Goal: Task Accomplishment & Management: Use online tool/utility

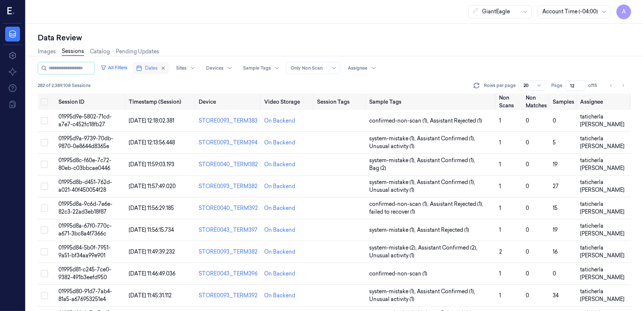
click at [153, 68] on span "Dates" at bounding box center [151, 68] width 13 height 7
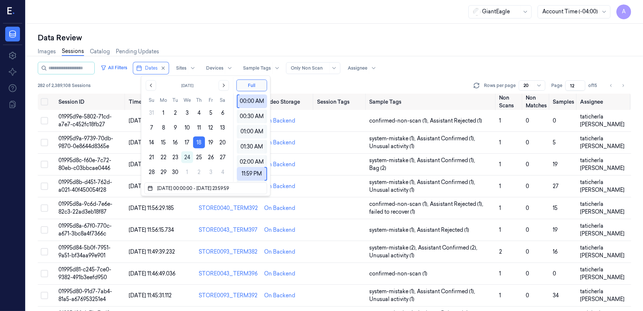
click at [188, 29] on div "Data Review Images Sessions Catalog Pending Updates All Filters Dates Sites Dev…" at bounding box center [334, 167] width 617 height 287
type input "1"
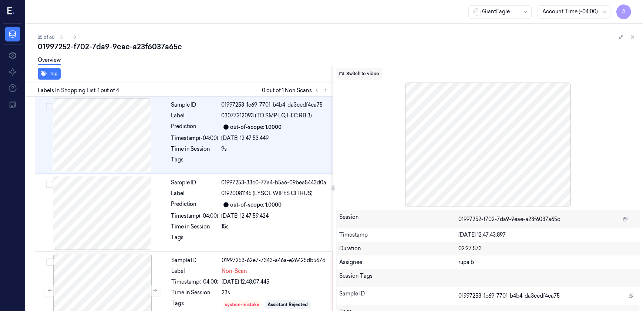
click at [367, 71] on button "Switch to video" at bounding box center [359, 74] width 46 height 12
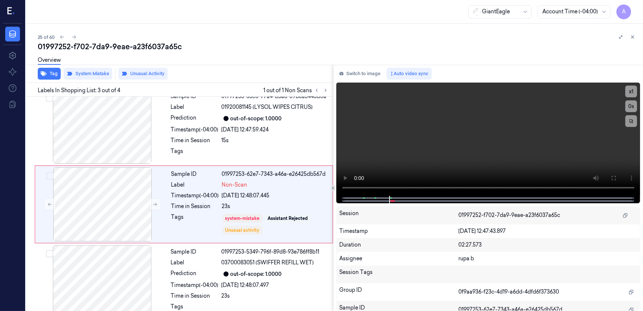
scroll to position [86, 0]
drag, startPoint x: 610, startPoint y: 173, endPoint x: 611, endPoint y: 207, distance: 34.8
click at [610, 173] on button at bounding box center [613, 178] width 12 height 12
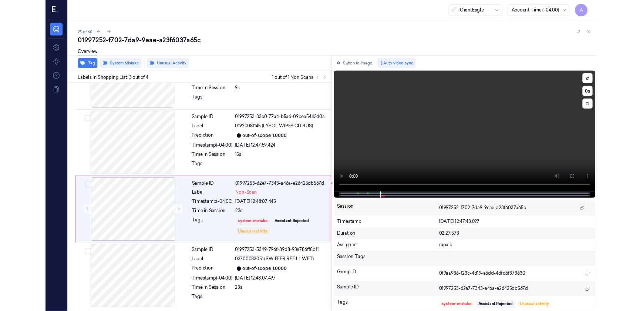
scroll to position [46, 0]
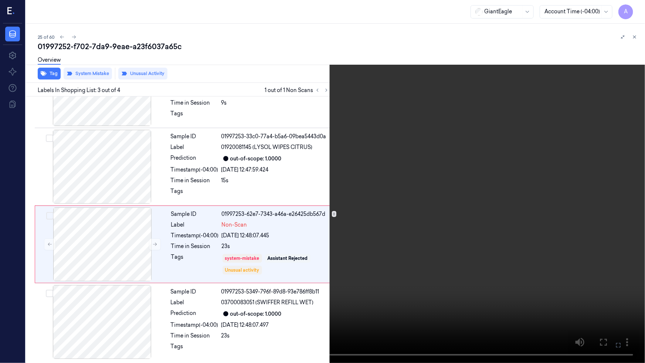
click at [0, 0] on button at bounding box center [0, 0] width 0 height 0
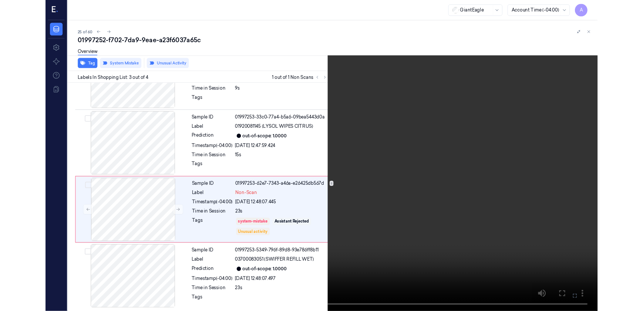
scroll to position [86, 0]
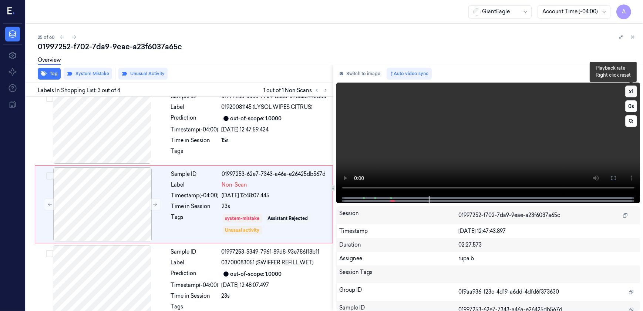
click at [631, 92] on button "x 1" at bounding box center [631, 91] width 12 height 12
click at [632, 92] on button "x 2" at bounding box center [631, 91] width 12 height 12
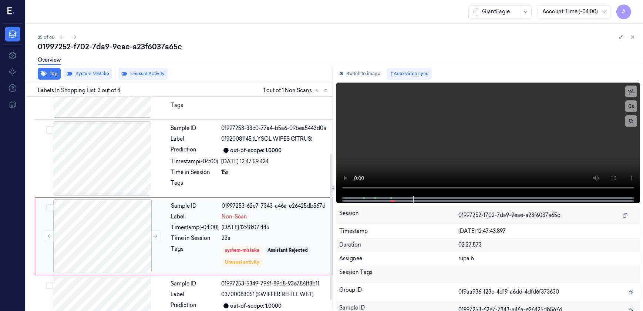
scroll to position [98, 0]
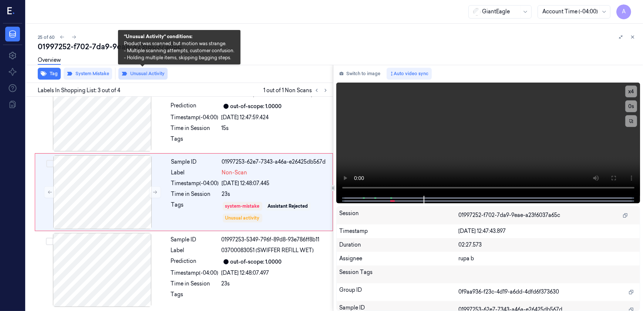
click at [141, 71] on button "Unusual Activity" at bounding box center [142, 74] width 49 height 12
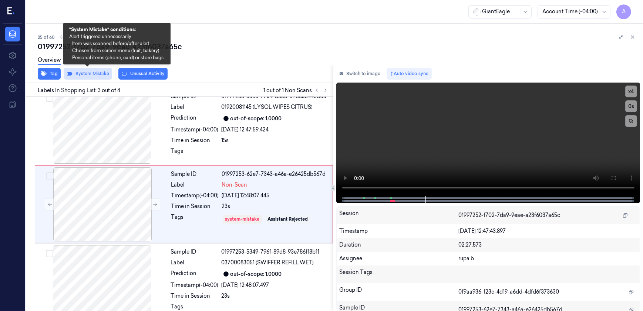
click at [90, 74] on button "System Mistake" at bounding box center [88, 74] width 48 height 12
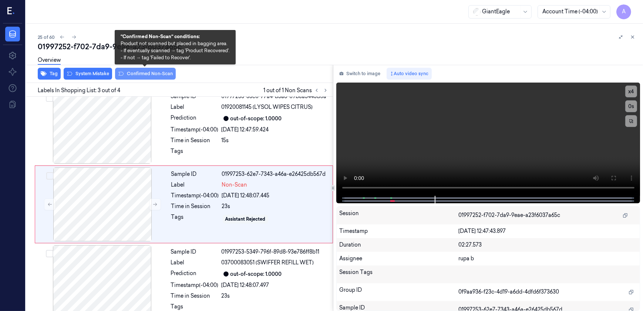
click at [141, 75] on button "Confirmed Non-Scan" at bounding box center [145, 74] width 61 height 12
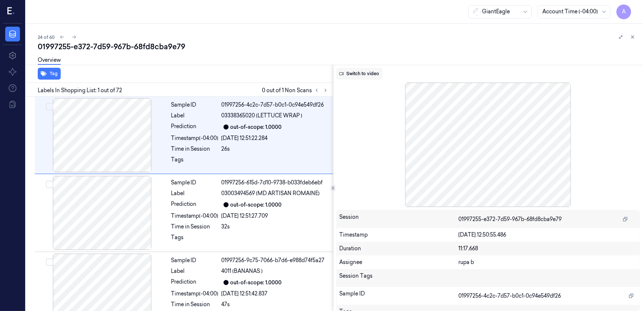
click at [361, 73] on button "Switch to video" at bounding box center [359, 74] width 46 height 12
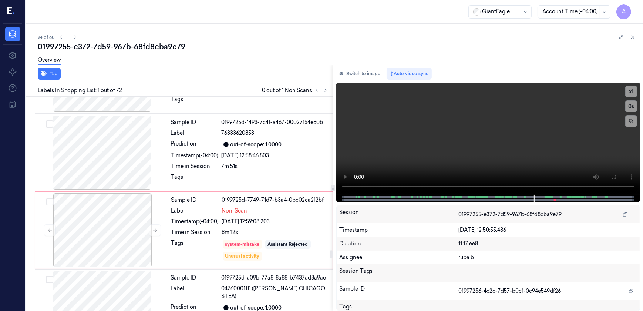
scroll to position [3967, 0]
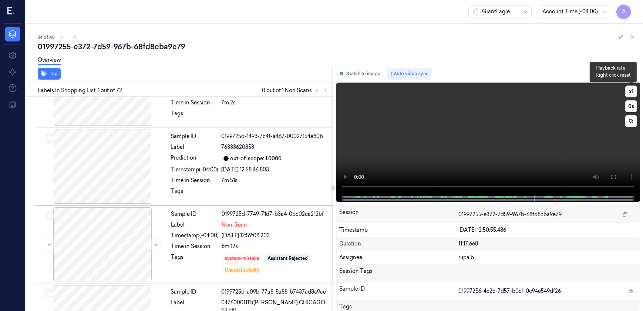
click at [627, 91] on button "x 1" at bounding box center [631, 91] width 12 height 12
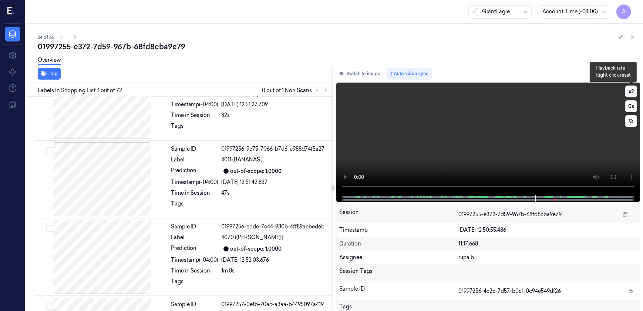
scroll to position [0, 0]
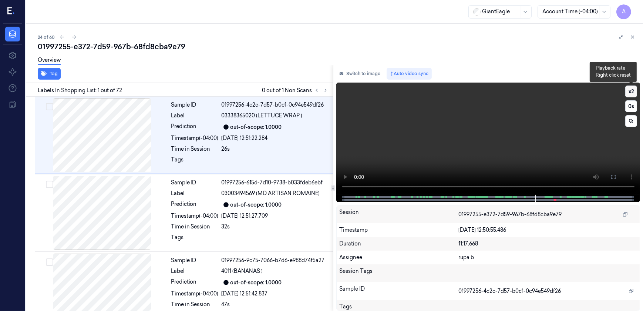
click at [632, 92] on button "x 2" at bounding box center [631, 91] width 12 height 12
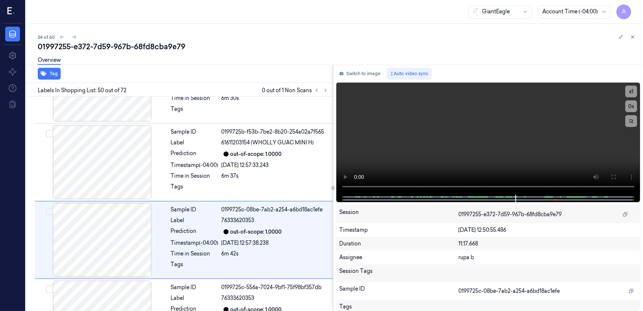
scroll to position [3746, 0]
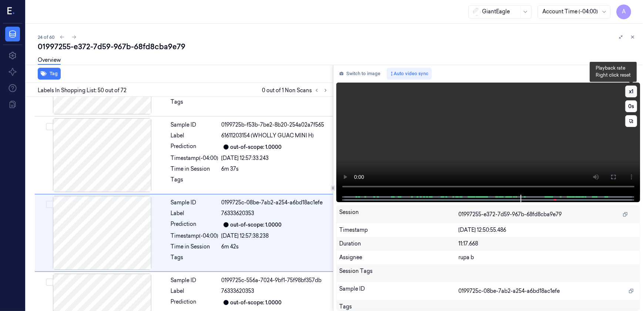
click at [632, 90] on button "x 1" at bounding box center [631, 91] width 12 height 12
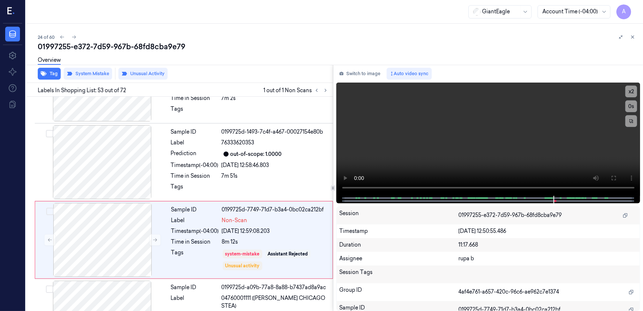
scroll to position [3979, 0]
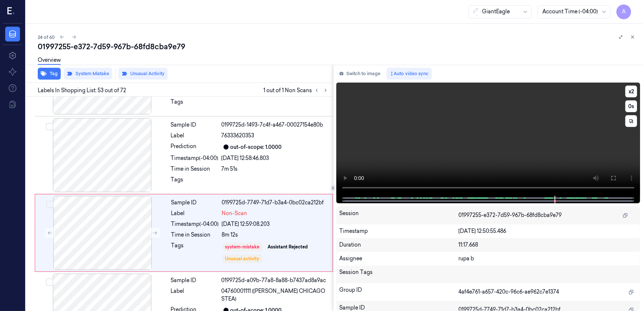
click at [489, 150] on video at bounding box center [488, 138] width 304 height 113
click at [482, 145] on video at bounding box center [488, 138] width 304 height 113
click at [469, 167] on video at bounding box center [488, 138] width 304 height 113
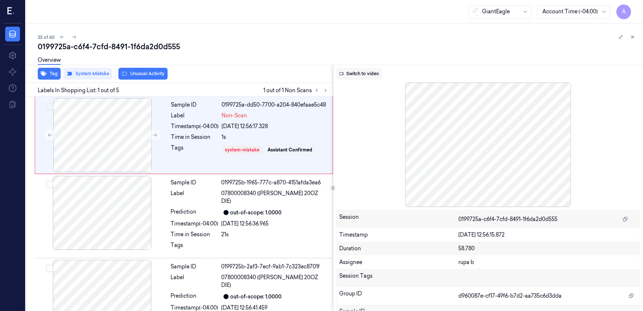
click at [359, 71] on button "Switch to video" at bounding box center [359, 74] width 46 height 12
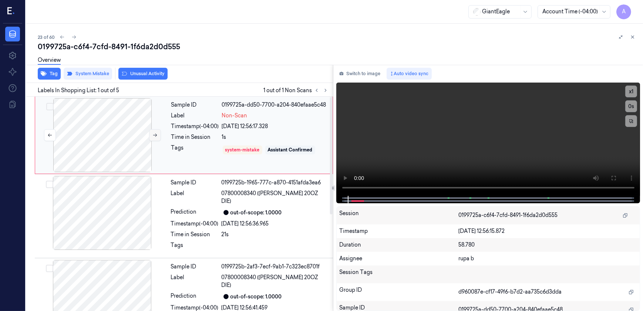
click at [153, 135] on icon at bounding box center [154, 134] width 5 height 5
click at [159, 136] on button at bounding box center [155, 135] width 12 height 12
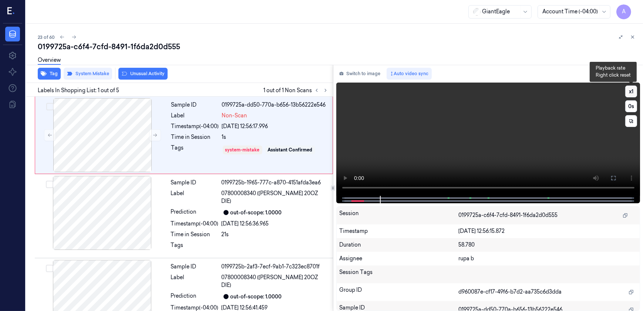
click at [631, 93] on button "x 1" at bounding box center [631, 91] width 12 height 12
click at [631, 93] on button "x 2" at bounding box center [631, 91] width 12 height 12
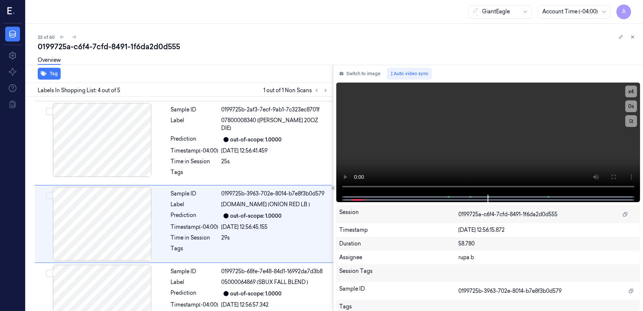
scroll to position [164, 0]
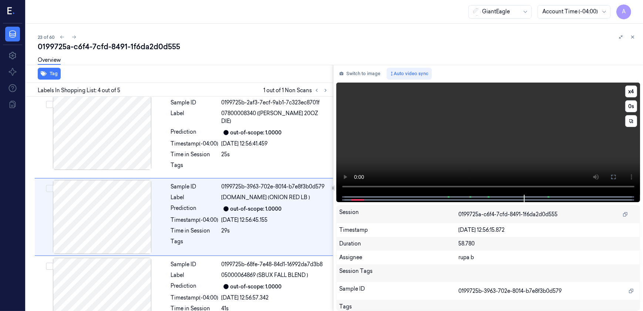
click at [524, 160] on video at bounding box center [488, 138] width 304 height 112
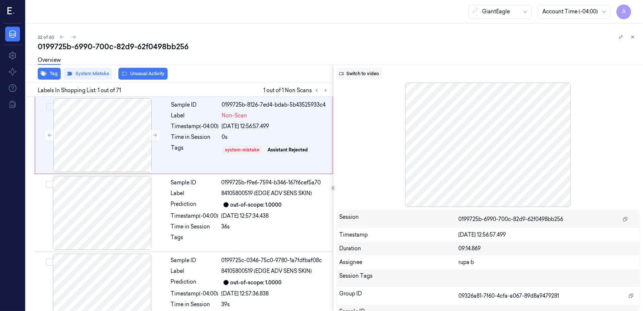
click at [361, 71] on button "Switch to video" at bounding box center [359, 74] width 46 height 12
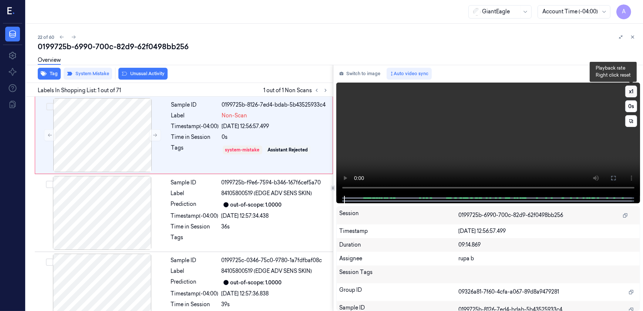
click at [631, 88] on button "x 1" at bounding box center [631, 91] width 12 height 12
click at [631, 92] on button "x 2" at bounding box center [631, 91] width 12 height 12
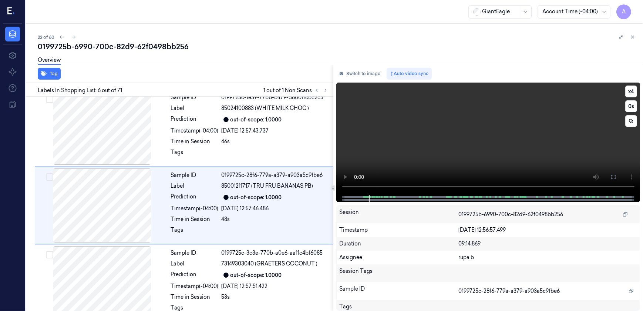
scroll to position [319, 0]
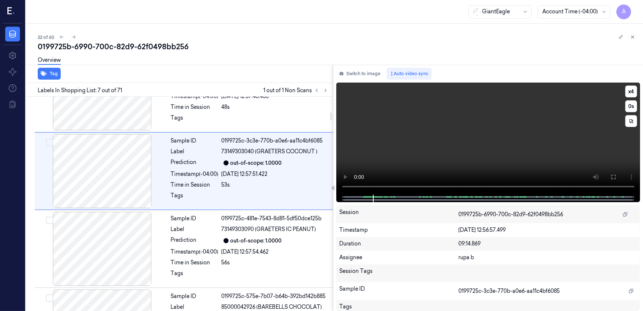
click at [422, 157] on video at bounding box center [488, 138] width 304 height 112
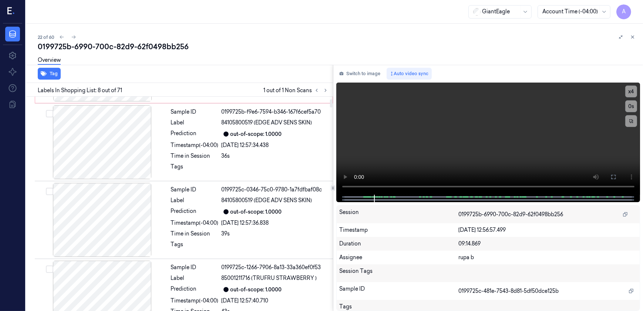
scroll to position [0, 0]
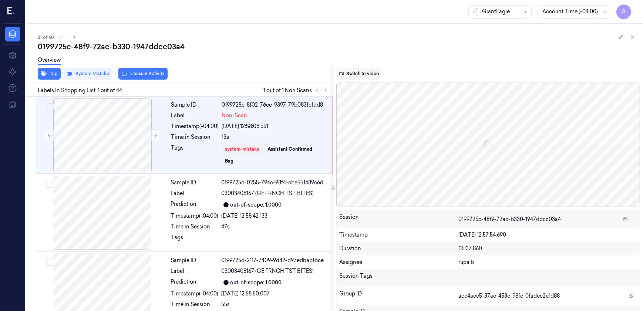
click at [361, 74] on button "Switch to video" at bounding box center [359, 74] width 46 height 12
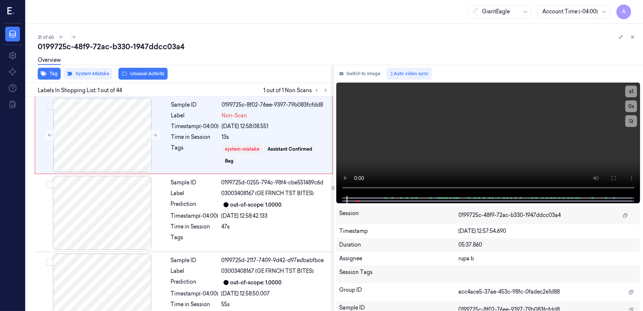
click at [7, 3] on div "A" at bounding box center [12, 12] width 19 height 24
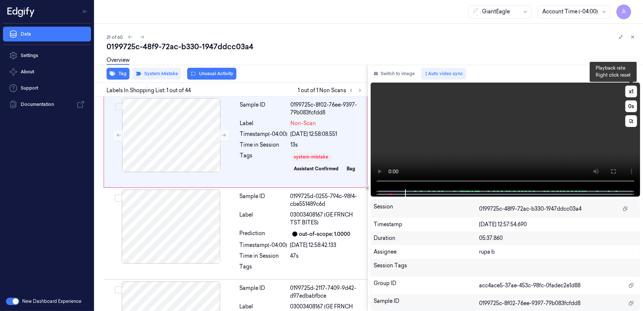
click at [631, 92] on button "x 1" at bounding box center [631, 91] width 12 height 12
click at [631, 92] on button "x 2" at bounding box center [631, 91] width 12 height 12
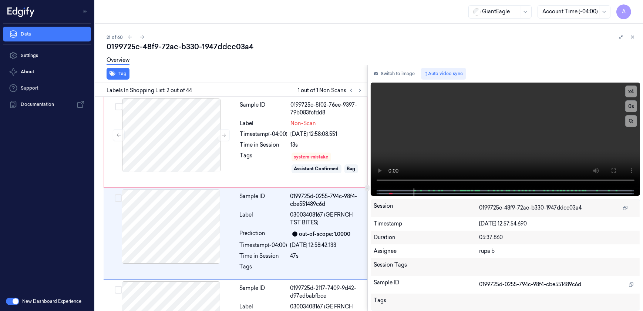
scroll to position [30, 0]
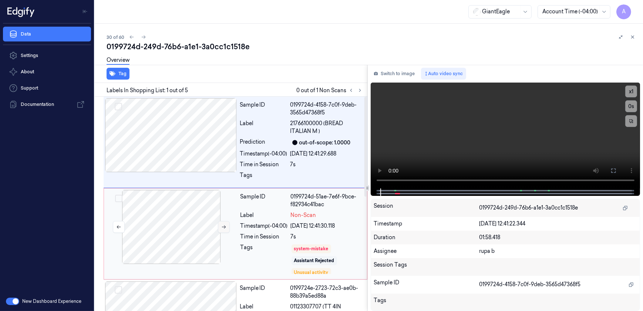
click at [220, 226] on button at bounding box center [224, 227] width 12 height 12
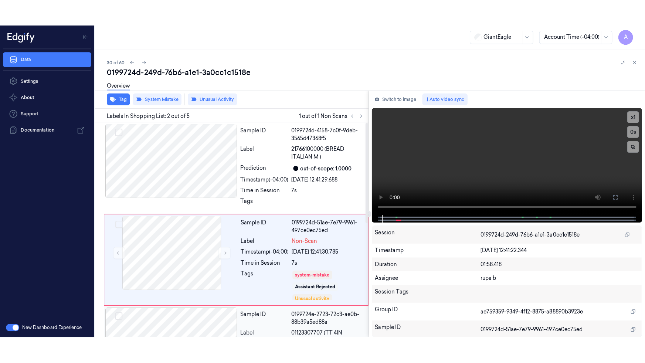
scroll to position [30, 0]
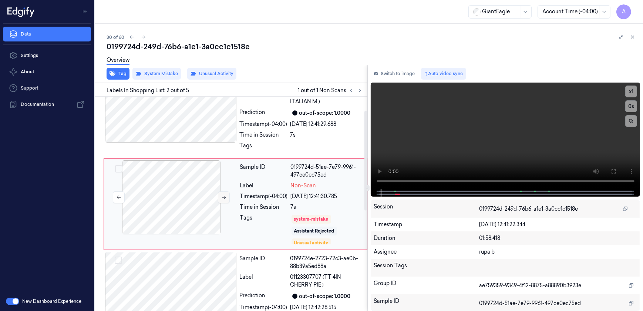
click at [222, 196] on icon at bounding box center [223, 197] width 5 height 5
click at [613, 170] on icon at bounding box center [613, 171] width 6 height 6
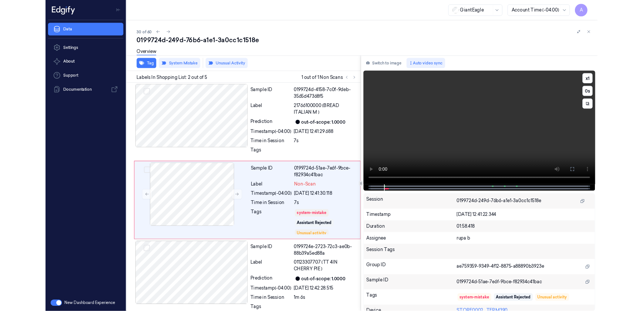
scroll to position [4, 0]
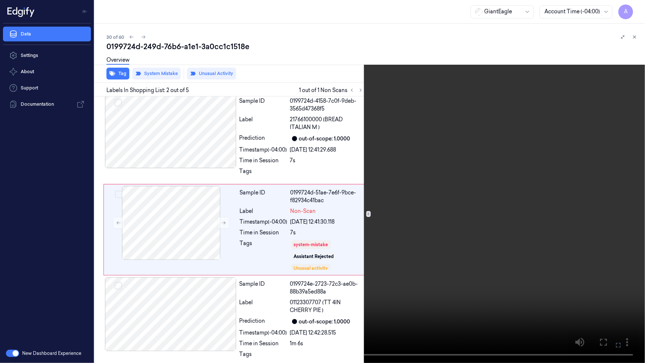
drag, startPoint x: 617, startPoint y: 344, endPoint x: 586, endPoint y: 251, distance: 98.1
click at [0, 0] on icon at bounding box center [0, 0] width 0 height 0
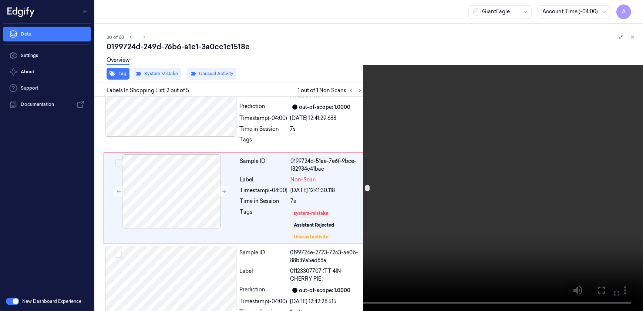
scroll to position [30, 0]
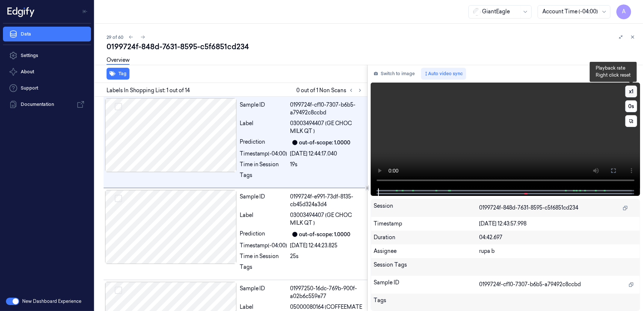
click at [631, 92] on button "x 1" at bounding box center [631, 91] width 12 height 12
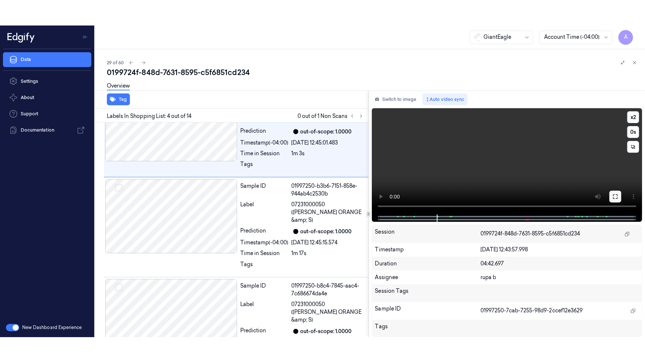
scroll to position [213, 0]
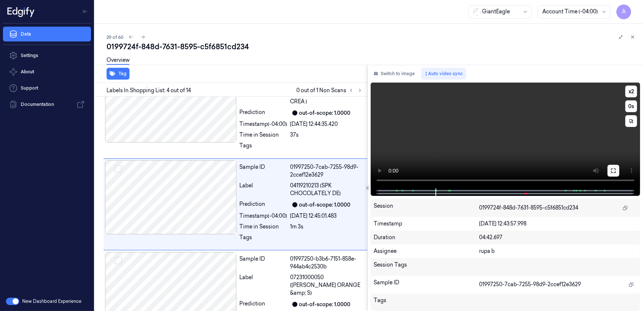
click at [616, 173] on icon at bounding box center [613, 171] width 6 height 6
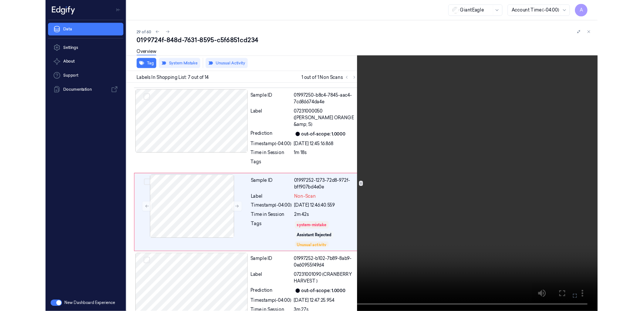
scroll to position [462, 0]
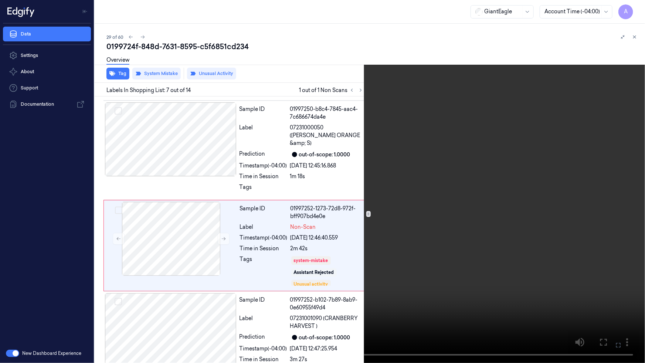
click at [492, 160] on video at bounding box center [322, 181] width 645 height 363
click at [0, 0] on icon at bounding box center [0, 0] width 0 height 0
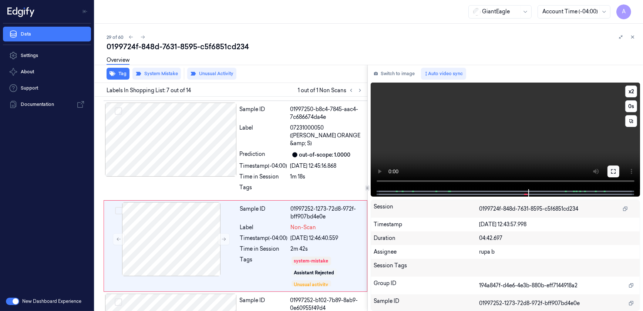
click at [608, 169] on button at bounding box center [613, 171] width 12 height 12
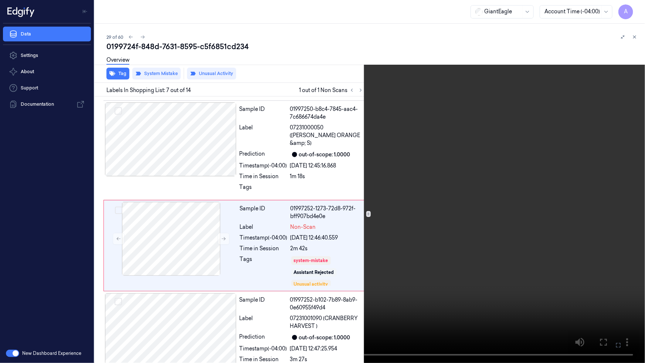
click at [329, 231] on video at bounding box center [322, 181] width 645 height 363
click at [0, 0] on button at bounding box center [0, 0] width 0 height 0
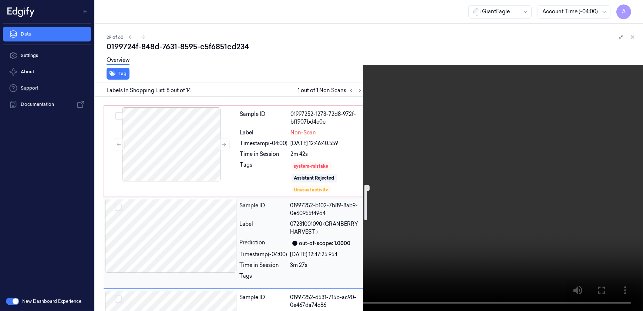
scroll to position [580, 0]
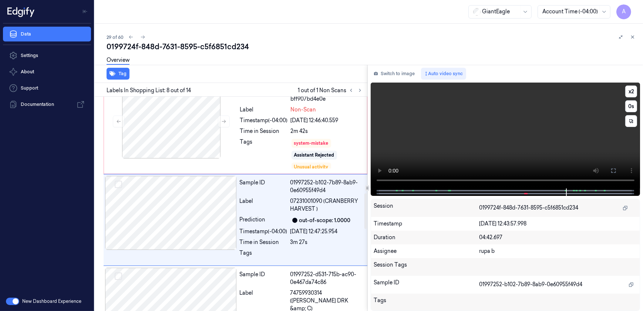
click at [435, 152] on video at bounding box center [506, 135] width 270 height 106
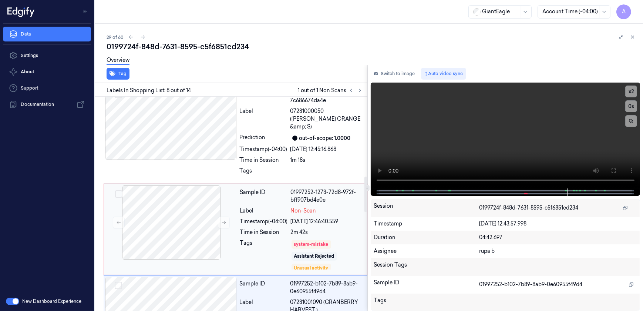
scroll to position [546, 0]
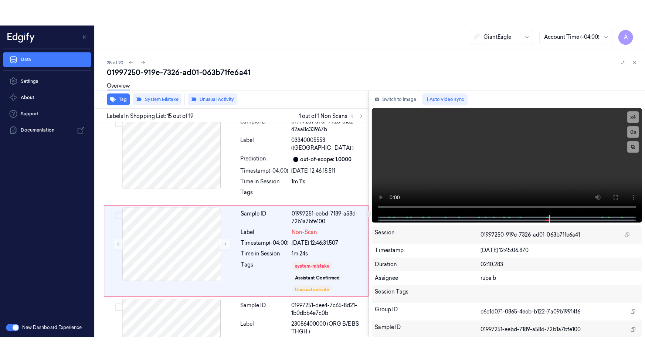
scroll to position [1221, 0]
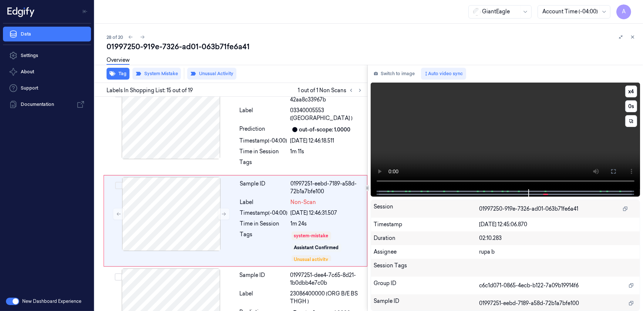
drag, startPoint x: 610, startPoint y: 173, endPoint x: 612, endPoint y: 207, distance: 34.4
click at [610, 173] on icon at bounding box center [613, 171] width 6 height 6
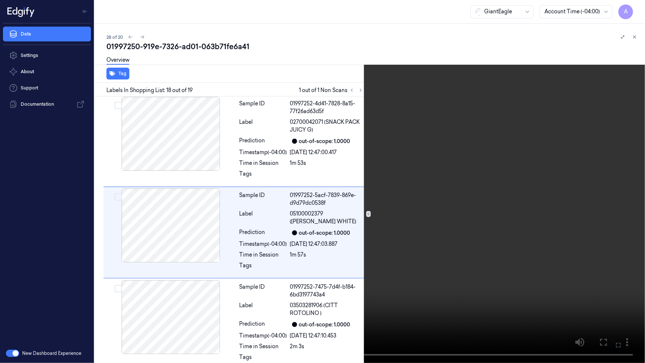
scroll to position [1469, 0]
click at [0, 0] on button at bounding box center [0, 0] width 0 height 0
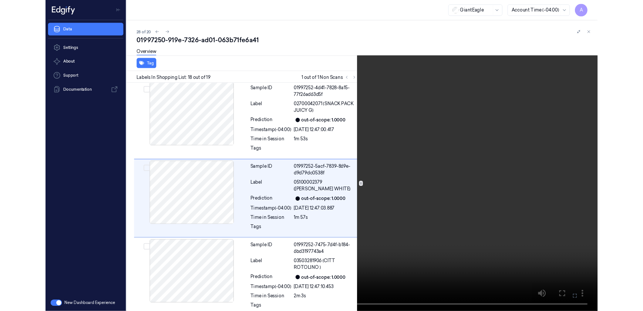
scroll to position [1476, 0]
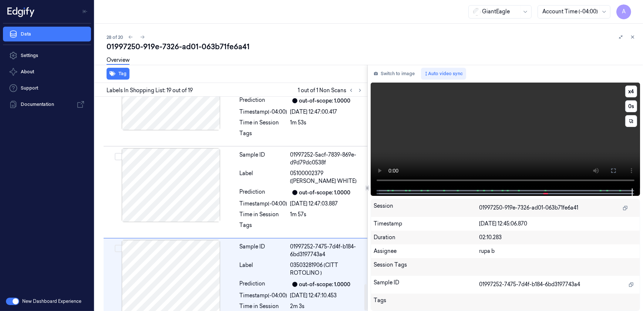
click at [466, 110] on video at bounding box center [506, 135] width 270 height 106
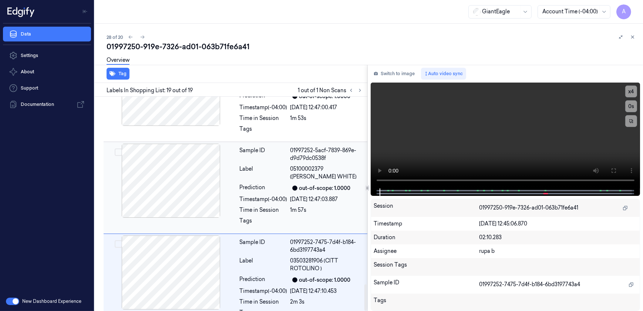
scroll to position [1361, 0]
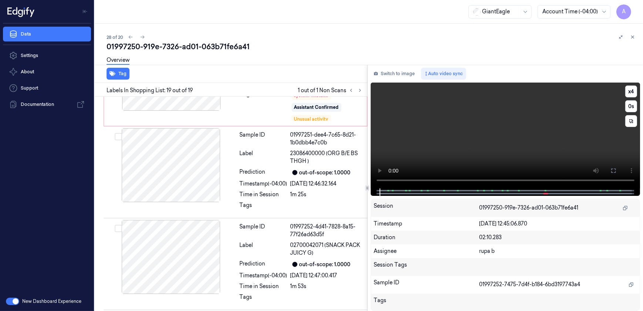
click at [496, 131] on video at bounding box center [506, 135] width 270 height 106
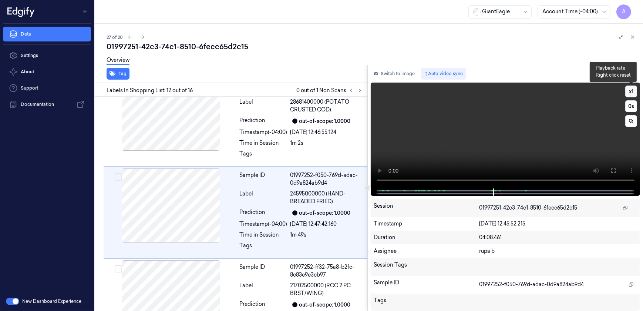
click at [632, 95] on button "x 1" at bounding box center [631, 91] width 12 height 12
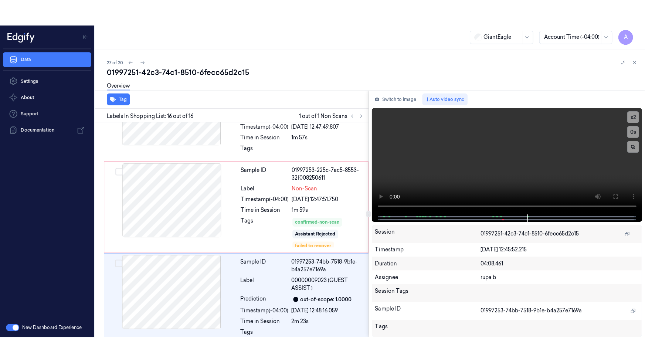
scroll to position [1246, 0]
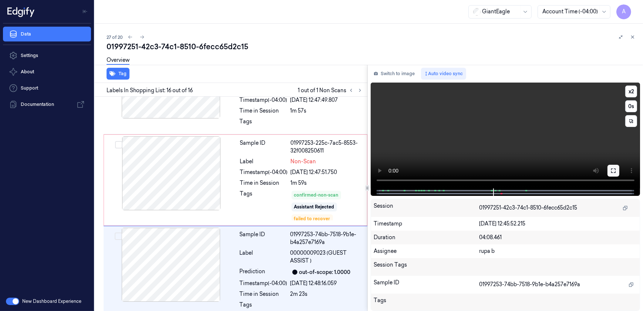
click at [617, 175] on button at bounding box center [613, 171] width 12 height 12
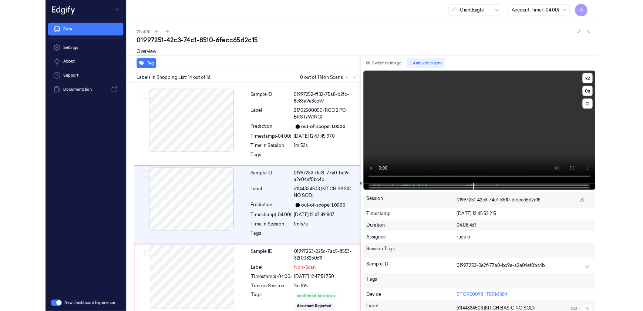
scroll to position [1096, 0]
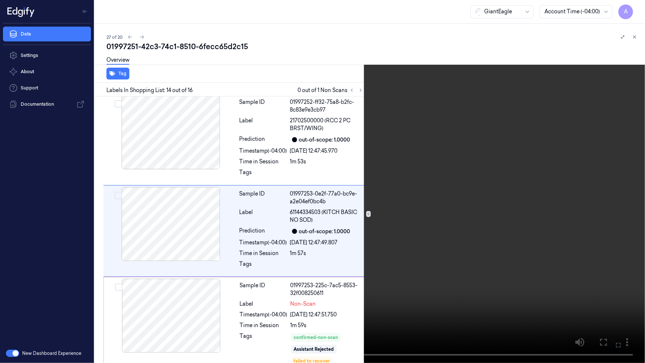
drag, startPoint x: 619, startPoint y: 345, endPoint x: 618, endPoint y: 310, distance: 34.8
click at [0, 0] on icon at bounding box center [0, 0] width 0 height 0
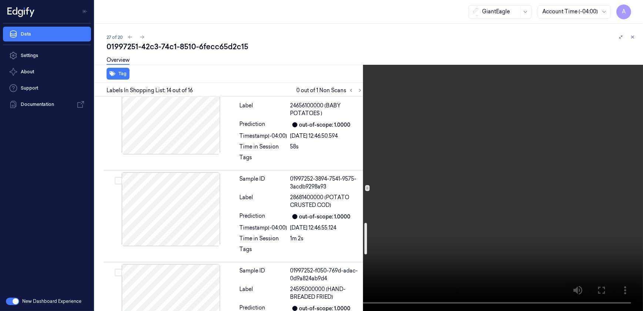
scroll to position [827, 0]
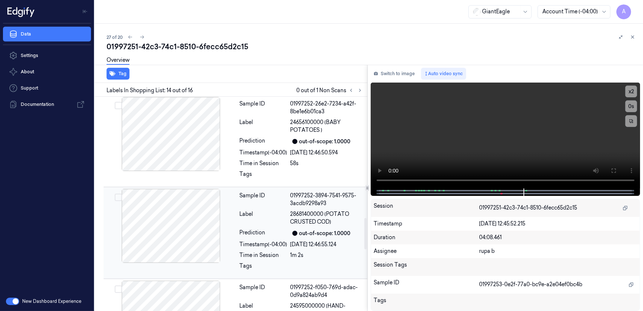
click at [288, 217] on div "Sample ID 01997252-3894-7541-9575-3acdb9298a93 Label 28681400000 (POTATO CRUSTE…" at bounding box center [301, 233] width 129 height 88
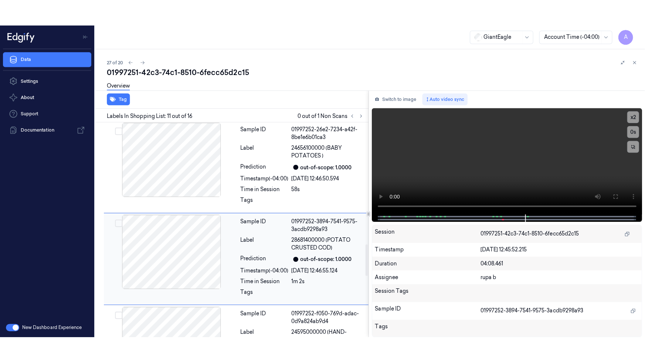
scroll to position [847, 0]
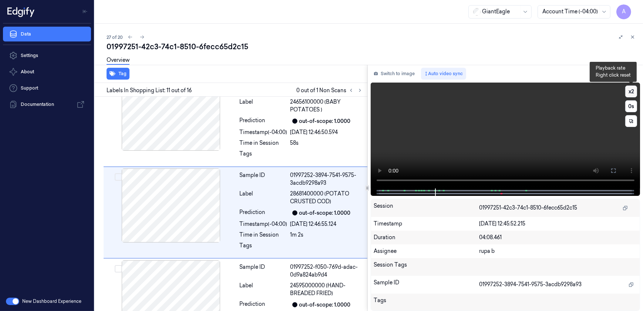
click at [628, 91] on button "x 2" at bounding box center [631, 91] width 12 height 12
drag, startPoint x: 615, startPoint y: 170, endPoint x: 631, endPoint y: 184, distance: 21.2
click at [615, 170] on icon at bounding box center [613, 170] width 4 height 4
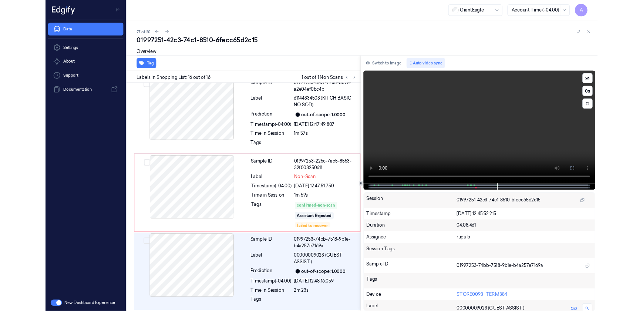
scroll to position [1194, 0]
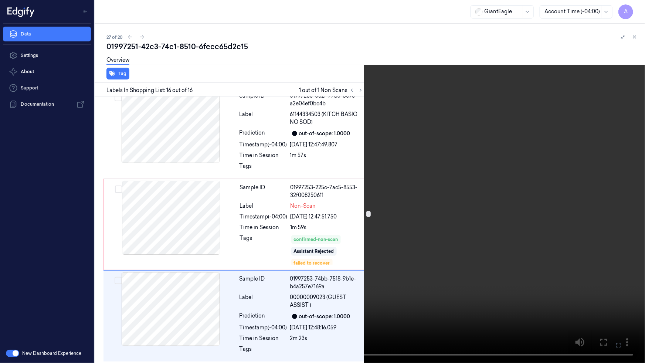
click at [0, 0] on icon at bounding box center [0, 0] width 0 height 0
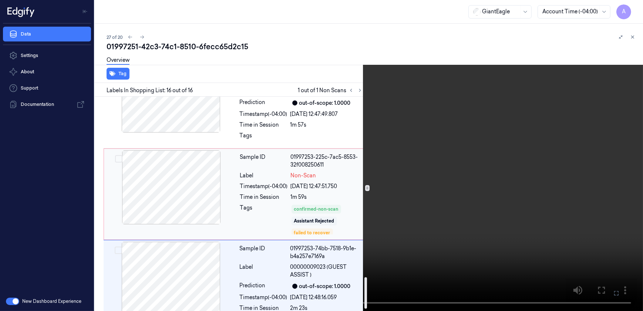
scroll to position [1246, 0]
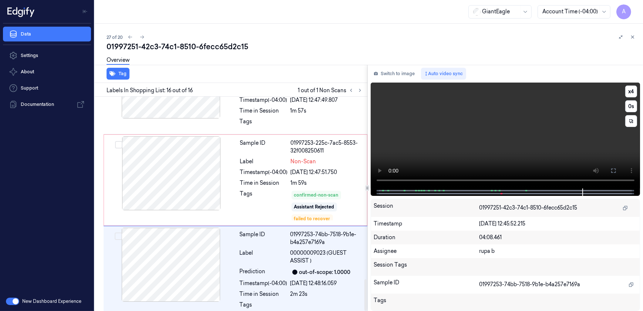
click at [499, 138] on video at bounding box center [506, 135] width 270 height 106
click at [566, 153] on video at bounding box center [506, 135] width 270 height 106
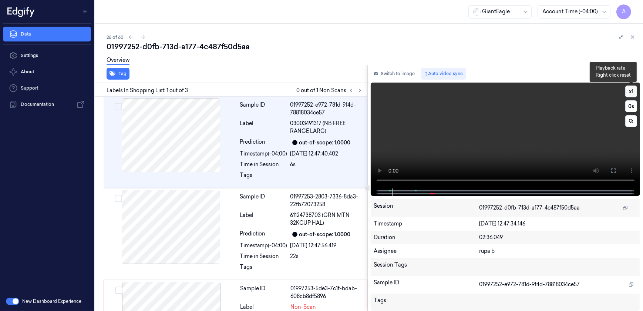
click at [629, 93] on button "x 1" at bounding box center [631, 91] width 12 height 12
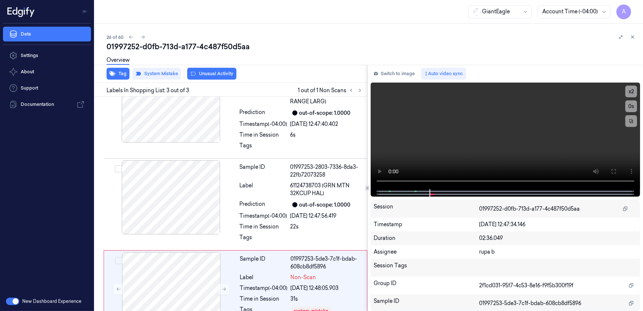
scroll to position [53, 0]
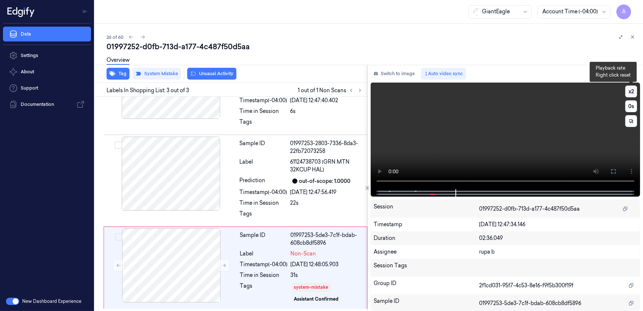
click at [631, 92] on button "x 2" at bounding box center [631, 91] width 12 height 12
click at [499, 146] on video at bounding box center [506, 135] width 270 height 107
click at [508, 145] on video at bounding box center [506, 135] width 270 height 107
click at [497, 153] on video at bounding box center [506, 135] width 270 height 107
click at [253, 262] on div "Timestamp (-04:00)" at bounding box center [264, 264] width 48 height 8
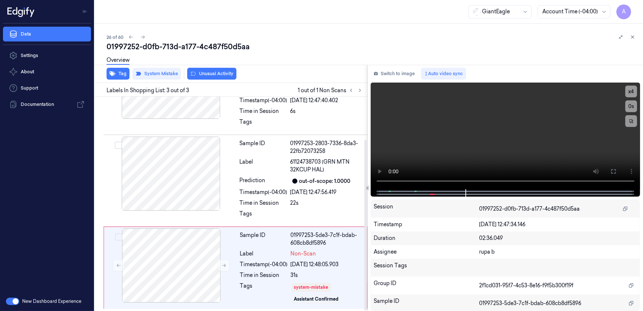
scroll to position [54, 0]
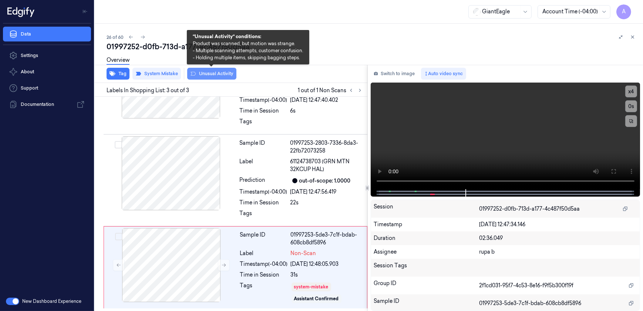
click at [207, 73] on button "Unusual Activity" at bounding box center [211, 74] width 49 height 12
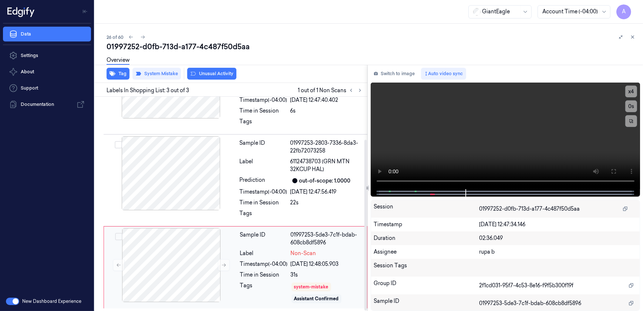
scroll to position [63, 0]
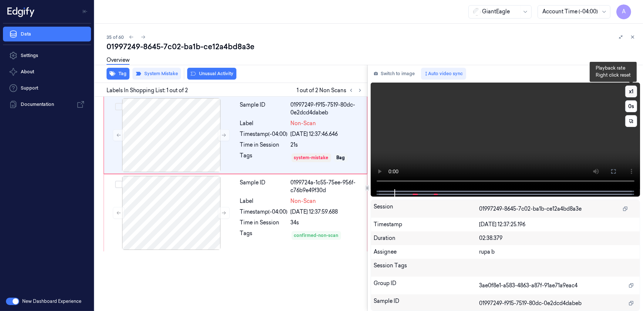
click at [632, 90] on button "x 1" at bounding box center [631, 91] width 12 height 12
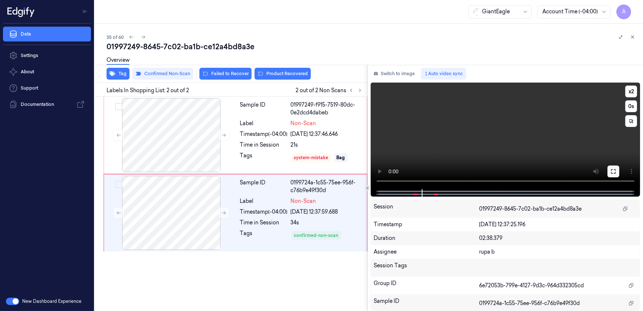
click at [611, 169] on icon at bounding box center [613, 171] width 6 height 6
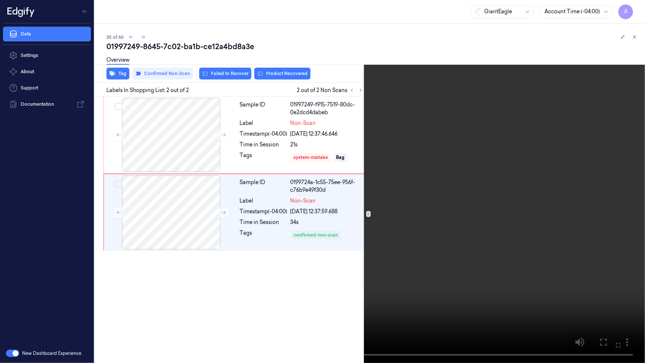
click at [0, 0] on button at bounding box center [0, 0] width 0 height 0
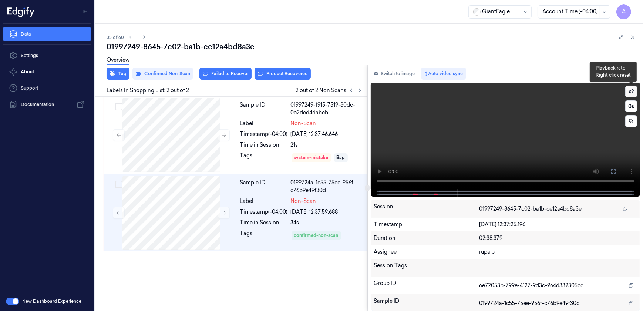
click at [632, 91] on button "x 2" at bounding box center [631, 91] width 12 height 12
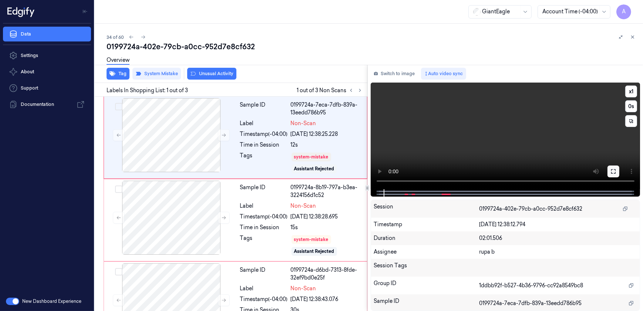
click at [615, 169] on icon at bounding box center [613, 171] width 6 height 6
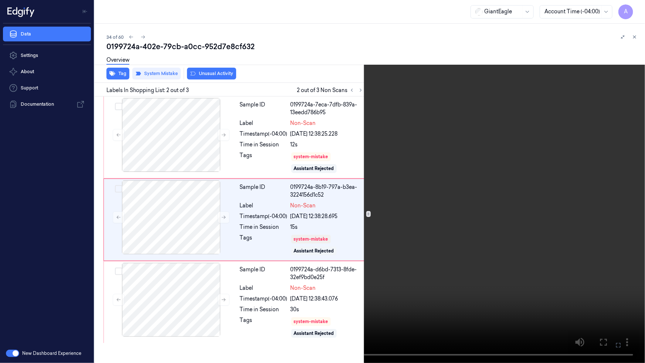
click at [576, 203] on video at bounding box center [322, 181] width 645 height 363
click at [0, 0] on icon at bounding box center [0, 0] width 0 height 0
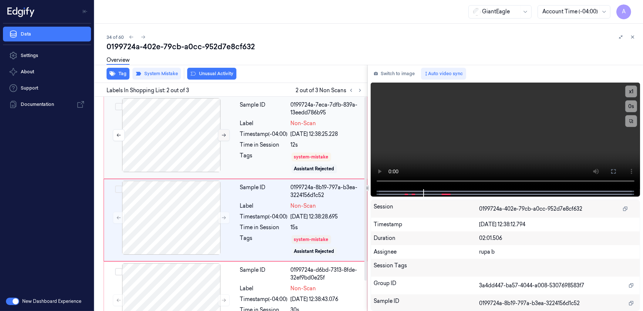
click at [223, 136] on icon at bounding box center [223, 134] width 5 height 5
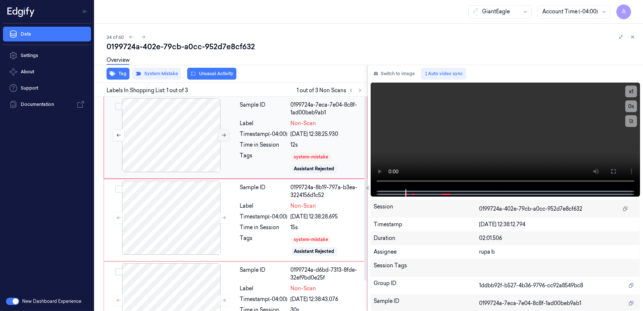
click at [220, 134] on button at bounding box center [224, 135] width 12 height 12
click at [449, 147] on video at bounding box center [506, 135] width 270 height 107
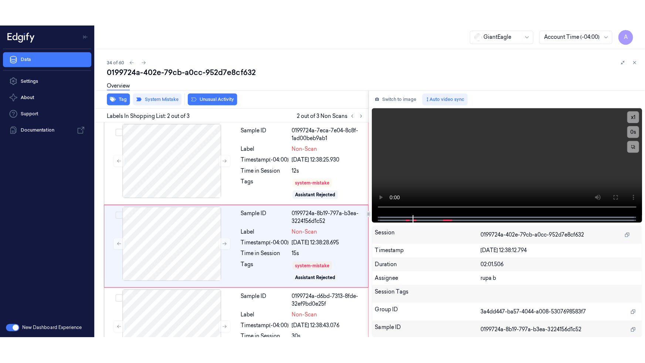
scroll to position [16, 0]
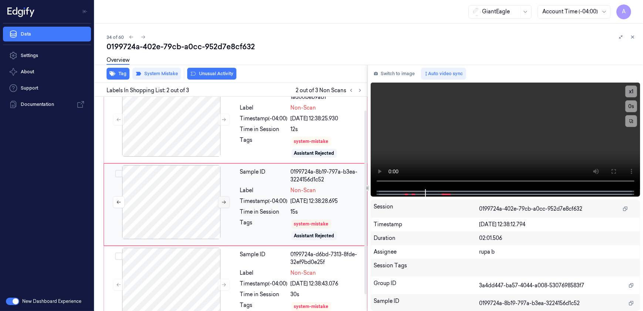
click at [223, 200] on icon at bounding box center [223, 201] width 5 height 5
click at [224, 199] on icon at bounding box center [223, 201] width 5 height 5
click at [220, 196] on button at bounding box center [224, 202] width 12 height 12
click at [612, 171] on icon at bounding box center [613, 171] width 6 height 6
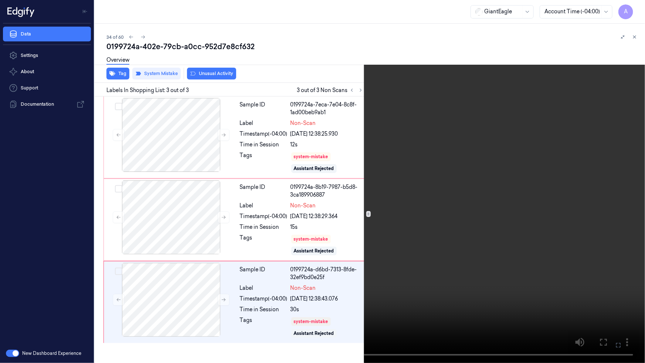
drag, startPoint x: 617, startPoint y: 351, endPoint x: 611, endPoint y: 309, distance: 42.2
click at [0, 0] on button at bounding box center [0, 0] width 0 height 0
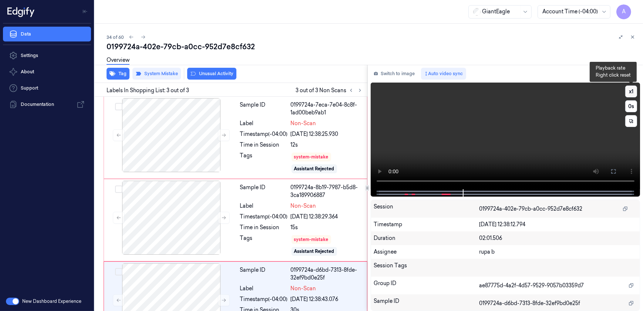
click at [631, 93] on button "x 1" at bounding box center [631, 91] width 12 height 12
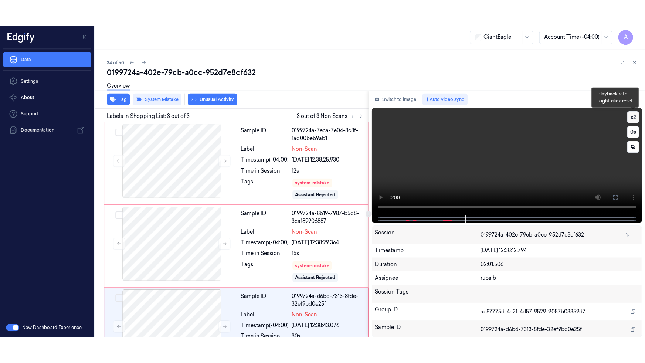
scroll to position [34, 0]
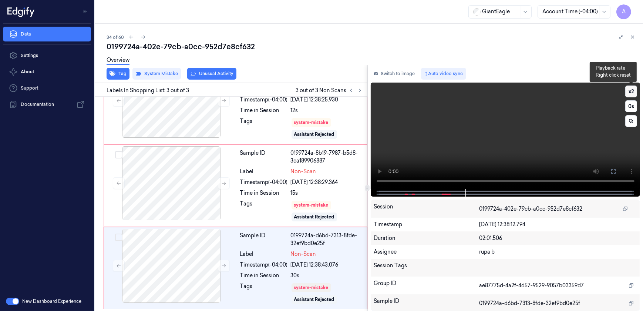
click at [631, 93] on button "x 2" at bounding box center [631, 91] width 12 height 12
click at [579, 189] on div at bounding box center [505, 192] width 254 height 7
click at [562, 132] on video at bounding box center [506, 135] width 270 height 107
drag, startPoint x: 610, startPoint y: 169, endPoint x: 612, endPoint y: 203, distance: 34.8
click at [610, 169] on icon at bounding box center [613, 171] width 6 height 6
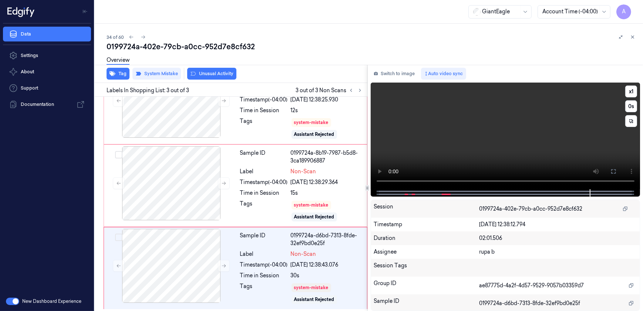
scroll to position [0, 0]
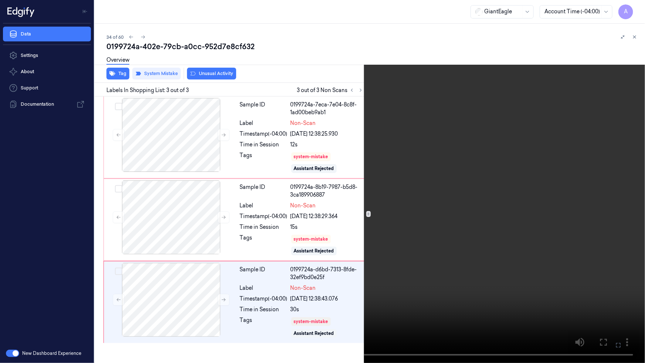
click at [0, 0] on icon at bounding box center [0, 0] width 0 height 0
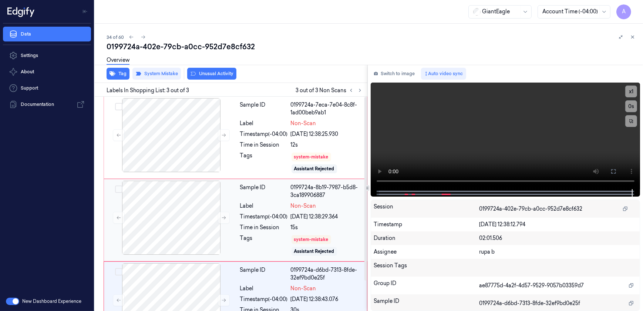
click at [270, 225] on div "Time in Session" at bounding box center [264, 227] width 48 height 8
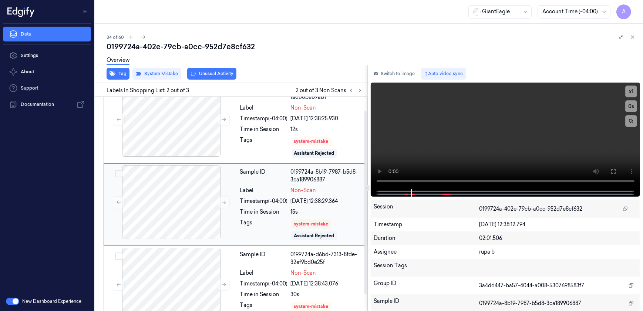
click at [261, 227] on div "Tags" at bounding box center [264, 230] width 48 height 22
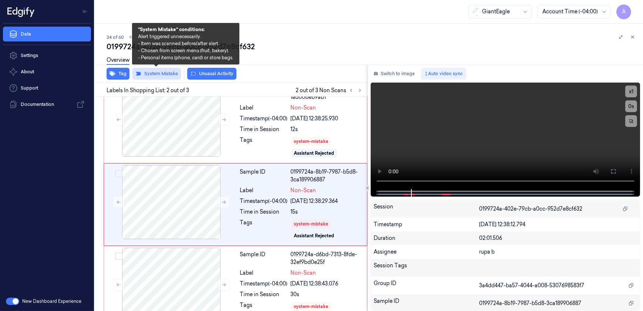
click at [159, 75] on button "System Mistake" at bounding box center [156, 74] width 48 height 12
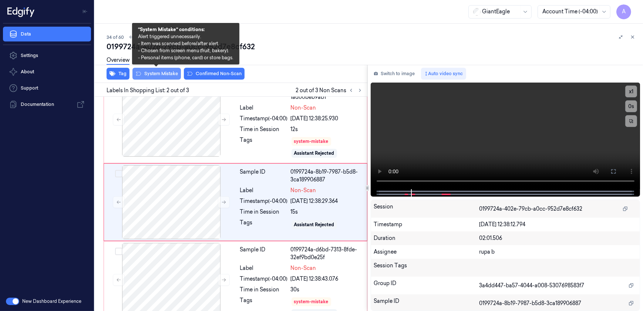
scroll to position [13, 0]
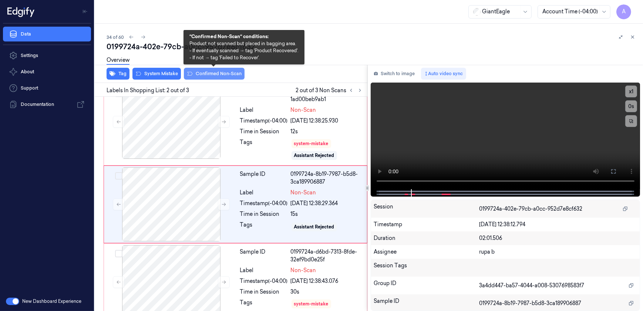
click at [200, 72] on button "Confirmed Non-Scan" at bounding box center [214, 74] width 61 height 12
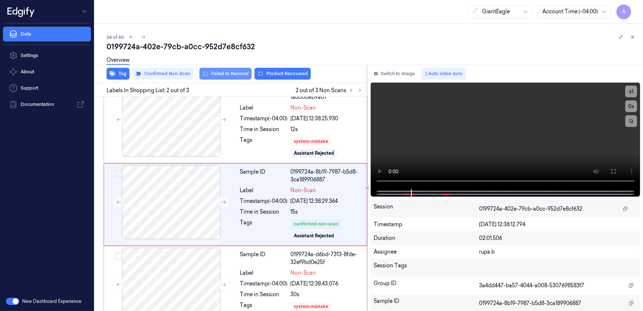
click at [224, 77] on button "Failed to Recover" at bounding box center [225, 74] width 52 height 12
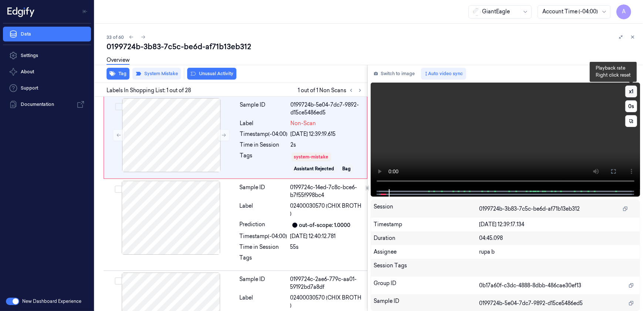
click at [632, 93] on button "x 1" at bounding box center [631, 91] width 12 height 12
click at [632, 93] on button "x 2" at bounding box center [631, 91] width 12 height 12
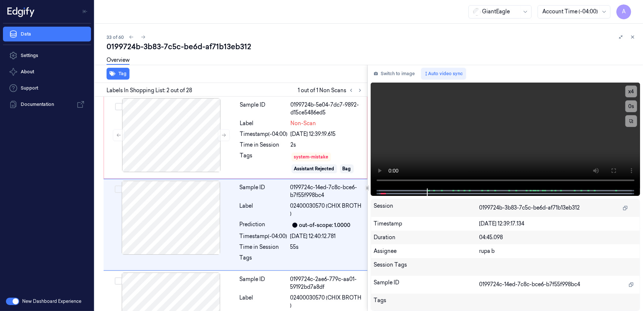
scroll to position [30, 0]
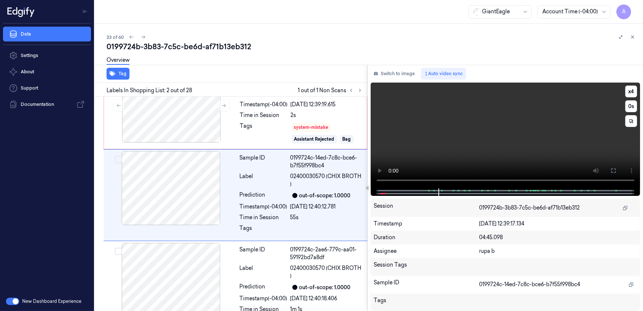
click at [461, 125] on video at bounding box center [506, 135] width 270 height 106
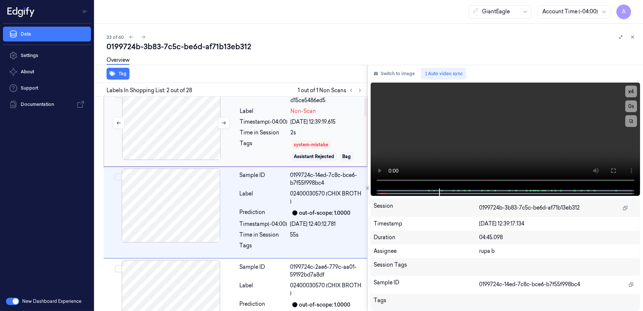
scroll to position [0, 0]
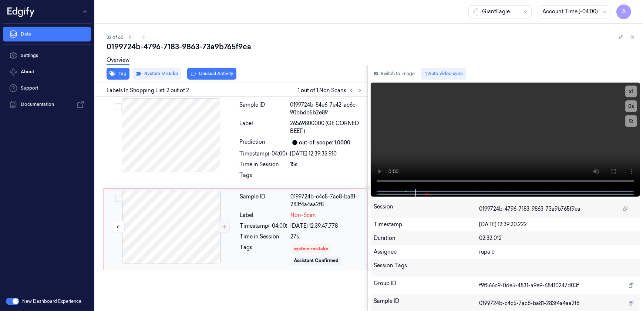
click at [220, 226] on button at bounding box center [224, 227] width 12 height 12
click at [627, 90] on button "x 1" at bounding box center [631, 91] width 12 height 12
click at [627, 90] on button "x 2" at bounding box center [631, 91] width 12 height 12
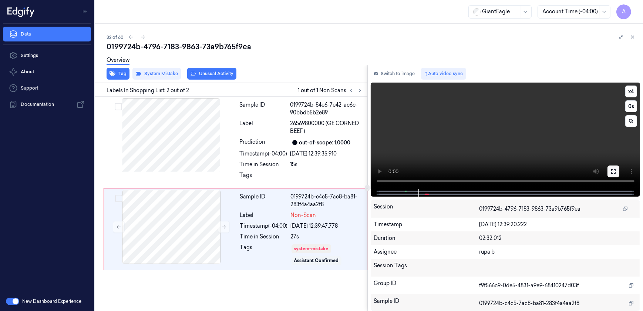
click at [607, 170] on button at bounding box center [613, 171] width 12 height 12
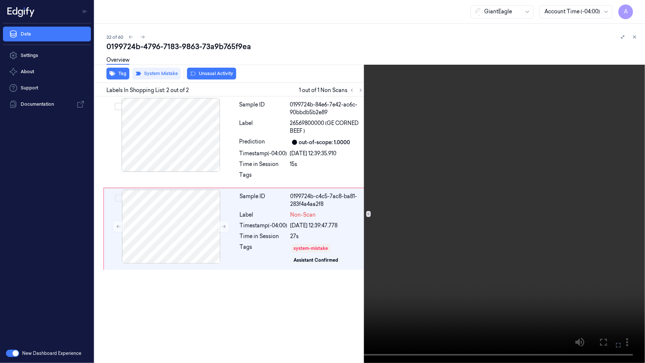
click at [0, 0] on icon at bounding box center [0, 0] width 0 height 0
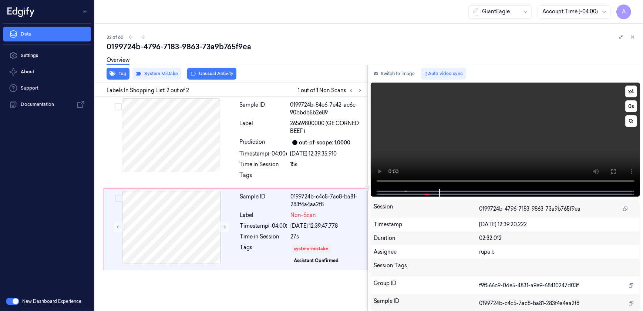
drag, startPoint x: 612, startPoint y: 173, endPoint x: 577, endPoint y: 212, distance: 53.2
click at [612, 173] on icon at bounding box center [613, 171] width 6 height 6
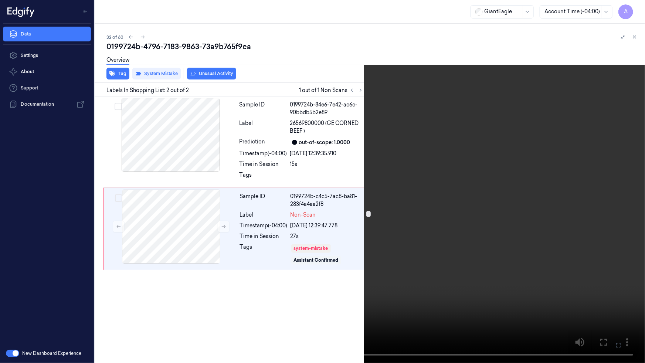
click at [0, 0] on icon at bounding box center [0, 0] width 0 height 0
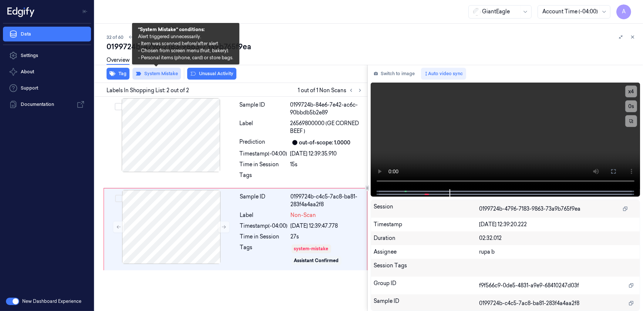
click at [162, 75] on button "System Mistake" at bounding box center [156, 74] width 48 height 12
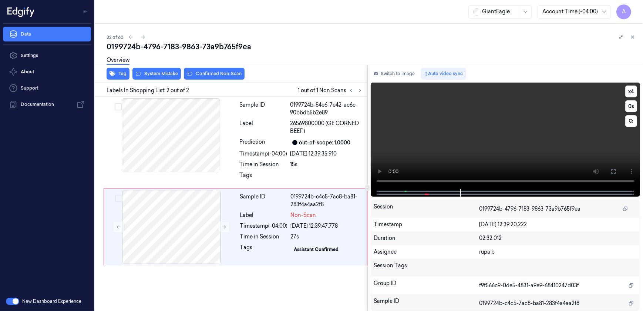
click at [472, 134] on video at bounding box center [506, 135] width 270 height 107
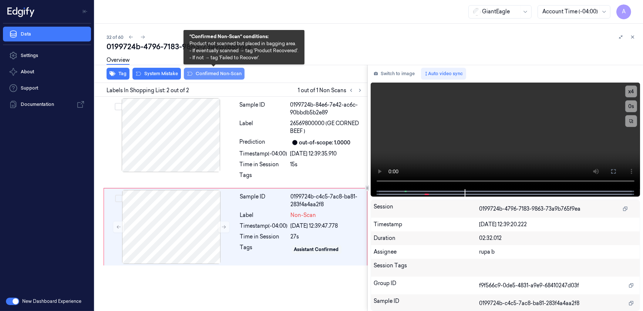
click at [211, 73] on button "Confirmed Non-Scan" at bounding box center [214, 74] width 61 height 12
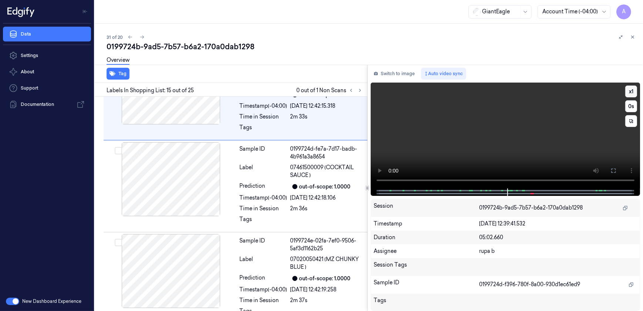
scroll to position [1198, 0]
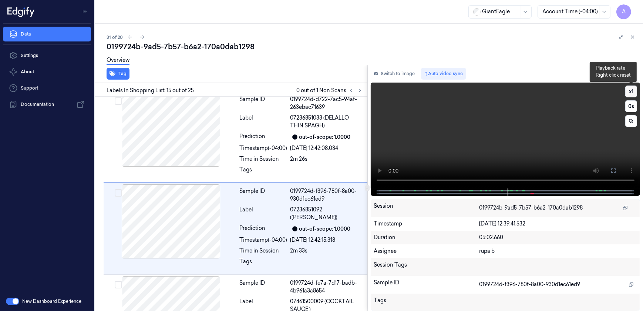
click at [631, 91] on button "x 1" at bounding box center [631, 91] width 12 height 12
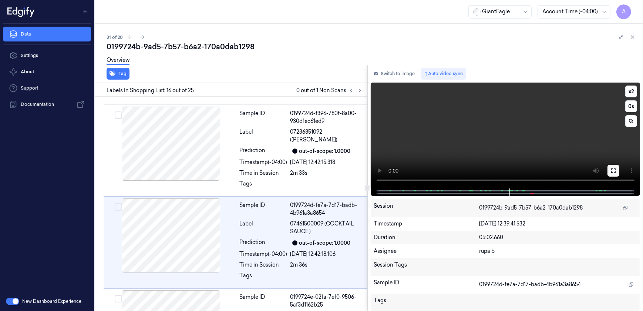
click at [615, 172] on icon at bounding box center [613, 171] width 6 height 6
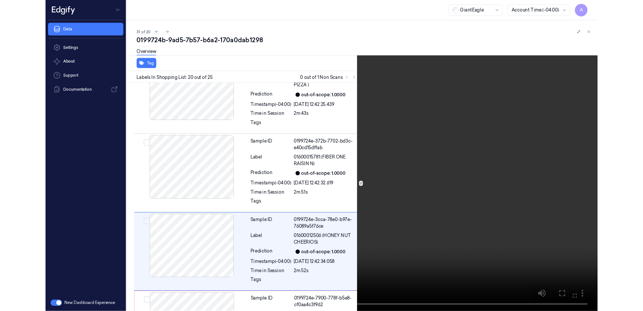
scroll to position [1630, 0]
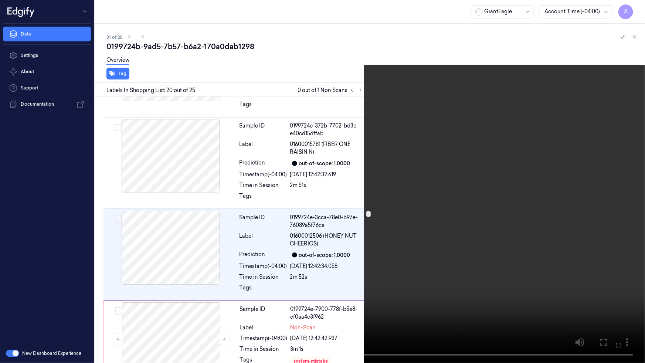
click at [0, 0] on button at bounding box center [0, 0] width 0 height 0
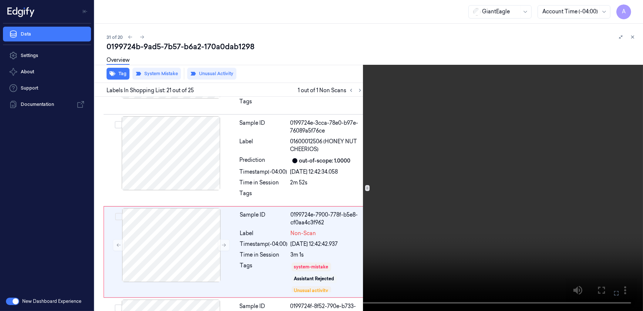
scroll to position [1748, 0]
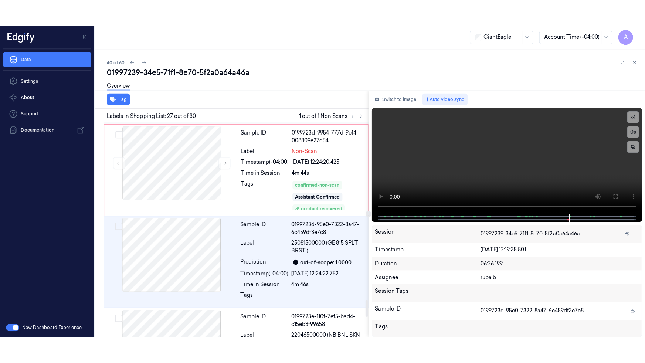
scroll to position [2297, 0]
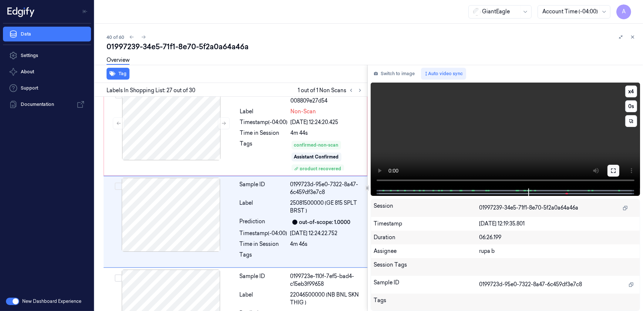
click at [614, 171] on icon at bounding box center [613, 171] width 6 height 6
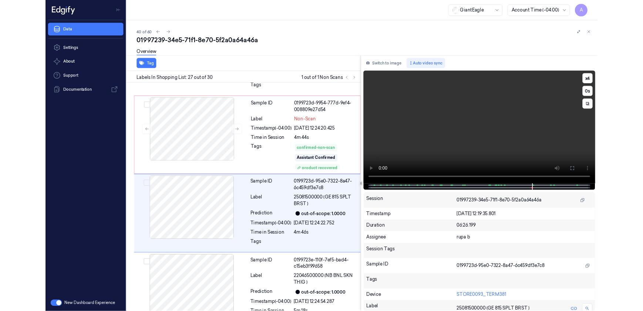
scroll to position [2271, 0]
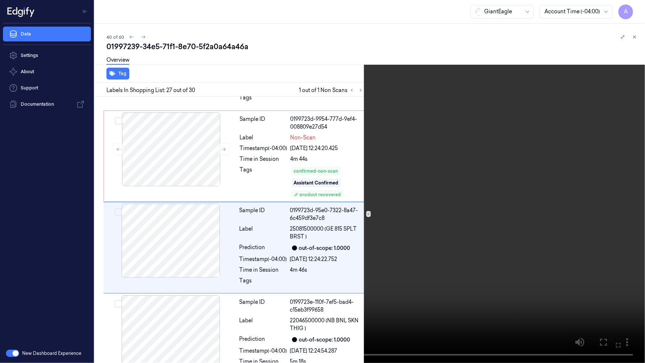
click at [567, 254] on video at bounding box center [322, 181] width 645 height 363
click at [0, 0] on icon at bounding box center [0, 0] width 0 height 0
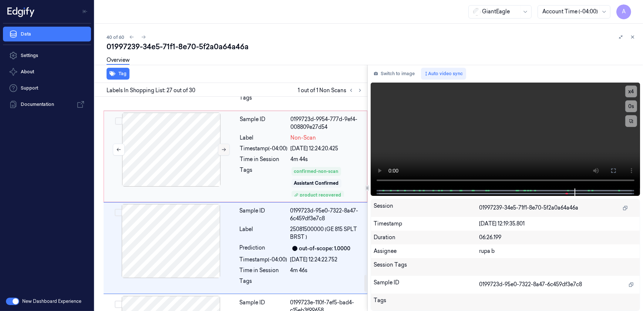
click at [223, 147] on icon at bounding box center [223, 149] width 5 height 5
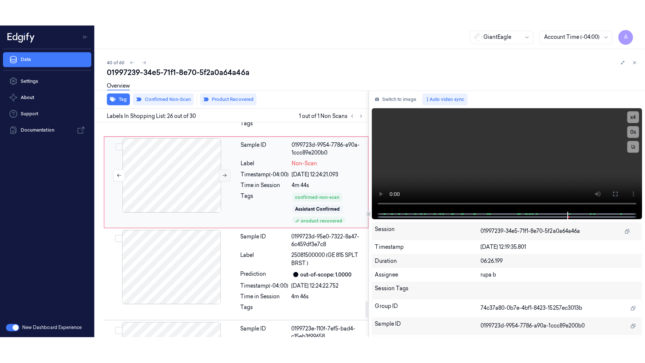
scroll to position [2206, 0]
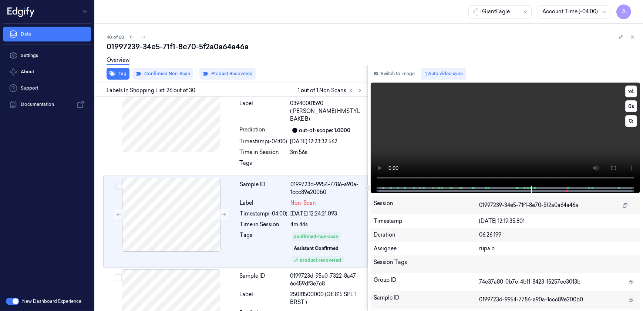
click at [518, 154] on video at bounding box center [506, 133] width 270 height 103
drag, startPoint x: 612, startPoint y: 168, endPoint x: 613, endPoint y: 203, distance: 35.2
click at [612, 168] on icon at bounding box center [613, 168] width 6 height 6
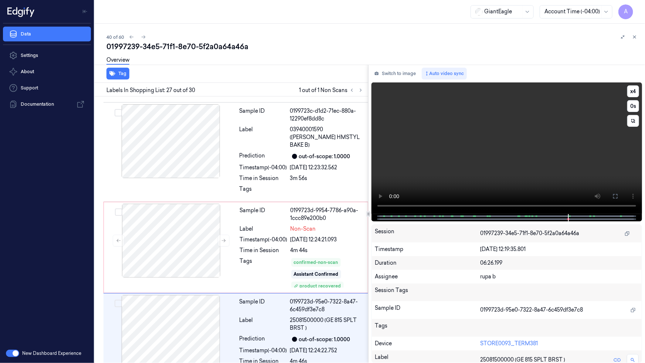
scroll to position [2271, 0]
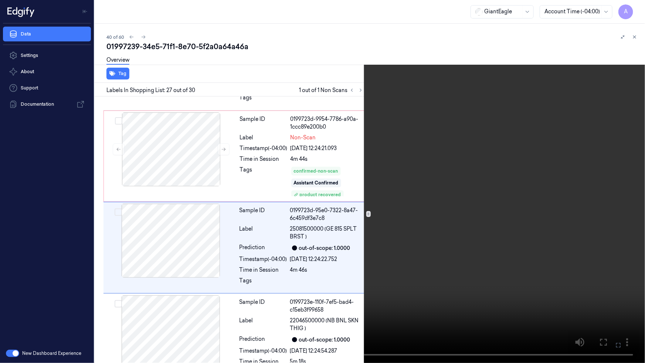
click at [304, 75] on video at bounding box center [322, 181] width 645 height 363
click at [305, 175] on video at bounding box center [322, 181] width 645 height 363
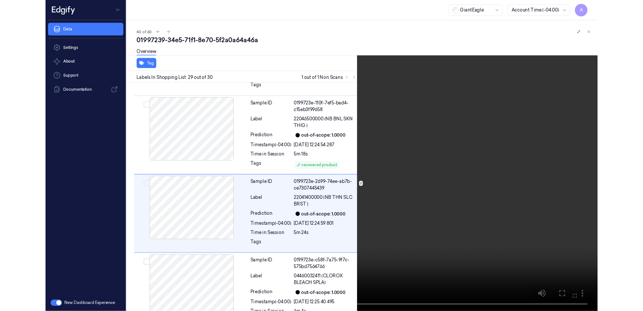
scroll to position [2454, 0]
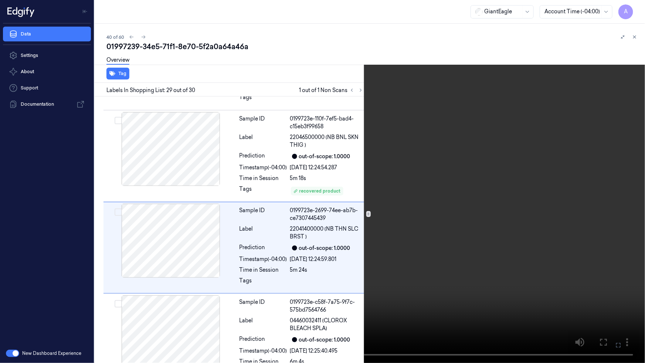
click at [0, 0] on icon at bounding box center [0, 0] width 0 height 0
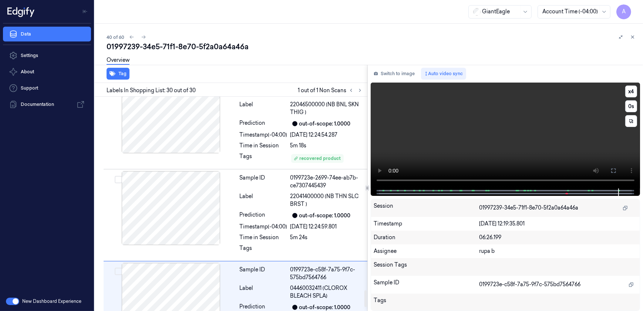
scroll to position [2514, 0]
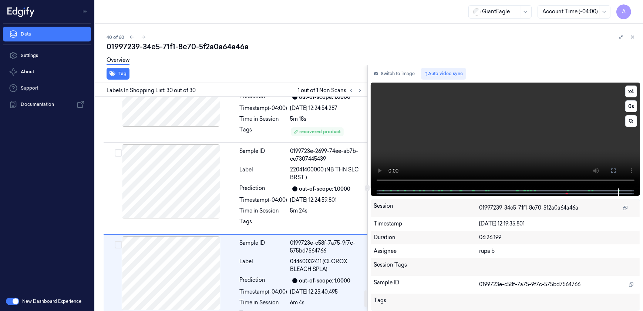
click at [441, 149] on video at bounding box center [506, 135] width 270 height 106
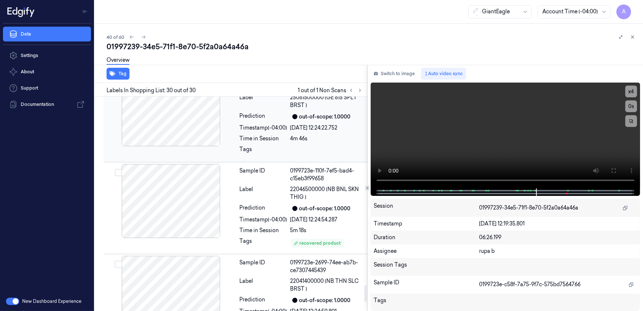
scroll to position [2413, 0]
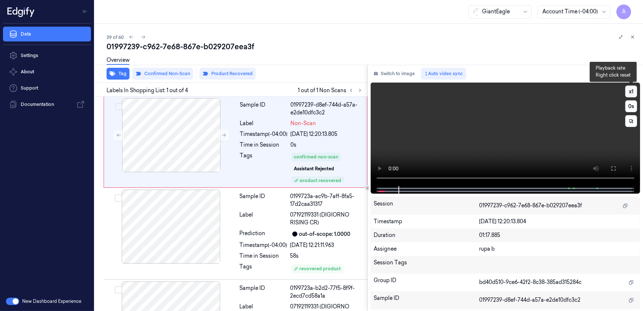
click at [634, 90] on button "x 1" at bounding box center [631, 91] width 12 height 12
click at [633, 94] on button "x 2" at bounding box center [631, 91] width 12 height 12
click at [631, 93] on button "x 1" at bounding box center [631, 91] width 12 height 12
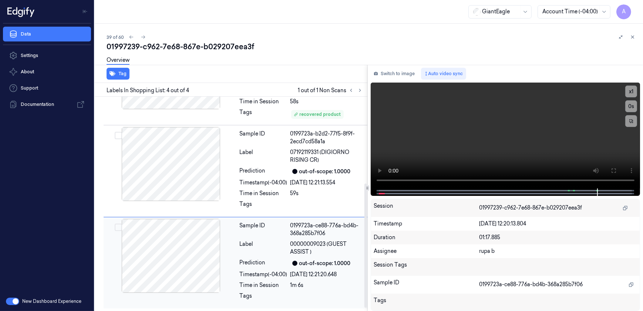
scroll to position [87, 0]
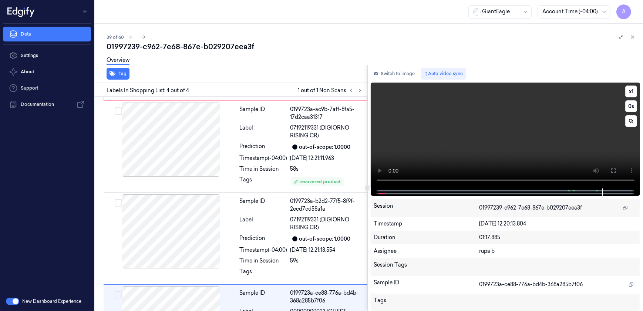
click at [540, 156] on video at bounding box center [506, 135] width 270 height 106
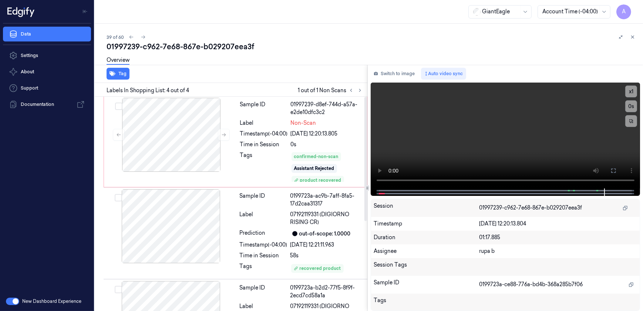
scroll to position [0, 0]
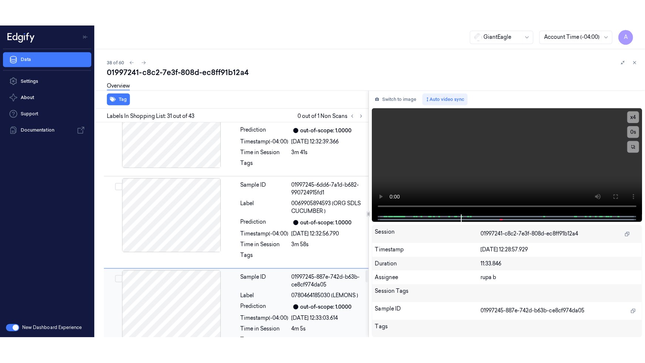
scroll to position [2710, 0]
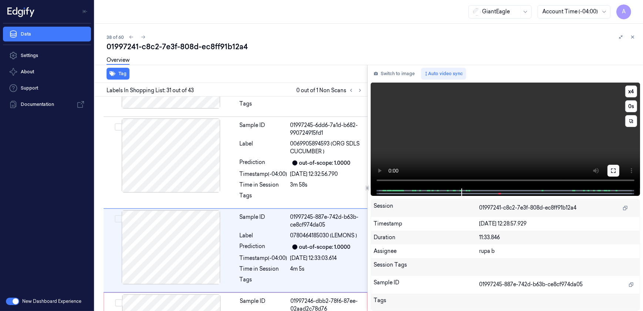
click at [609, 166] on button at bounding box center [613, 171] width 12 height 12
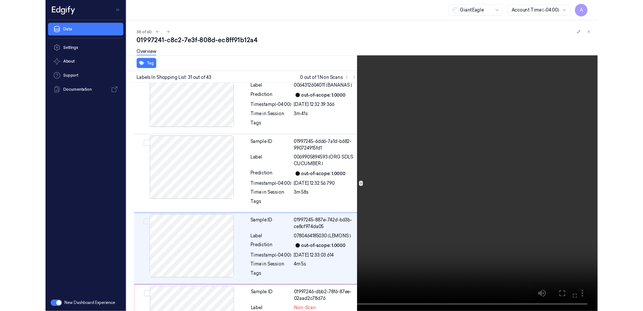
scroll to position [2650, 0]
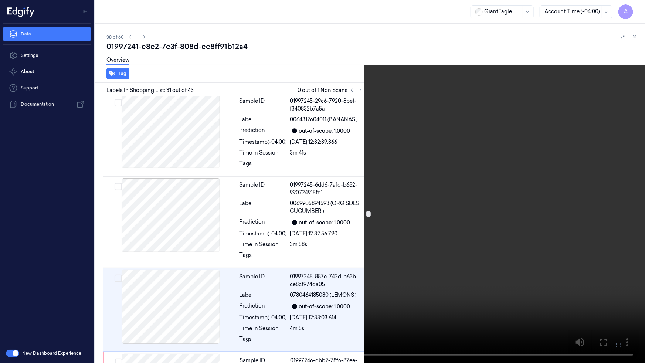
click at [0, 0] on icon at bounding box center [0, 0] width 0 height 0
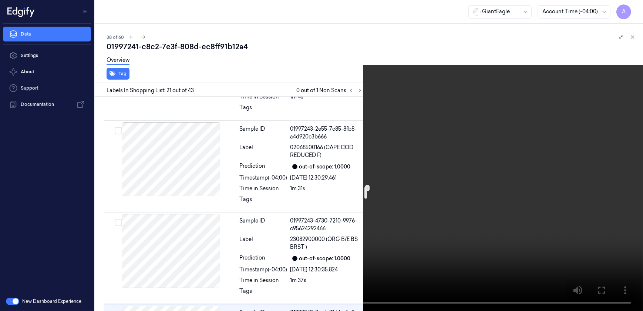
scroll to position [1637, 0]
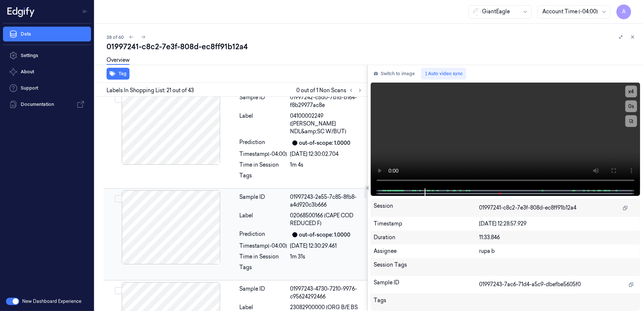
click at [312, 242] on div "22/09/2025 12:30:29.461" at bounding box center [326, 246] width 72 height 8
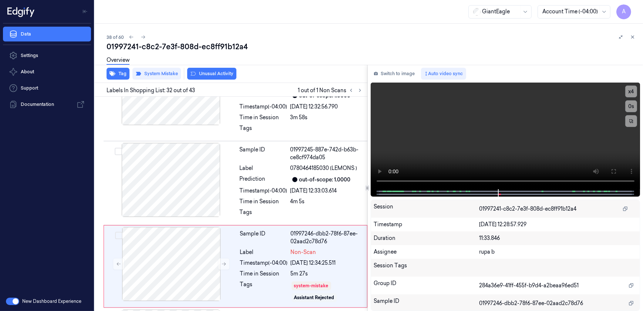
scroll to position [2759, 0]
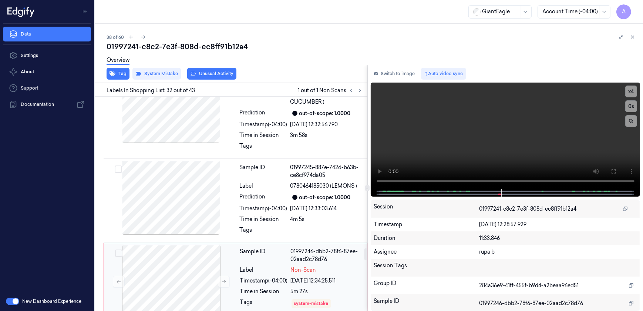
click at [269, 298] on div "Tags" at bounding box center [264, 309] width 48 height 22
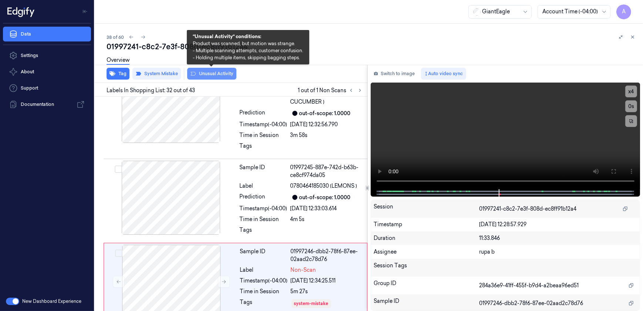
click at [206, 74] on button "Unusual Activity" at bounding box center [211, 74] width 49 height 12
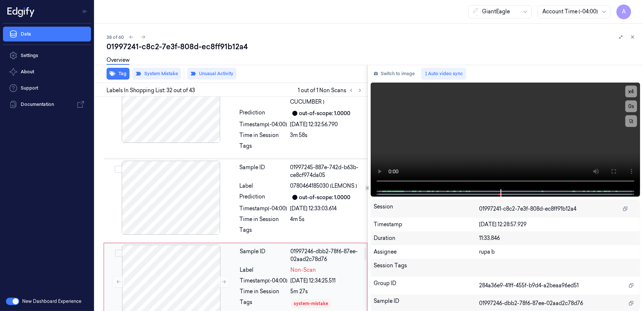
scroll to position [2764, 0]
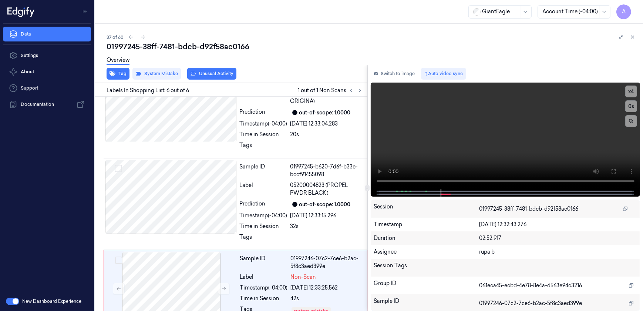
scroll to position [324, 0]
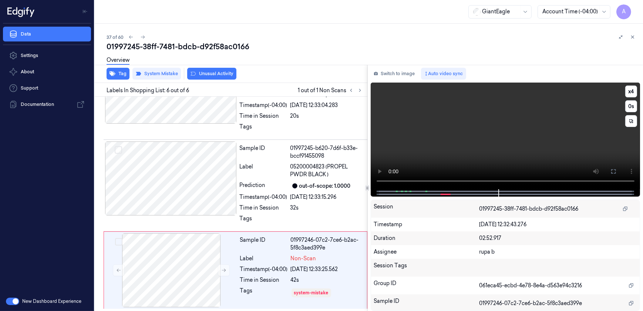
click at [477, 144] on video at bounding box center [506, 135] width 270 height 107
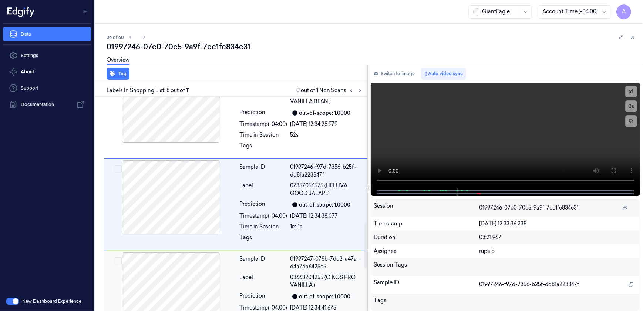
scroll to position [647, 0]
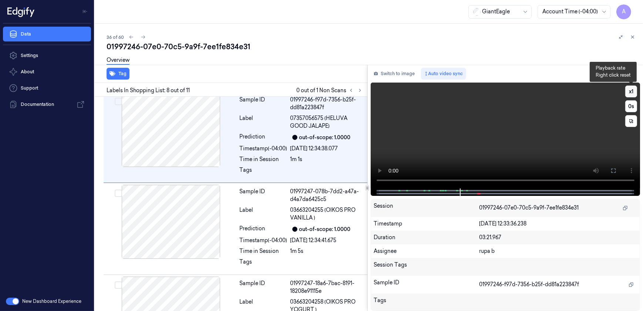
click at [633, 93] on button "x 1" at bounding box center [631, 91] width 12 height 12
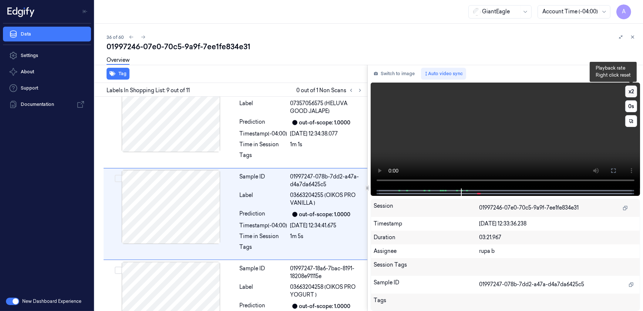
scroll to position [671, 0]
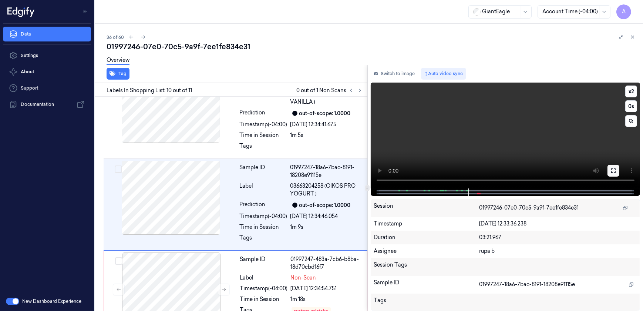
click at [607, 168] on button at bounding box center [613, 171] width 12 height 12
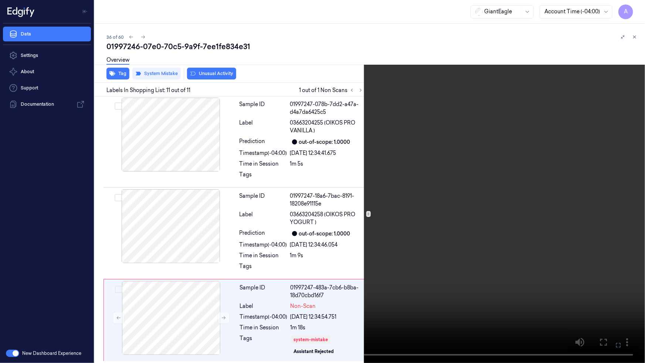
click at [0, 0] on button at bounding box center [0, 0] width 0 height 0
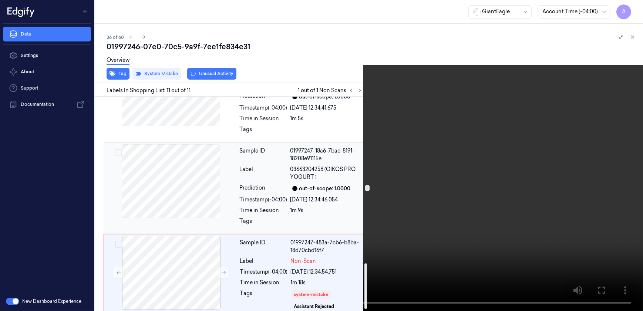
scroll to position [787, 0]
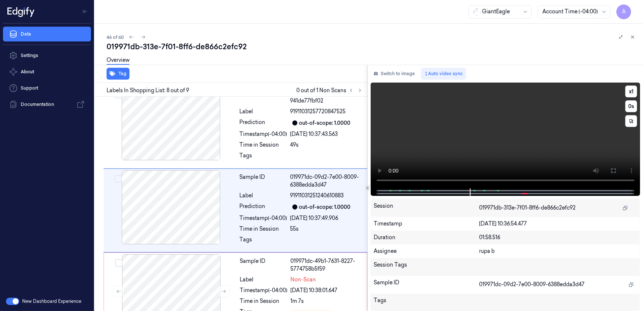
scroll to position [560, 0]
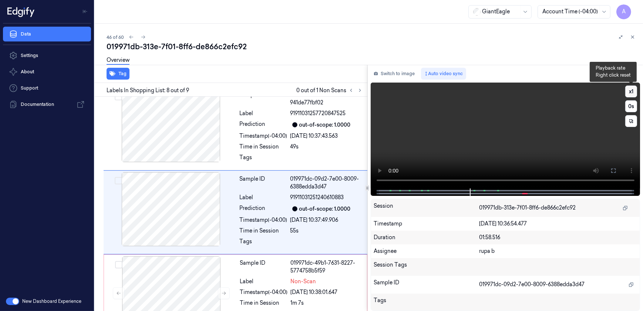
click at [628, 90] on button "x 1" at bounding box center [631, 91] width 12 height 12
click at [628, 90] on button "x 2" at bounding box center [631, 91] width 12 height 12
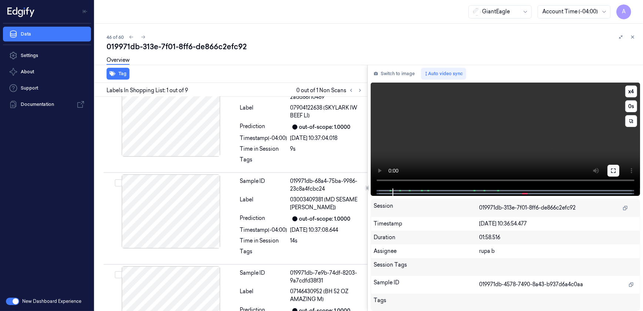
click at [617, 170] on button at bounding box center [613, 171] width 12 height 12
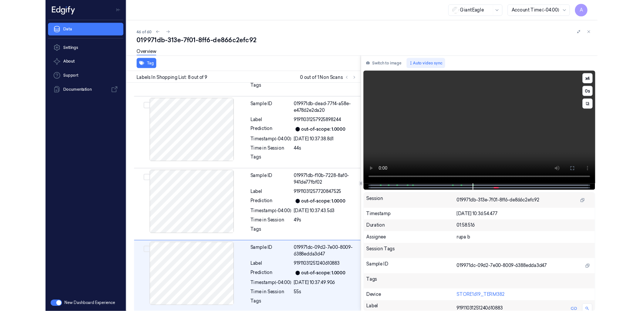
scroll to position [523, 0]
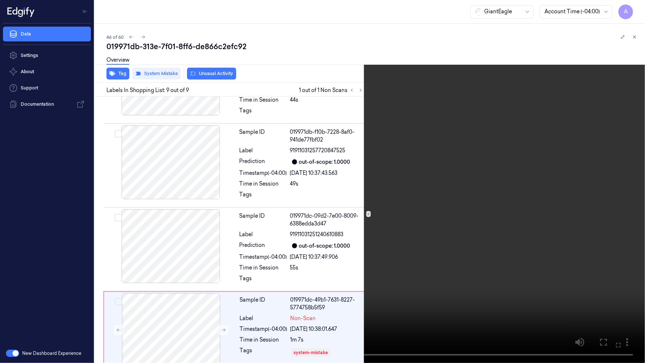
click at [0, 0] on button at bounding box center [0, 0] width 0 height 0
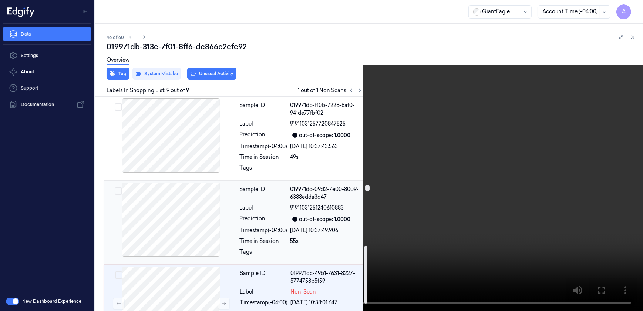
scroll to position [576, 0]
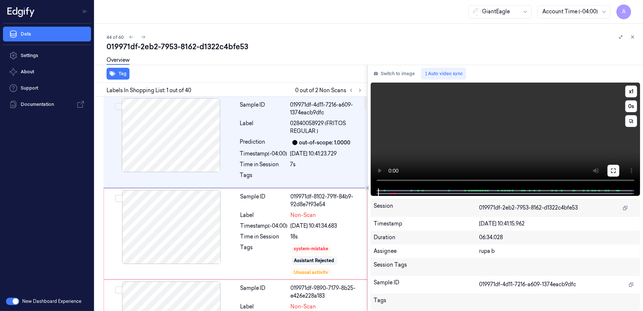
click at [608, 175] on button at bounding box center [613, 171] width 12 height 12
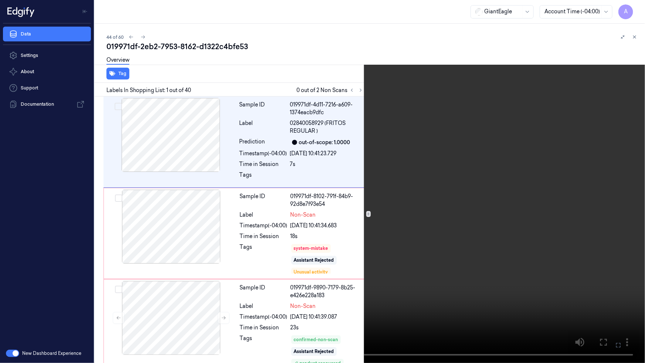
click at [0, 0] on button at bounding box center [0, 0] width 0 height 0
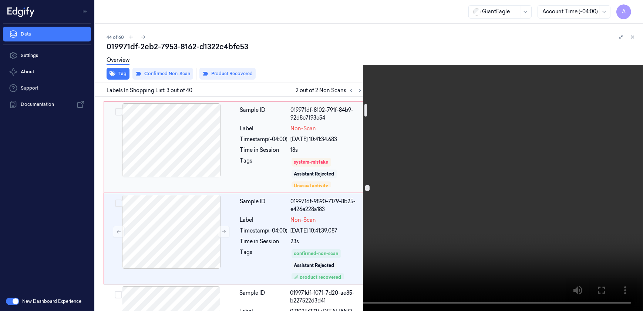
scroll to position [121, 0]
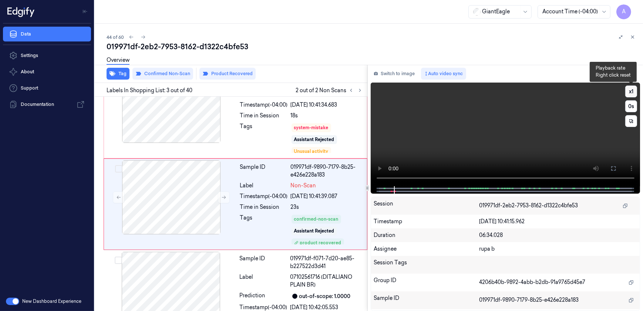
click at [632, 95] on button "x 1" at bounding box center [631, 91] width 12 height 12
click at [632, 95] on button "x 2" at bounding box center [631, 91] width 12 height 12
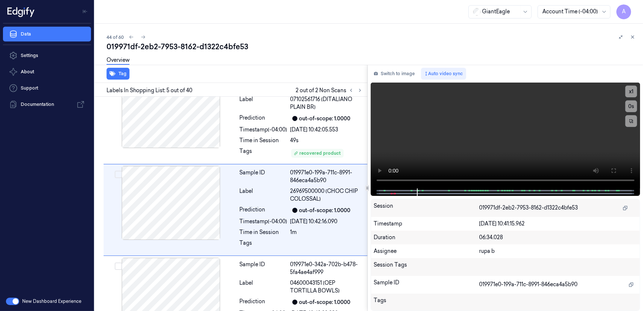
scroll to position [304, 0]
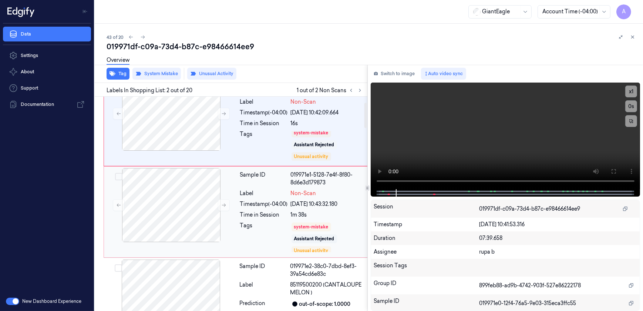
scroll to position [131, 0]
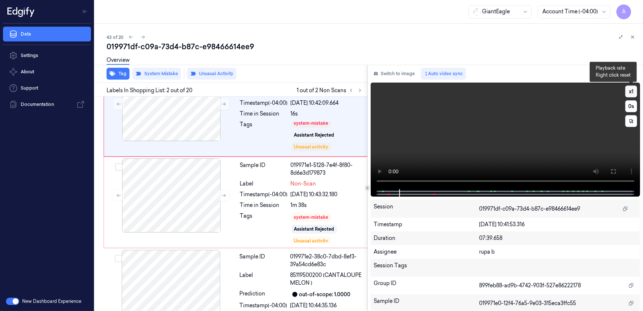
click at [630, 88] on button "x 1" at bounding box center [631, 91] width 12 height 12
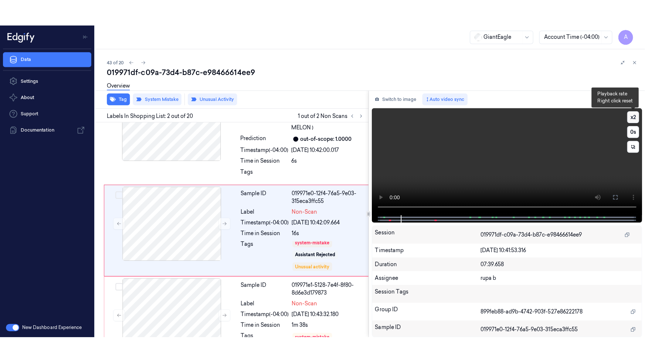
scroll to position [30, 0]
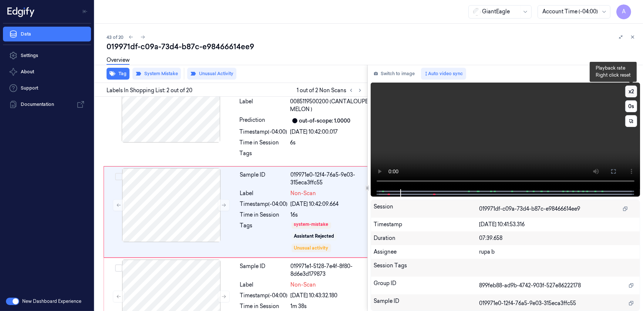
click at [630, 88] on button "x 2" at bounding box center [631, 91] width 12 height 12
click at [609, 173] on button at bounding box center [613, 171] width 12 height 12
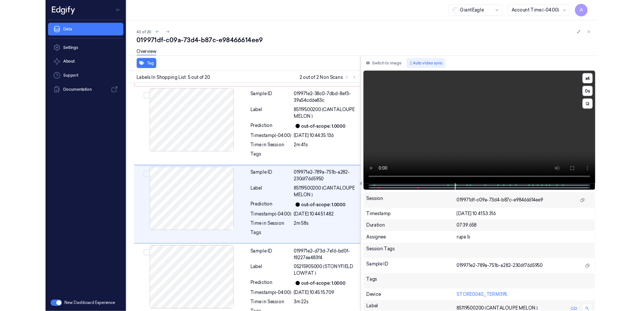
scroll to position [278, 0]
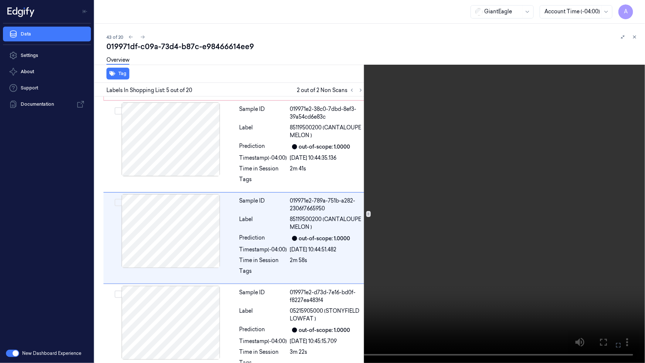
click at [0, 0] on button at bounding box center [0, 0] width 0 height 0
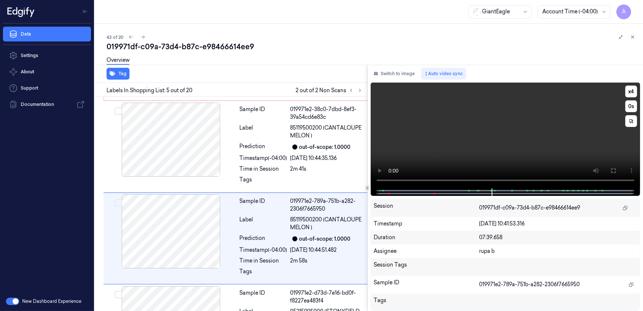
click at [455, 134] on video at bounding box center [506, 135] width 270 height 106
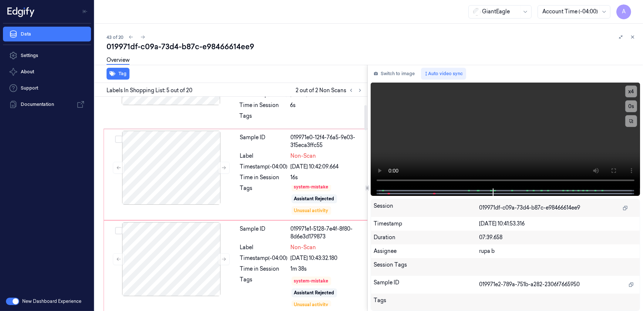
scroll to position [101, 0]
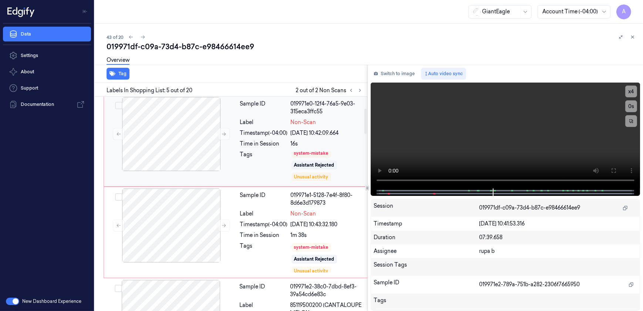
click at [254, 164] on div "Tags" at bounding box center [264, 166] width 48 height 31
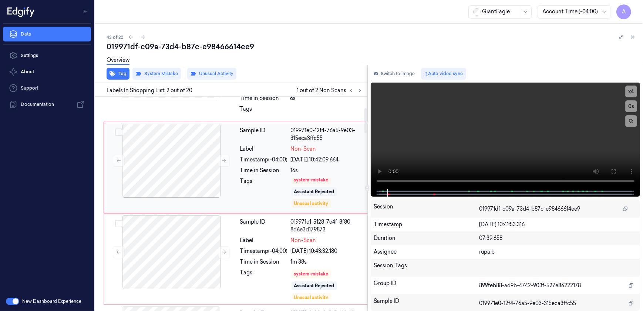
scroll to position [97, 0]
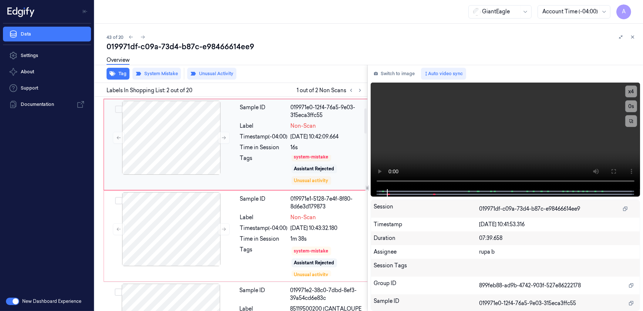
click at [266, 166] on div "Tags" at bounding box center [264, 169] width 48 height 31
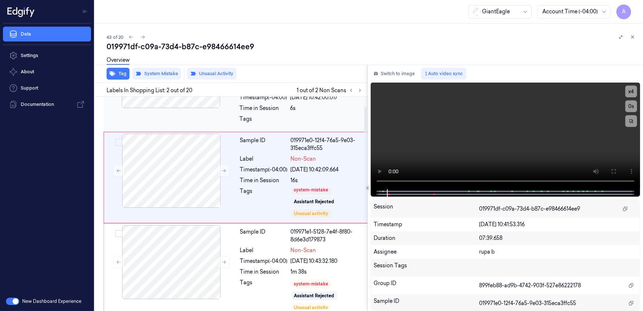
scroll to position [30, 0]
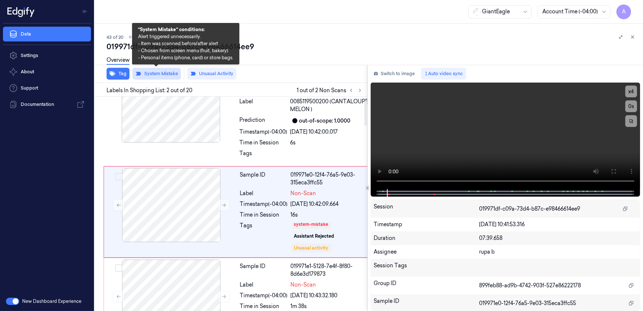
click at [152, 74] on button "System Mistake" at bounding box center [156, 74] width 48 height 12
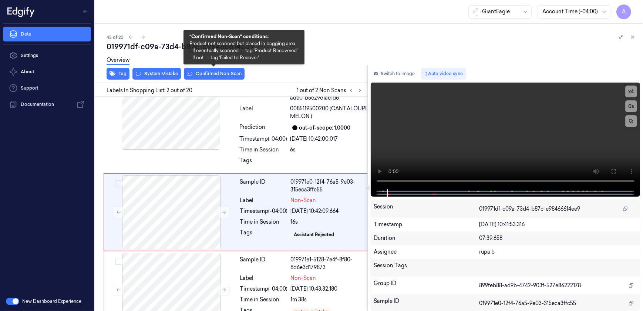
click at [210, 73] on button "Confirmed Non-Scan" at bounding box center [214, 74] width 61 height 12
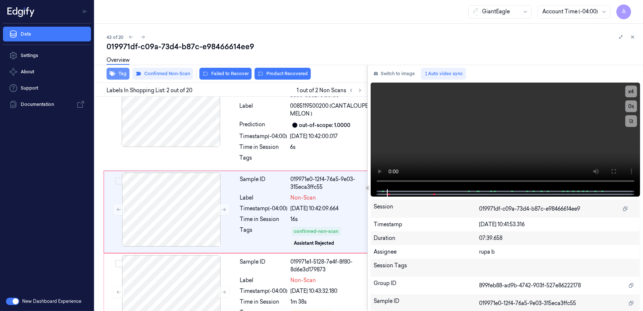
click at [118, 75] on button "Tag" at bounding box center [118, 74] width 23 height 12
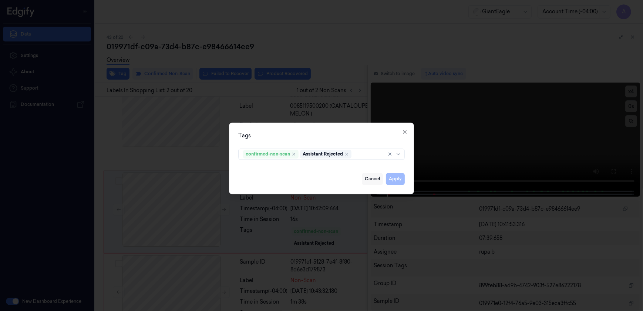
click at [371, 179] on button "Cancel" at bounding box center [372, 179] width 21 height 12
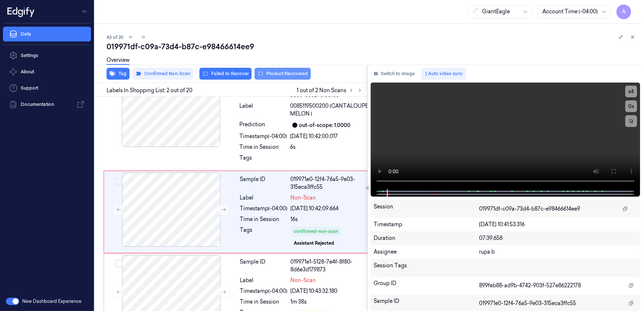
click at [269, 72] on button "Product Recovered" at bounding box center [282, 74] width 56 height 12
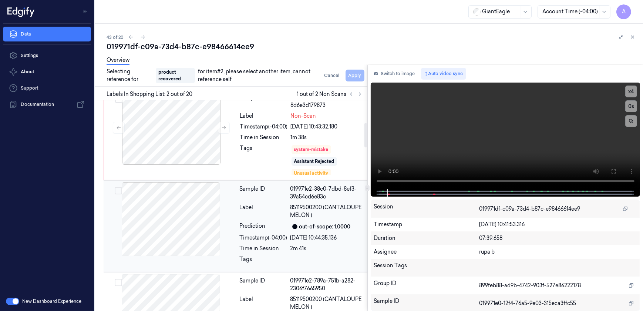
click at [283, 234] on div "Sample ID 019971e2-38c0-7dbd-8ef3-39a54cd6e83c Label 85119500200 (CANTALOUPE ME…" at bounding box center [310, 226] width 146 height 88
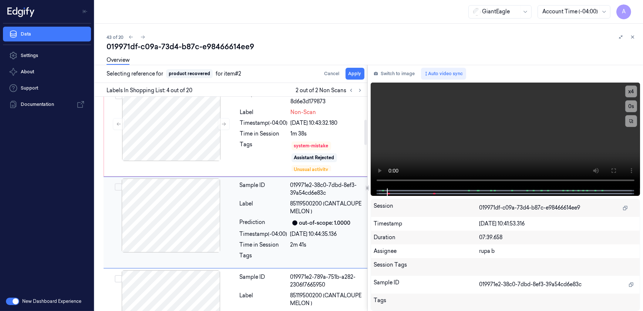
scroll to position [203, 0]
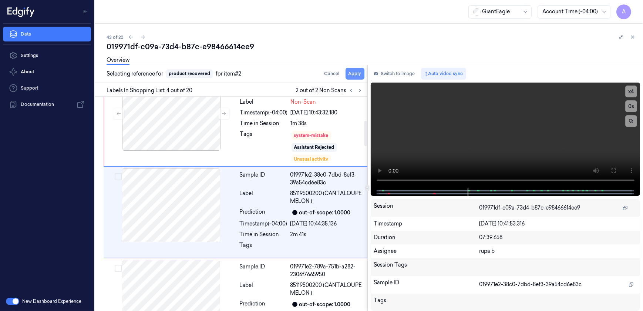
click at [354, 72] on button "Apply" at bounding box center [354, 74] width 19 height 12
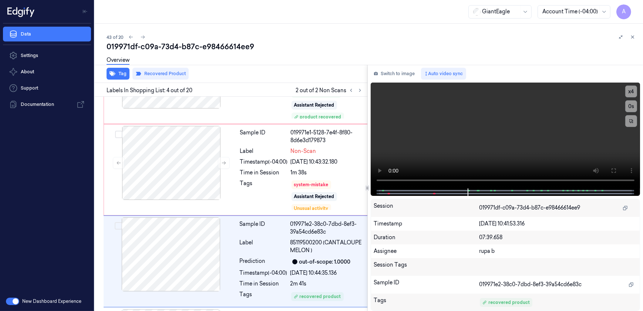
scroll to position [212, 0]
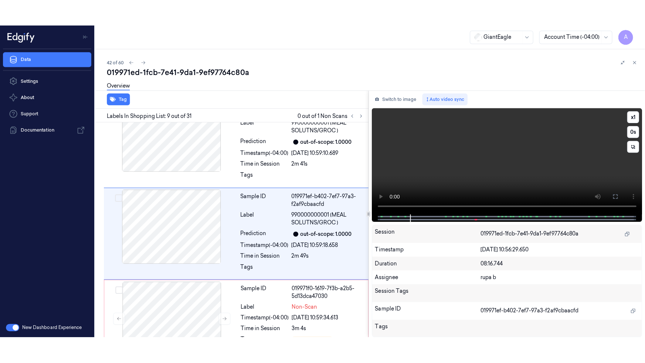
scroll to position [671, 0]
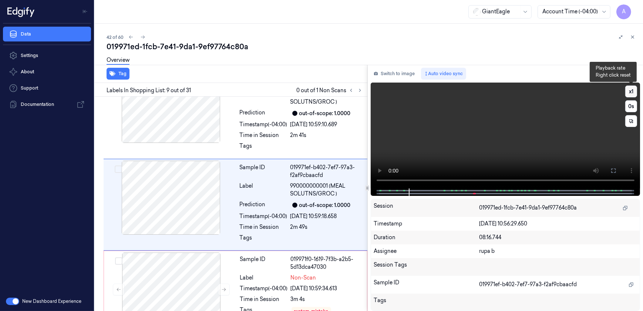
click at [635, 94] on button "x 1" at bounding box center [631, 91] width 12 height 12
click at [608, 168] on button at bounding box center [613, 171] width 12 height 12
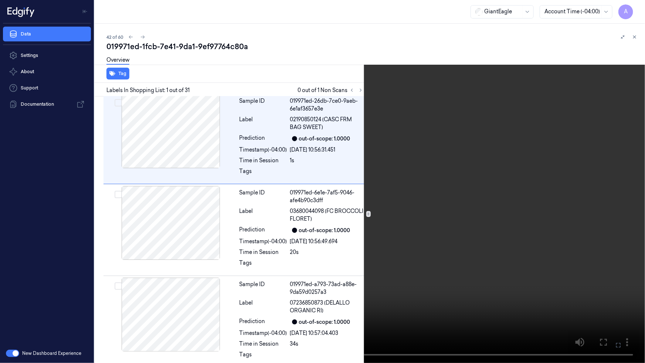
scroll to position [0, 0]
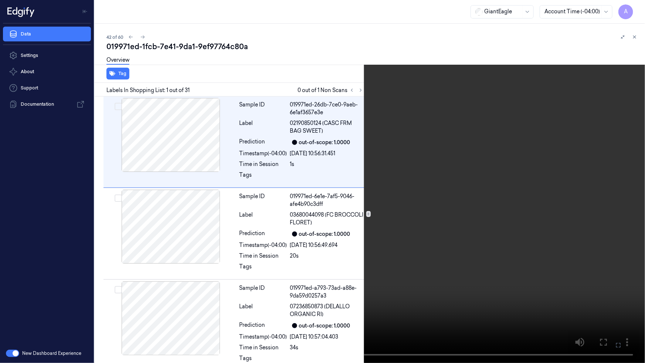
click at [0, 0] on icon at bounding box center [0, 0] width 0 height 0
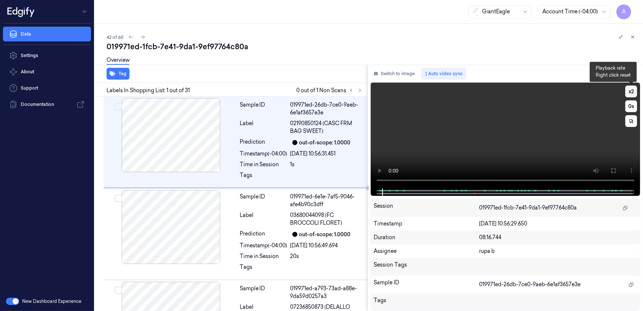
click at [629, 92] on button "x 2" at bounding box center [631, 91] width 12 height 12
click at [615, 171] on icon at bounding box center [613, 171] width 6 height 6
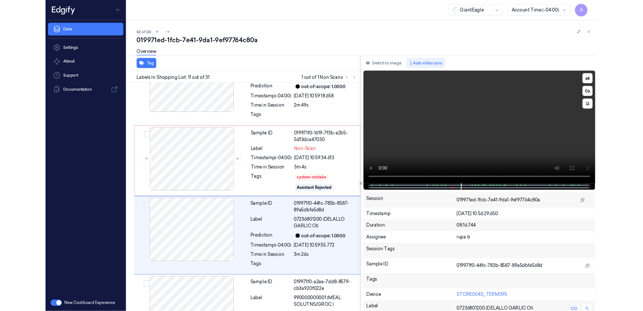
scroll to position [819, 0]
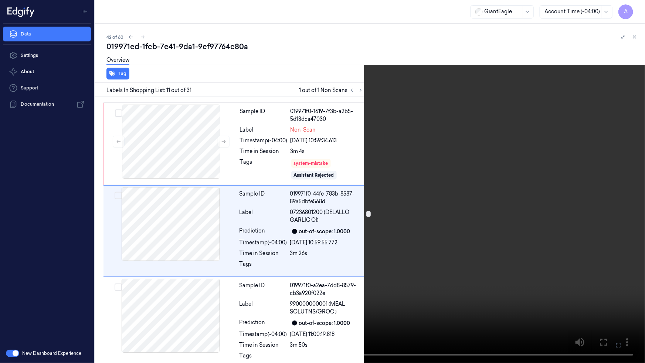
click at [0, 0] on icon at bounding box center [0, 0] width 0 height 0
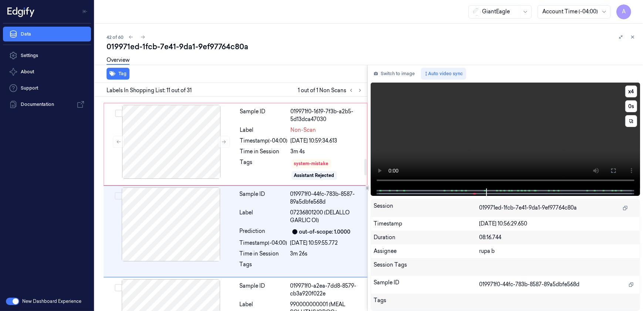
click at [463, 159] on video at bounding box center [506, 135] width 270 height 106
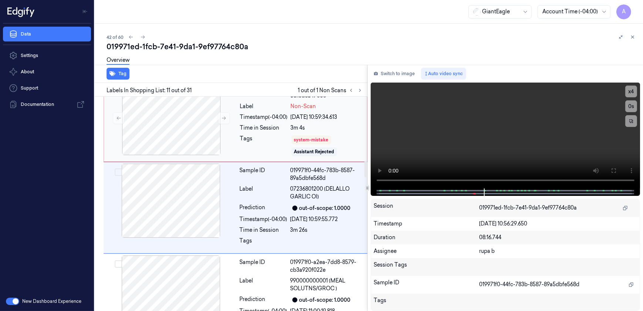
scroll to position [845, 0]
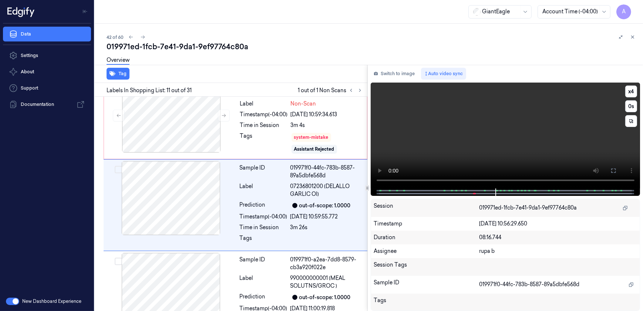
click at [480, 136] on video at bounding box center [506, 135] width 270 height 106
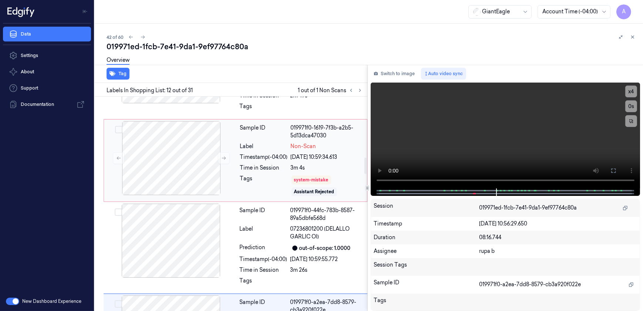
click at [288, 177] on div "Tags" at bounding box center [264, 186] width 48 height 22
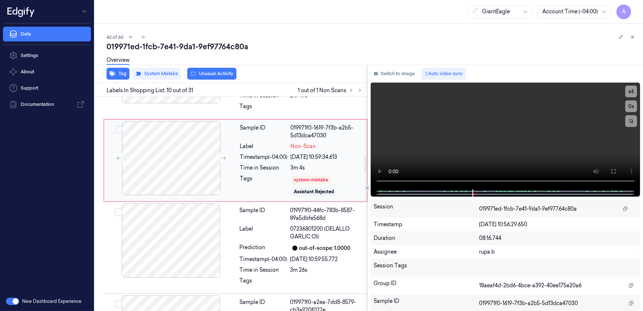
scroll to position [758, 0]
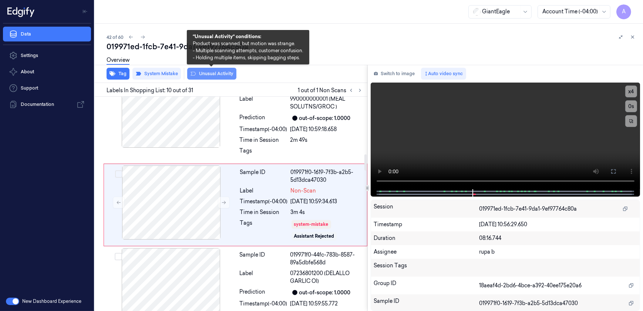
click at [214, 76] on button "Unusual Activity" at bounding box center [211, 74] width 49 height 12
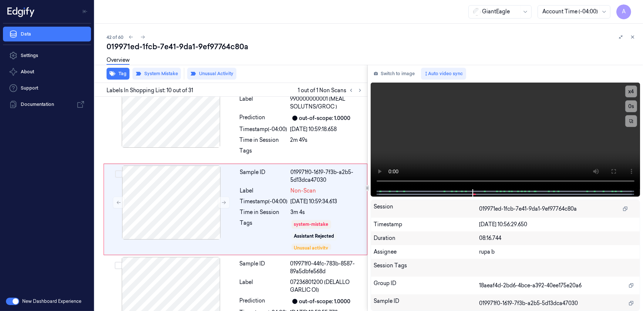
scroll to position [763, 0]
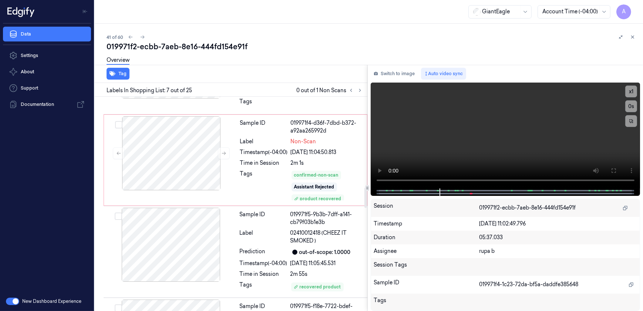
scroll to position [959, 0]
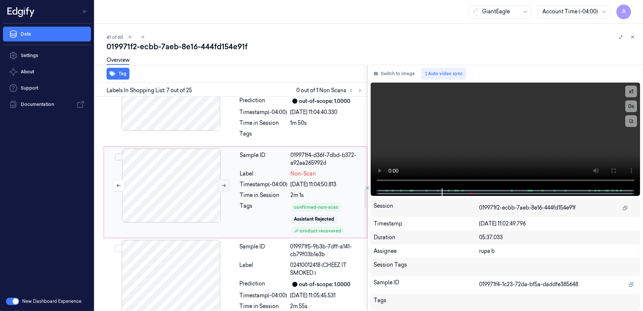
click at [224, 186] on icon at bounding box center [223, 185] width 5 height 5
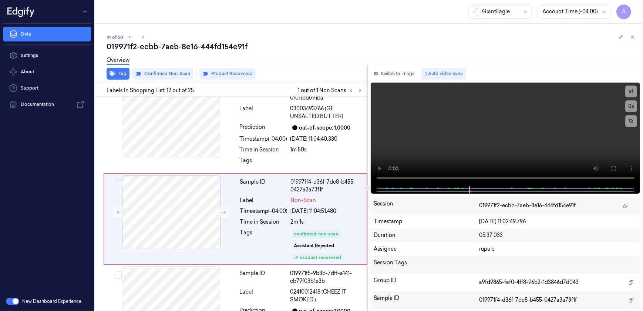
scroll to position [946, 0]
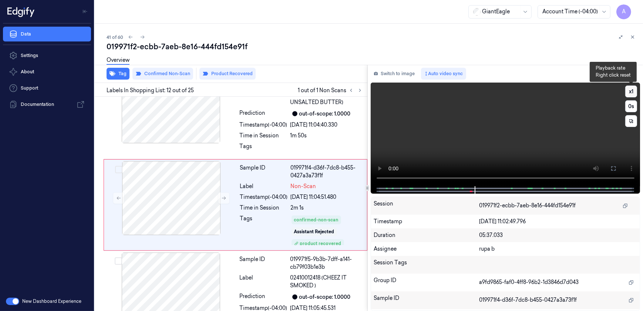
click at [634, 92] on button "x 1" at bounding box center [631, 91] width 12 height 12
click at [634, 92] on button "x 2" at bounding box center [631, 91] width 12 height 12
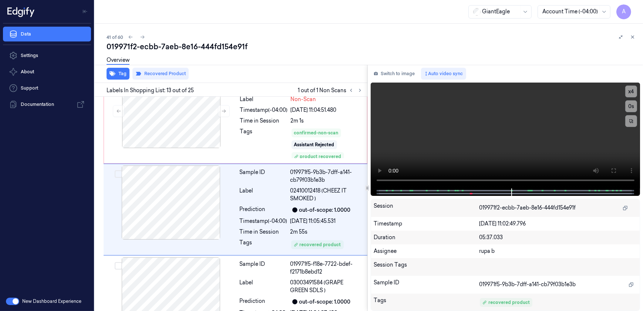
scroll to position [1037, 0]
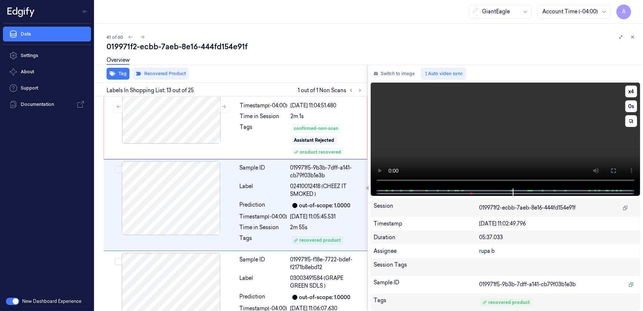
click at [464, 149] on video at bounding box center [506, 135] width 270 height 106
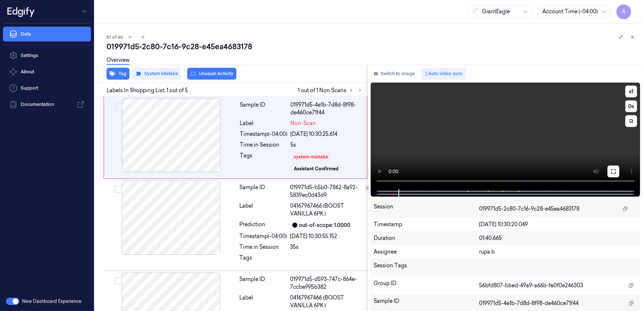
click at [614, 175] on button at bounding box center [613, 171] width 12 height 12
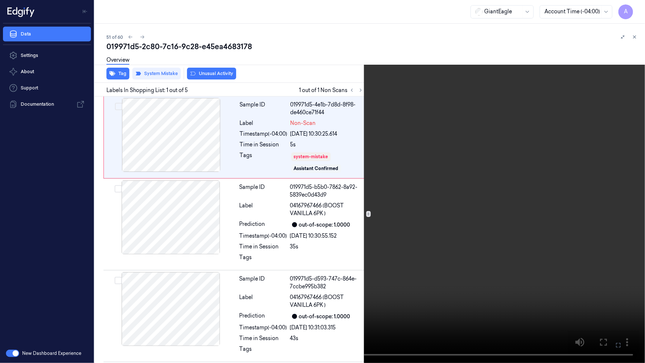
click at [0, 0] on icon at bounding box center [0, 0] width 0 height 0
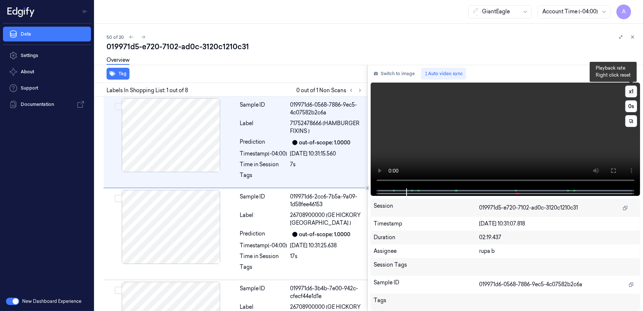
click at [628, 91] on button "x 1" at bounding box center [631, 91] width 12 height 12
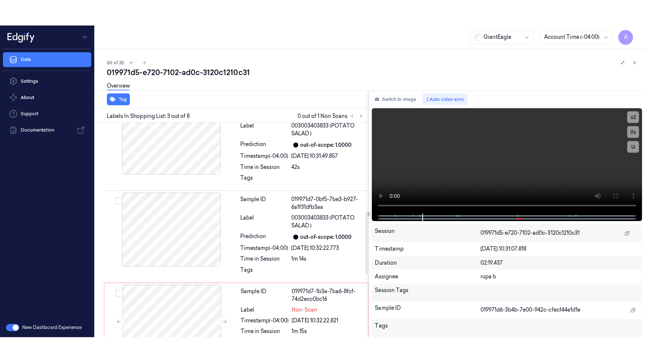
scroll to position [323, 0]
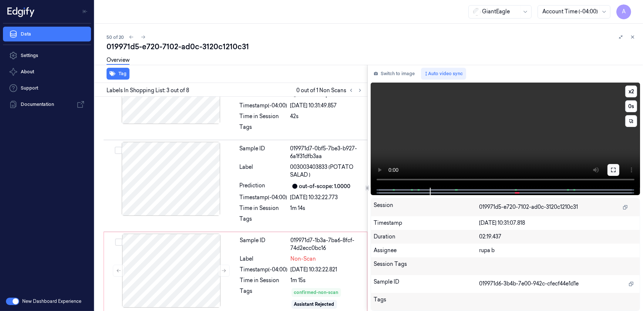
click at [614, 168] on icon at bounding box center [613, 170] width 6 height 6
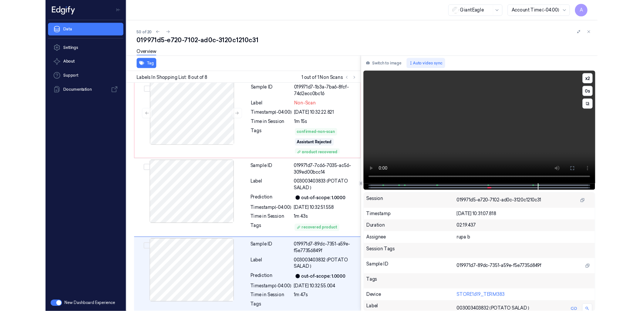
scroll to position [468, 0]
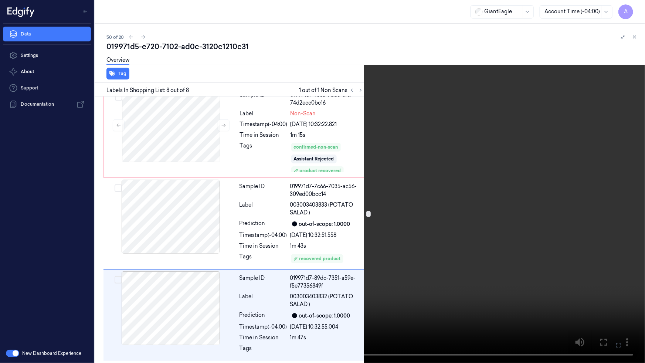
drag, startPoint x: 616, startPoint y: 345, endPoint x: 614, endPoint y: 310, distance: 34.8
click at [0, 0] on icon at bounding box center [0, 0] width 0 height 0
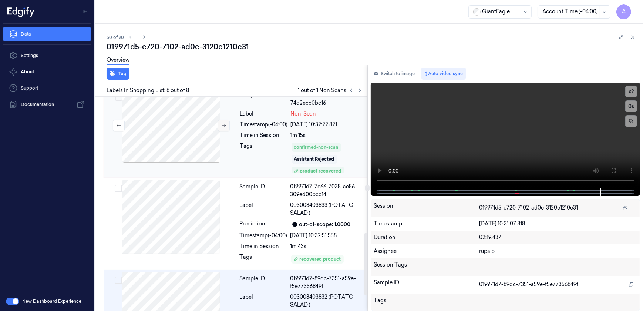
click at [220, 124] on button at bounding box center [224, 125] width 12 height 12
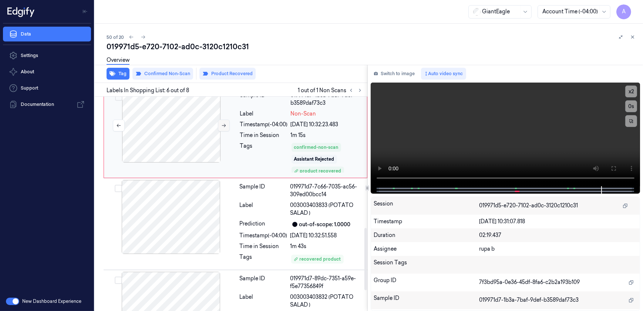
scroll to position [396, 0]
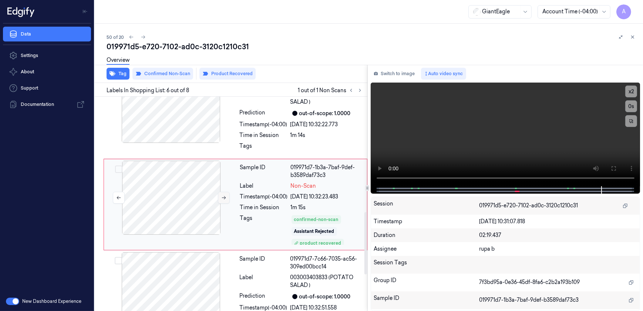
click at [223, 201] on button at bounding box center [224, 198] width 12 height 12
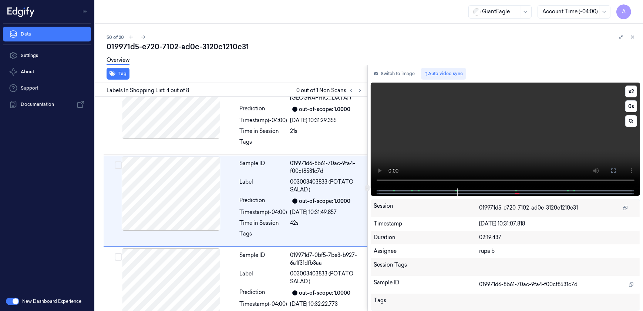
scroll to position [213, 0]
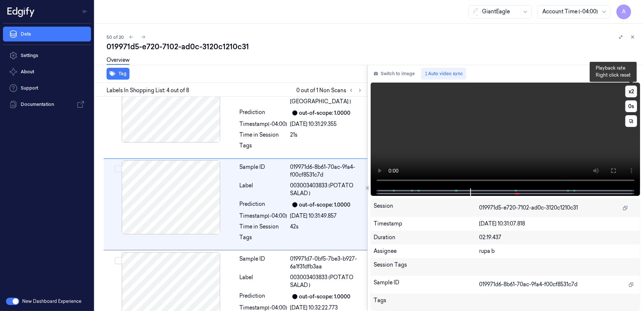
click at [632, 92] on button "x 2" at bounding box center [631, 91] width 12 height 12
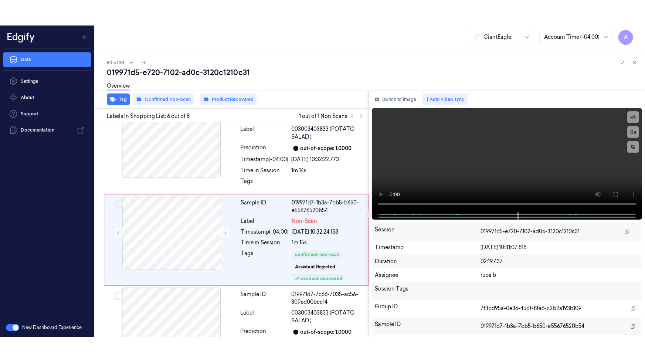
scroll to position [396, 0]
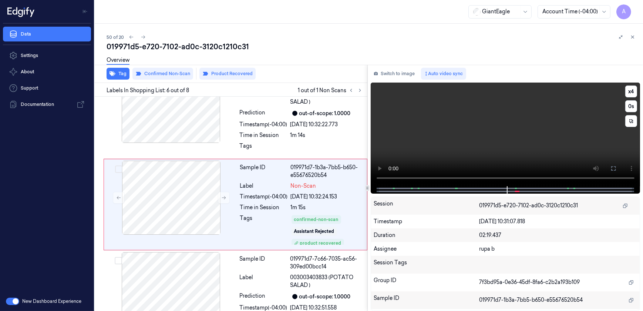
drag, startPoint x: 614, startPoint y: 166, endPoint x: 615, endPoint y: 199, distance: 32.6
click at [614, 166] on icon at bounding box center [613, 168] width 4 height 4
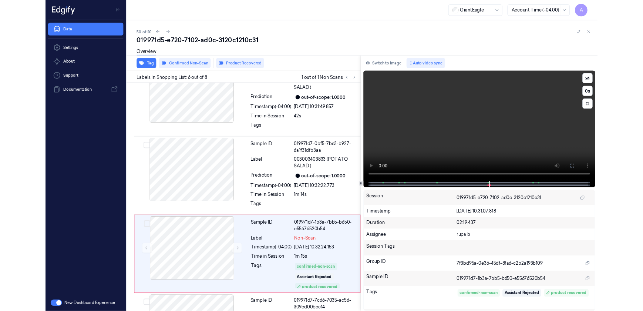
scroll to position [370, 0]
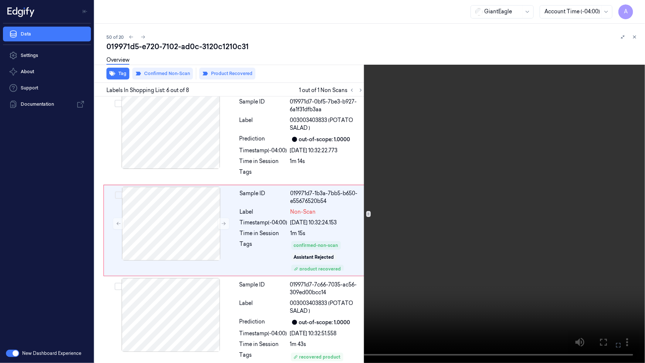
drag, startPoint x: 618, startPoint y: 349, endPoint x: 616, endPoint y: 307, distance: 42.2
click at [0, 0] on button at bounding box center [0, 0] width 0 height 0
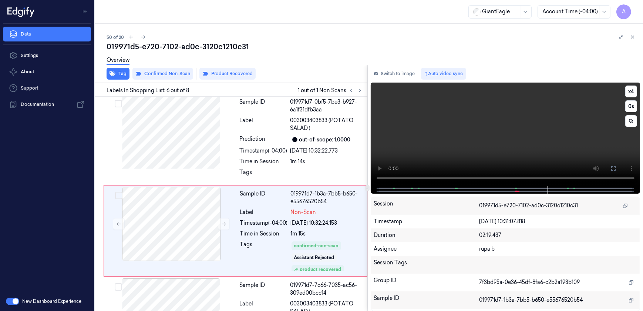
click at [495, 131] on video at bounding box center [506, 134] width 270 height 104
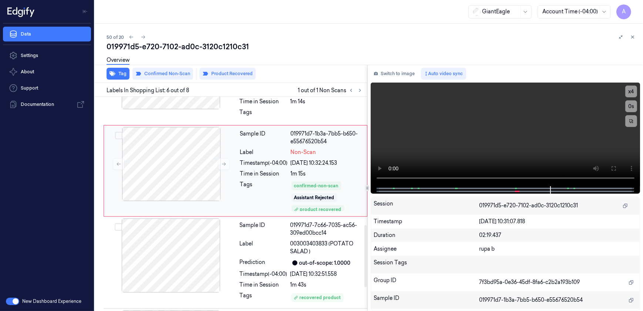
scroll to position [497, 0]
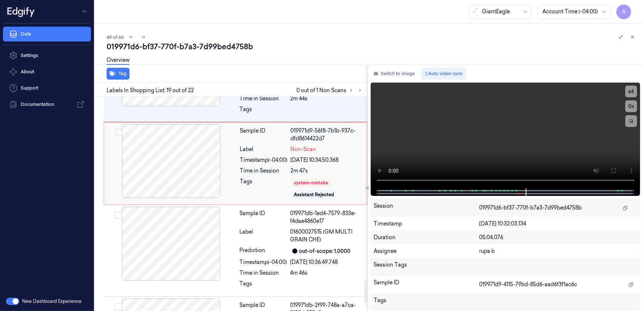
scroll to position [1715, 0]
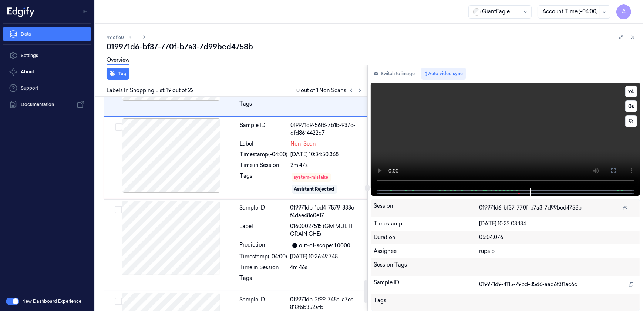
click at [482, 149] on video at bounding box center [506, 135] width 270 height 106
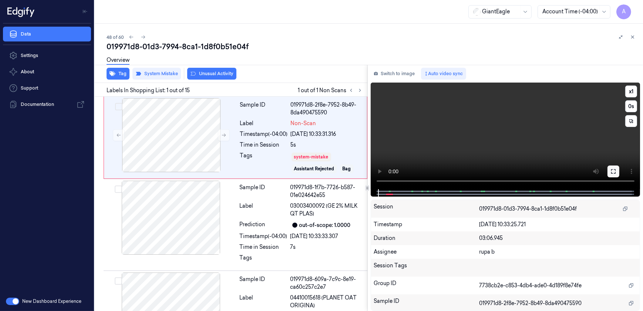
click at [612, 173] on icon at bounding box center [613, 171] width 6 height 6
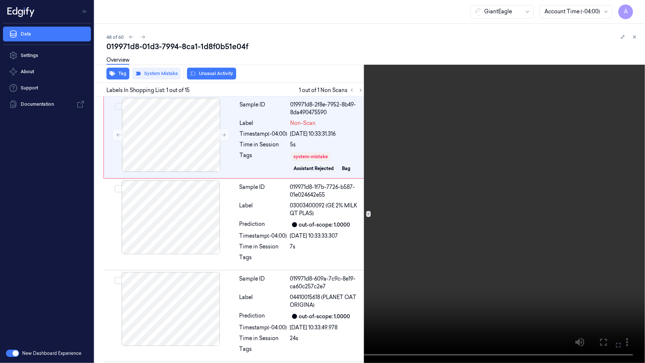
drag, startPoint x: 620, startPoint y: 346, endPoint x: 620, endPoint y: 300, distance: 45.5
click at [0, 0] on icon at bounding box center [0, 0] width 0 height 0
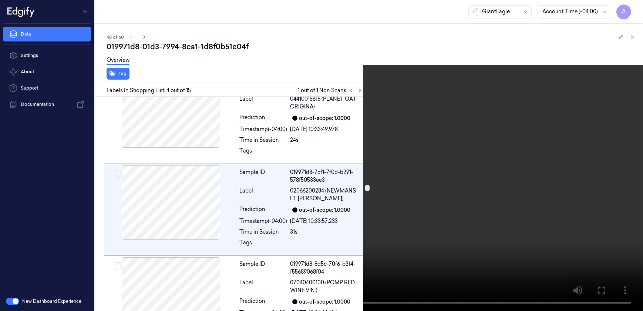
scroll to position [213, 0]
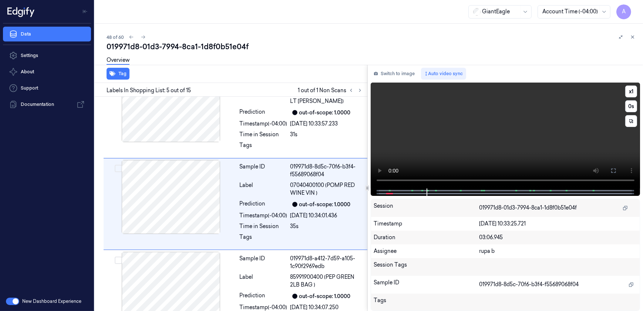
click at [534, 126] on video at bounding box center [506, 135] width 270 height 106
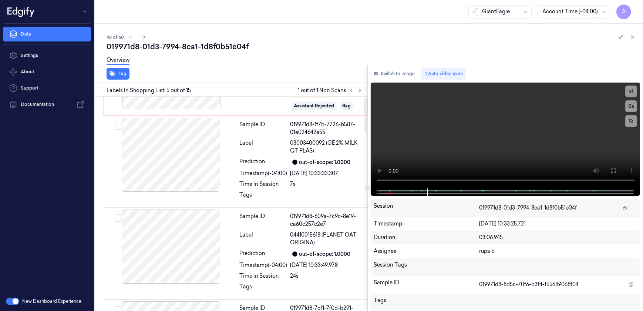
scroll to position [0, 0]
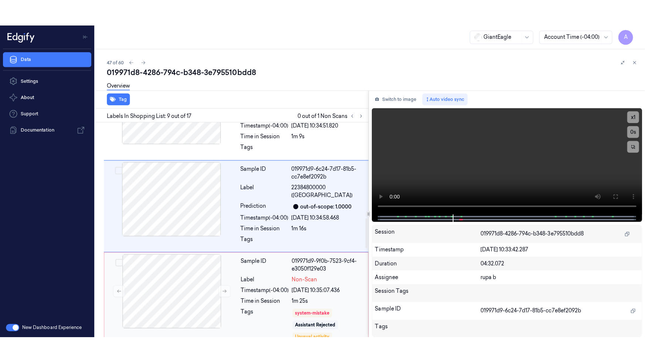
scroll to position [772, 0]
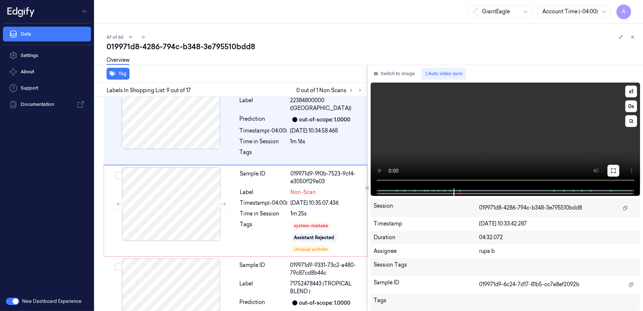
click at [615, 172] on icon at bounding box center [613, 170] width 4 height 4
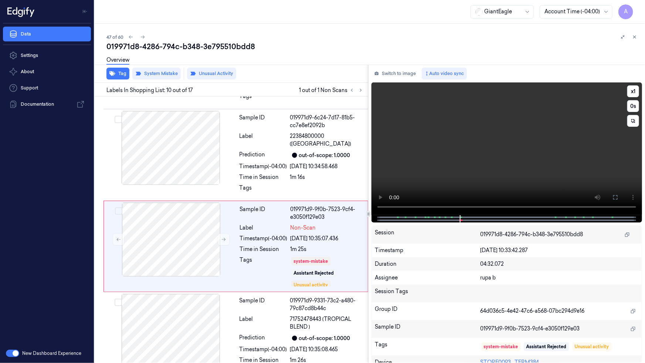
scroll to position [736, 0]
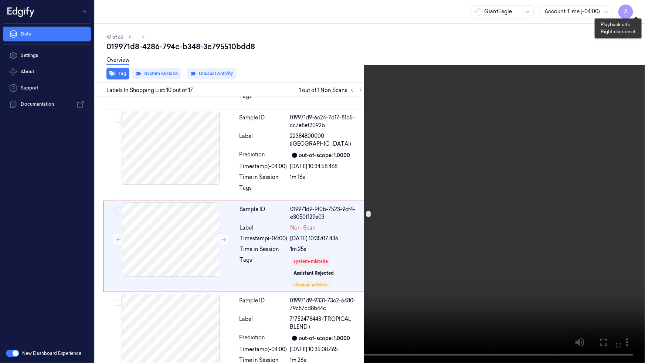
click at [636, 12] on button "x 1" at bounding box center [637, 9] width 12 height 12
click at [636, 12] on button "x 2" at bounding box center [637, 9] width 12 height 12
click at [591, 277] on video at bounding box center [322, 181] width 645 height 363
click at [529, 279] on video at bounding box center [322, 181] width 645 height 363
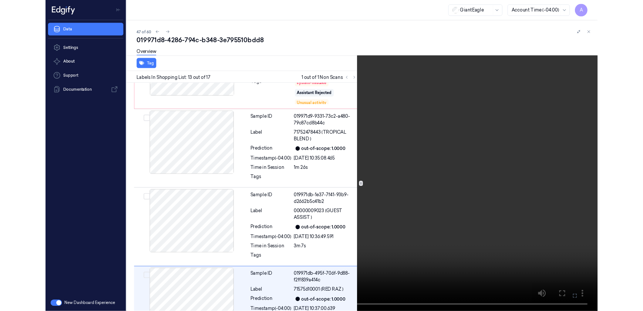
scroll to position [1007, 0]
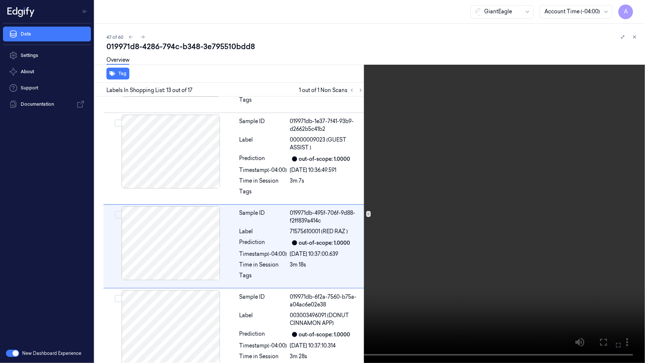
click at [0, 0] on button at bounding box center [0, 0] width 0 height 0
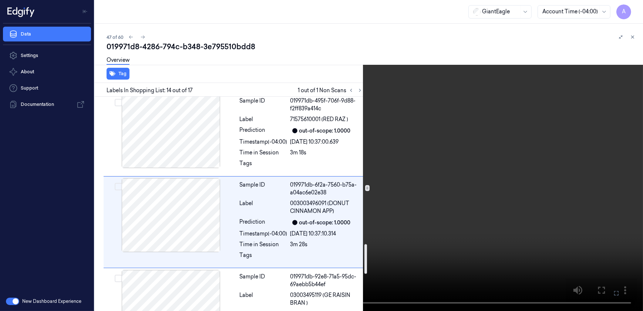
scroll to position [1121, 0]
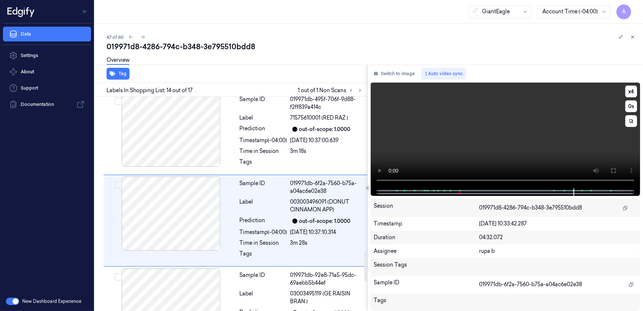
click at [469, 132] on video at bounding box center [506, 135] width 270 height 106
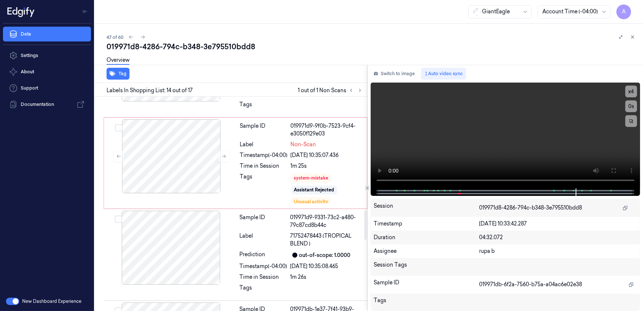
scroll to position [819, 0]
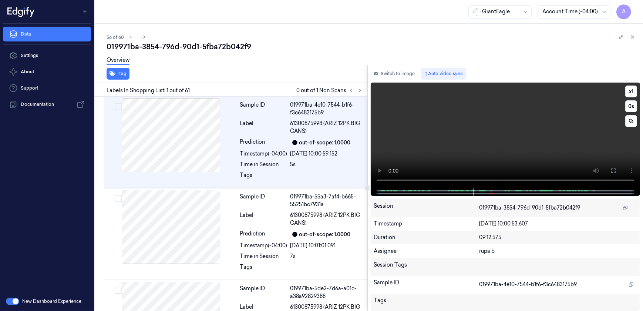
click at [451, 157] on video at bounding box center [506, 135] width 270 height 106
click at [632, 90] on button "x 1" at bounding box center [631, 91] width 12 height 12
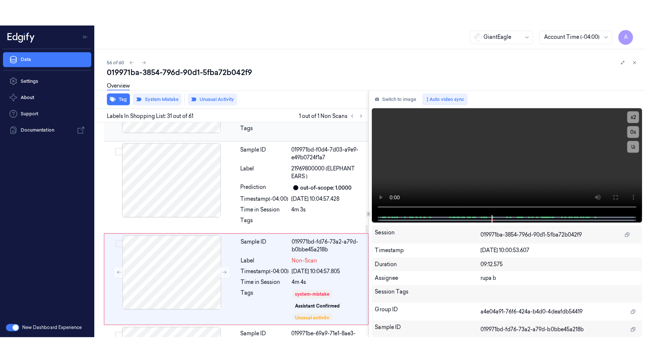
scroll to position [2687, 0]
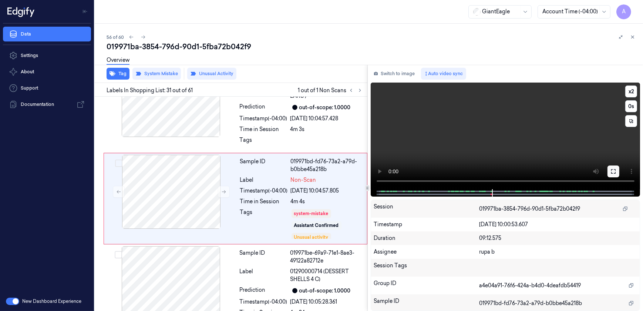
click at [617, 175] on button at bounding box center [613, 171] width 12 height 12
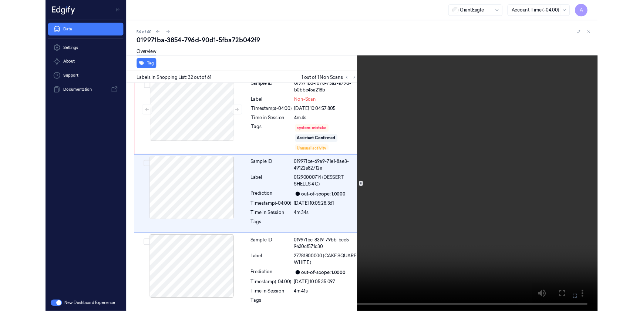
scroll to position [2752, 0]
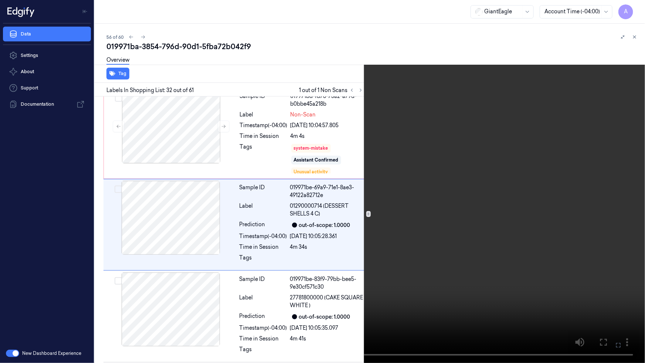
click at [0, 0] on button at bounding box center [0, 0] width 0 height 0
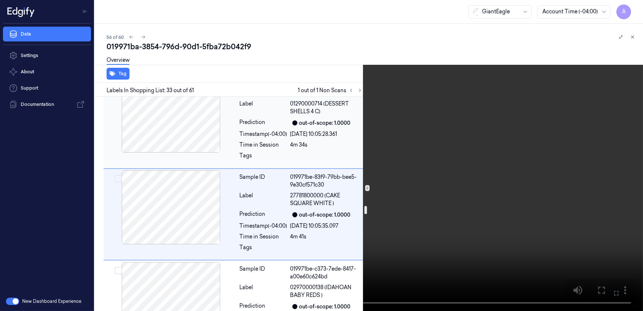
scroll to position [2870, 0]
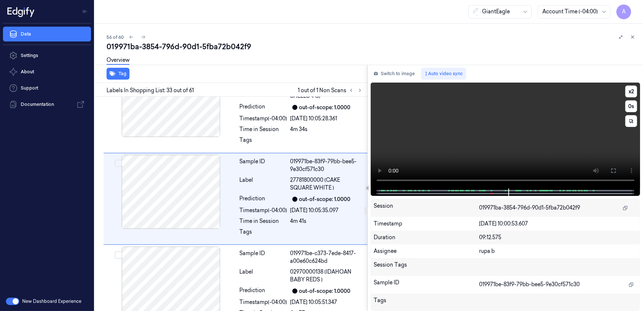
click at [487, 144] on video at bounding box center [506, 135] width 270 height 106
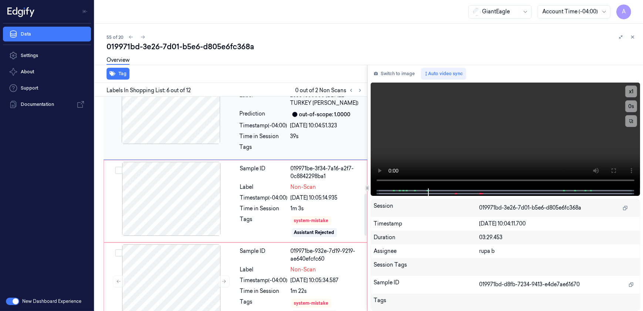
scroll to position [497, 0]
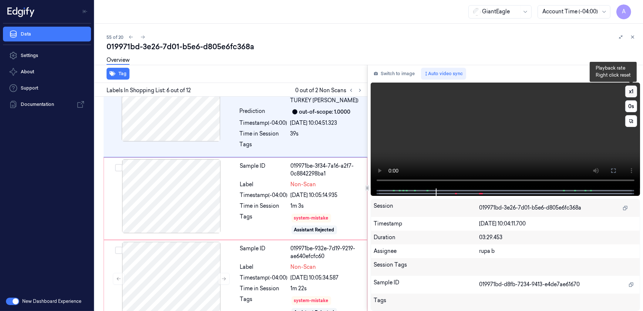
click at [631, 90] on button "x 1" at bounding box center [631, 91] width 12 height 12
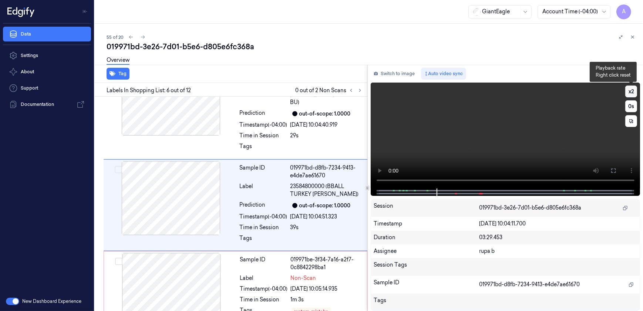
scroll to position [396, 0]
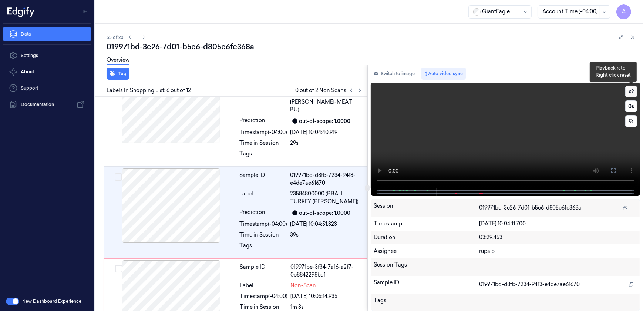
click at [631, 90] on button "x 2" at bounding box center [631, 91] width 12 height 12
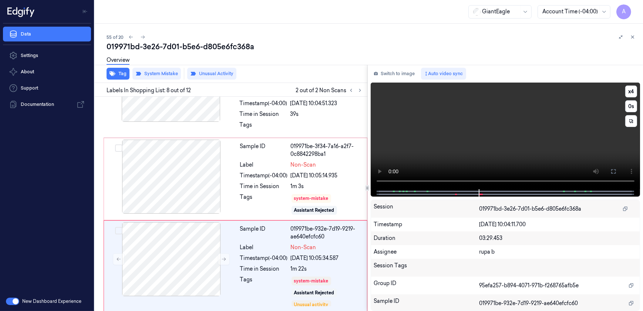
scroll to position [570, 0]
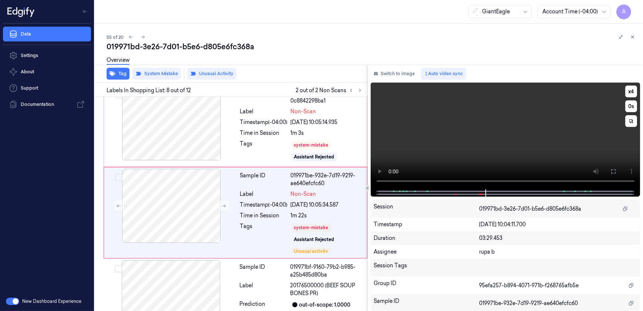
drag, startPoint x: 520, startPoint y: 132, endPoint x: 513, endPoint y: 134, distance: 7.5
click at [513, 134] on video at bounding box center [506, 135] width 270 height 107
click at [504, 147] on video at bounding box center [506, 135] width 270 height 107
click at [485, 149] on video at bounding box center [506, 135] width 270 height 107
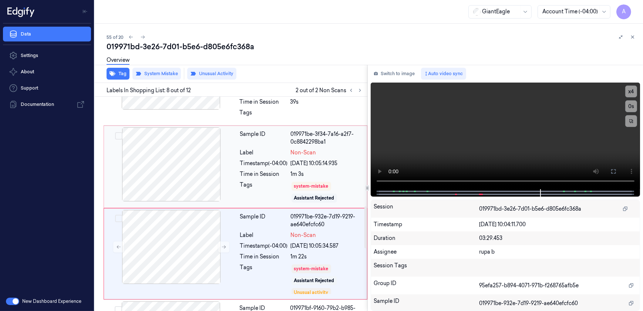
scroll to position [503, 0]
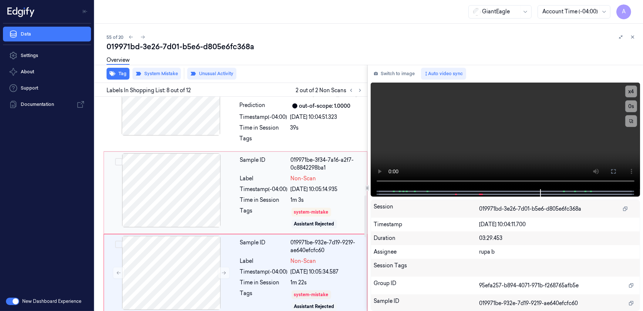
click at [226, 192] on div at bounding box center [171, 190] width 132 height 74
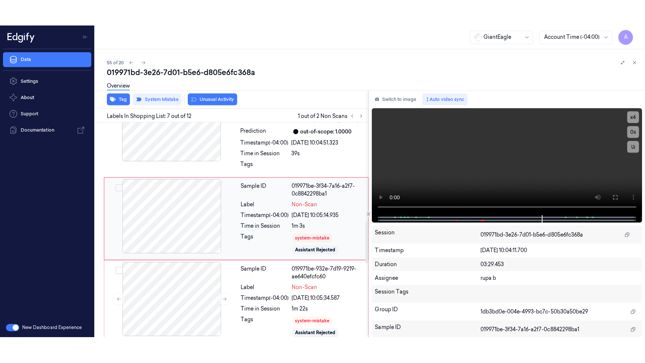
scroll to position [483, 0]
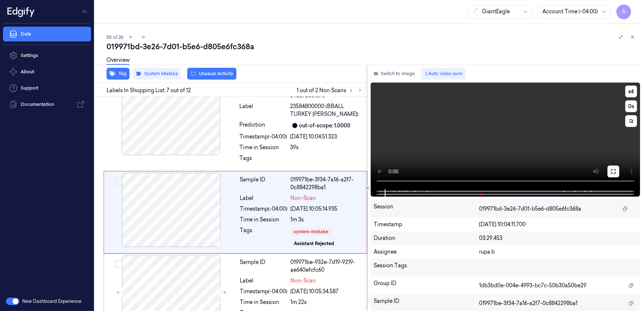
click at [612, 169] on icon at bounding box center [613, 171] width 4 height 4
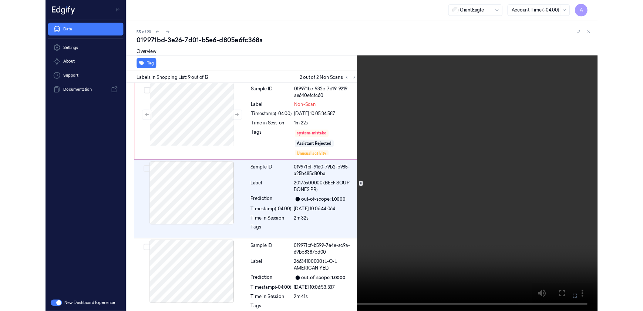
scroll to position [635, 0]
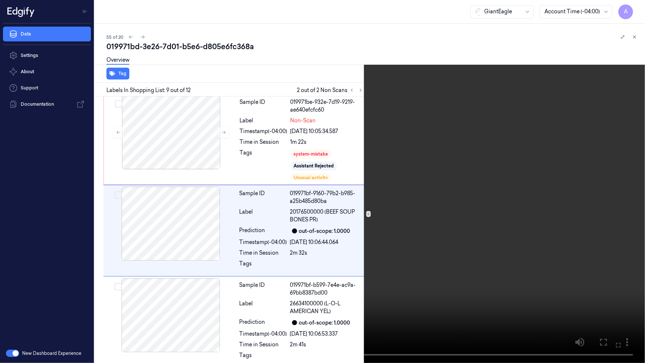
click at [0, 0] on icon at bounding box center [0, 0] width 0 height 0
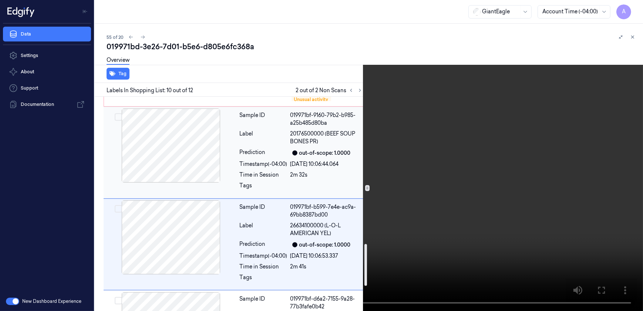
scroll to position [753, 0]
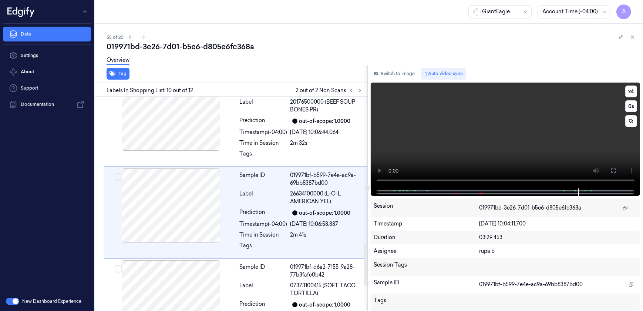
click at [449, 148] on video at bounding box center [506, 135] width 270 height 106
click at [456, 194] on span at bounding box center [456, 194] width 1 height 4
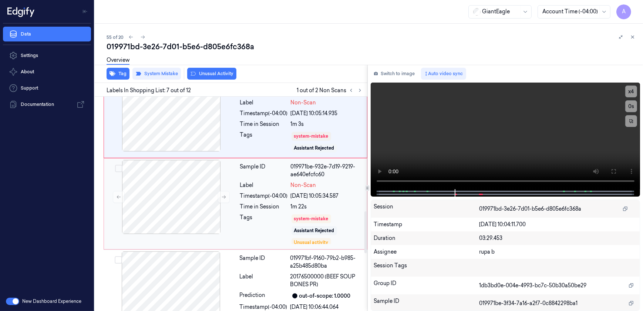
scroll to position [584, 0]
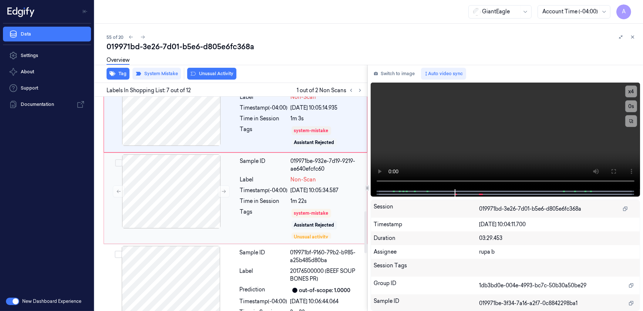
click at [262, 208] on div "Tags" at bounding box center [264, 223] width 48 height 31
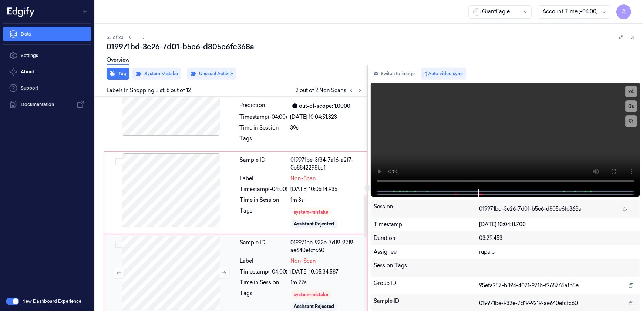
click at [262, 207] on div "Tags" at bounding box center [264, 218] width 48 height 22
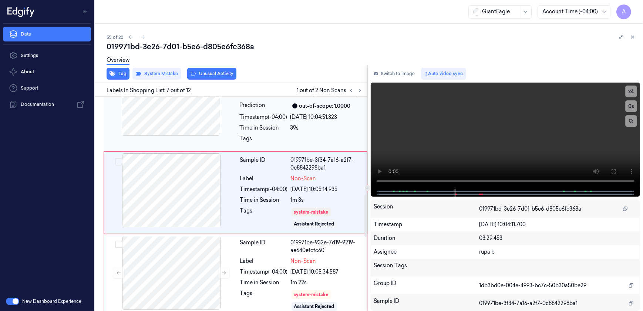
scroll to position [483, 0]
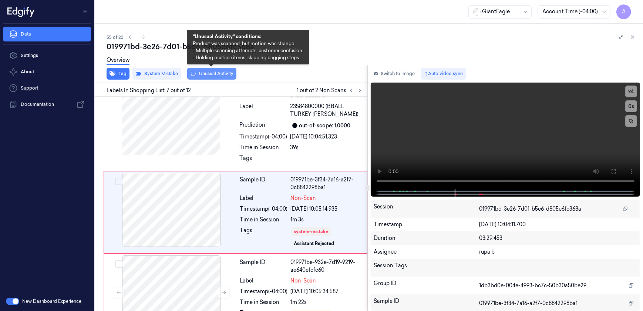
click at [205, 74] on button "Unusual Activity" at bounding box center [211, 74] width 49 height 12
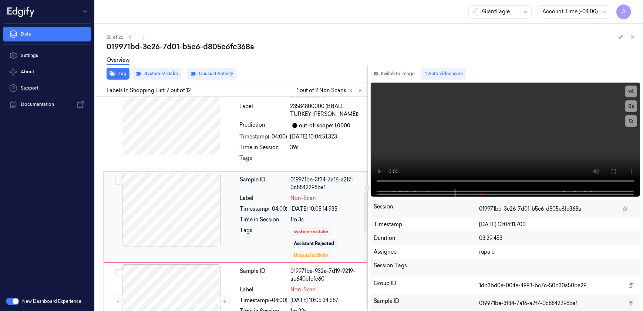
scroll to position [488, 0]
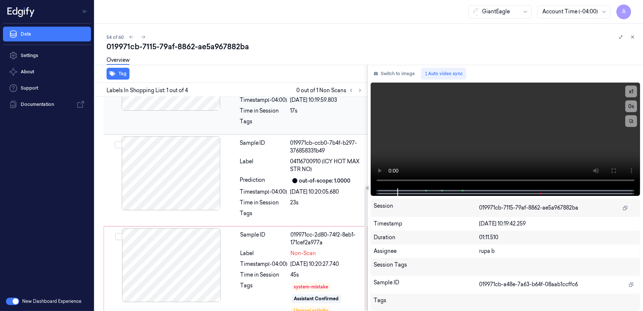
scroll to position [154, 0]
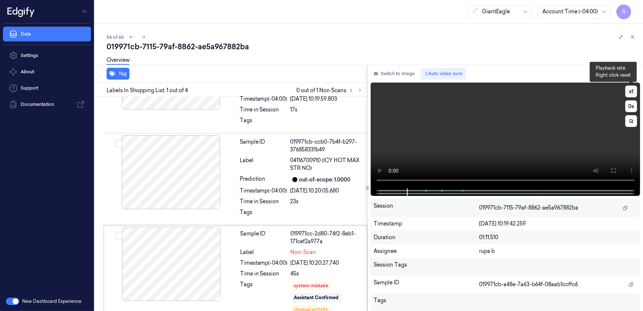
click at [629, 91] on button "x 1" at bounding box center [631, 91] width 12 height 12
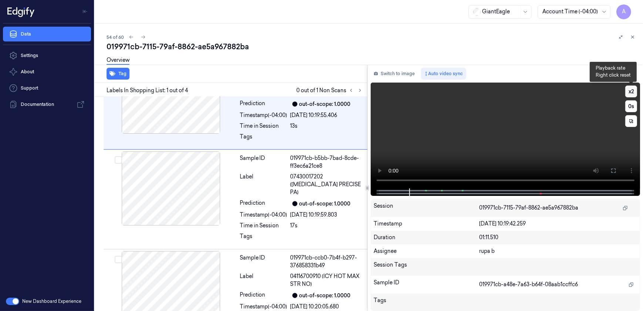
scroll to position [0, 0]
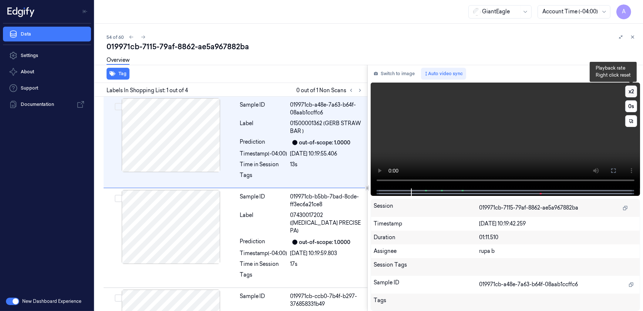
click at [629, 91] on button "x 2" at bounding box center [631, 91] width 12 height 12
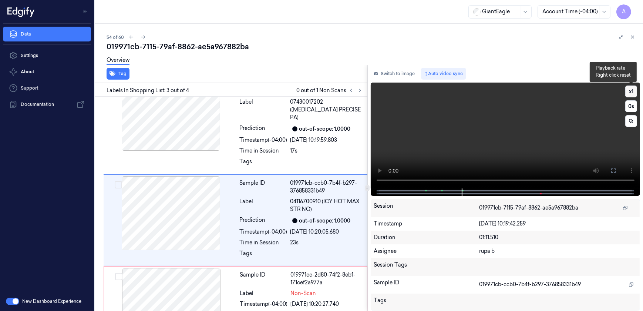
scroll to position [122, 0]
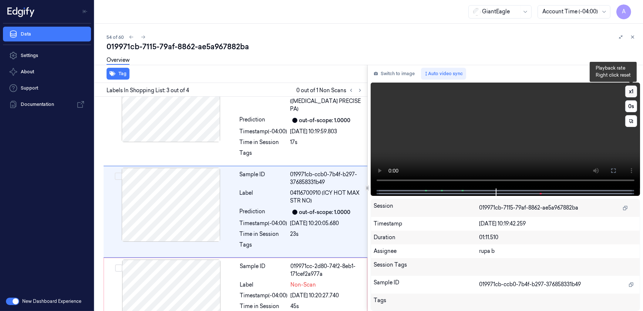
click at [629, 93] on button "x 1" at bounding box center [631, 91] width 12 height 12
click at [629, 93] on button "x 2" at bounding box center [631, 91] width 12 height 12
click at [629, 92] on button "x 1" at bounding box center [631, 91] width 12 height 12
click at [629, 92] on button "x 2" at bounding box center [631, 91] width 12 height 12
click at [461, 145] on video at bounding box center [506, 135] width 270 height 106
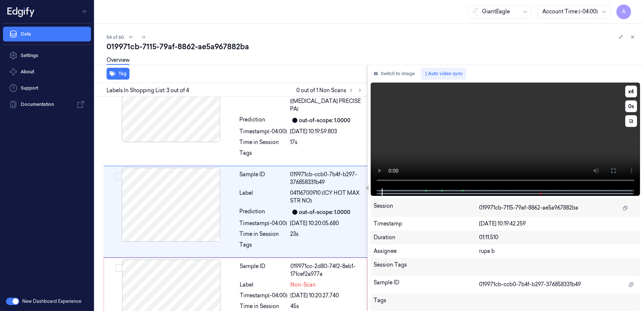
click at [461, 145] on video at bounding box center [506, 135] width 270 height 106
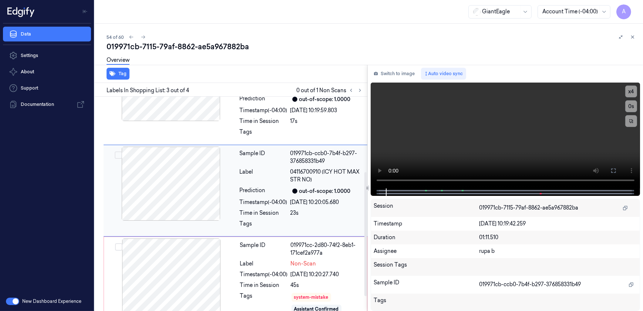
scroll to position [154, 0]
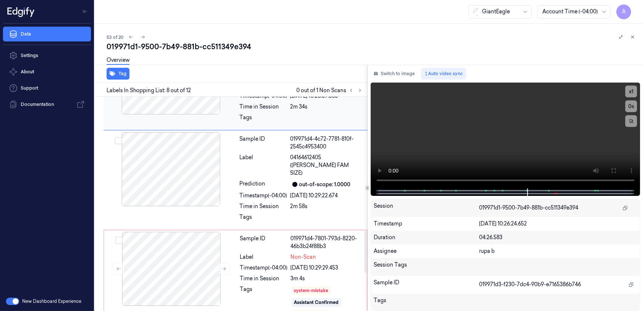
scroll to position [699, 0]
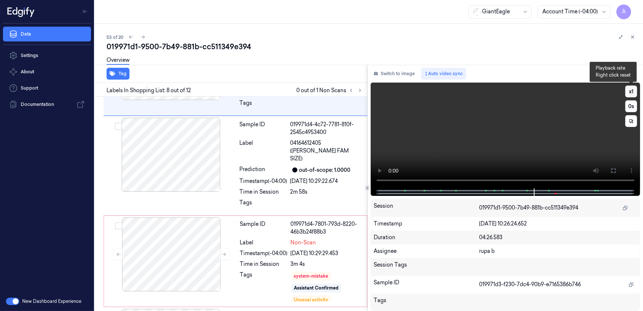
click at [633, 90] on button "x 1" at bounding box center [631, 91] width 12 height 12
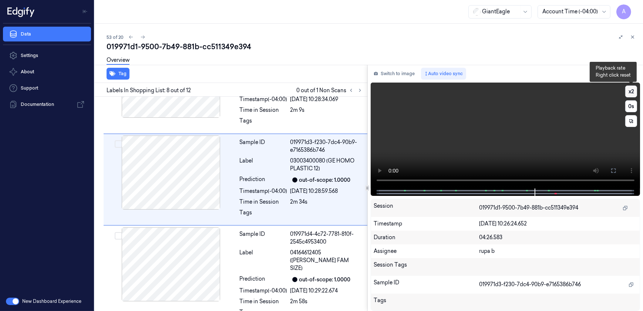
scroll to position [564, 0]
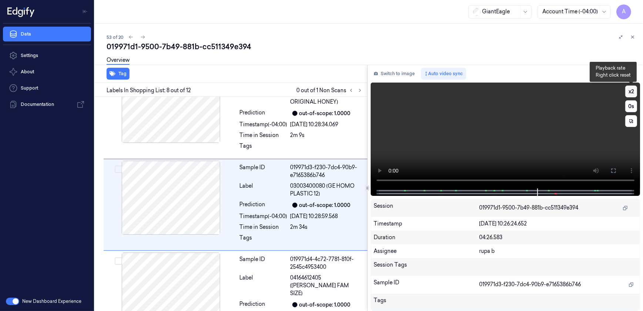
click at [631, 92] on button "x 2" at bounding box center [631, 91] width 12 height 12
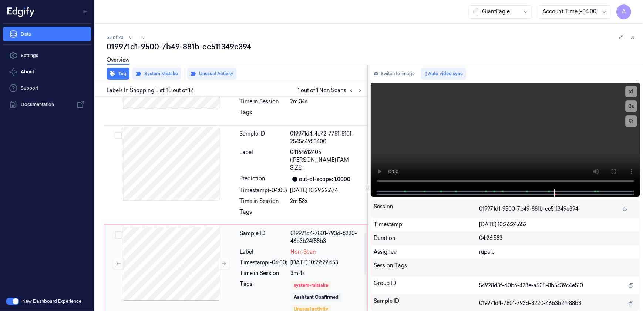
scroll to position [747, 0]
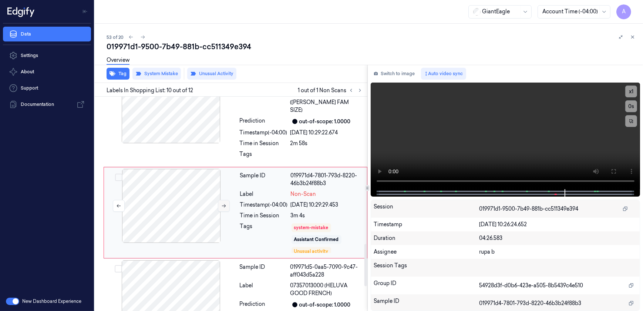
click at [223, 203] on icon at bounding box center [223, 205] width 5 height 5
click at [227, 200] on button at bounding box center [224, 206] width 12 height 12
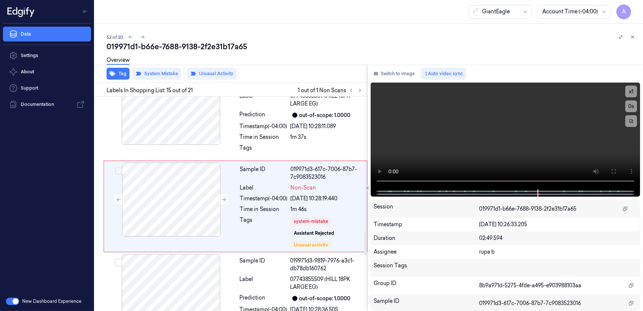
scroll to position [1221, 0]
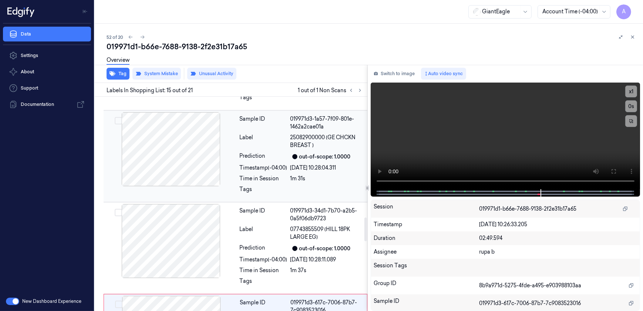
click at [263, 152] on div "Prediction" at bounding box center [264, 156] width 48 height 9
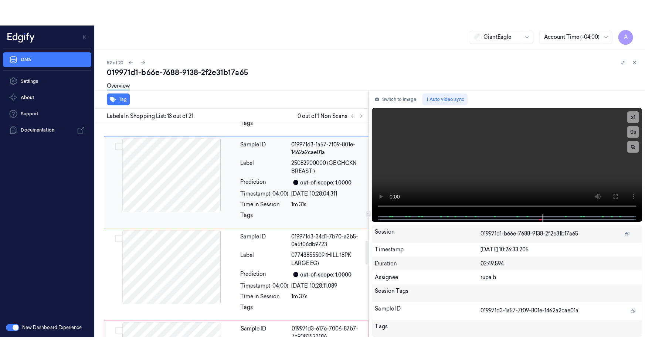
scroll to position [1038, 0]
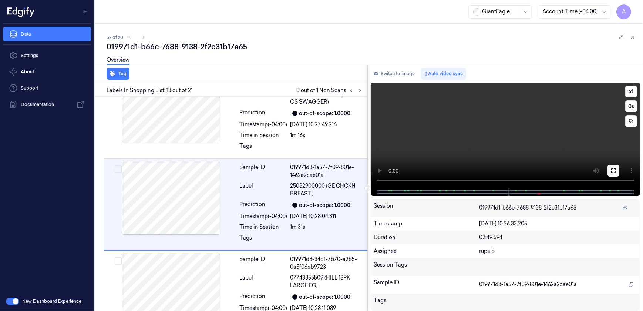
click at [610, 169] on icon at bounding box center [613, 171] width 6 height 6
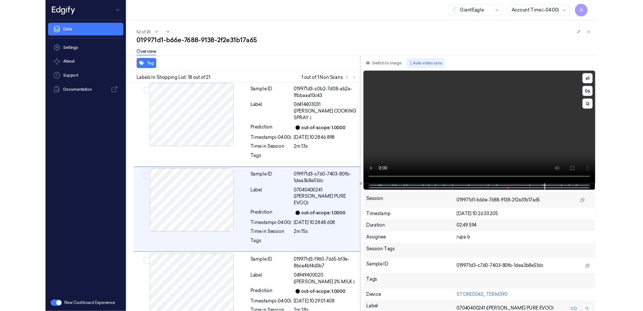
scroll to position [1469, 0]
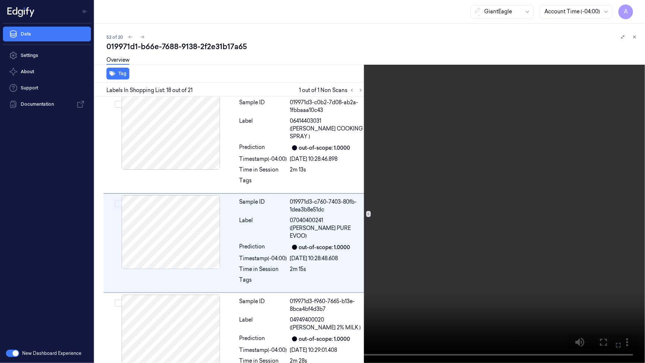
drag, startPoint x: 623, startPoint y: 345, endPoint x: 621, endPoint y: 310, distance: 34.8
click at [0, 0] on button at bounding box center [0, 0] width 0 height 0
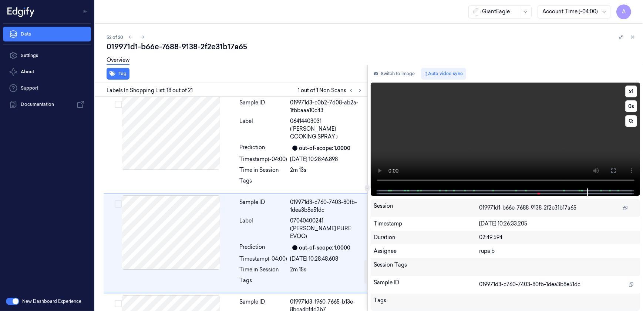
click at [516, 153] on video at bounding box center [506, 135] width 270 height 106
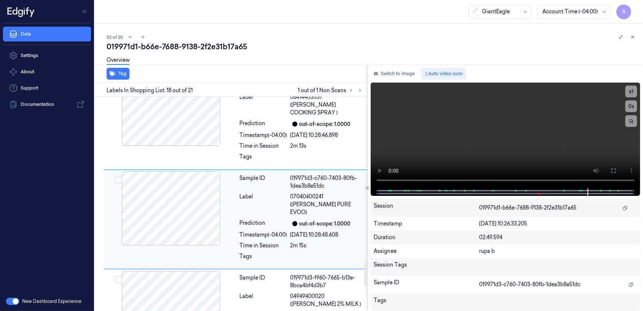
scroll to position [1496, 0]
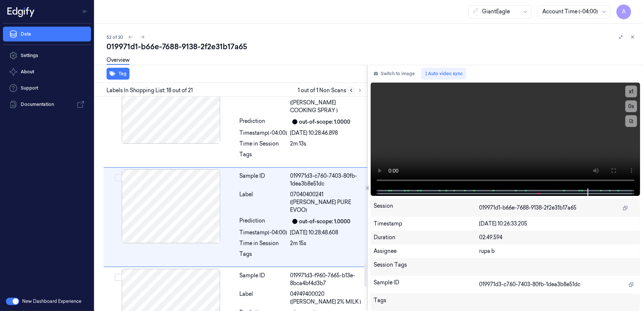
click at [350, 94] on button at bounding box center [351, 90] width 9 height 9
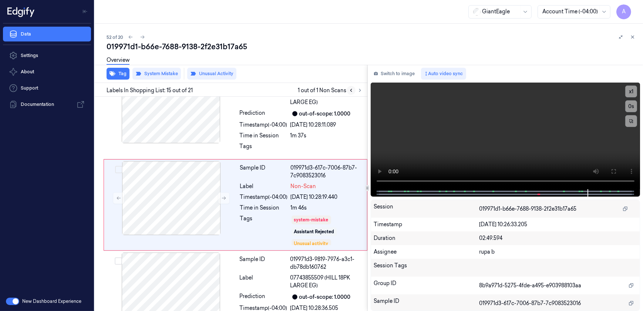
scroll to position [1221, 0]
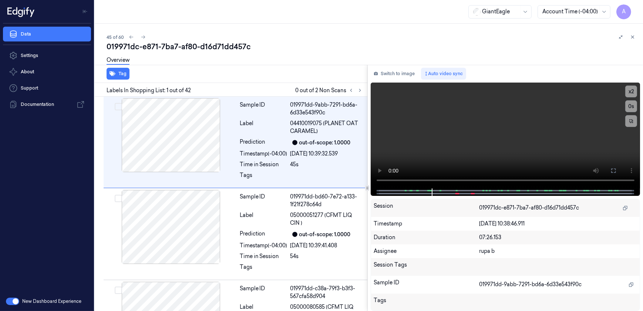
drag, startPoint x: 487, startPoint y: 152, endPoint x: 321, endPoint y: 77, distance: 182.1
click at [487, 152] on video at bounding box center [506, 135] width 270 height 106
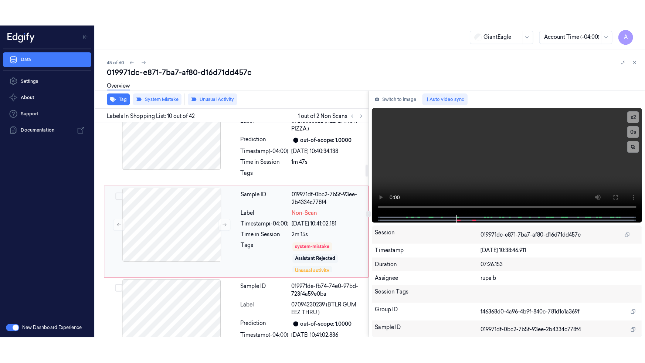
scroll to position [763, 0]
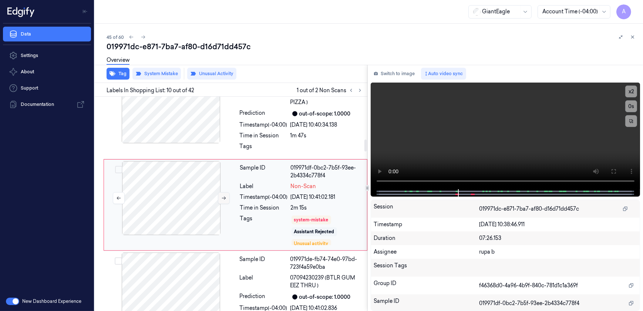
click at [222, 200] on button at bounding box center [224, 198] width 12 height 12
click at [610, 171] on button at bounding box center [613, 171] width 12 height 12
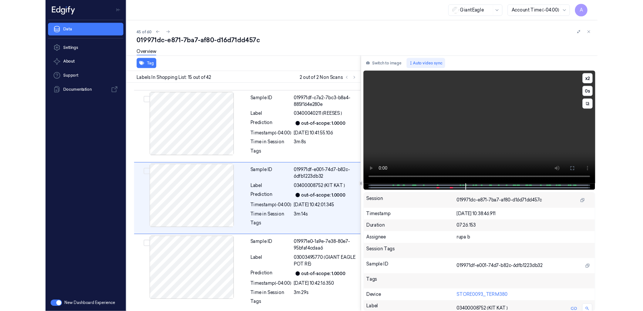
scroll to position [1183, 0]
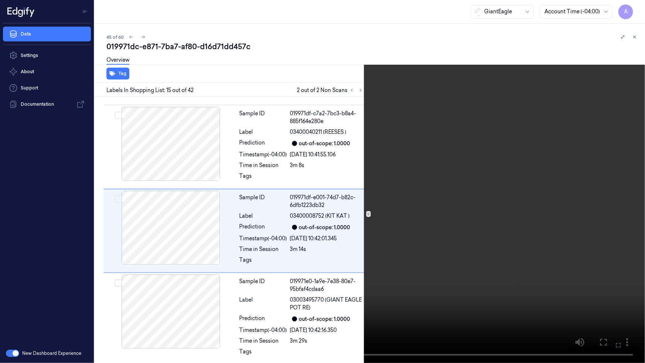
click at [0, 0] on icon at bounding box center [0, 0] width 0 height 0
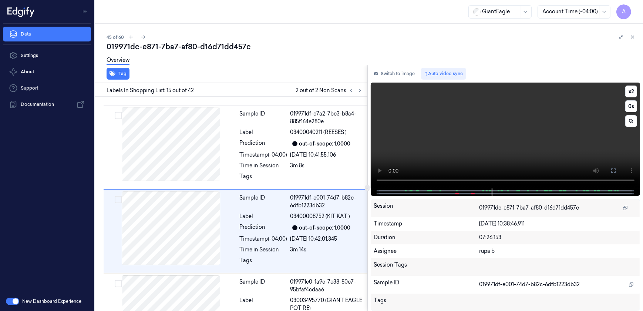
click at [460, 111] on video at bounding box center [506, 135] width 270 height 106
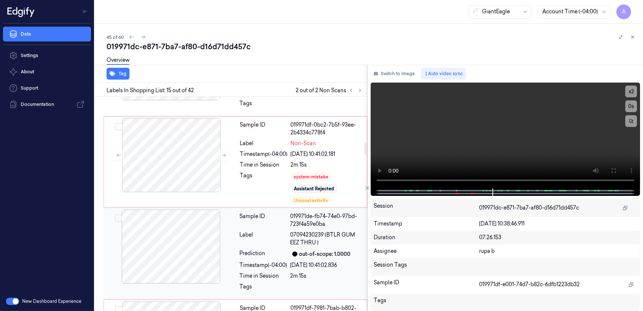
scroll to position [940, 0]
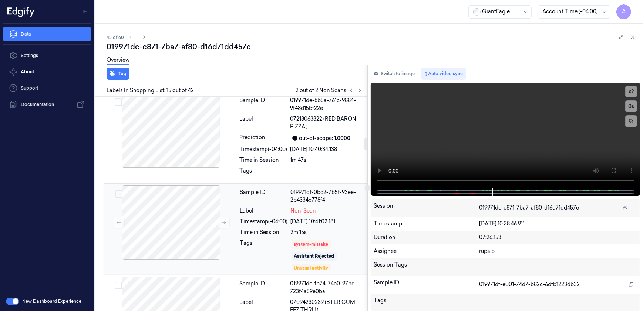
click at [274, 234] on div "Time in Session" at bounding box center [264, 232] width 48 height 8
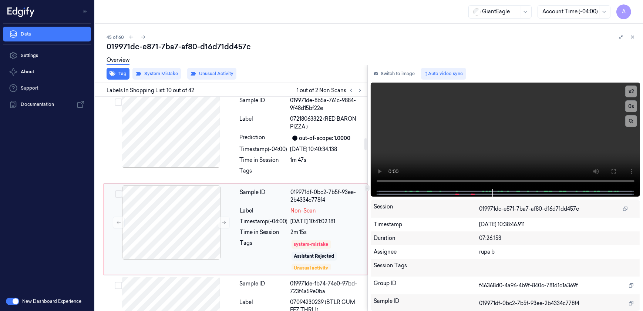
scroll to position [763, 0]
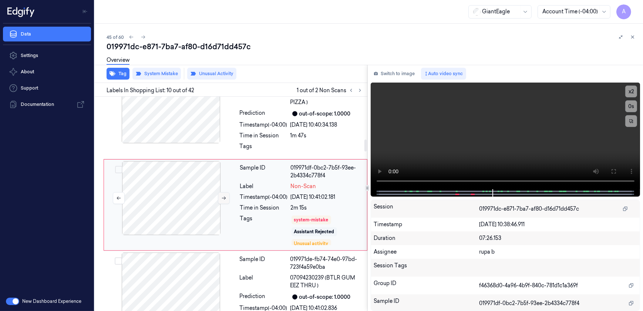
click at [220, 196] on button at bounding box center [224, 198] width 12 height 12
click at [222, 196] on icon at bounding box center [224, 197] width 4 height 3
click at [207, 68] on div "Overview" at bounding box center [372, 61] width 530 height 19
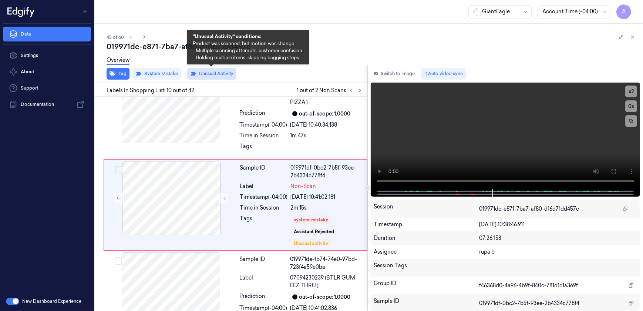
click at [205, 73] on button "Unusual Activity" at bounding box center [211, 74] width 49 height 12
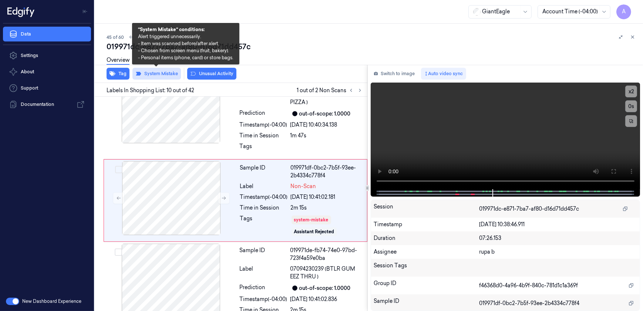
scroll to position [758, 0]
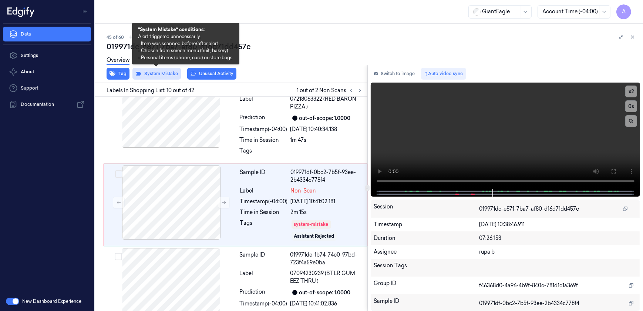
click at [161, 75] on button "System Mistake" at bounding box center [156, 74] width 48 height 12
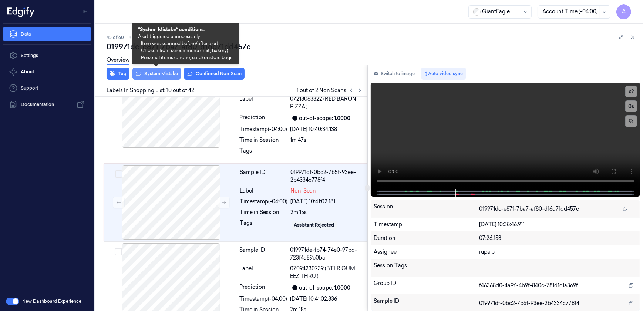
scroll to position [756, 0]
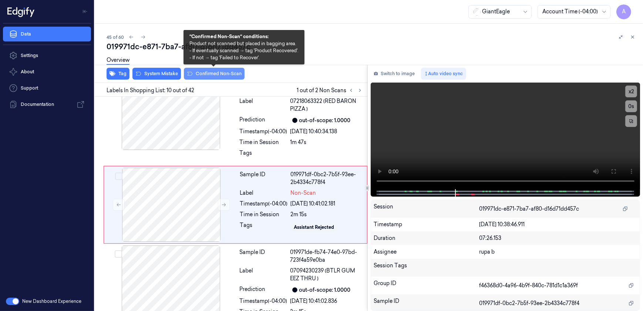
click at [207, 75] on button "Confirmed Non-Scan" at bounding box center [214, 74] width 61 height 12
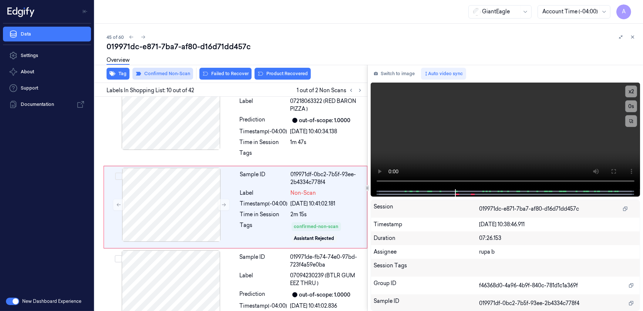
scroll to position [758, 0]
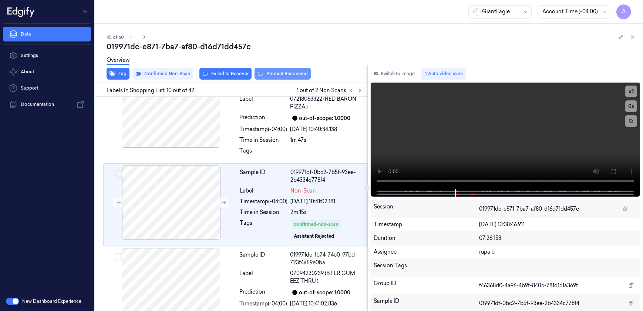
click at [272, 76] on button "Product Recovered" at bounding box center [282, 74] width 56 height 12
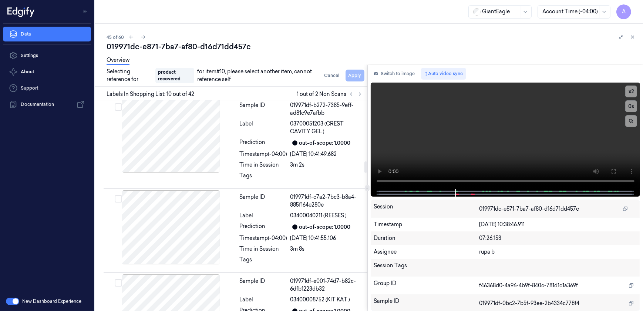
scroll to position [1128, 0]
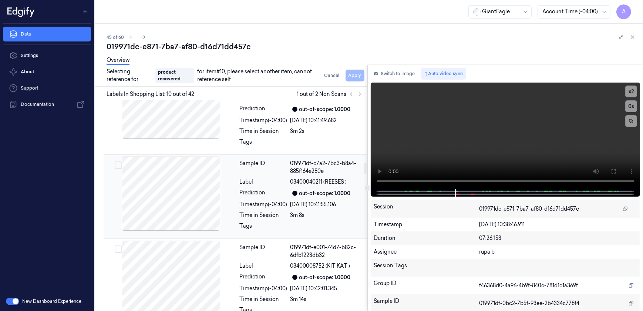
click at [290, 219] on div "Sample ID 019971df-c7a2-7bc3-b8a4-885f164e280e Label 03400040211 (REESES ) Pred…" at bounding box center [301, 196] width 129 height 80
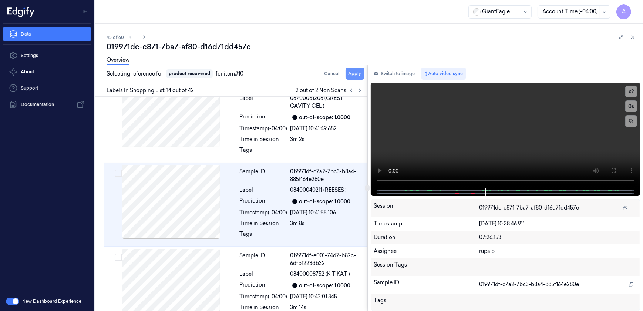
click at [354, 72] on button "Apply" at bounding box center [354, 74] width 19 height 12
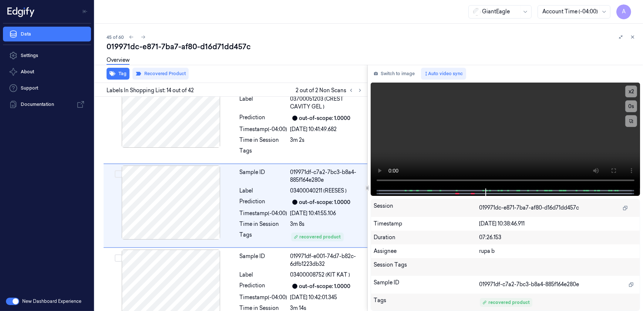
scroll to position [1125, 0]
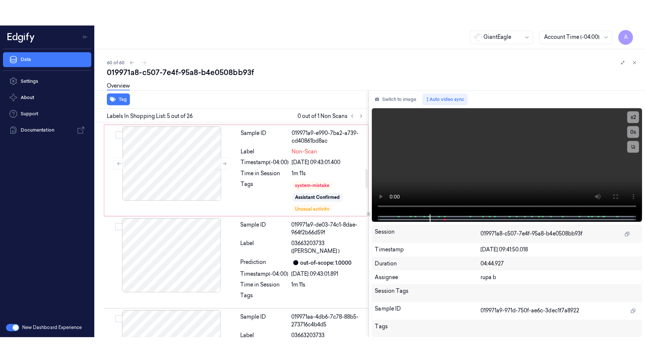
scroll to position [499, 0]
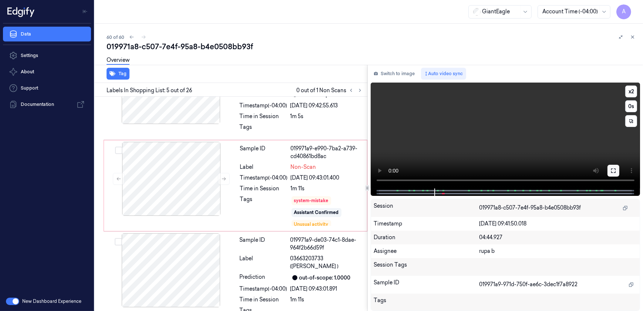
click at [615, 171] on icon at bounding box center [613, 170] width 4 height 4
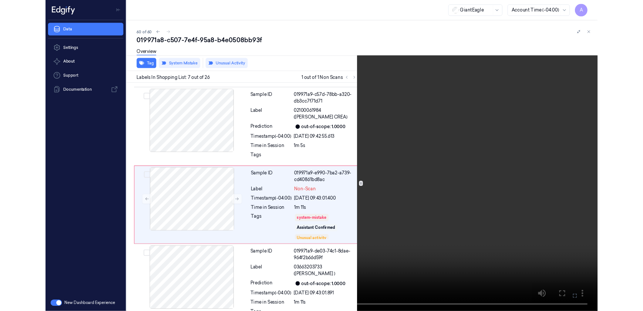
scroll to position [454, 0]
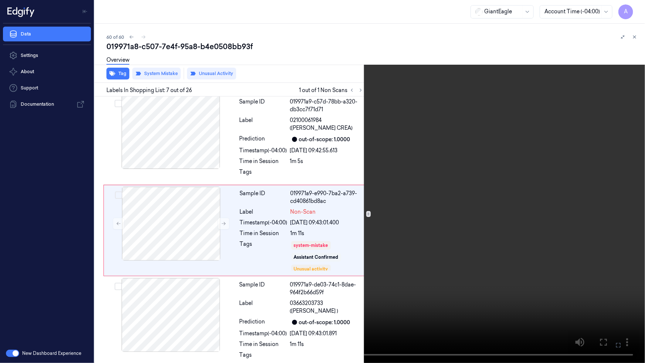
click at [0, 0] on button at bounding box center [0, 0] width 0 height 0
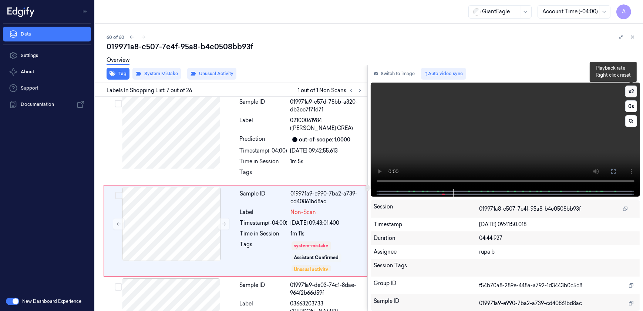
click at [631, 88] on button "x 2" at bounding box center [631, 91] width 12 height 12
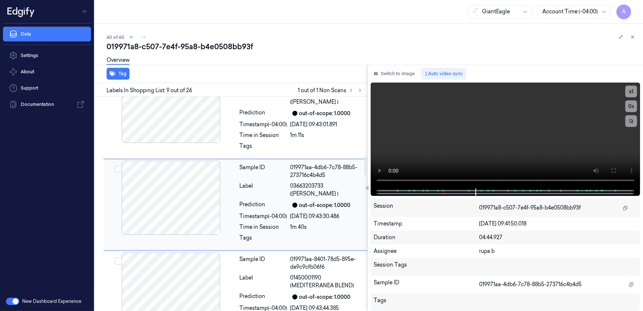
scroll to position [529, 0]
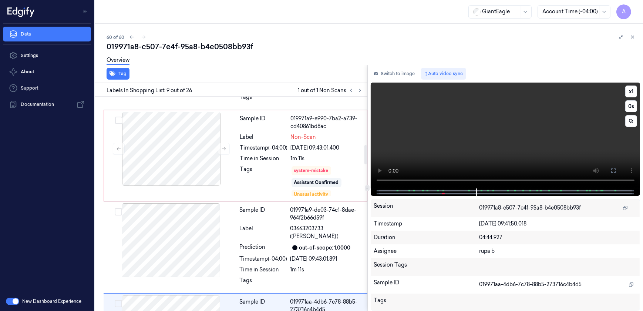
click at [448, 146] on video at bounding box center [506, 135] width 270 height 106
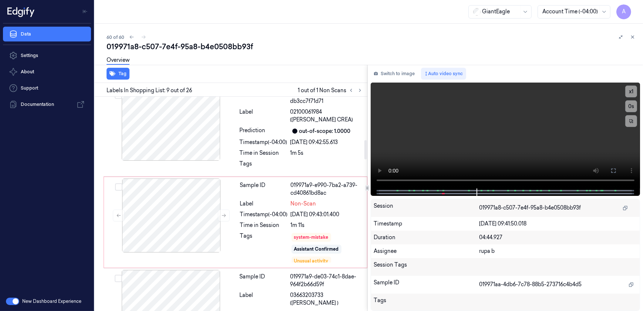
scroll to position [462, 0]
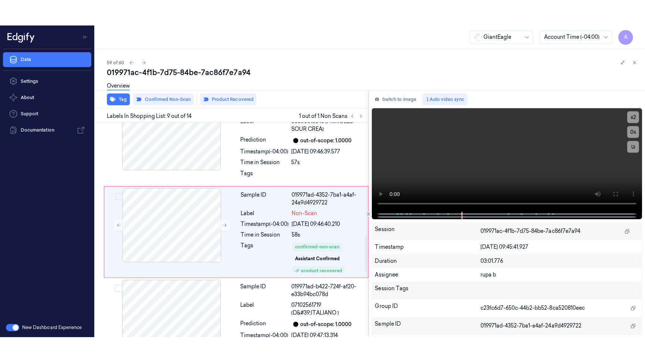
scroll to position [671, 0]
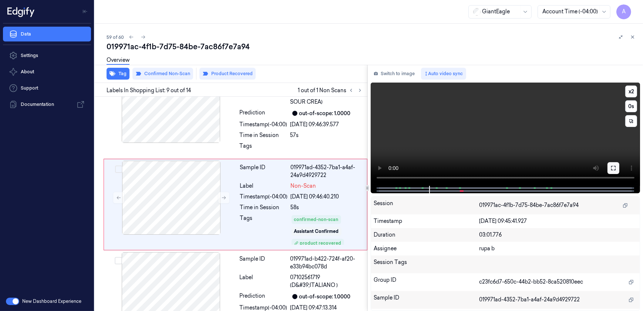
click at [614, 166] on icon at bounding box center [613, 168] width 6 height 6
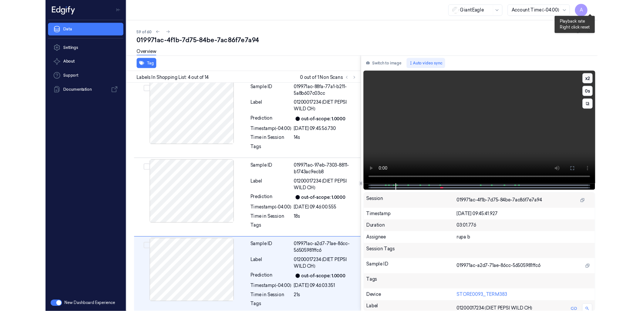
scroll to position [187, 0]
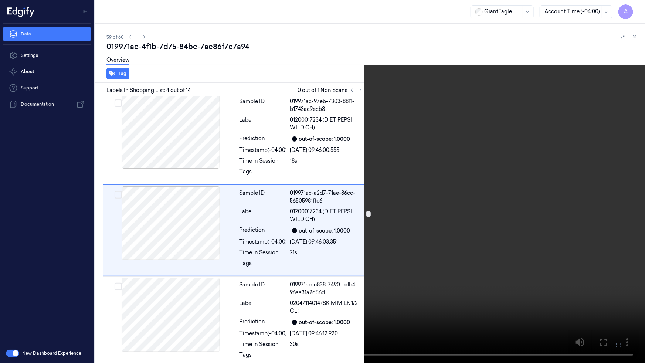
click at [0, 0] on button at bounding box center [0, 0] width 0 height 0
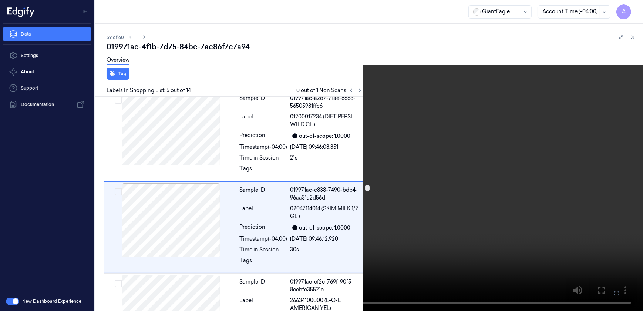
scroll to position [305, 0]
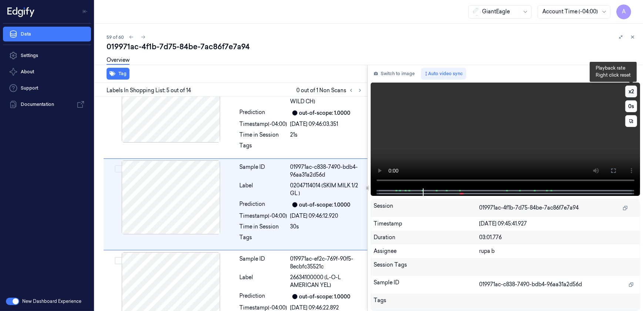
click at [633, 91] on button "x 2" at bounding box center [631, 91] width 12 height 12
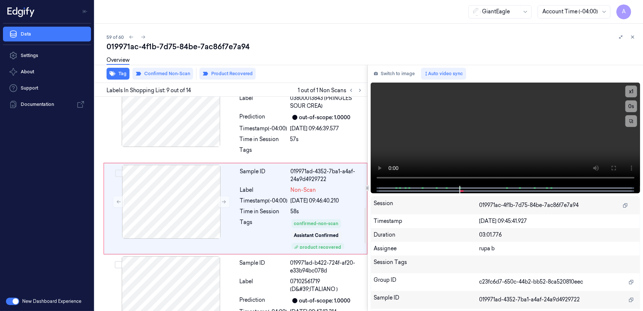
scroll to position [671, 0]
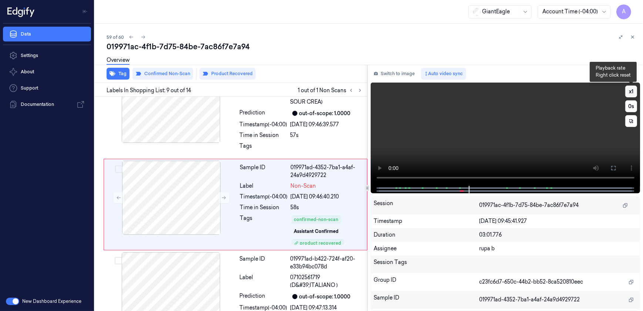
click at [630, 92] on button "x 1" at bounding box center [631, 91] width 12 height 12
click at [630, 92] on button "x 2" at bounding box center [631, 91] width 12 height 12
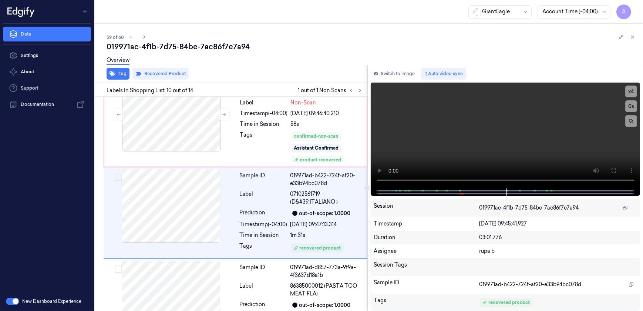
scroll to position [763, 0]
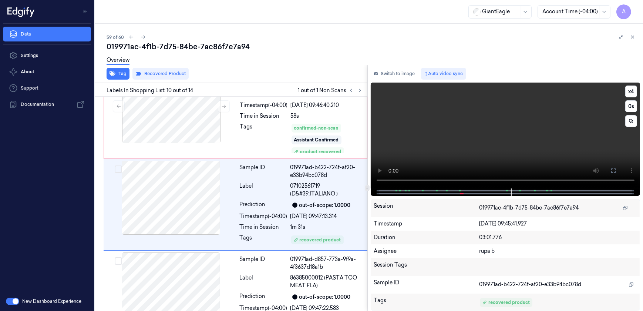
click at [482, 145] on video at bounding box center [506, 135] width 270 height 106
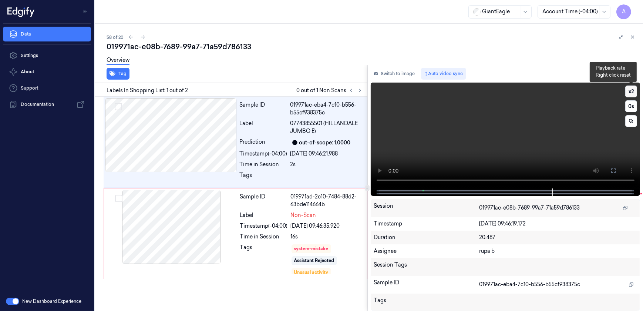
click at [627, 91] on button "x 2" at bounding box center [631, 91] width 12 height 12
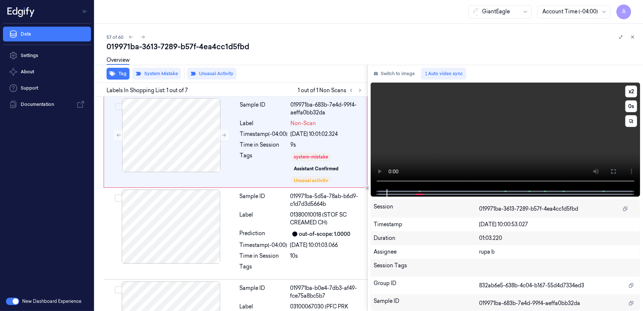
drag, startPoint x: 608, startPoint y: 171, endPoint x: 612, endPoint y: 203, distance: 32.8
click at [608, 171] on button at bounding box center [613, 171] width 12 height 12
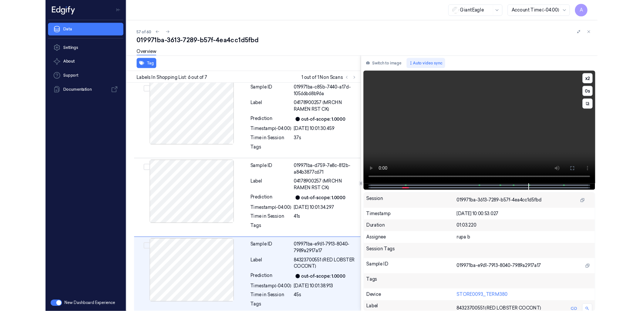
scroll to position [370, 0]
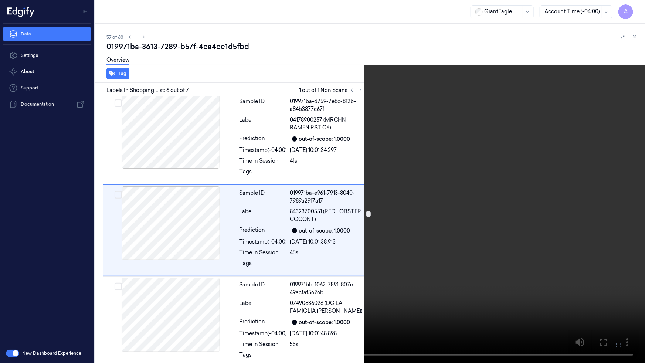
click at [0, 0] on icon at bounding box center [0, 0] width 0 height 0
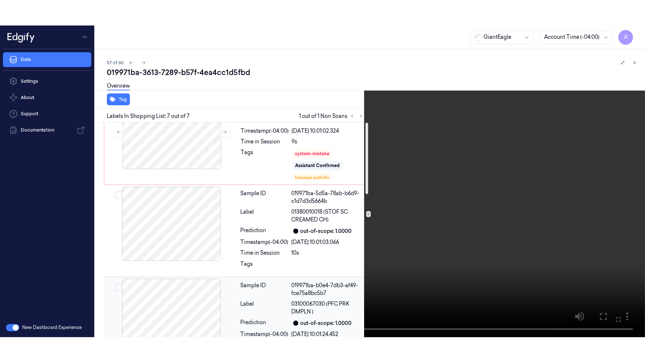
scroll to position [0, 0]
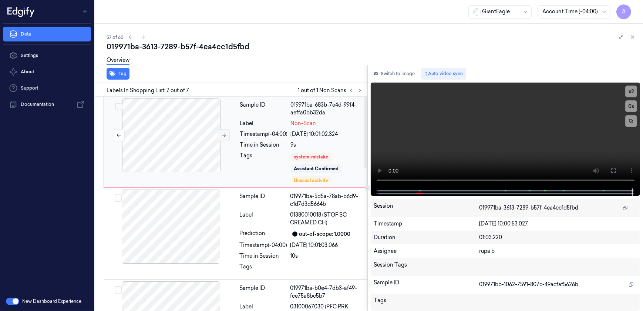
click at [222, 136] on icon at bounding box center [223, 134] width 5 height 5
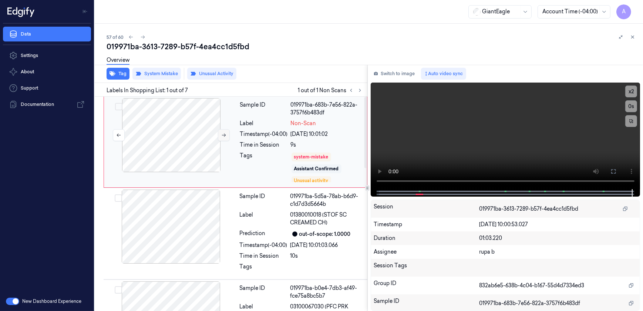
click at [222, 136] on icon at bounding box center [223, 134] width 5 height 5
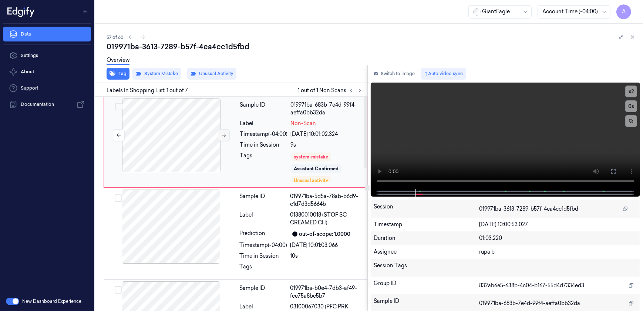
click at [222, 136] on icon at bounding box center [223, 134] width 5 height 5
click at [608, 174] on button at bounding box center [613, 171] width 12 height 12
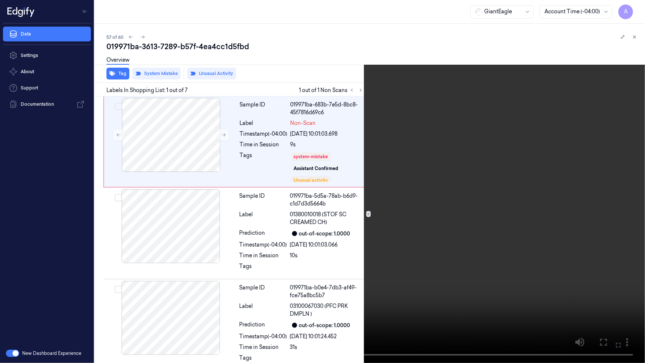
click at [436, 243] on video at bounding box center [322, 181] width 645 height 363
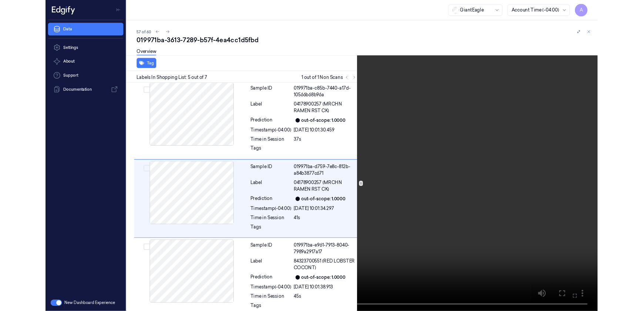
scroll to position [278, 0]
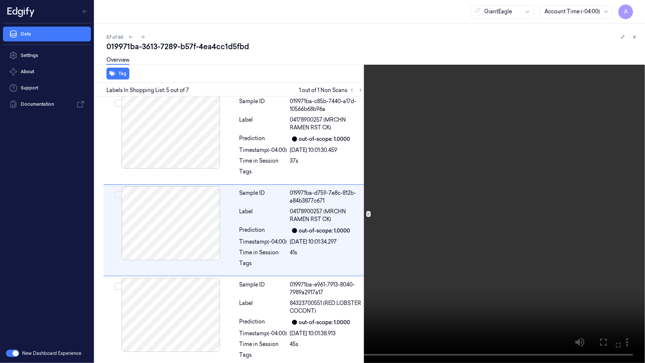
click at [441, 242] on video at bounding box center [322, 181] width 645 height 363
click at [0, 0] on button at bounding box center [0, 0] width 0 height 0
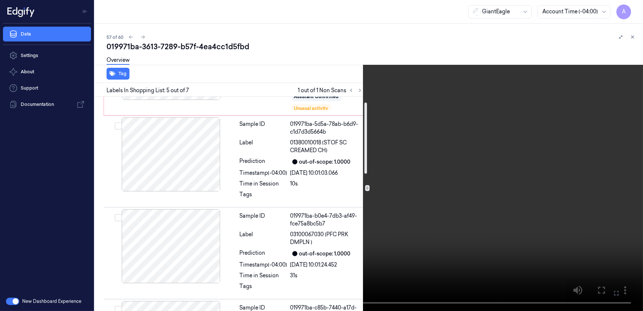
scroll to position [0, 0]
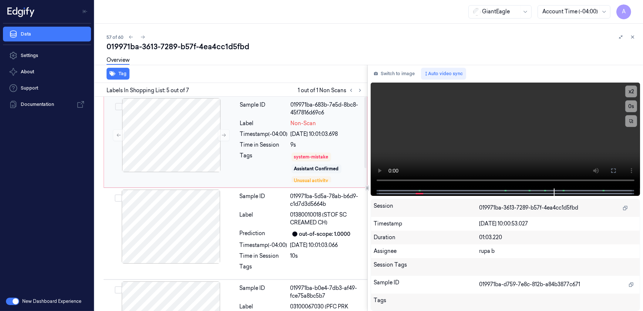
click at [266, 174] on div "Tags" at bounding box center [264, 167] width 48 height 31
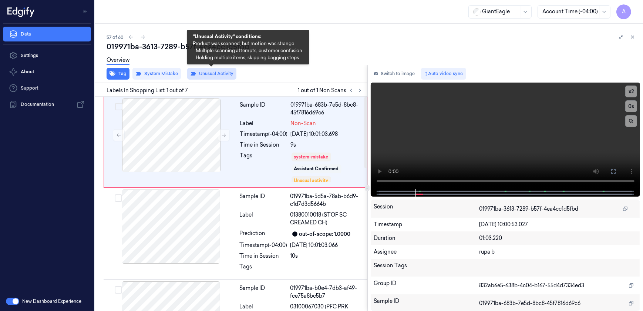
click at [197, 74] on button "Unusual Activity" at bounding box center [211, 74] width 49 height 12
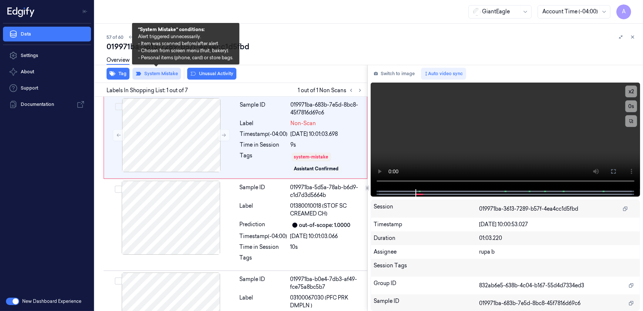
click at [152, 73] on button "System Mistake" at bounding box center [156, 74] width 48 height 12
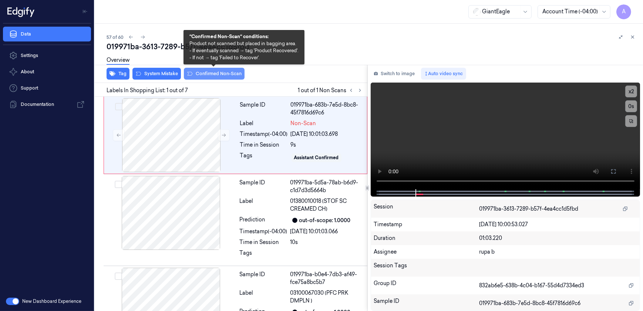
click at [201, 72] on button "Confirmed Non-Scan" at bounding box center [214, 74] width 61 height 12
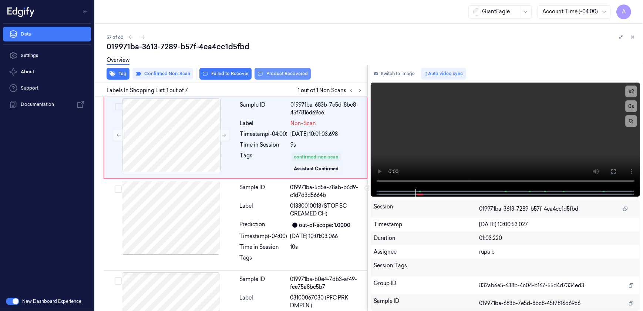
click at [270, 77] on button "Product Recovered" at bounding box center [282, 74] width 56 height 12
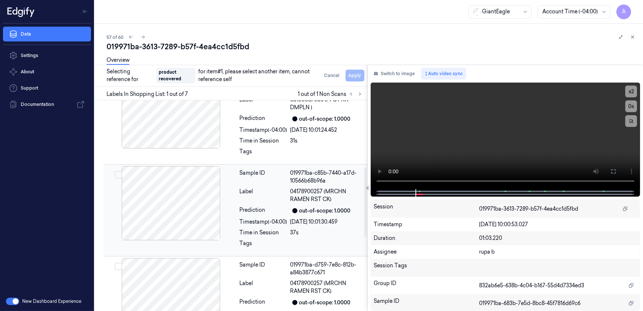
click at [280, 235] on div "Time in Session" at bounding box center [264, 233] width 48 height 8
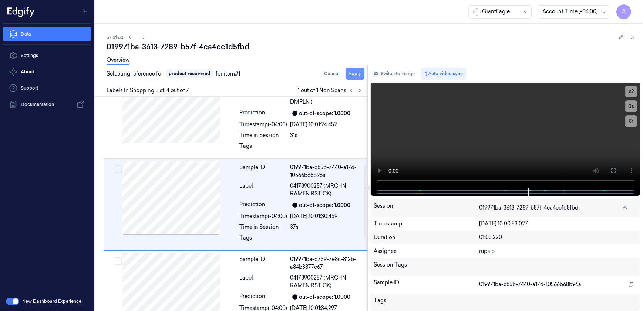
click at [352, 76] on button "Apply" at bounding box center [354, 74] width 19 height 12
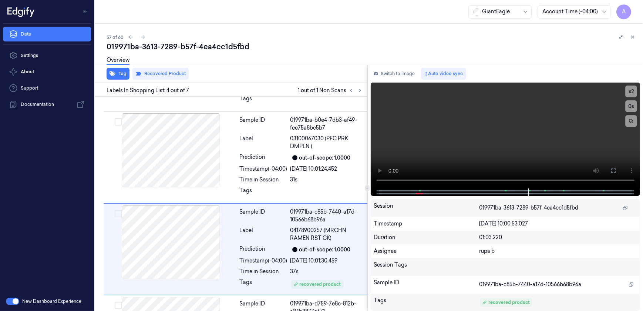
scroll to position [213, 0]
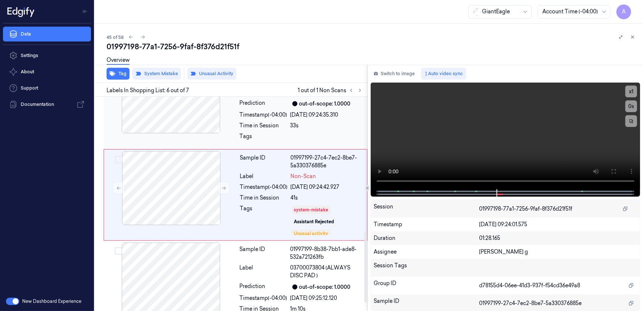
scroll to position [396, 0]
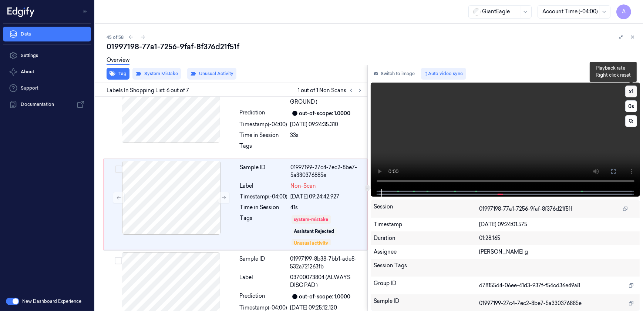
click at [630, 92] on button "x 1" at bounding box center [631, 91] width 12 height 12
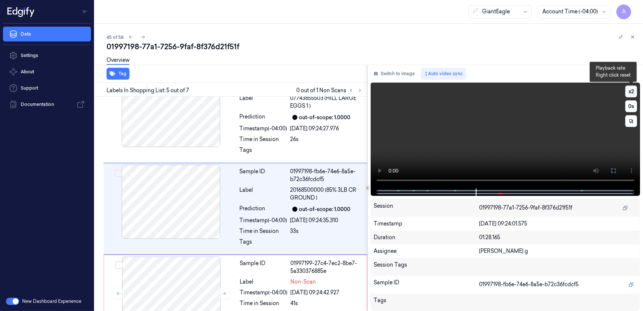
scroll to position [305, 0]
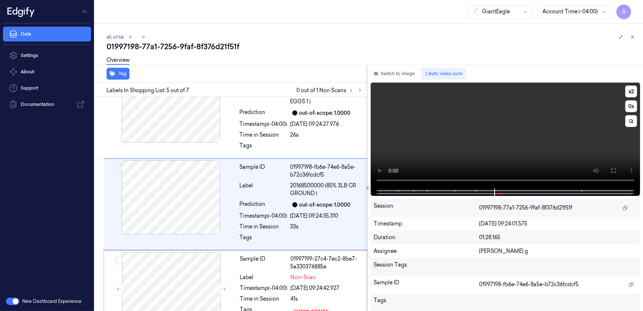
click at [494, 152] on video at bounding box center [506, 135] width 270 height 106
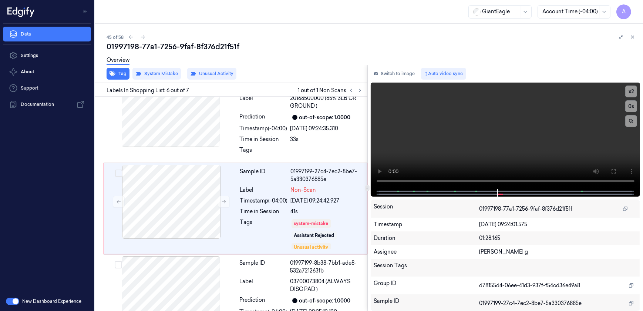
scroll to position [396, 0]
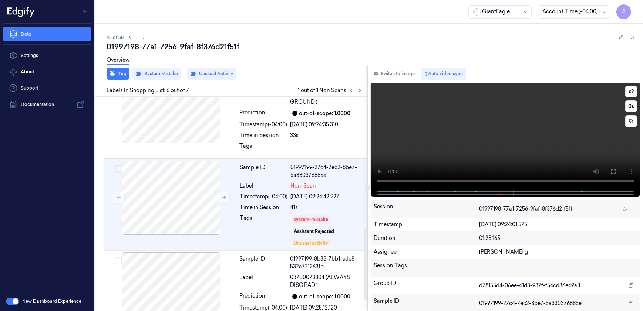
click at [497, 150] on video at bounding box center [506, 135] width 270 height 107
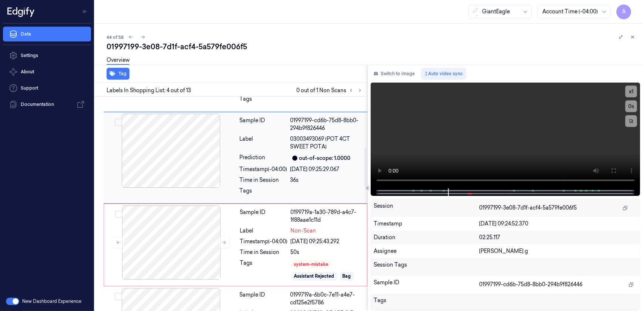
scroll to position [280, 0]
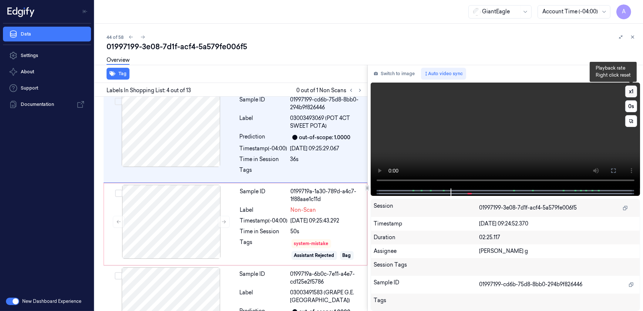
click at [627, 89] on button "x 1" at bounding box center [631, 91] width 12 height 12
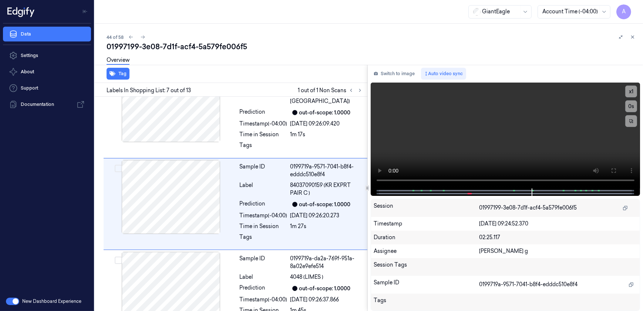
scroll to position [488, 0]
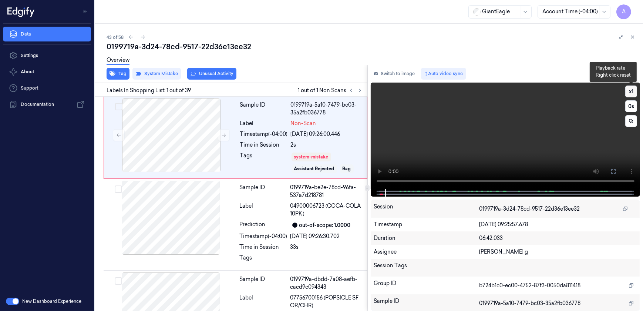
click at [629, 92] on button "x 1" at bounding box center [631, 91] width 12 height 12
click at [634, 92] on button "x 2" at bounding box center [631, 91] width 12 height 12
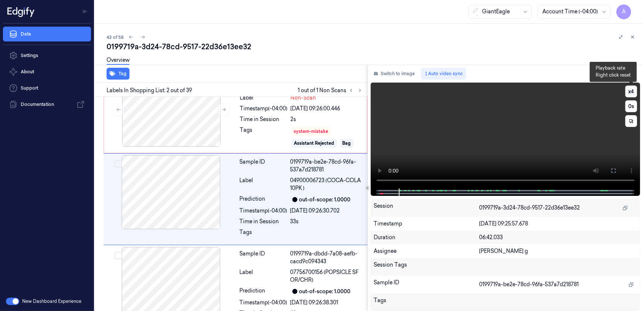
scroll to position [30, 0]
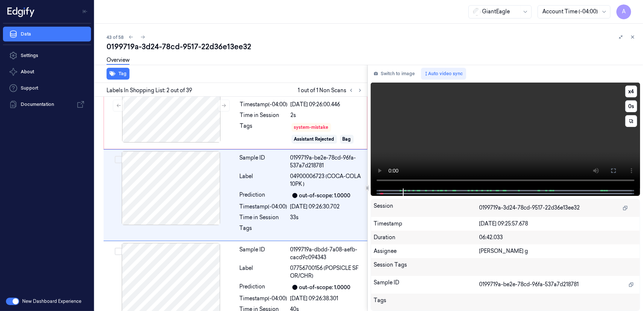
click at [472, 131] on video at bounding box center [506, 135] width 270 height 106
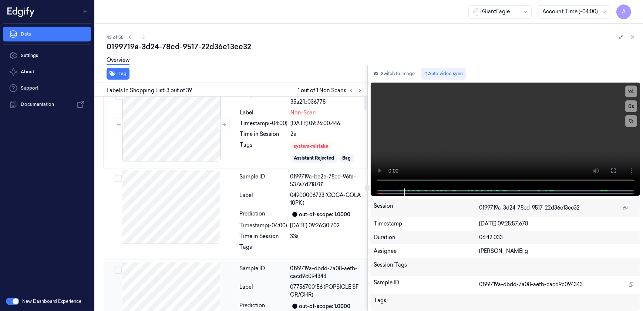
scroll to position [0, 0]
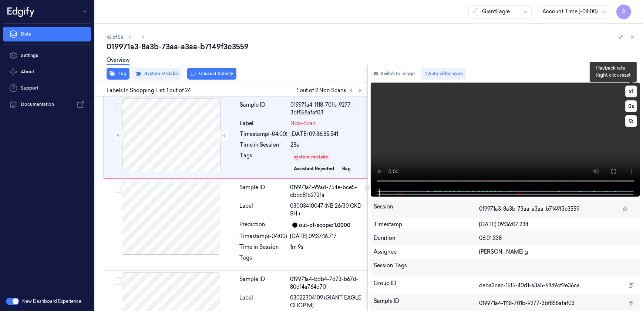
click at [630, 92] on button "x 1" at bounding box center [631, 91] width 12 height 12
click at [630, 92] on button "x 2" at bounding box center [631, 91] width 12 height 12
click at [630, 92] on button "x 1" at bounding box center [631, 91] width 12 height 12
click at [630, 92] on button "x 2" at bounding box center [631, 91] width 12 height 12
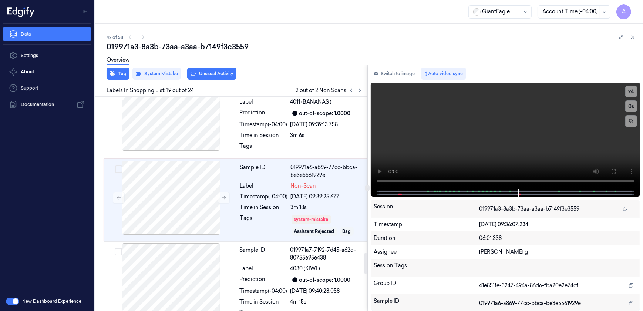
scroll to position [1572, 0]
click at [633, 91] on button "x 1" at bounding box center [631, 91] width 12 height 12
click at [633, 91] on button "x 2" at bounding box center [631, 91] width 12 height 12
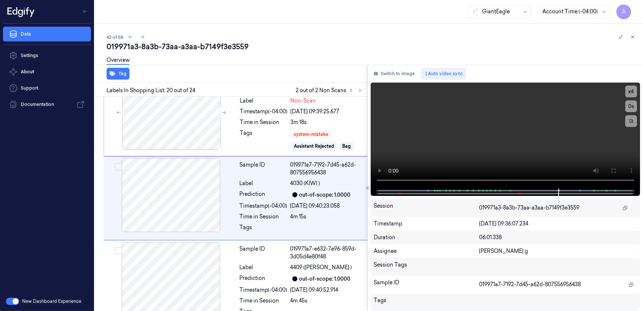
scroll to position [1660, 0]
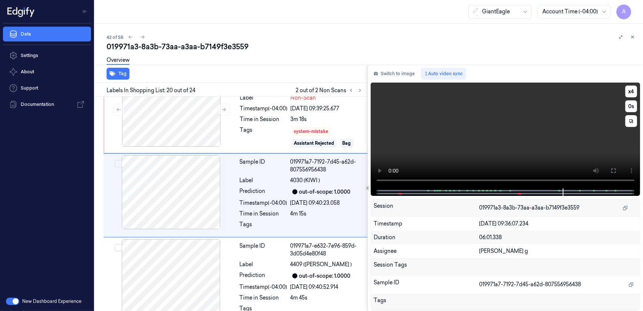
click at [496, 134] on video at bounding box center [506, 135] width 270 height 106
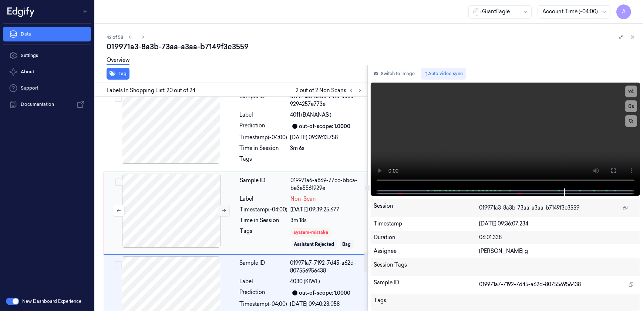
click at [221, 209] on icon at bounding box center [223, 210] width 5 height 5
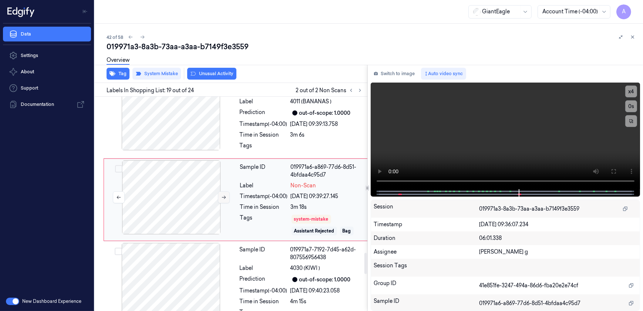
click at [222, 199] on icon at bounding box center [223, 197] width 5 height 5
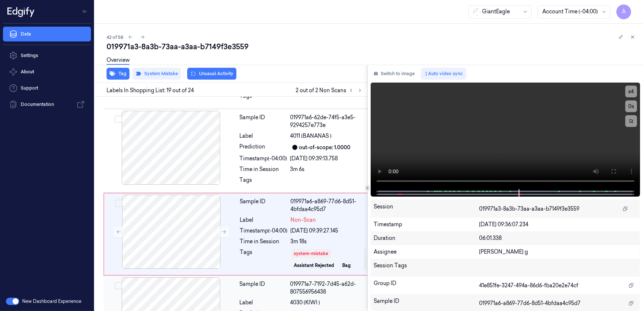
scroll to position [1505, 0]
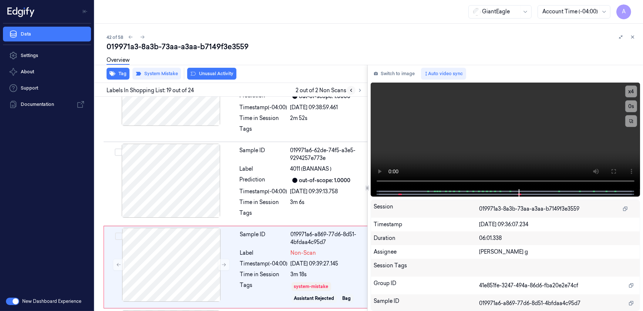
click at [351, 89] on icon at bounding box center [350, 90] width 1 height 3
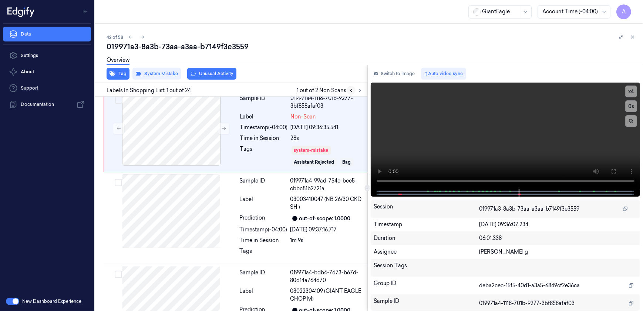
scroll to position [0, 0]
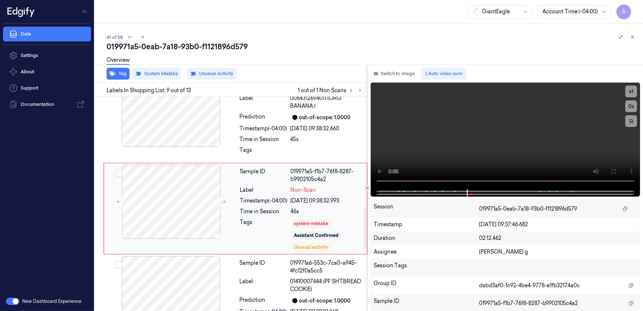
scroll to position [671, 0]
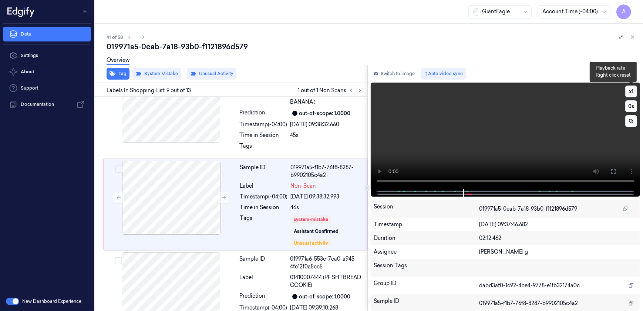
click at [631, 89] on button "x 1" at bounding box center [631, 91] width 12 height 12
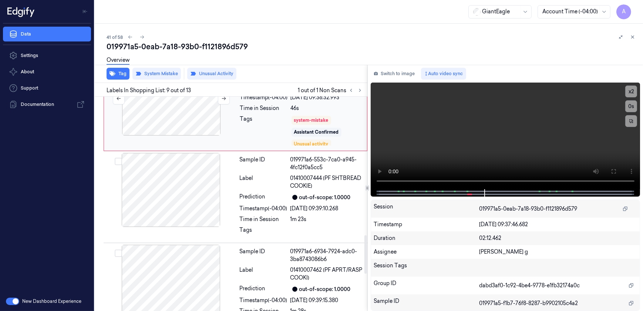
scroll to position [772, 0]
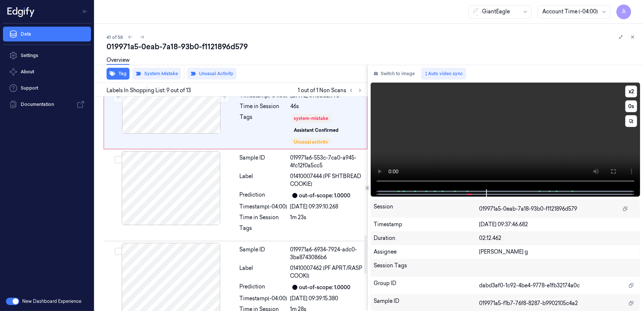
click at [461, 151] on video at bounding box center [506, 135] width 270 height 107
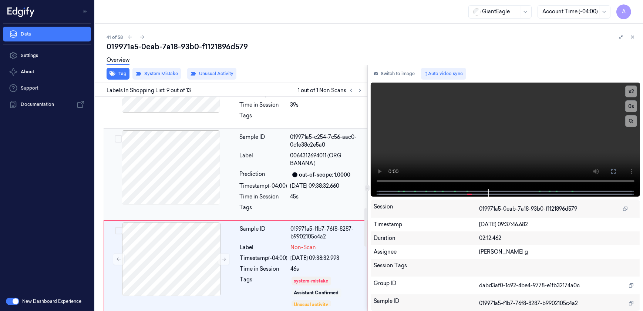
scroll to position [604, 0]
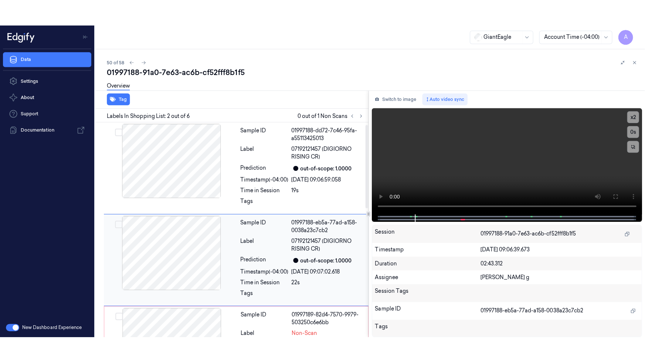
scroll to position [30, 0]
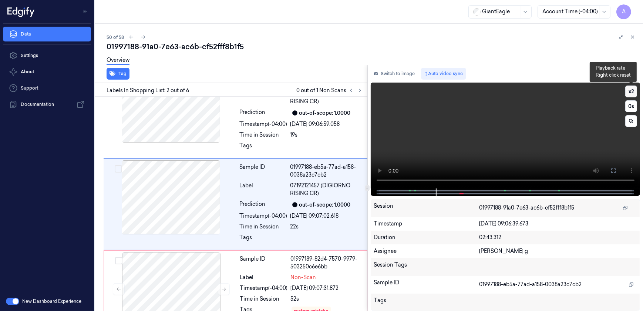
click at [631, 95] on button "x 2" at bounding box center [631, 91] width 12 height 12
click at [615, 173] on button at bounding box center [613, 171] width 12 height 12
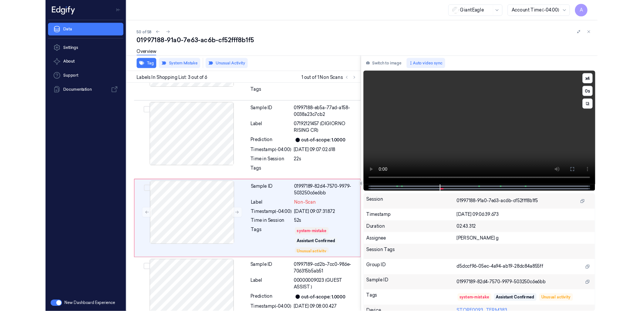
scroll to position [95, 0]
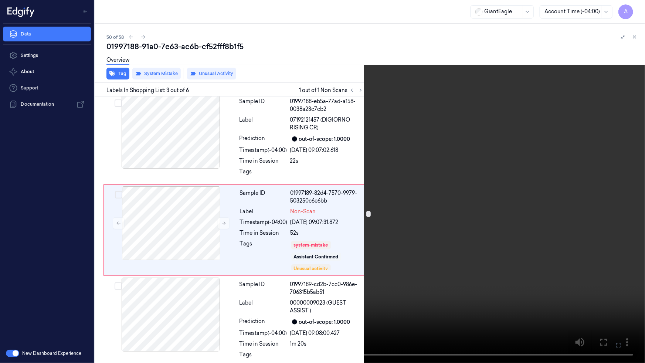
click at [0, 0] on icon at bounding box center [0, 0] width 0 height 0
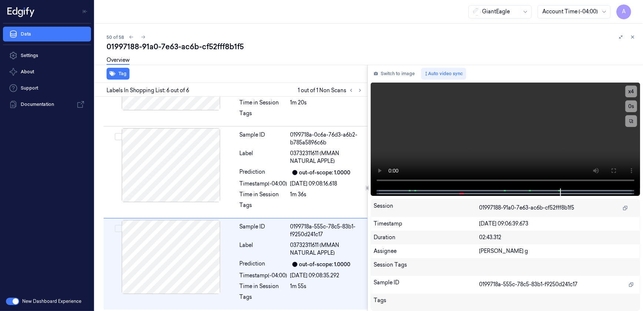
scroll to position [337, 0]
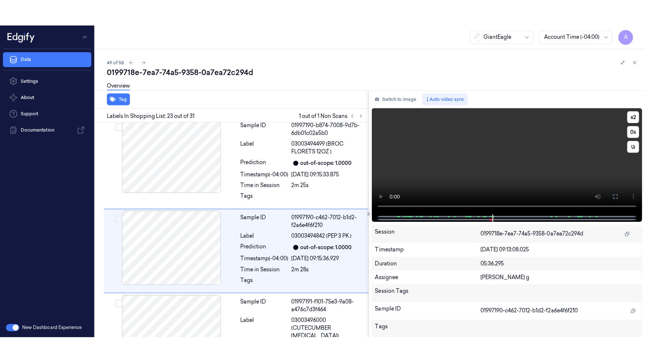
scroll to position [1950, 0]
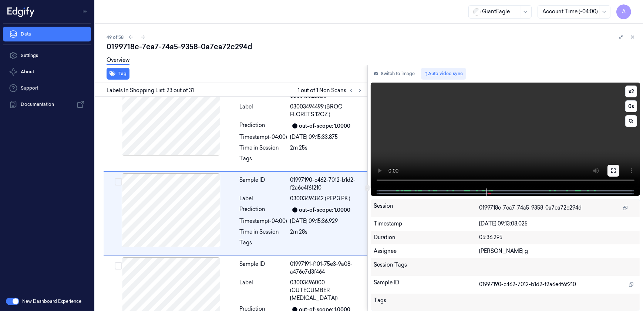
click at [612, 171] on icon at bounding box center [613, 171] width 6 height 6
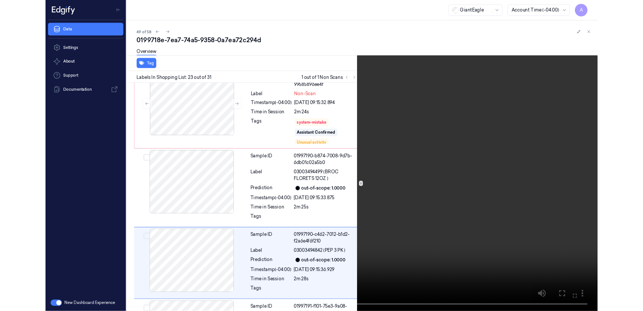
scroll to position [1924, 0]
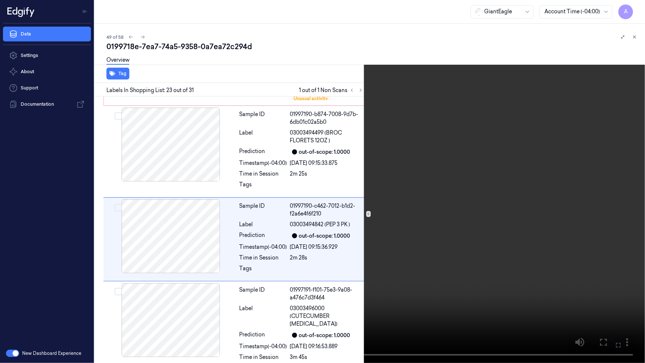
click at [0, 0] on button at bounding box center [0, 0] width 0 height 0
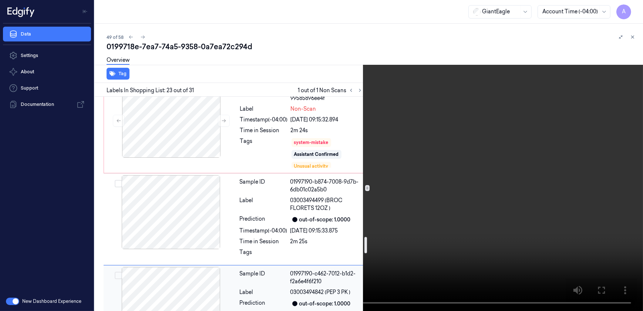
scroll to position [1823, 0]
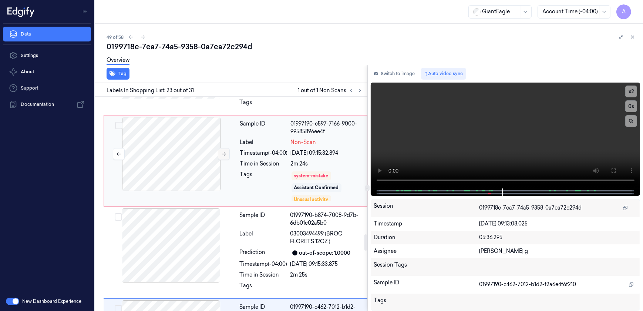
click at [225, 152] on icon at bounding box center [224, 153] width 4 height 3
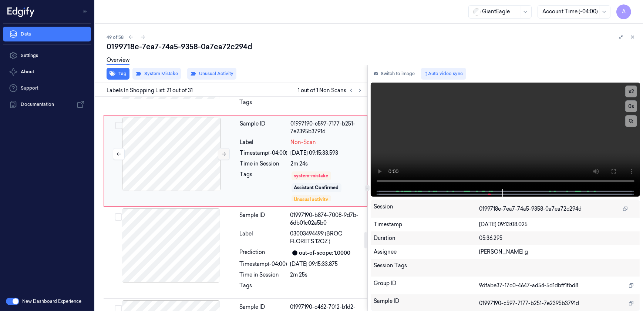
scroll to position [1771, 0]
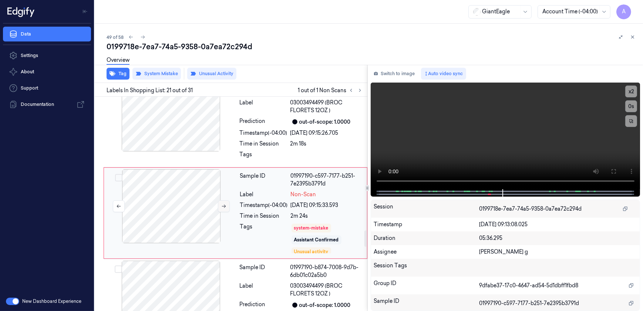
click at [223, 203] on icon at bounding box center [223, 205] width 5 height 5
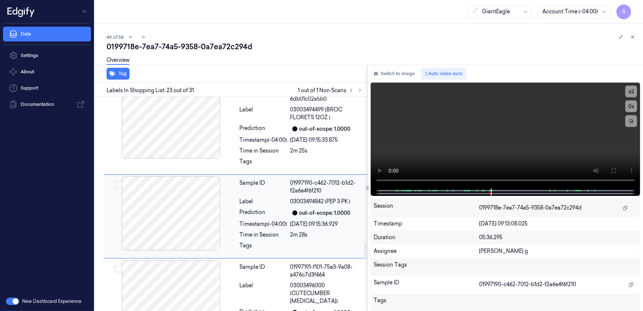
scroll to position [1950, 0]
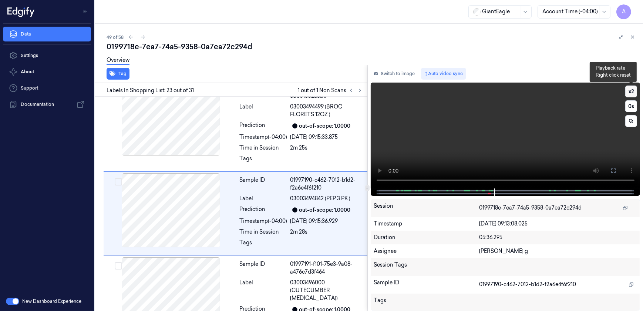
click at [634, 93] on button "x 2" at bounding box center [631, 91] width 12 height 12
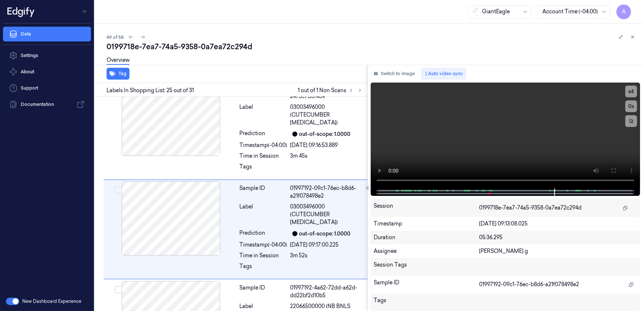
scroll to position [2130, 0]
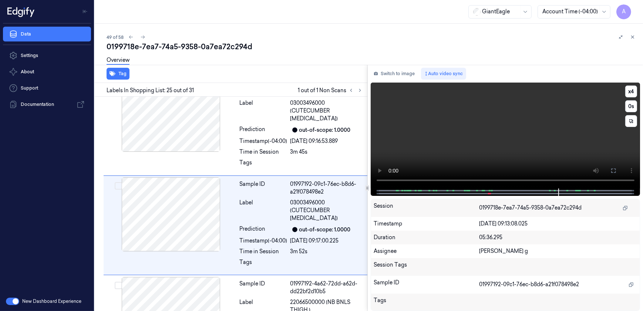
click at [569, 148] on video at bounding box center [506, 135] width 270 height 106
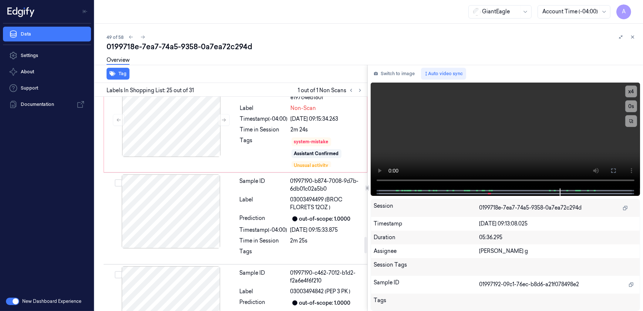
scroll to position [1793, 0]
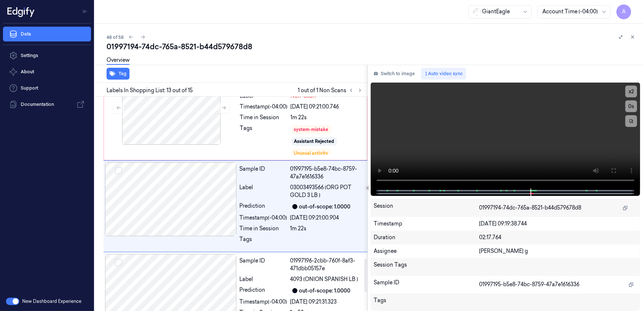
scroll to position [1037, 0]
click at [481, 138] on video at bounding box center [506, 135] width 270 height 106
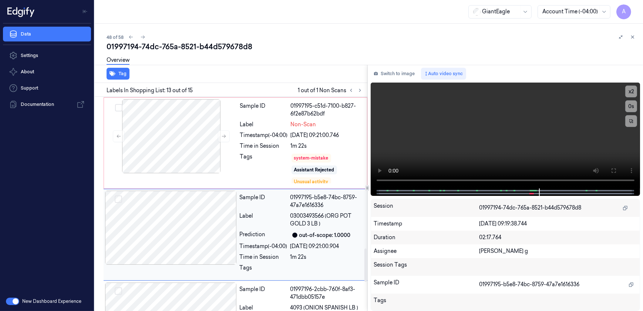
scroll to position [970, 0]
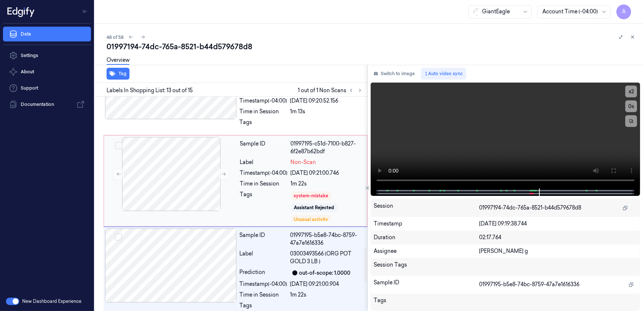
click at [264, 190] on div "Tags" at bounding box center [264, 205] width 48 height 31
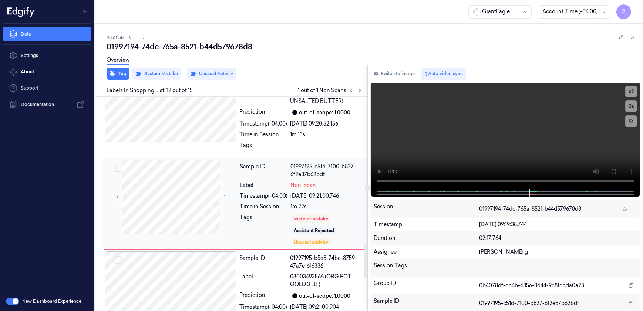
scroll to position [946, 0]
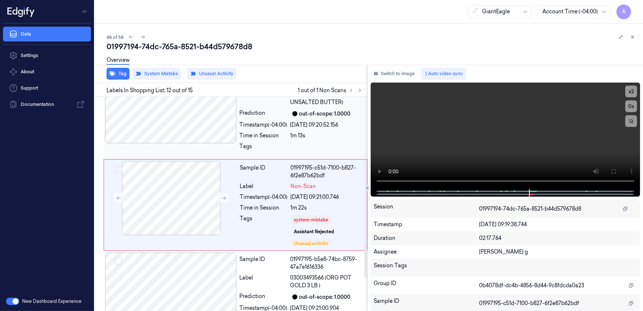
click at [330, 125] on div "22/09/2025 09:20:52.156" at bounding box center [326, 125] width 72 height 8
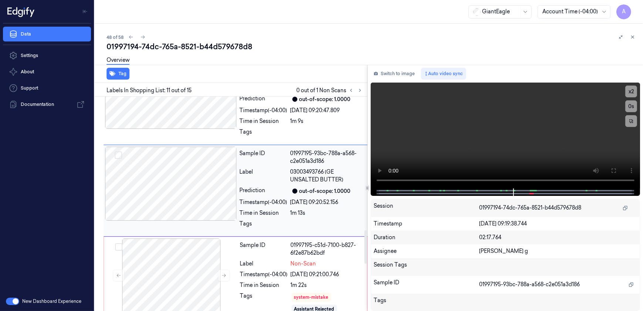
scroll to position [854, 0]
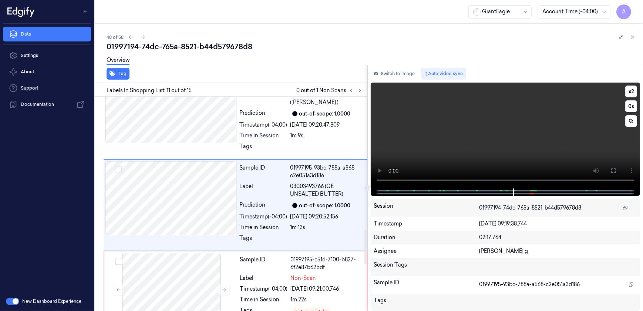
click at [511, 141] on video at bounding box center [506, 135] width 270 height 106
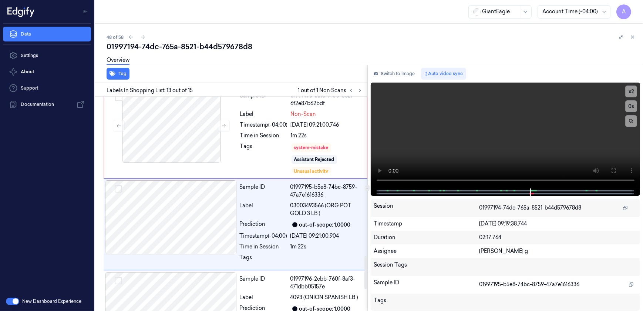
scroll to position [1037, 0]
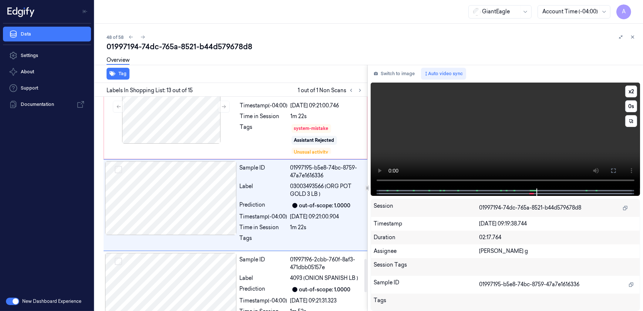
click at [469, 125] on video at bounding box center [506, 135] width 270 height 106
click at [470, 148] on video at bounding box center [506, 135] width 270 height 106
click at [473, 148] on video at bounding box center [506, 135] width 270 height 106
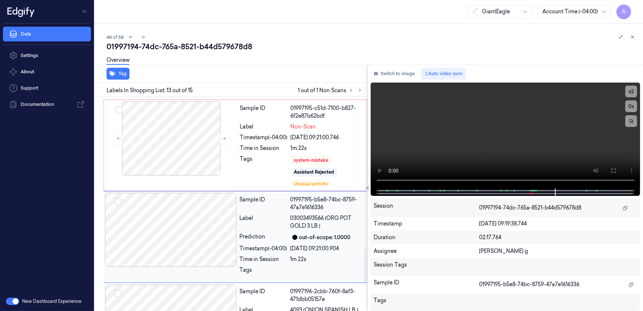
scroll to position [970, 0]
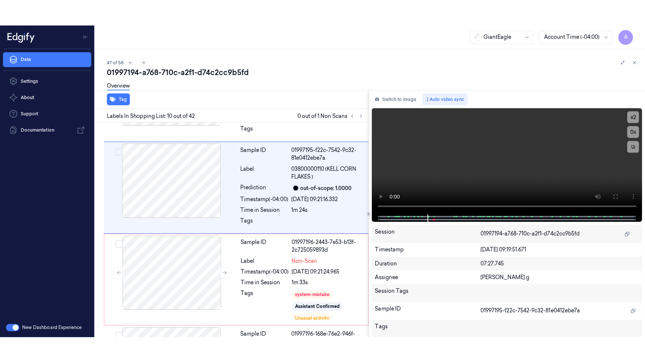
scroll to position [763, 0]
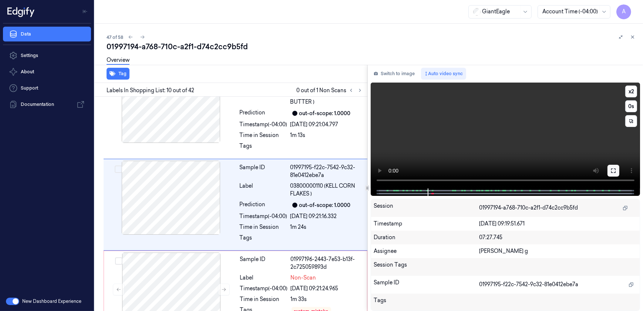
click at [609, 171] on button at bounding box center [613, 171] width 12 height 12
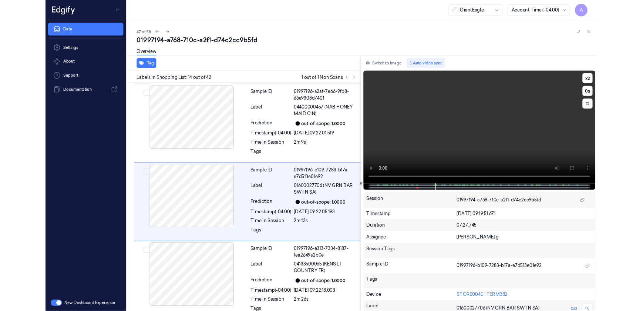
scroll to position [1103, 0]
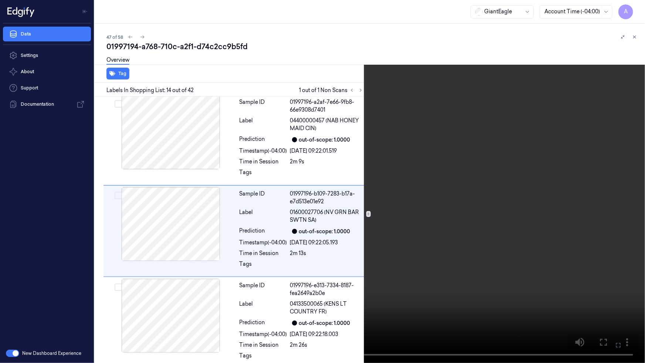
click at [0, 0] on icon at bounding box center [0, 0] width 0 height 0
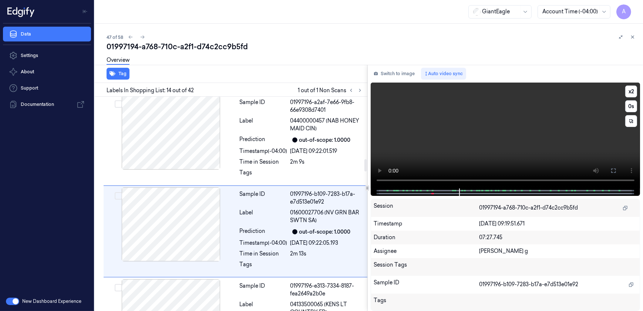
click at [486, 157] on video at bounding box center [506, 135] width 270 height 106
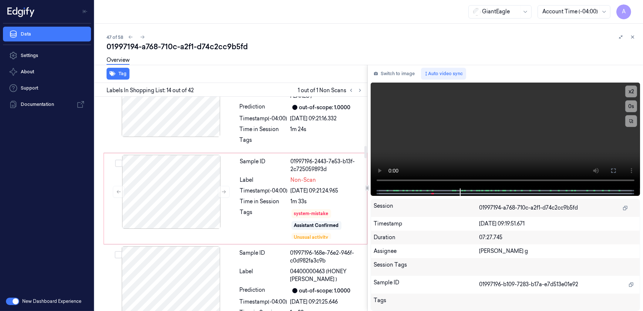
scroll to position [860, 0]
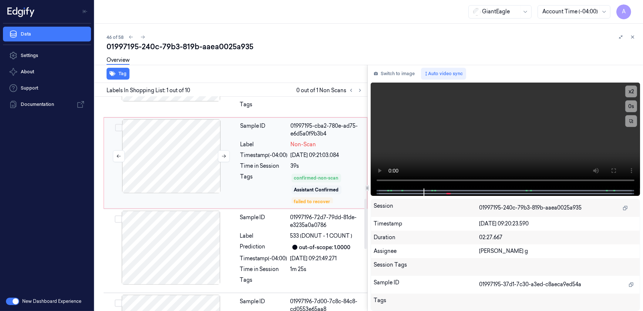
scroll to position [427, 0]
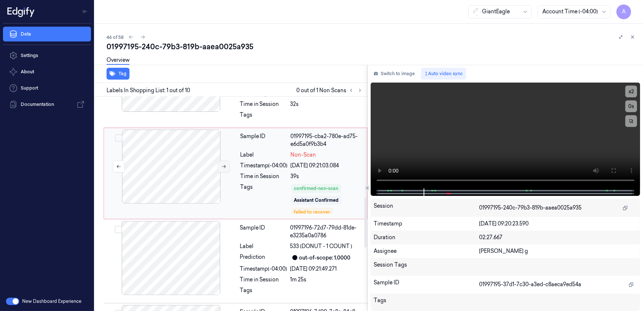
click at [219, 163] on button at bounding box center [224, 167] width 12 height 12
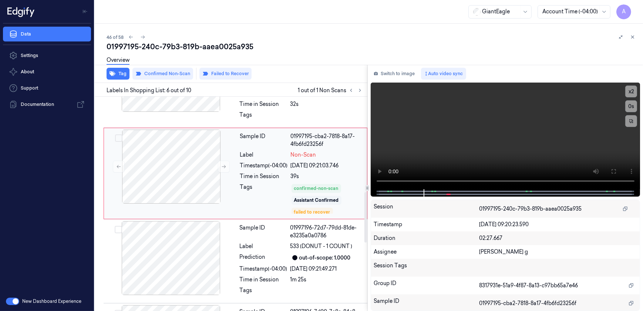
scroll to position [396, 0]
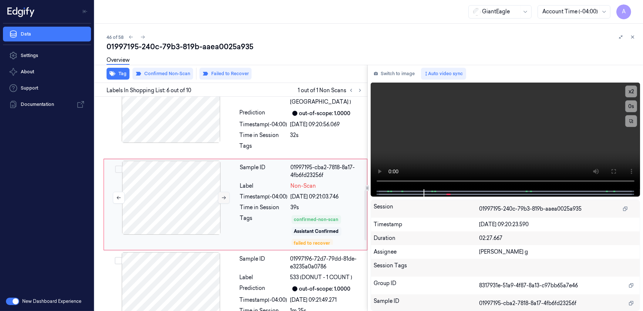
click at [226, 198] on icon at bounding box center [223, 197] width 5 height 5
click at [607, 175] on button at bounding box center [613, 171] width 12 height 12
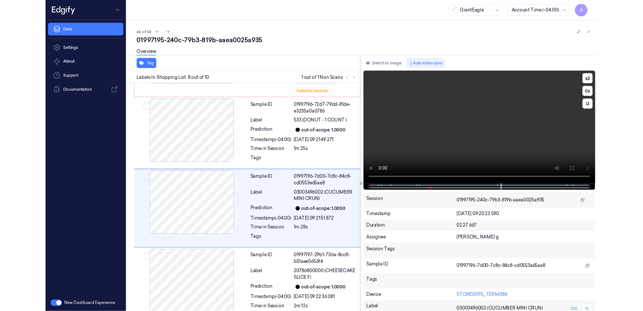
scroll to position [545, 0]
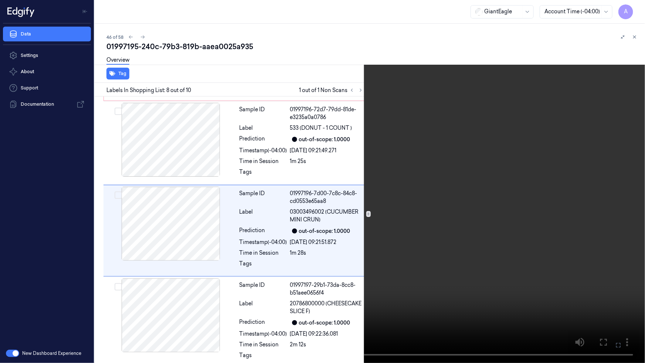
drag, startPoint x: 615, startPoint y: 347, endPoint x: 614, endPoint y: 310, distance: 36.3
click at [0, 0] on icon at bounding box center [0, 0] width 0 height 0
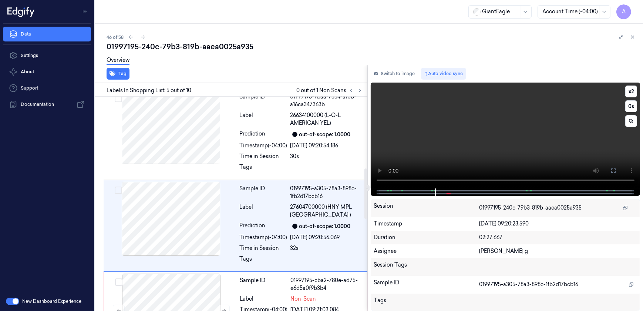
scroll to position [305, 0]
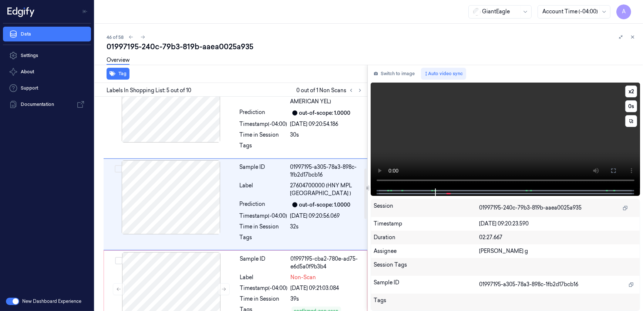
click at [497, 152] on video at bounding box center [506, 135] width 270 height 106
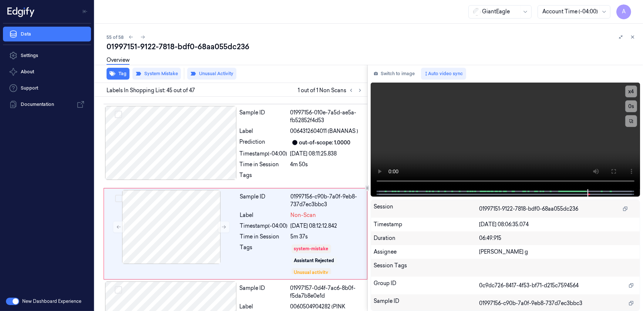
scroll to position [3963, 0]
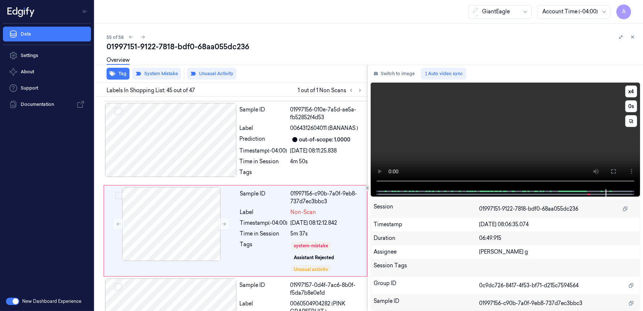
click at [476, 152] on video at bounding box center [506, 135] width 270 height 107
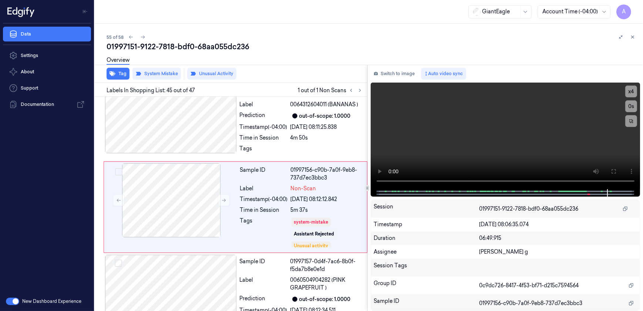
scroll to position [3964, 0]
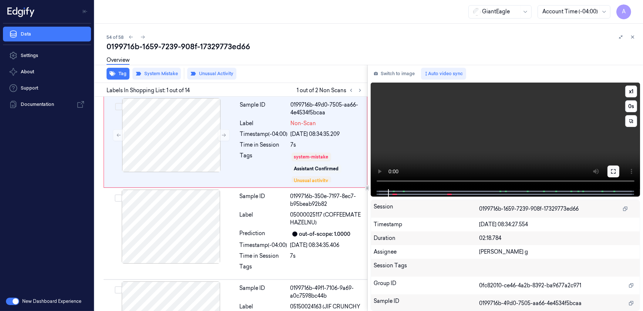
click at [612, 170] on icon at bounding box center [613, 171] width 6 height 6
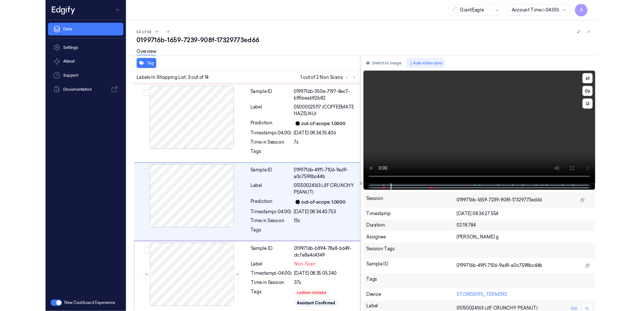
scroll to position [95, 0]
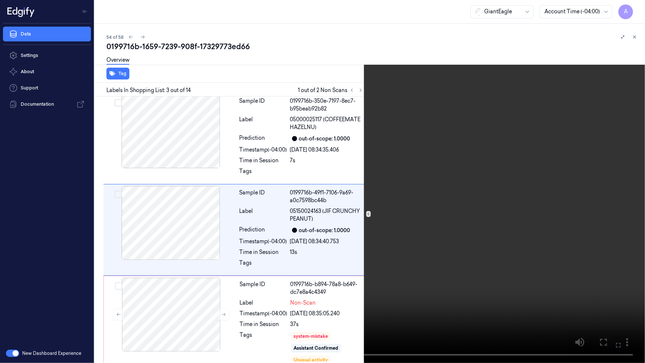
click at [0, 0] on icon at bounding box center [0, 0] width 0 height 0
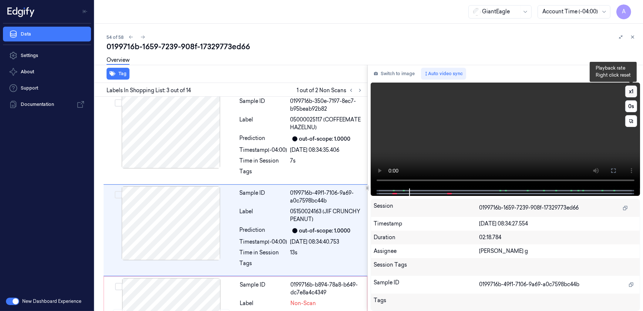
click at [633, 89] on button "x 1" at bounding box center [631, 91] width 12 height 12
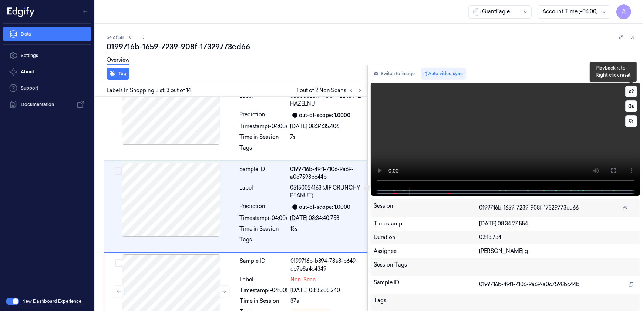
scroll to position [121, 0]
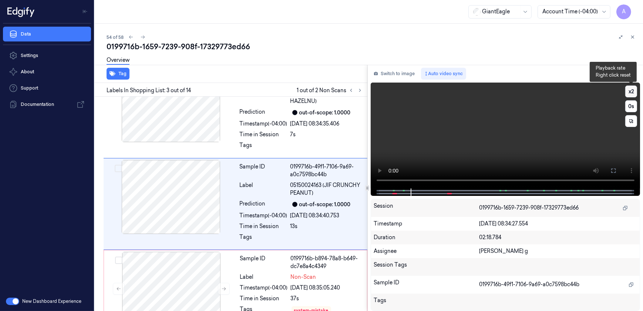
click at [631, 90] on button "x 2" at bounding box center [631, 91] width 12 height 12
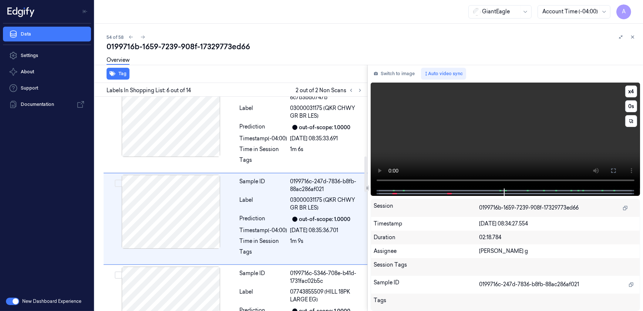
scroll to position [396, 0]
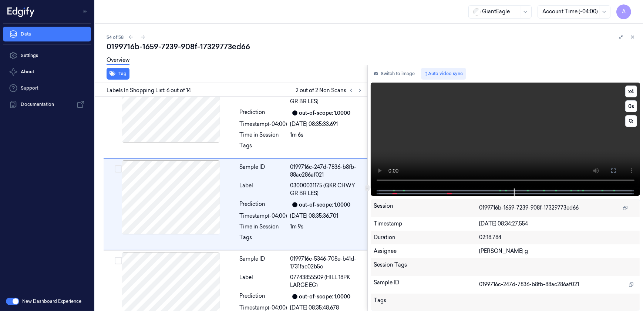
click at [481, 143] on video at bounding box center [506, 135] width 270 height 106
click at [470, 145] on video at bounding box center [506, 135] width 270 height 106
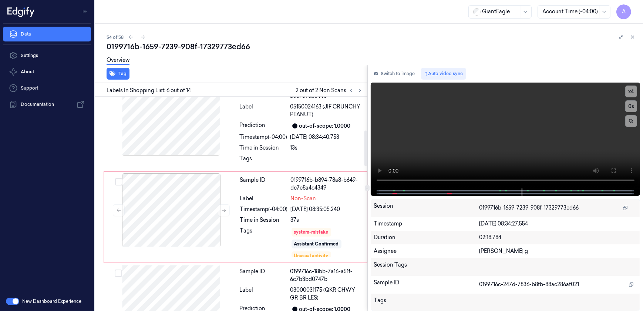
scroll to position [202, 0]
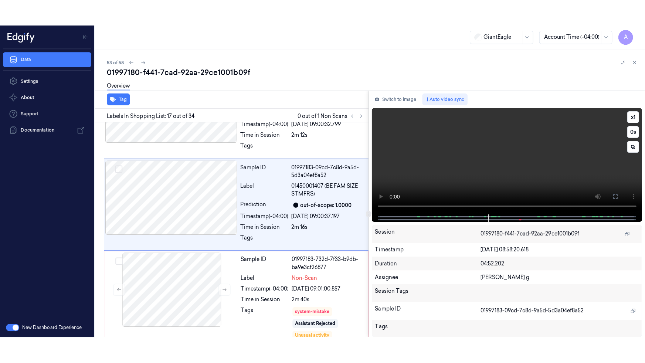
scroll to position [1405, 0]
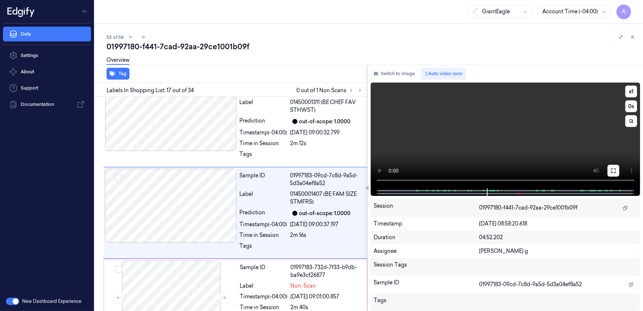
click at [615, 172] on icon at bounding box center [613, 170] width 4 height 4
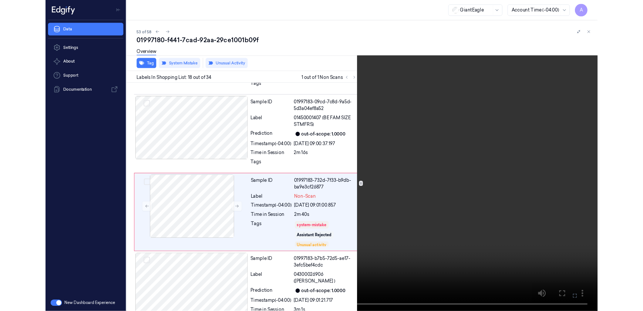
scroll to position [1470, 0]
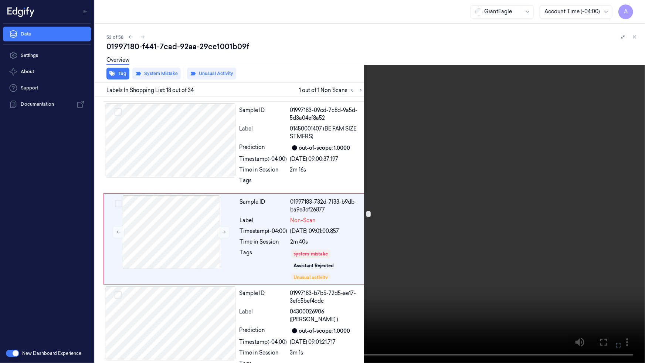
click at [0, 0] on icon at bounding box center [0, 0] width 0 height 0
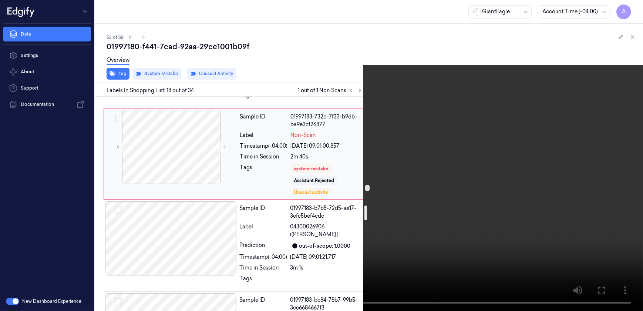
scroll to position [1571, 0]
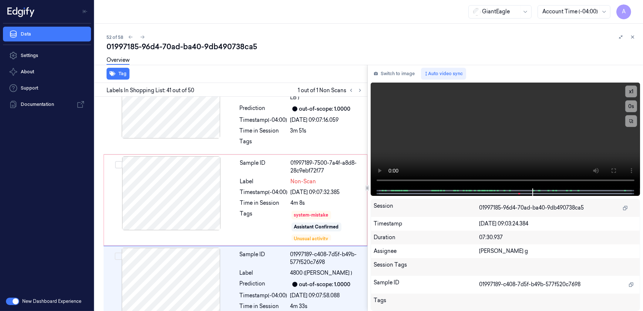
scroll to position [3600, 0]
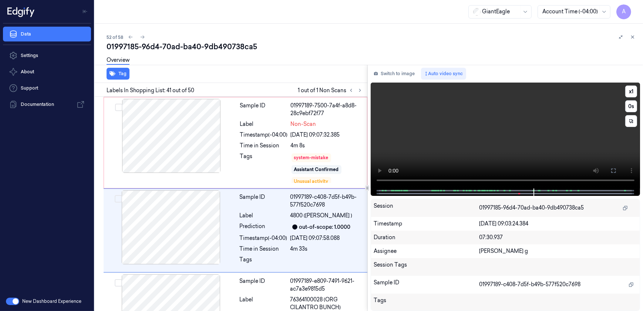
click at [512, 148] on video at bounding box center [506, 135] width 270 height 106
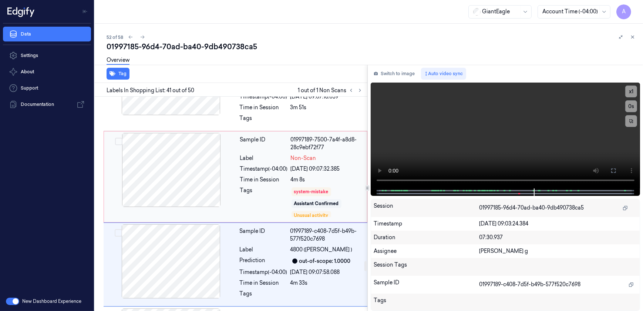
scroll to position [3566, 0]
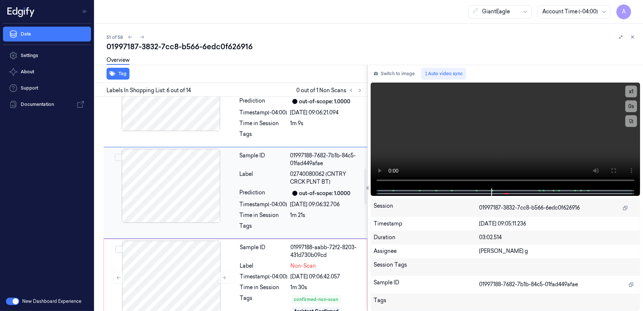
scroll to position [388, 0]
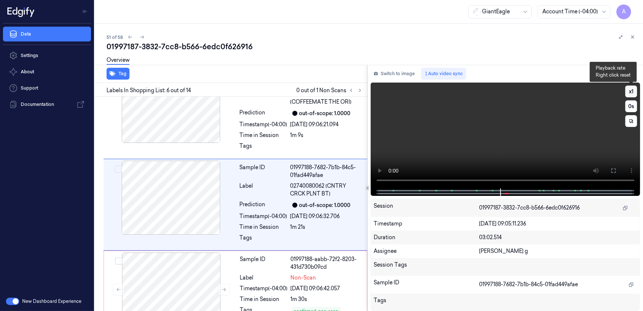
click at [632, 92] on button "x 1" at bounding box center [631, 91] width 12 height 12
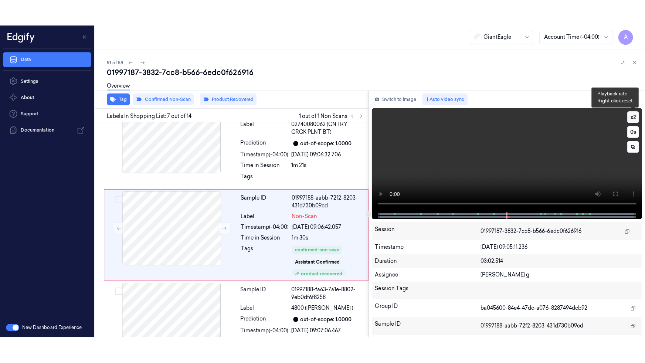
scroll to position [480, 0]
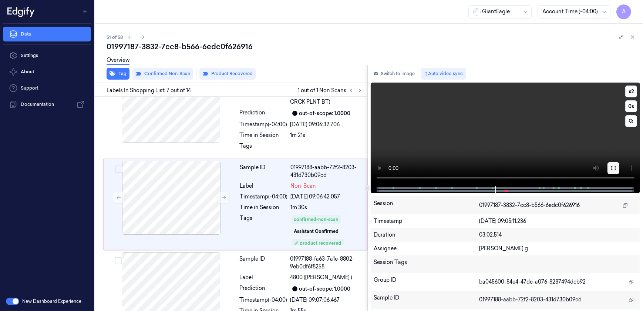
click at [610, 170] on icon at bounding box center [613, 168] width 6 height 6
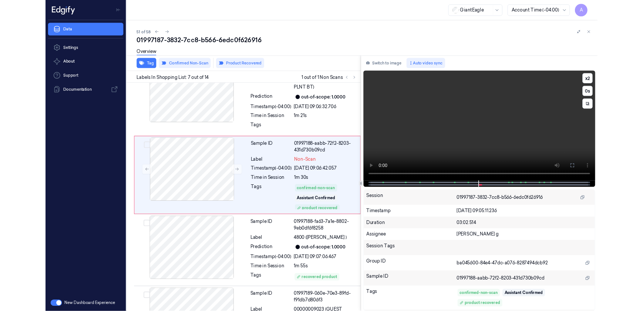
scroll to position [454, 0]
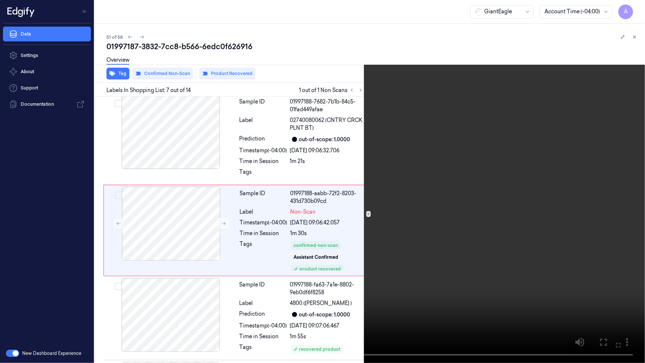
drag, startPoint x: 618, startPoint y: 345, endPoint x: 596, endPoint y: 300, distance: 50.0
click at [0, 0] on icon at bounding box center [0, 0] width 0 height 0
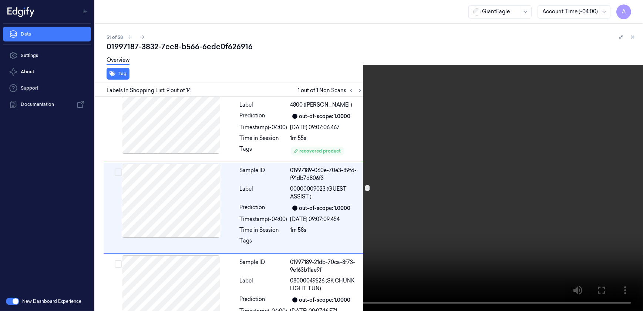
scroll to position [655, 0]
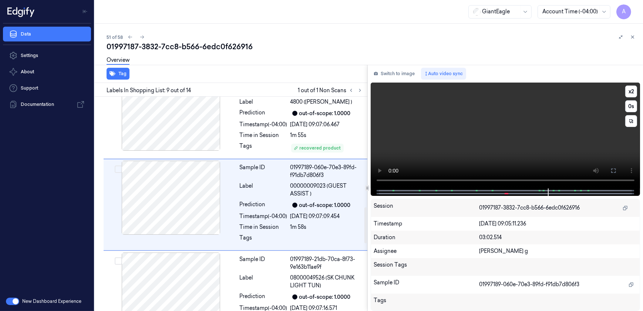
click at [454, 138] on video at bounding box center [506, 135] width 270 height 106
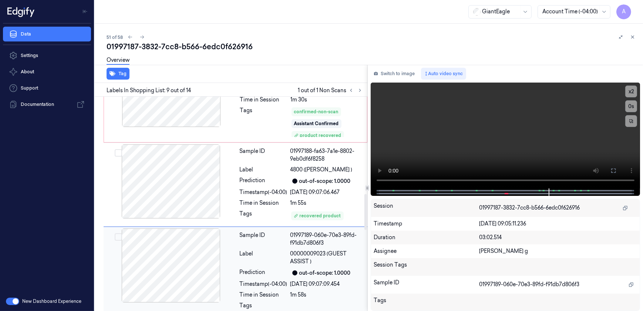
scroll to position [588, 0]
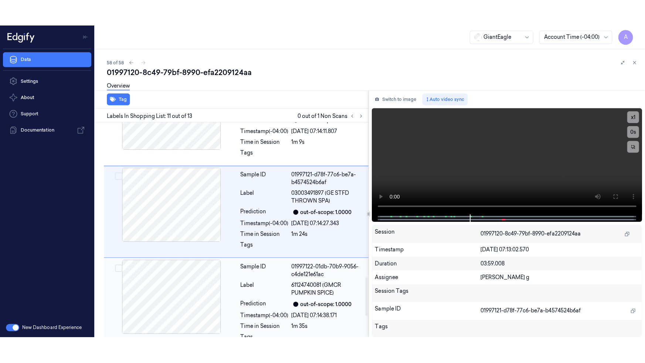
scroll to position [854, 0]
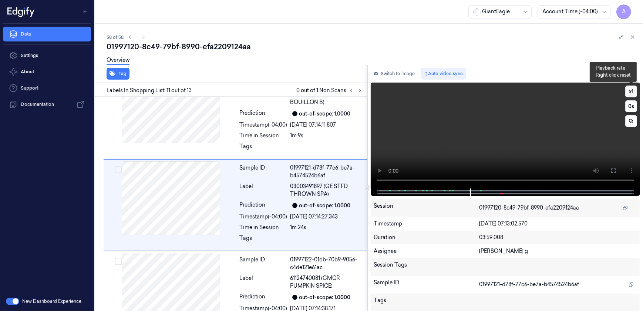
click at [631, 86] on button "x 1" at bounding box center [631, 91] width 12 height 12
click at [614, 169] on icon at bounding box center [613, 171] width 6 height 6
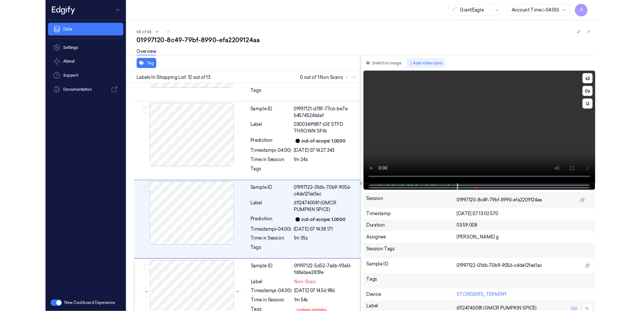
scroll to position [912, 0]
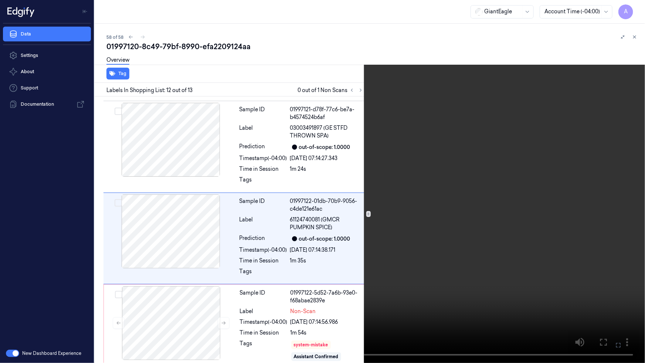
click at [0, 0] on icon at bounding box center [0, 0] width 0 height 0
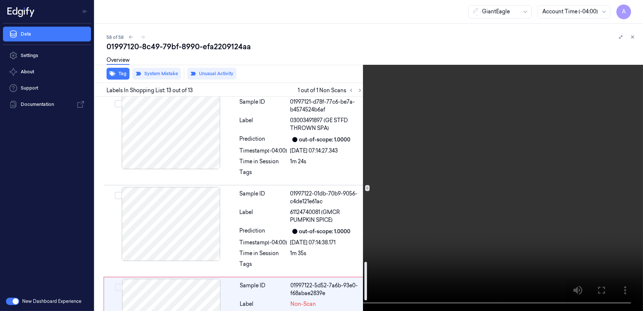
scroll to position [979, 0]
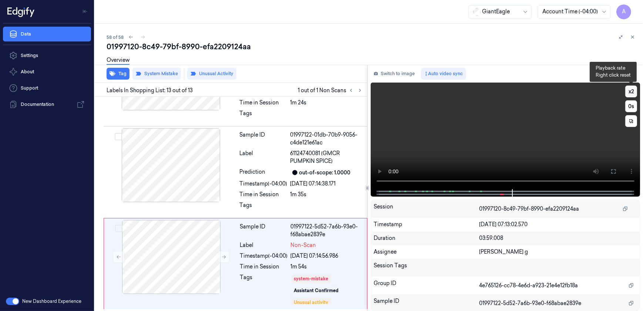
click at [632, 91] on button "x 2" at bounding box center [631, 91] width 12 height 12
click at [494, 159] on video at bounding box center [506, 135] width 270 height 107
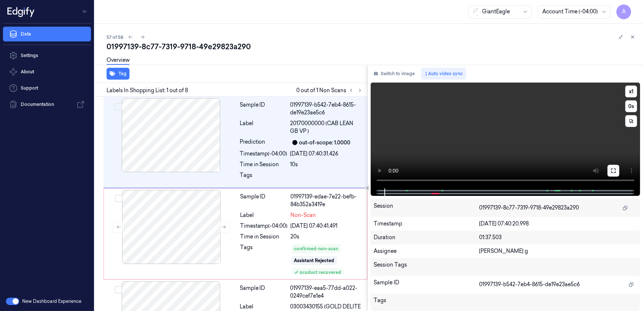
click at [612, 168] on icon at bounding box center [613, 171] width 6 height 6
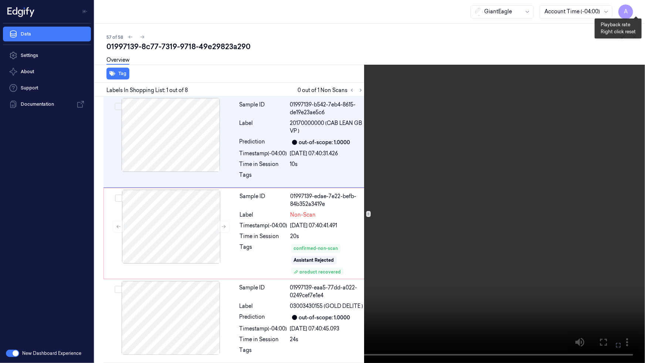
click at [640, 9] on button "x 1" at bounding box center [637, 9] width 12 height 12
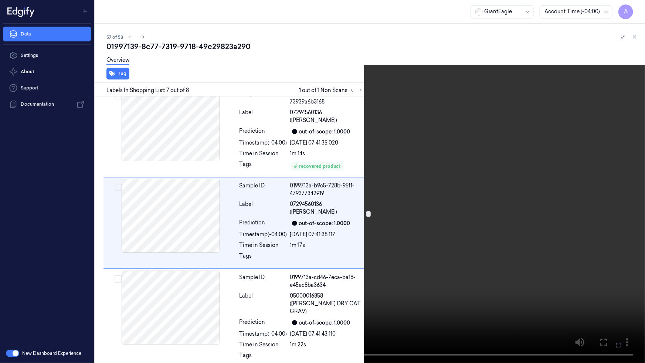
scroll to position [454, 0]
click at [0, 0] on button at bounding box center [0, 0] width 0 height 0
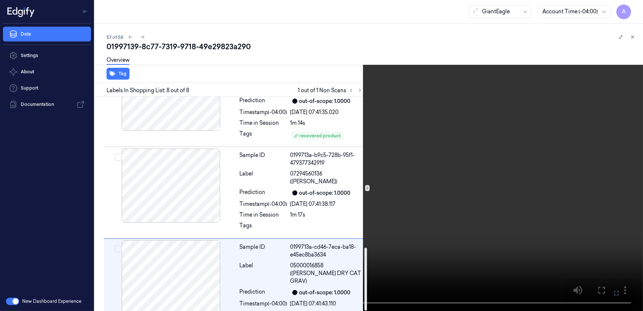
scroll to position [513, 0]
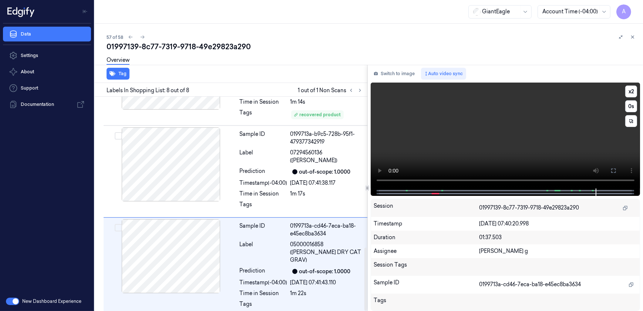
click at [453, 144] on video at bounding box center [506, 135] width 270 height 106
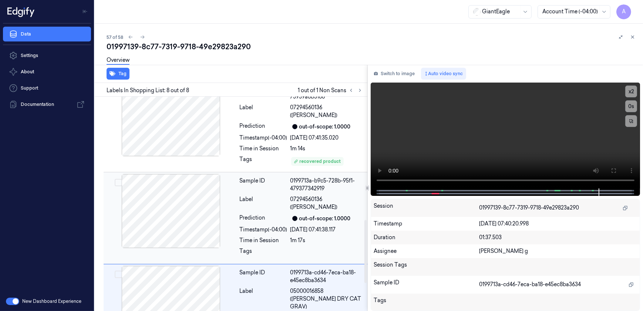
scroll to position [479, 0]
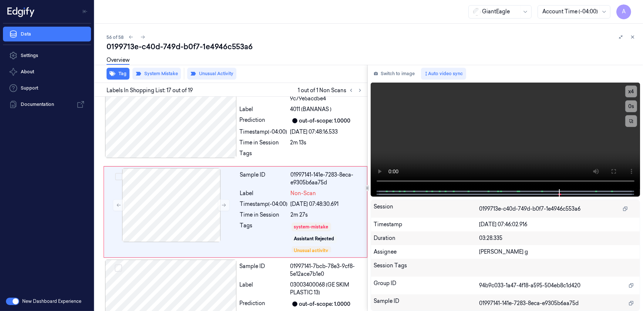
scroll to position [1389, 0]
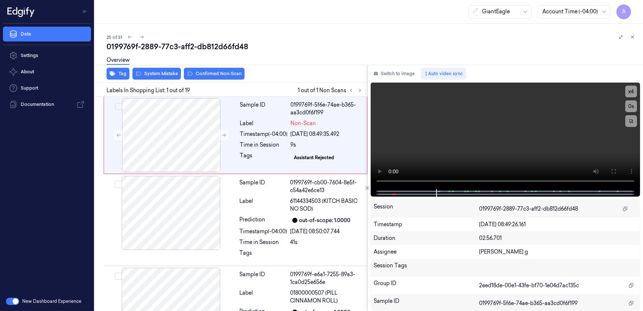
scroll to position [16, 0]
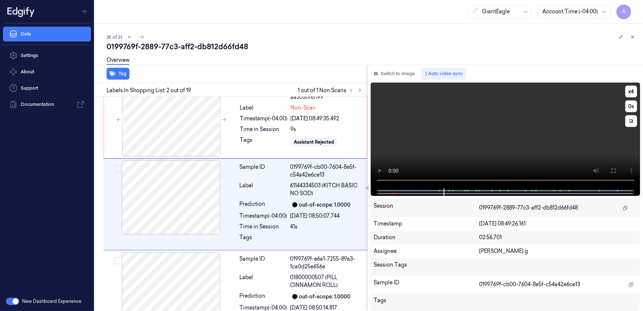
click at [506, 143] on video at bounding box center [506, 135] width 270 height 106
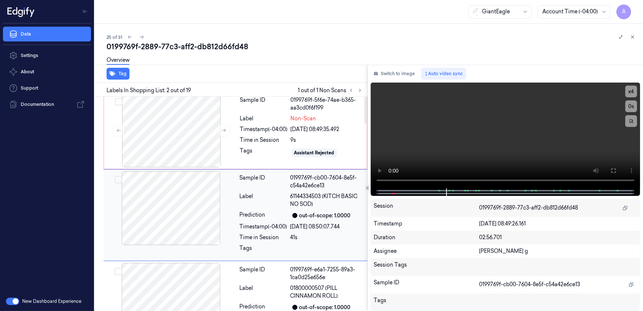
scroll to position [0, 0]
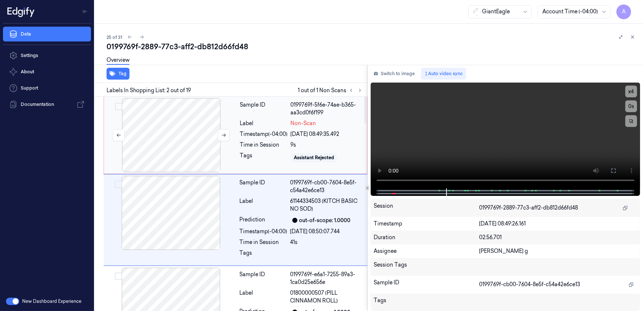
click at [232, 166] on div at bounding box center [171, 135] width 132 height 74
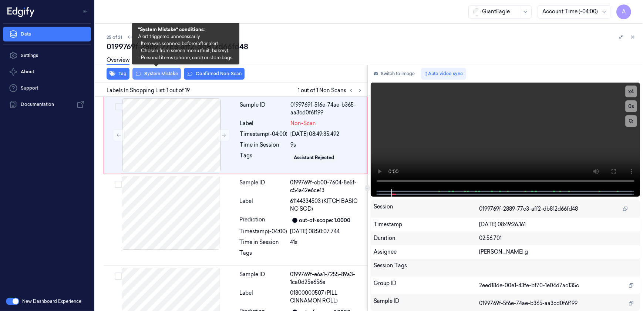
click at [151, 74] on button "System Mistake" at bounding box center [156, 74] width 48 height 12
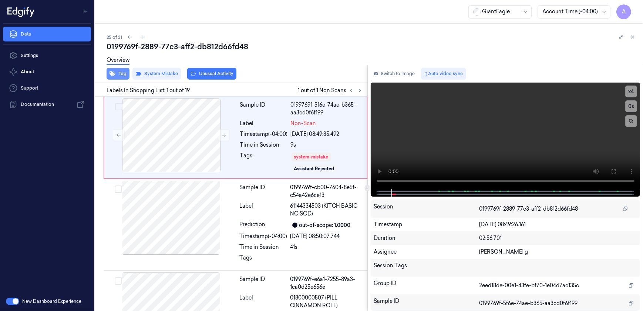
click at [117, 72] on button "Tag" at bounding box center [118, 74] width 23 height 12
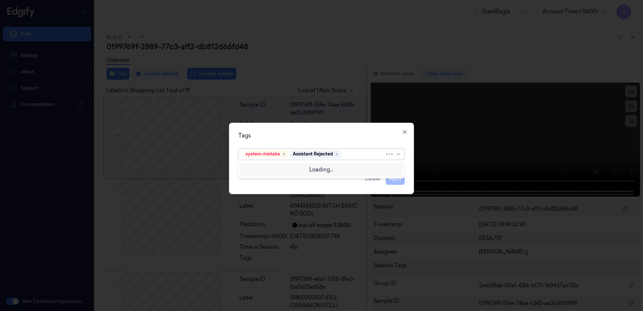
click at [357, 155] on div at bounding box center [364, 154] width 42 height 8
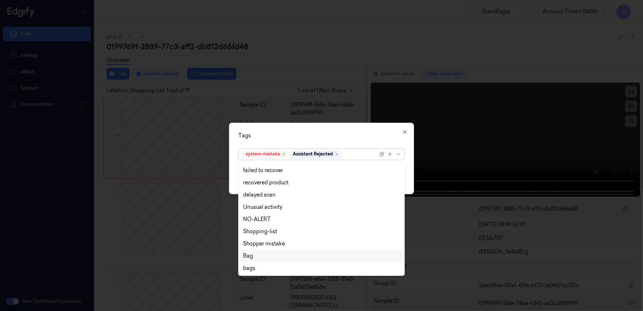
click at [259, 255] on div "Bag" at bounding box center [321, 256] width 157 height 8
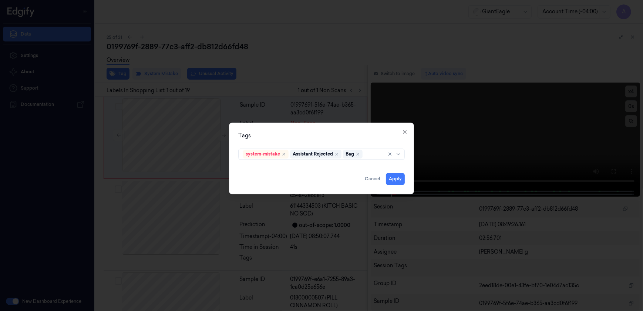
click at [308, 131] on div "Tags system-mistake Assistant Rejected Bag Apply Cancel Close" at bounding box center [321, 158] width 185 height 71
click at [394, 179] on button "Apply" at bounding box center [395, 179] width 19 height 12
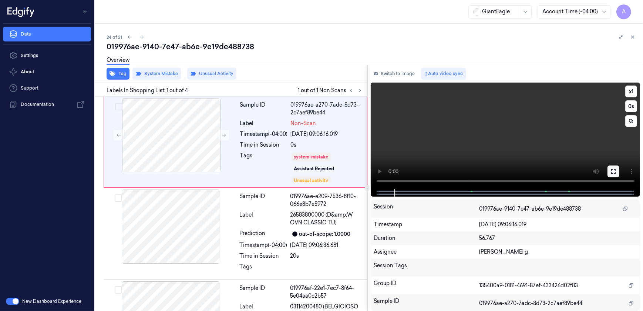
click at [615, 173] on icon at bounding box center [613, 171] width 4 height 4
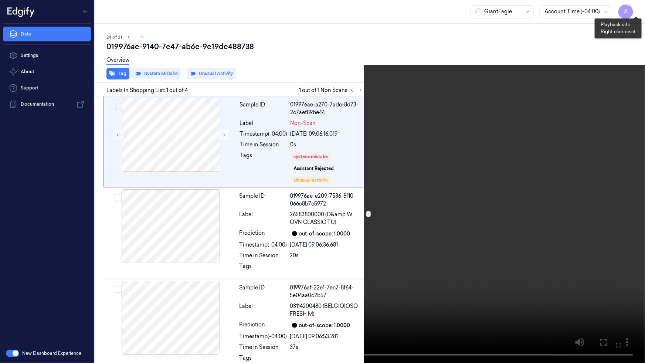
click at [639, 10] on button "x 1" at bounding box center [637, 9] width 12 height 12
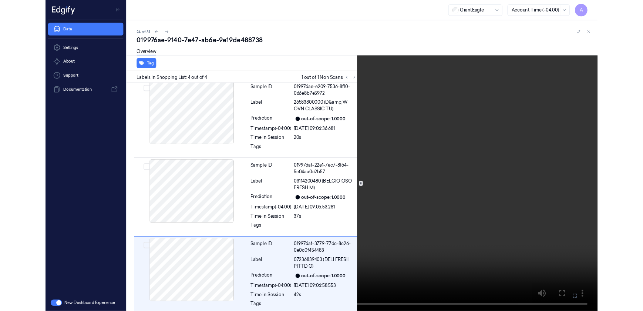
scroll to position [102, 0]
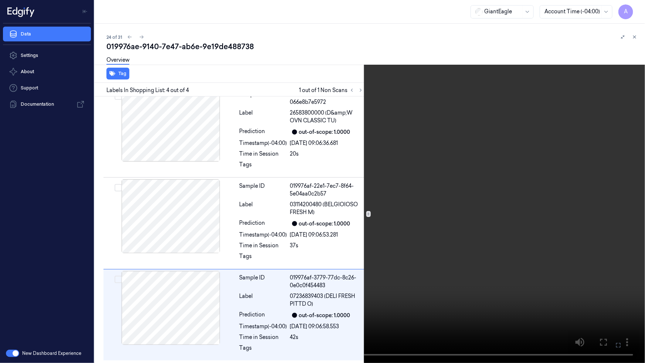
click at [0, 0] on button at bounding box center [0, 0] width 0 height 0
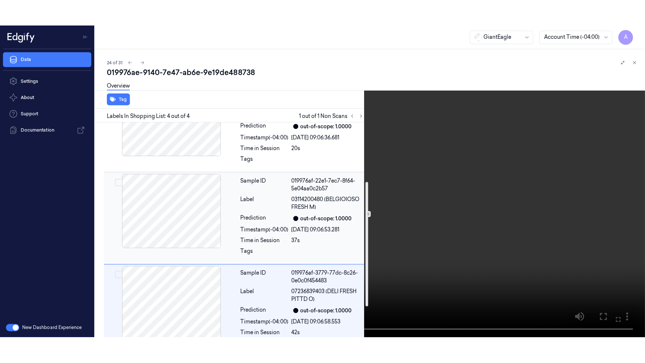
scroll to position [154, 0]
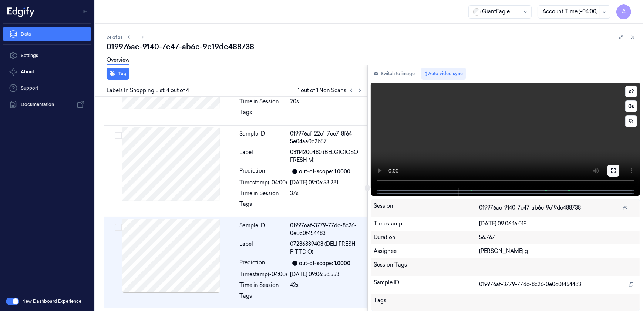
click at [612, 169] on icon at bounding box center [613, 171] width 6 height 6
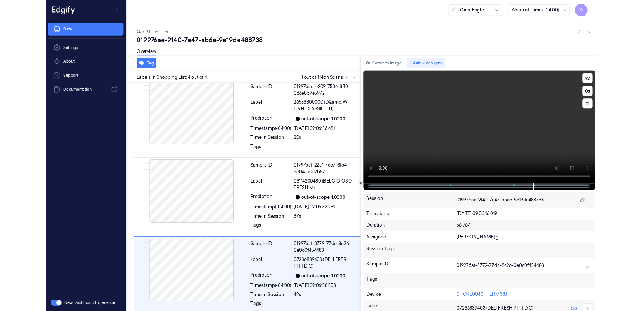
scroll to position [102, 0]
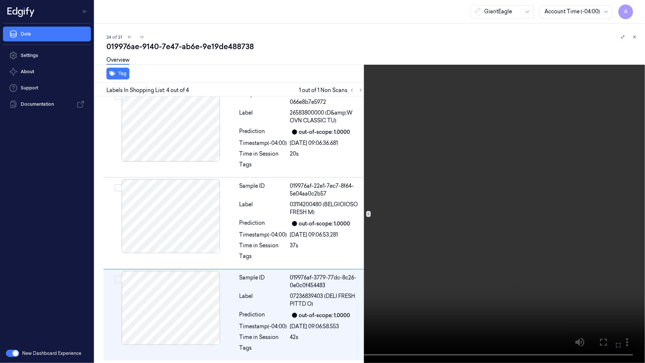
click at [523, 239] on video at bounding box center [322, 181] width 645 height 363
click at [0, 0] on icon at bounding box center [0, 0] width 0 height 0
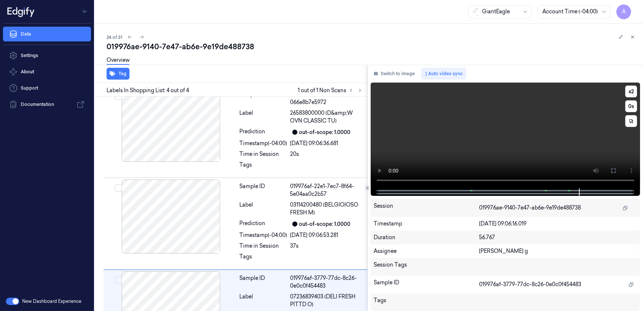
scroll to position [154, 0]
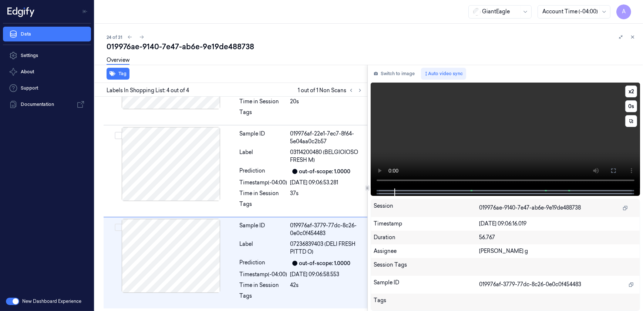
click at [475, 147] on video at bounding box center [506, 135] width 270 height 106
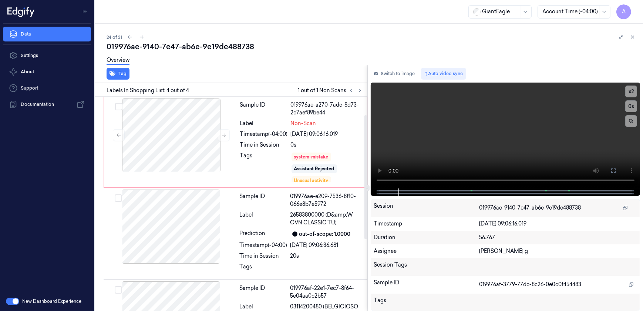
scroll to position [0, 0]
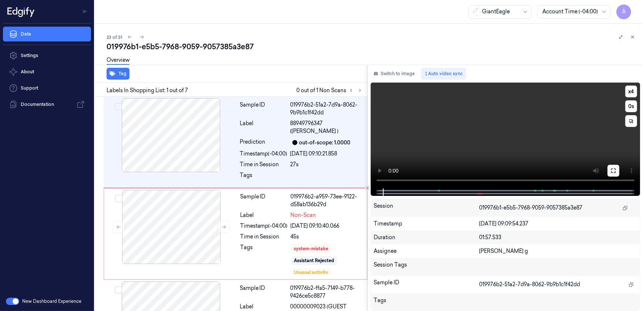
click at [608, 170] on button at bounding box center [613, 171] width 12 height 12
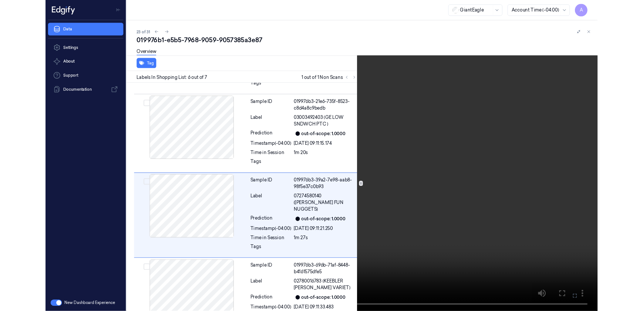
scroll to position [362, 0]
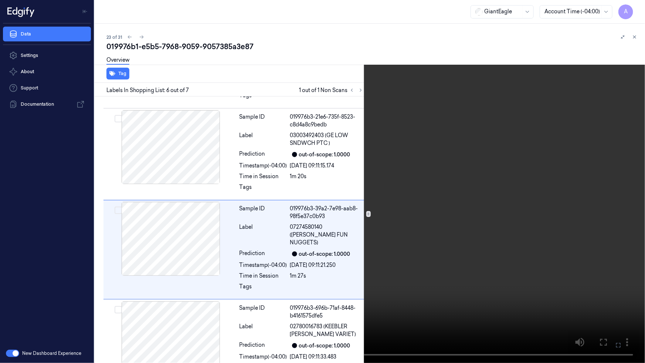
click at [0, 0] on button at bounding box center [0, 0] width 0 height 0
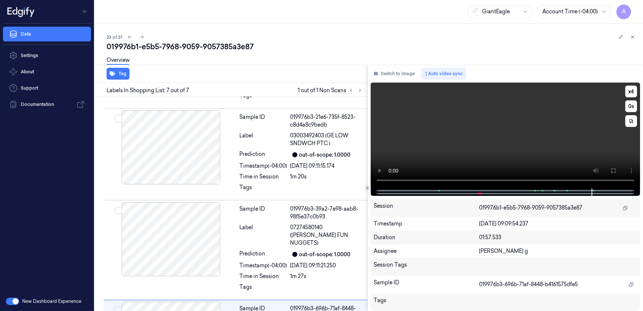
click at [484, 144] on video at bounding box center [506, 135] width 270 height 106
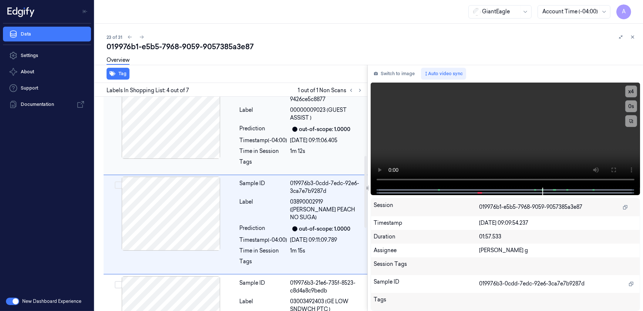
scroll to position [205, 0]
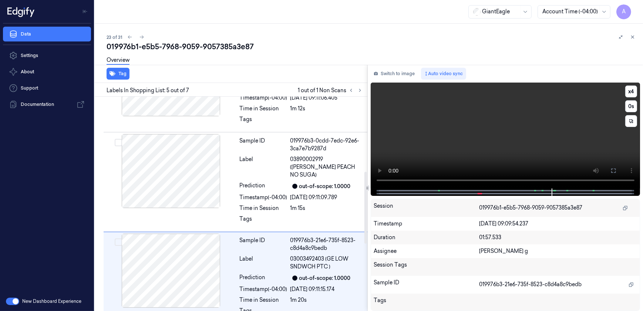
click at [464, 151] on video at bounding box center [506, 135] width 270 height 106
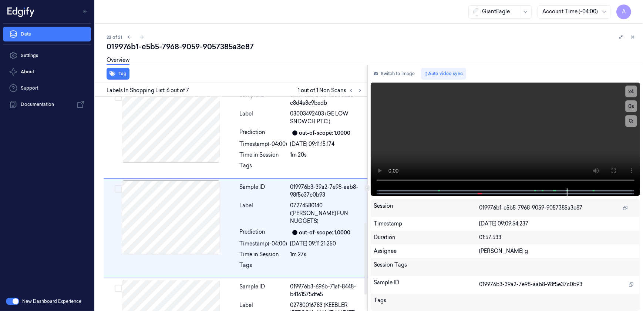
scroll to position [388, 0]
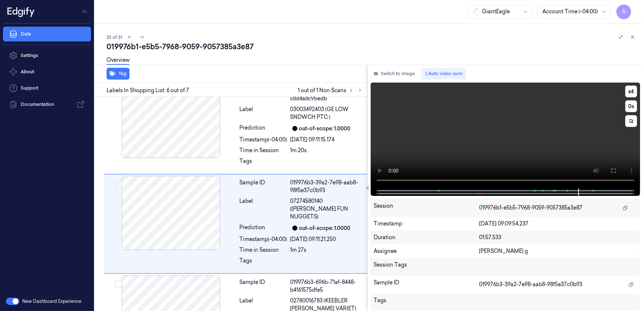
click at [475, 135] on video at bounding box center [506, 135] width 270 height 106
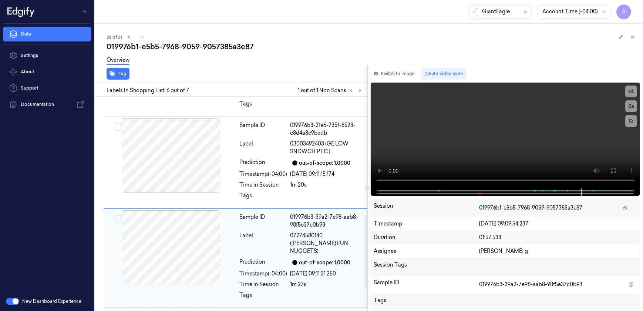
scroll to position [320, 0]
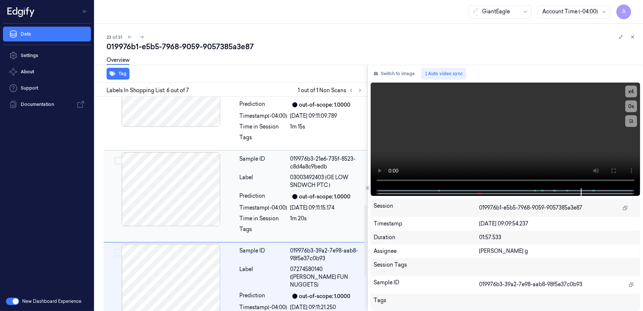
click at [308, 225] on div at bounding box center [326, 231] width 72 height 12
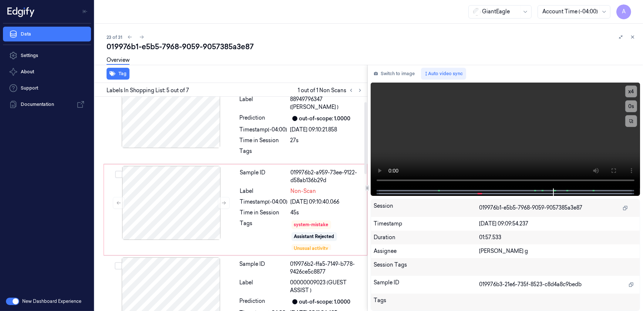
scroll to position [0, 0]
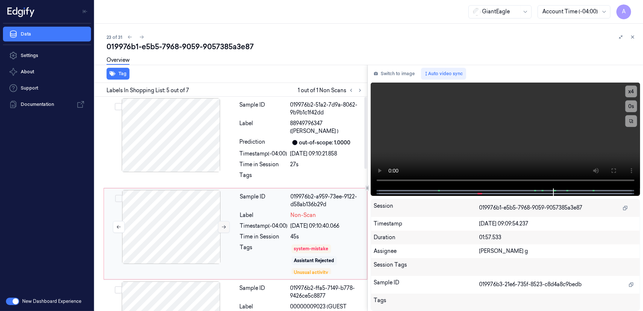
click at [225, 224] on icon at bounding box center [223, 226] width 5 height 5
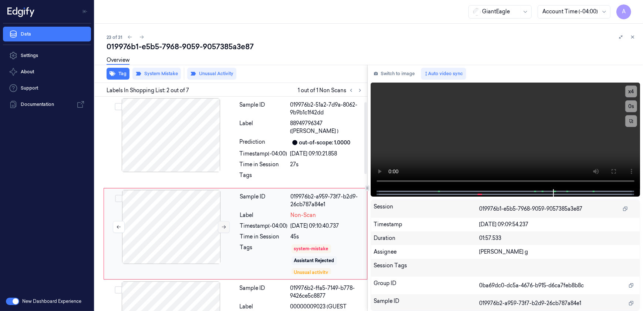
scroll to position [22, 0]
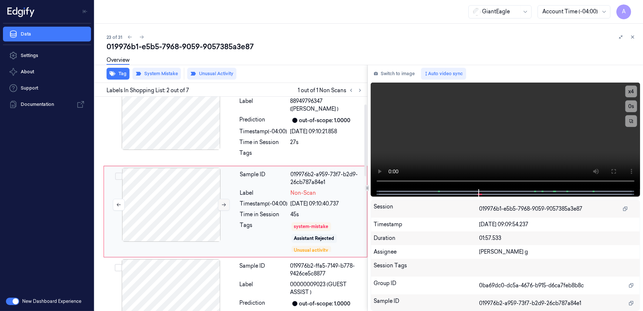
click at [222, 202] on icon at bounding box center [223, 204] width 5 height 5
click at [274, 222] on div "Tags" at bounding box center [264, 236] width 48 height 31
click at [201, 70] on div "Overview" at bounding box center [372, 61] width 530 height 19
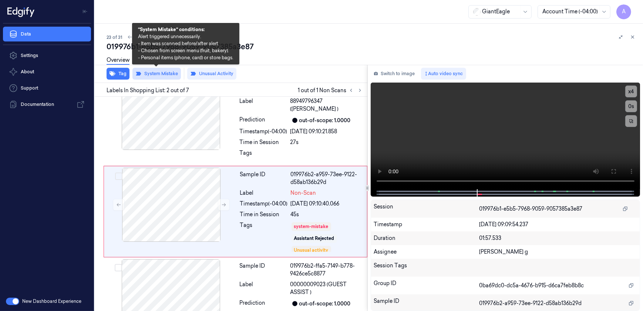
click at [159, 74] on button "System Mistake" at bounding box center [156, 74] width 48 height 12
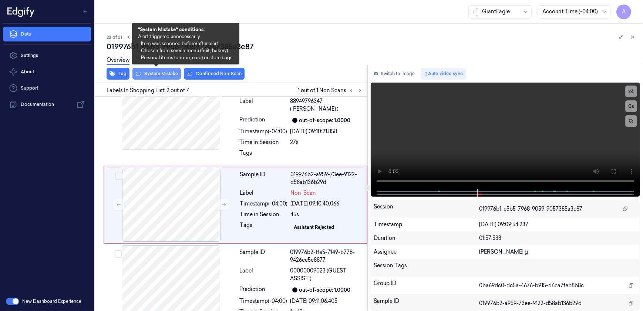
scroll to position [15, 0]
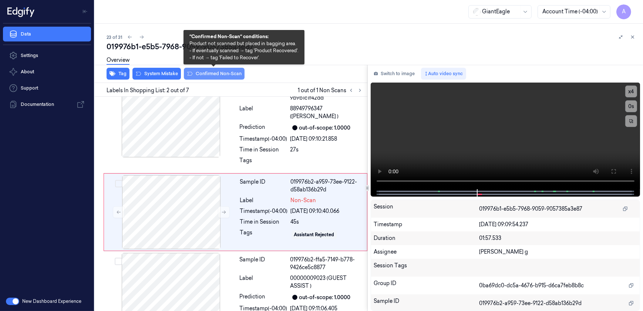
click at [203, 74] on button "Confirmed Non-Scan" at bounding box center [214, 74] width 61 height 12
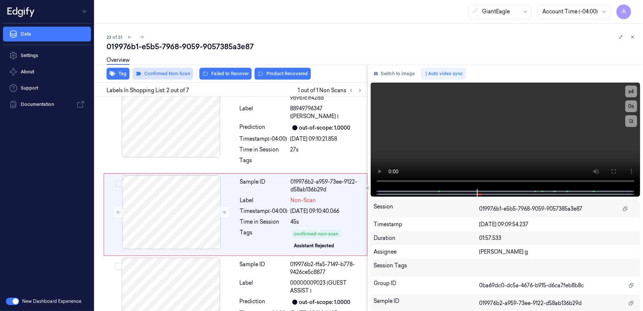
scroll to position [17, 0]
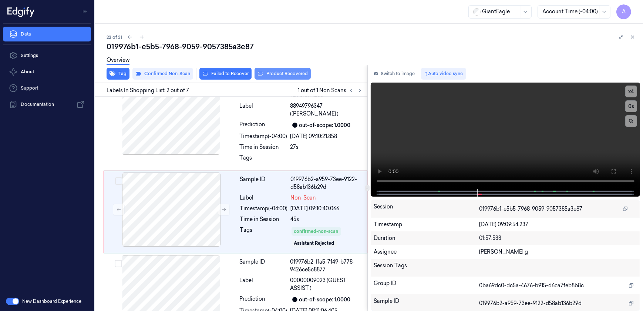
click at [271, 76] on button "Product Recovered" at bounding box center [282, 74] width 56 height 12
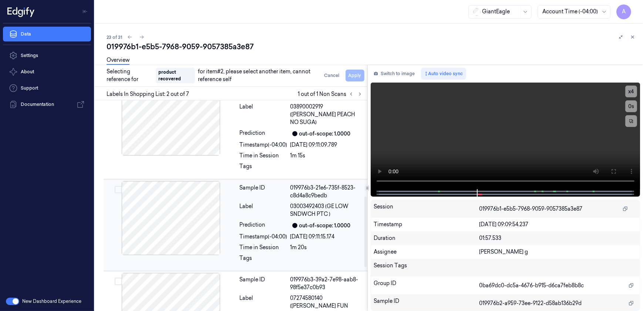
click at [283, 233] on div "Timestamp (-04:00)" at bounding box center [264, 237] width 48 height 8
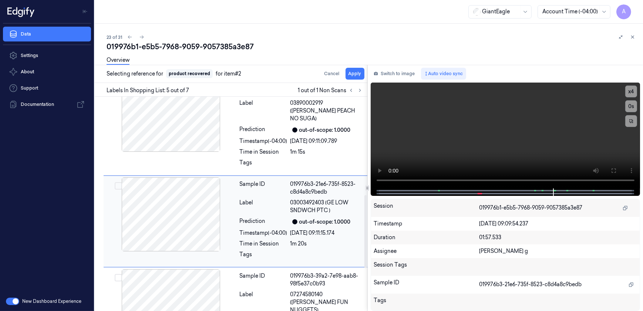
scroll to position [288, 0]
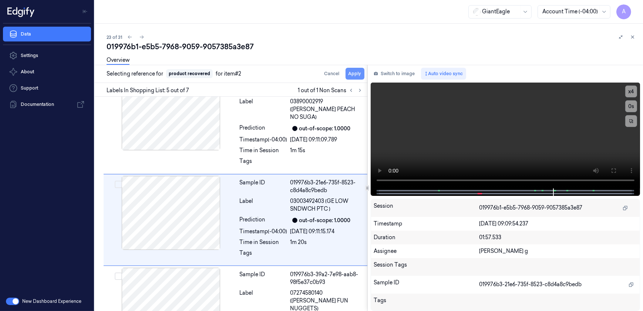
click at [352, 72] on button "Apply" at bounding box center [354, 74] width 19 height 12
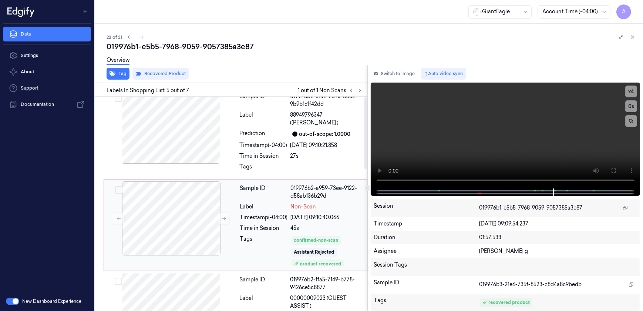
scroll to position [0, 0]
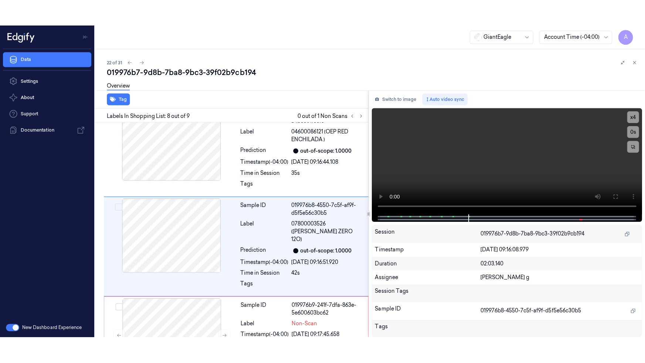
scroll to position [580, 0]
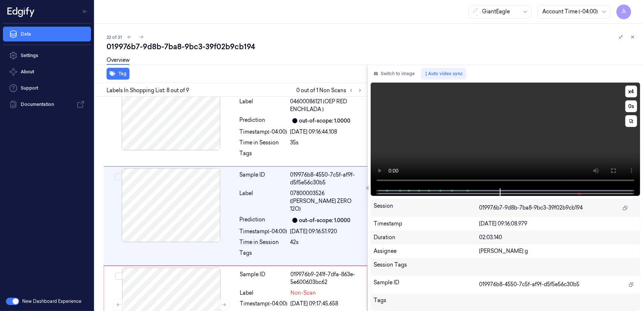
click at [533, 145] on video at bounding box center [506, 135] width 270 height 106
click at [610, 168] on icon at bounding box center [613, 171] width 6 height 6
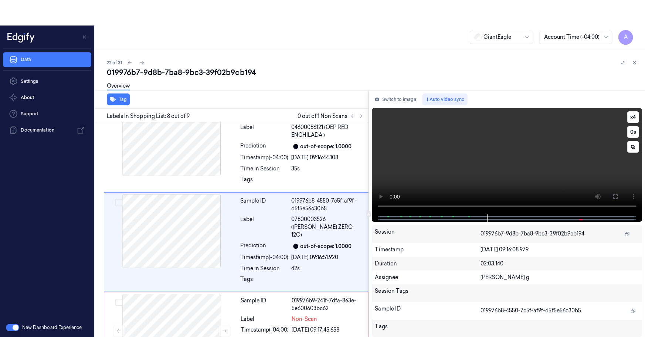
scroll to position [560, 0]
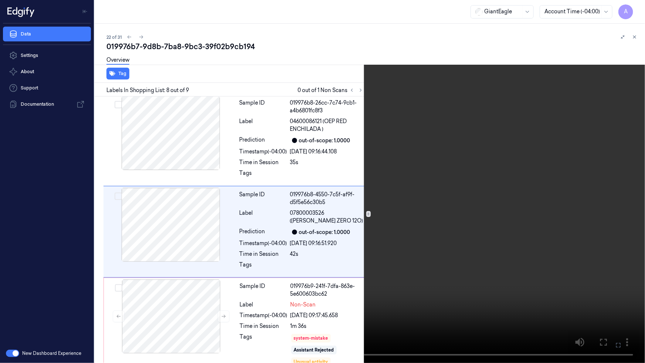
click at [436, 240] on video at bounding box center [322, 181] width 645 height 363
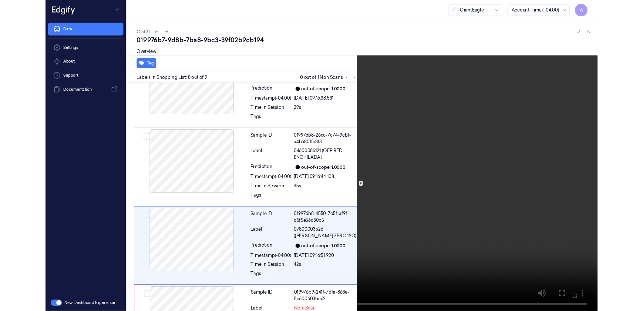
scroll to position [554, 0]
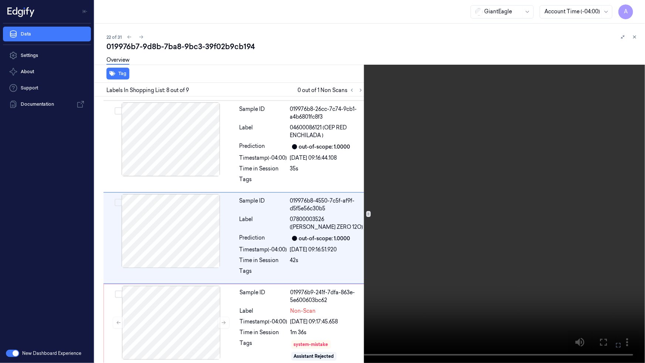
click at [0, 0] on button at bounding box center [0, 0] width 0 height 0
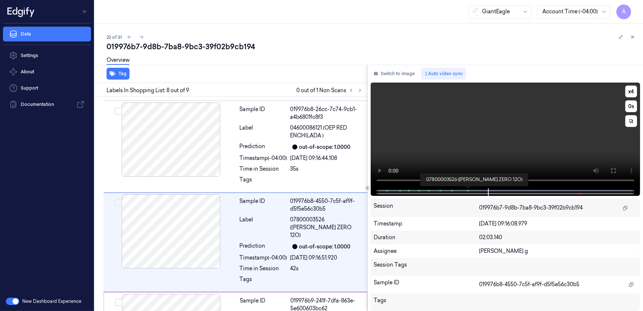
click at [468, 190] on span at bounding box center [468, 191] width 1 height 4
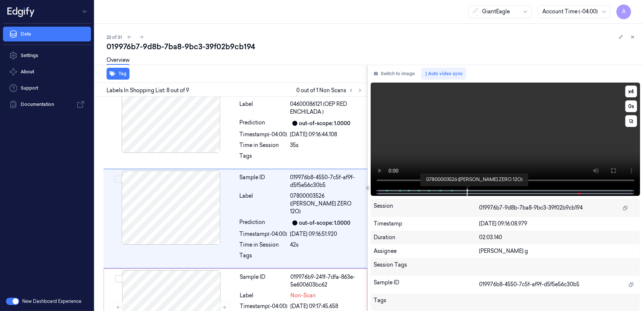
scroll to position [580, 0]
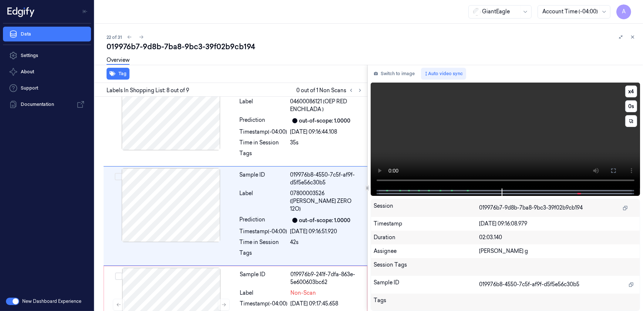
click at [483, 149] on video at bounding box center [506, 135] width 270 height 106
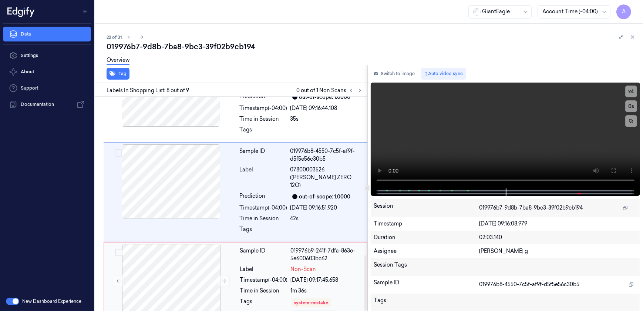
scroll to position [612, 0]
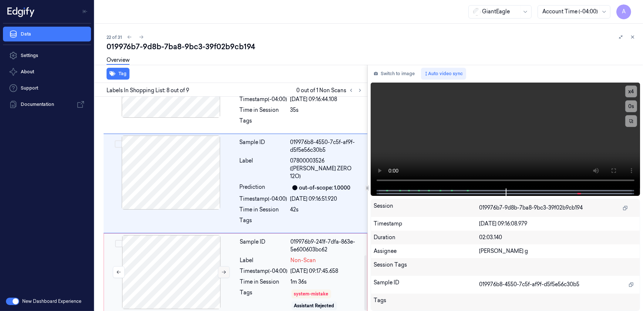
click at [224, 269] on icon at bounding box center [223, 271] width 5 height 5
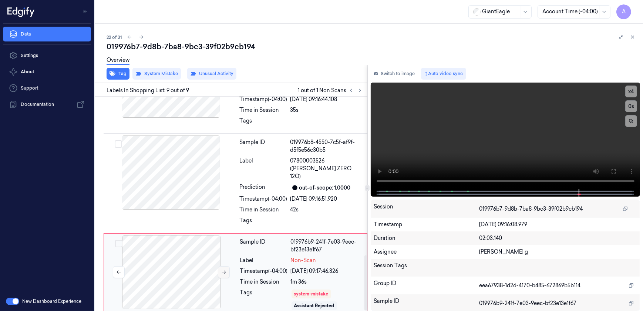
click at [224, 269] on icon at bounding box center [223, 271] width 5 height 5
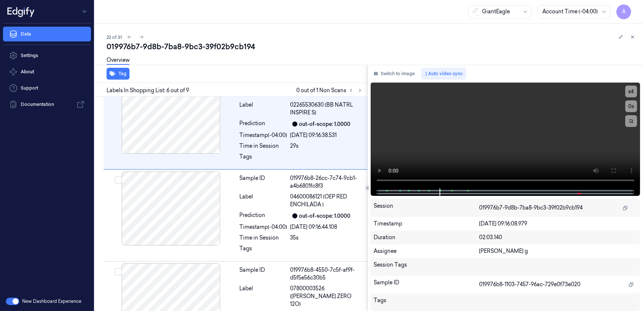
scroll to position [396, 0]
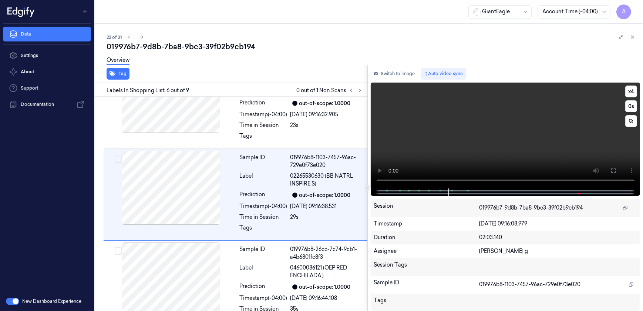
click at [433, 189] on div at bounding box center [505, 191] width 254 height 7
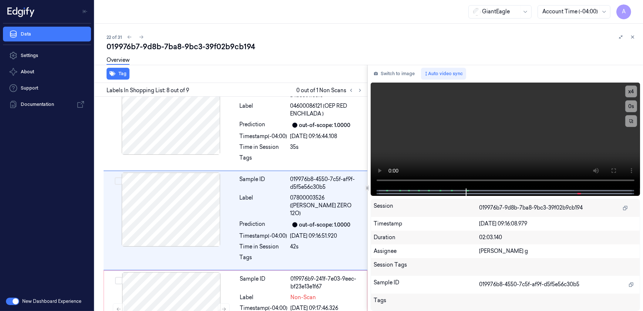
scroll to position [580, 0]
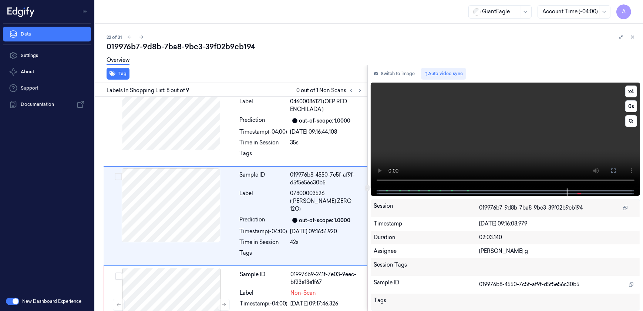
click at [499, 148] on video at bounding box center [506, 135] width 270 height 106
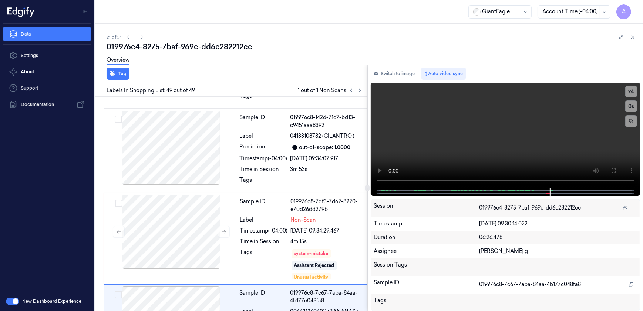
scroll to position [4263, 0]
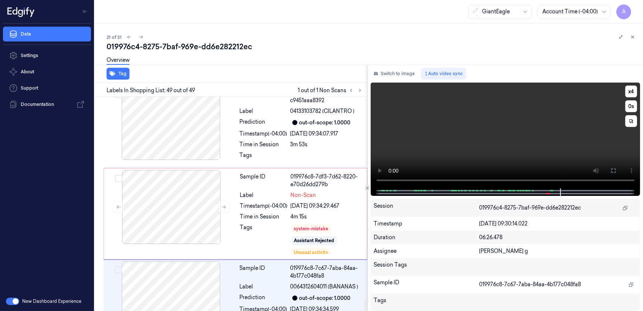
click at [501, 114] on video at bounding box center [506, 135] width 270 height 106
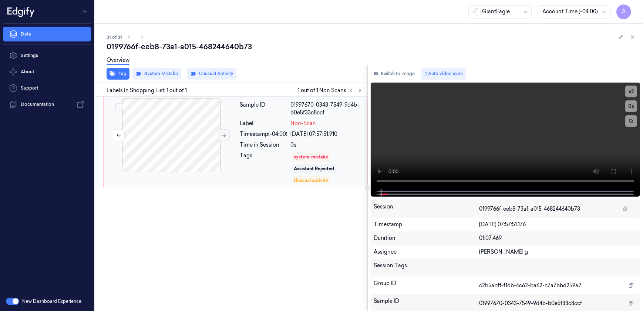
click at [223, 132] on icon at bounding box center [223, 134] width 5 height 5
click at [613, 170] on icon at bounding box center [613, 171] width 6 height 6
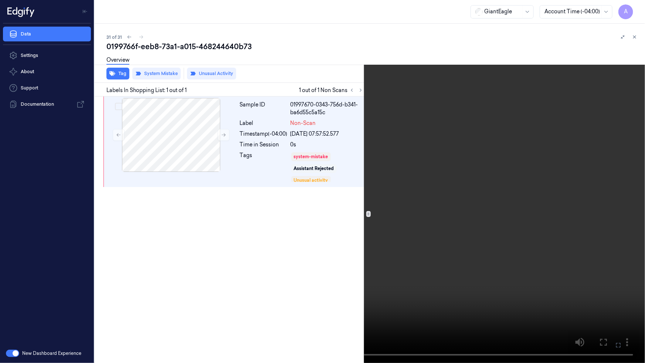
drag, startPoint x: 388, startPoint y: 258, endPoint x: 566, endPoint y: 227, distance: 181.0
click at [388, 258] on video at bounding box center [322, 181] width 645 height 363
click at [638, 7] on button "x 2" at bounding box center [637, 9] width 12 height 12
click at [0, 0] on icon at bounding box center [0, 0] width 0 height 0
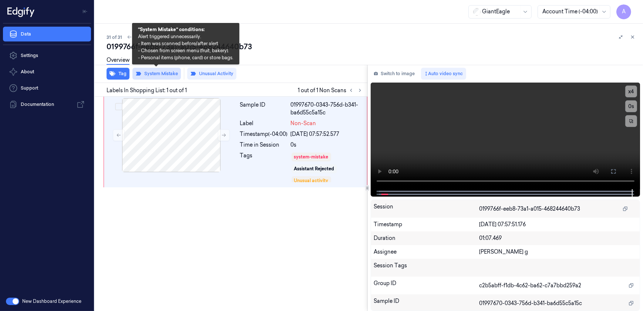
click at [161, 75] on button "System Mistake" at bounding box center [156, 74] width 48 height 12
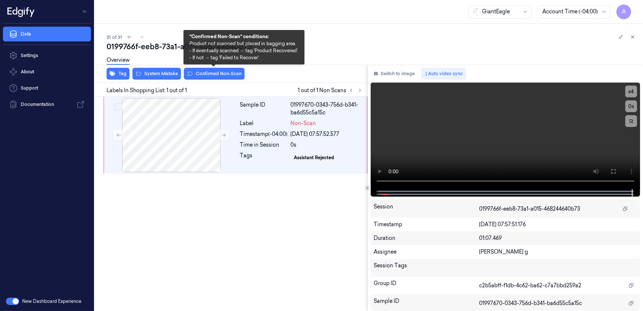
click at [208, 75] on button "Confirmed Non-Scan" at bounding box center [214, 74] width 61 height 12
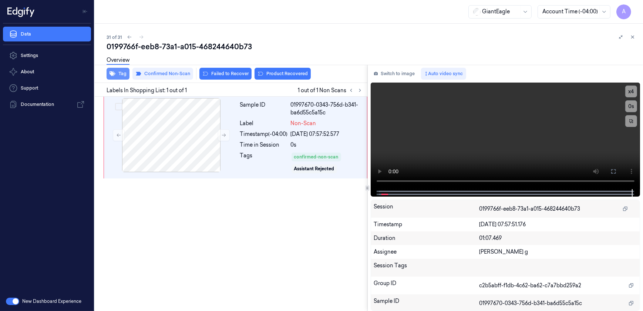
click at [120, 75] on button "Tag" at bounding box center [118, 74] width 23 height 12
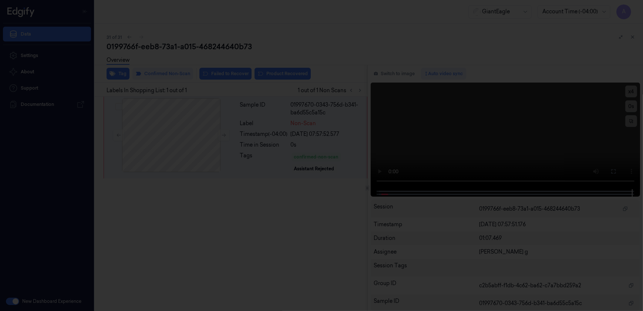
click at [206, 244] on div at bounding box center [321, 155] width 643 height 311
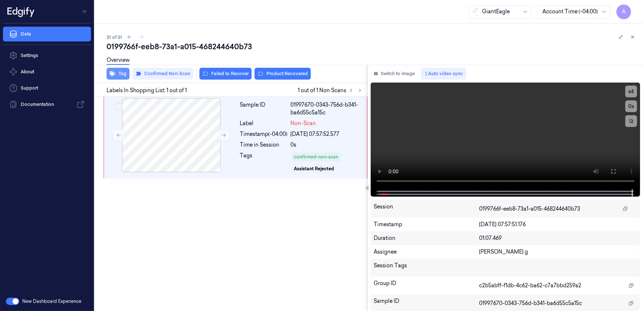
click at [119, 74] on button "Tag" at bounding box center [118, 74] width 23 height 12
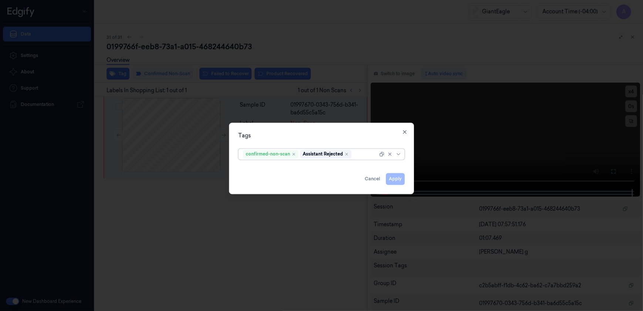
click at [365, 151] on div at bounding box center [365, 154] width 25 height 8
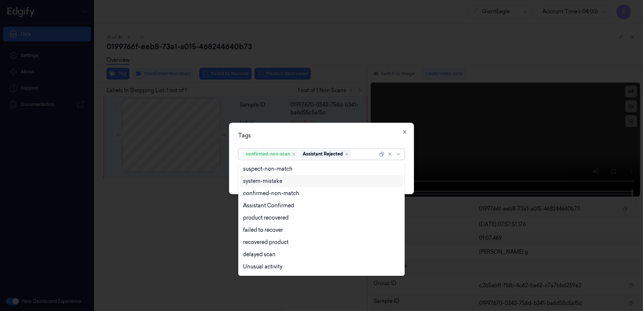
click at [179, 215] on div at bounding box center [321, 155] width 643 height 311
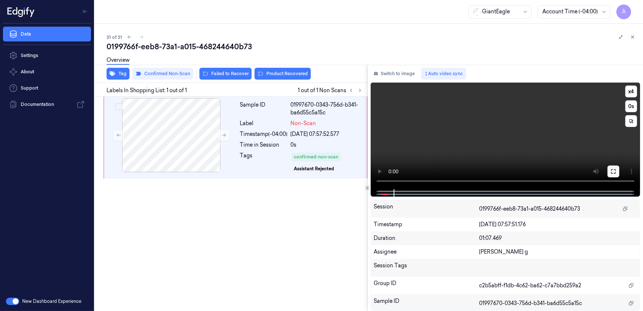
click at [611, 171] on icon at bounding box center [613, 171] width 6 height 6
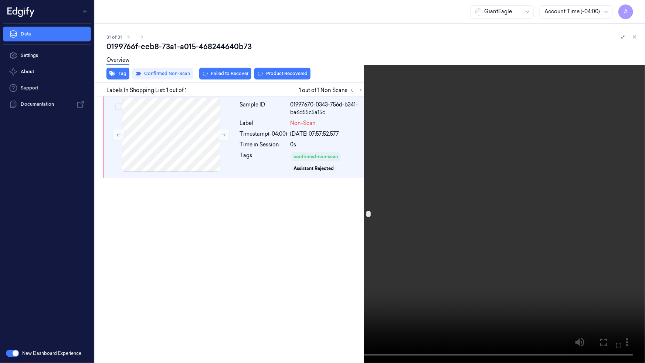
click at [0, 0] on icon at bounding box center [0, 0] width 0 height 0
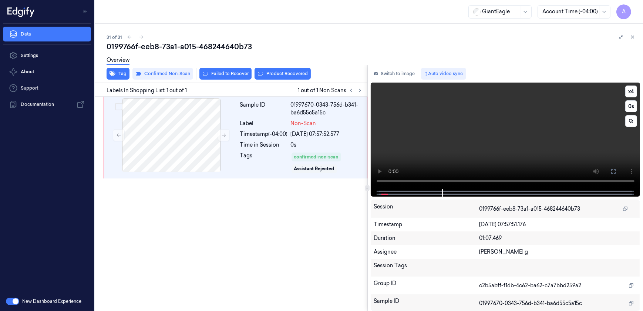
click at [482, 150] on video at bounding box center [506, 135] width 270 height 107
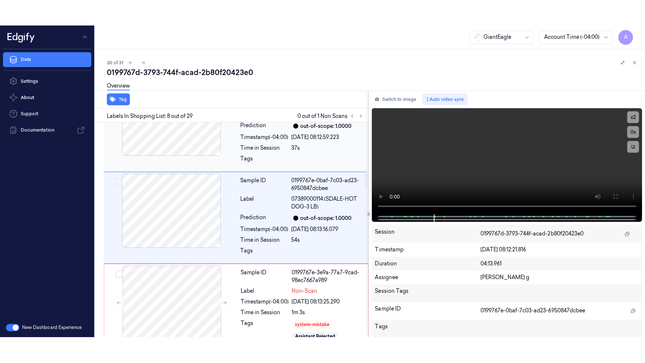
scroll to position [580, 0]
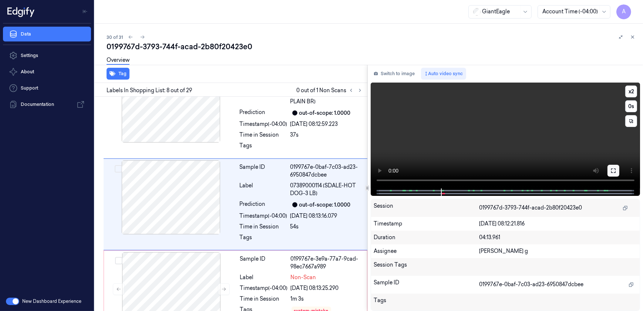
click at [614, 174] on button at bounding box center [613, 171] width 12 height 12
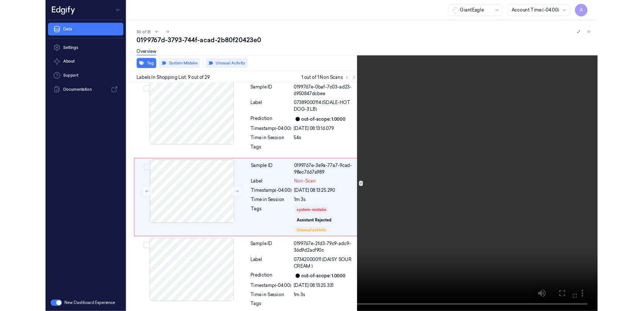
scroll to position [645, 0]
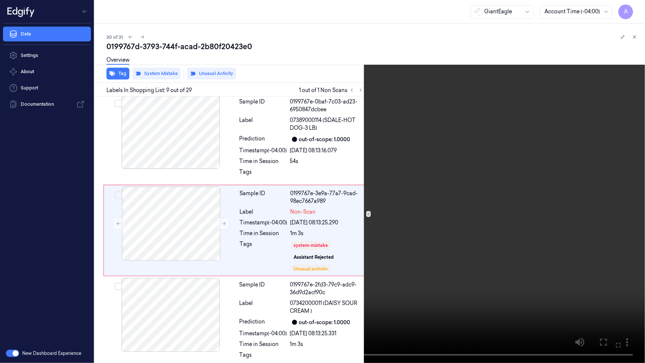
click at [0, 0] on icon at bounding box center [0, 0] width 0 height 0
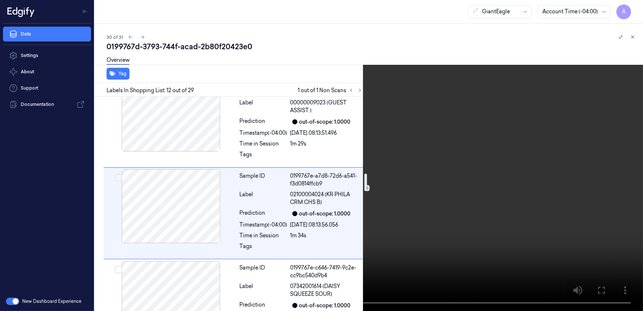
scroll to position [946, 0]
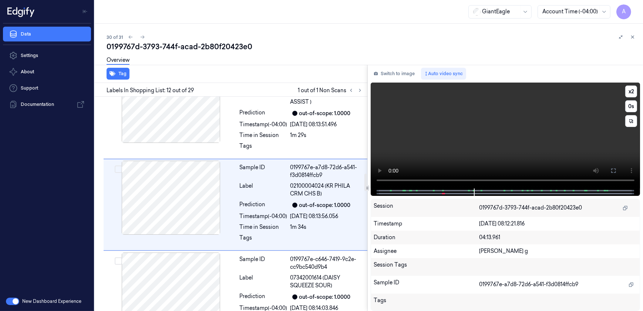
click at [453, 137] on video at bounding box center [506, 135] width 270 height 106
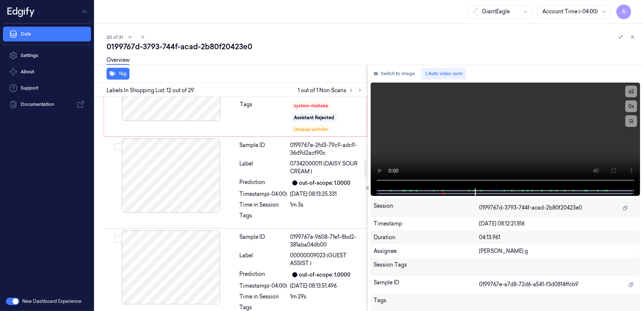
scroll to position [778, 0]
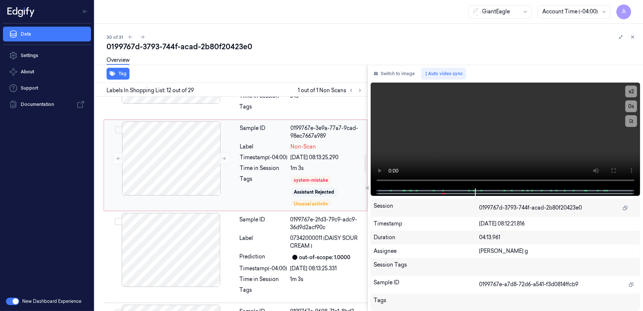
click at [271, 181] on div "Tags" at bounding box center [264, 190] width 48 height 31
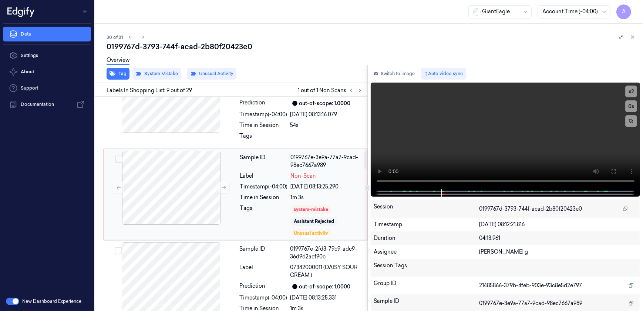
scroll to position [671, 0]
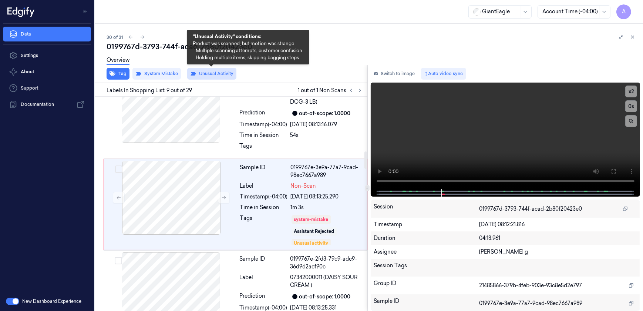
click at [201, 74] on button "Unusual Activity" at bounding box center [211, 74] width 49 height 12
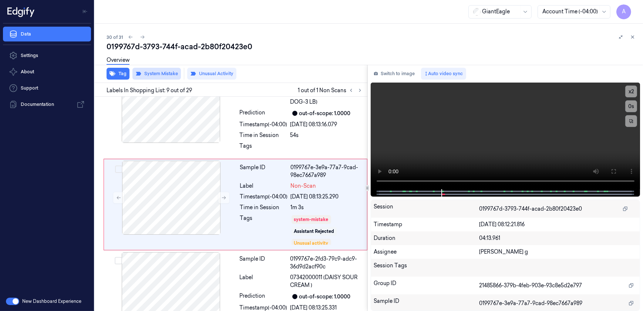
scroll to position [666, 0]
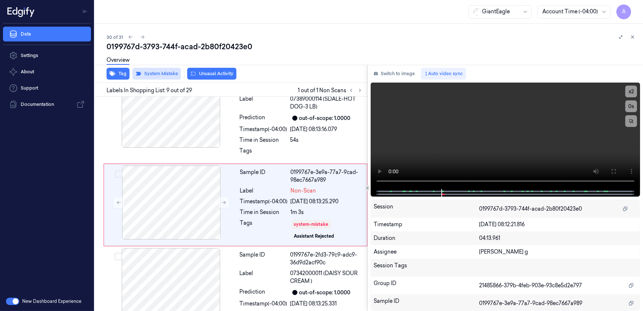
click at [160, 75] on button "System Mistake" at bounding box center [156, 74] width 48 height 12
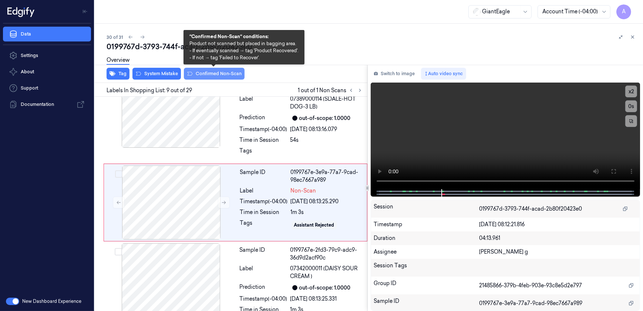
scroll to position [664, 0]
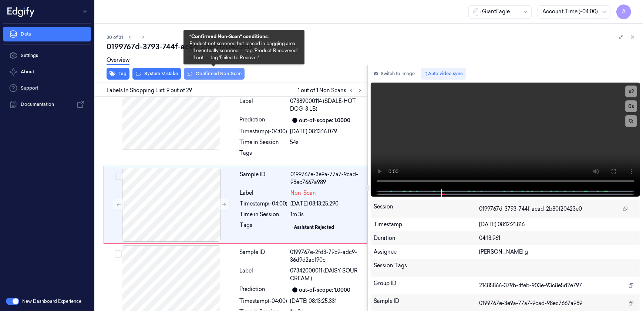
click at [209, 74] on button "Confirmed Non-Scan" at bounding box center [214, 74] width 61 height 12
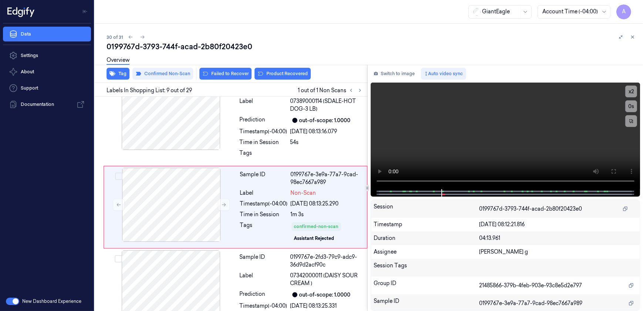
scroll to position [666, 0]
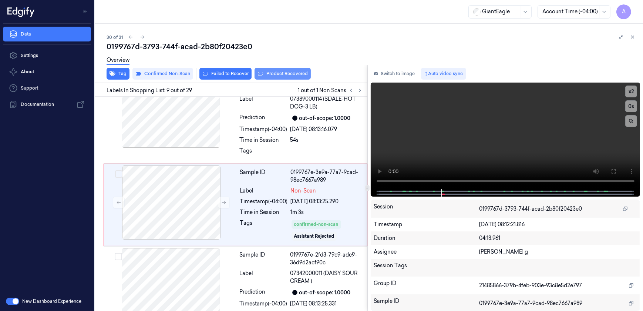
click at [282, 77] on button "Product Recovered" at bounding box center [282, 74] width 56 height 12
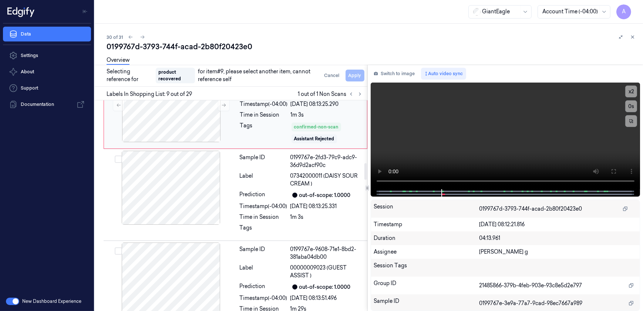
scroll to position [835, 0]
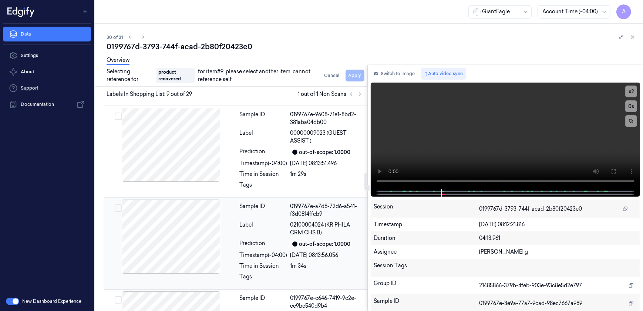
click at [263, 240] on div "Prediction" at bounding box center [264, 243] width 48 height 9
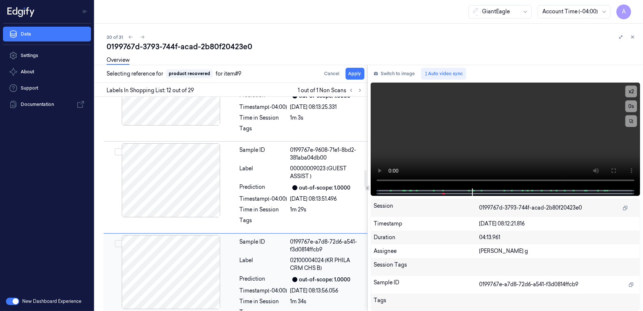
scroll to position [903, 0]
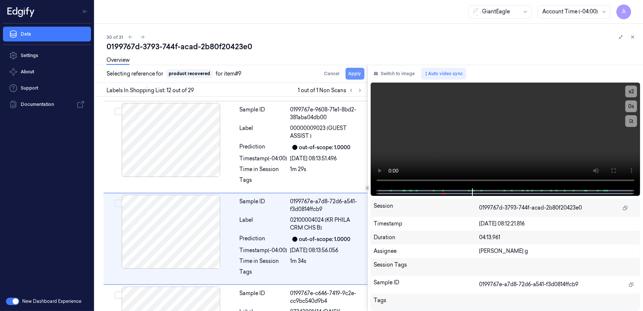
click at [355, 75] on button "Apply" at bounding box center [354, 74] width 19 height 12
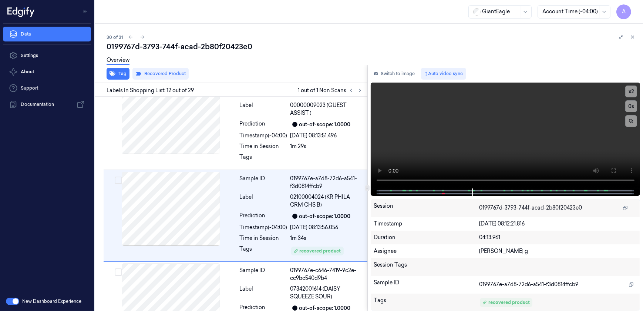
scroll to position [946, 0]
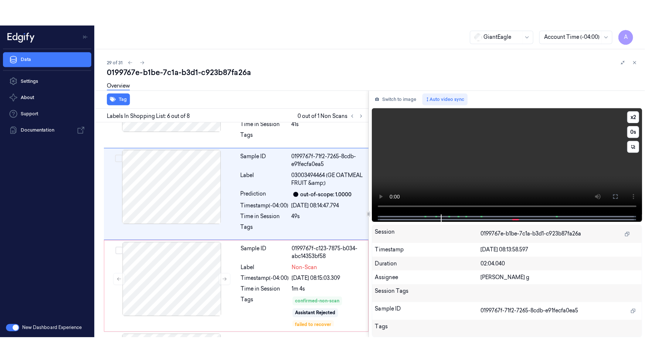
scroll to position [396, 0]
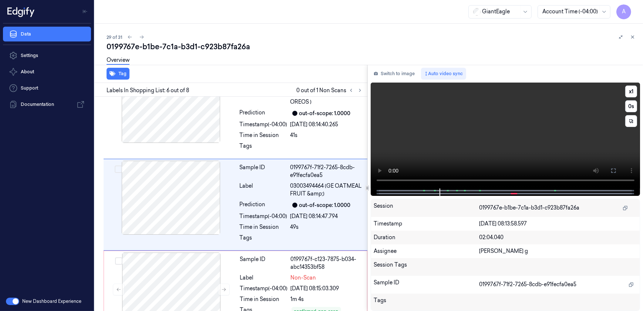
drag, startPoint x: 614, startPoint y: 167, endPoint x: 610, endPoint y: 196, distance: 29.4
click at [614, 167] on button at bounding box center [613, 171] width 12 height 12
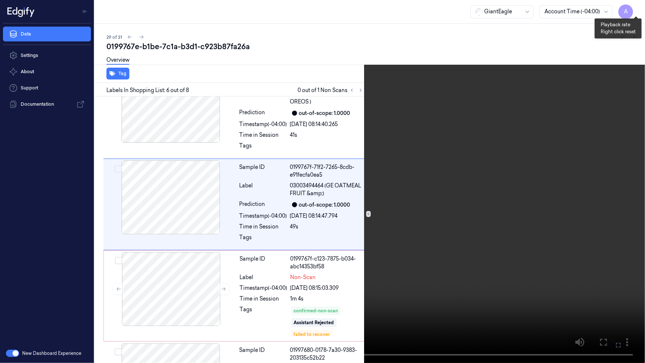
click at [635, 7] on button "x 1" at bounding box center [637, 9] width 12 height 12
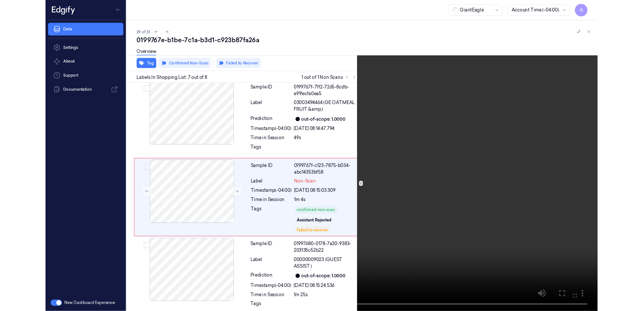
scroll to position [468, 0]
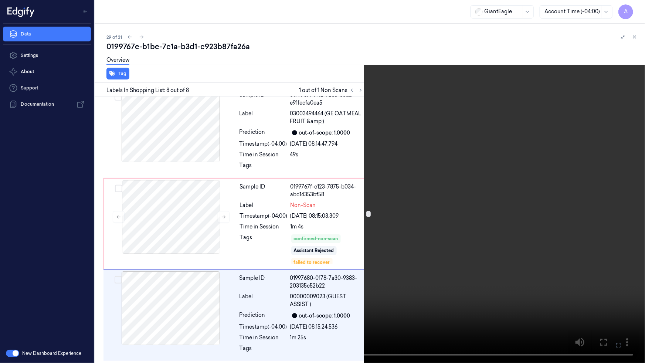
click at [0, 0] on icon at bounding box center [0, 0] width 0 height 0
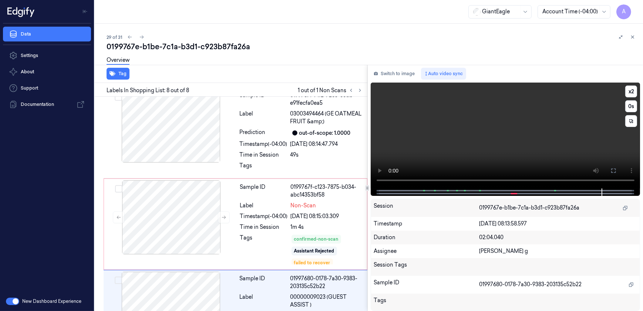
click at [472, 144] on video at bounding box center [506, 135] width 270 height 106
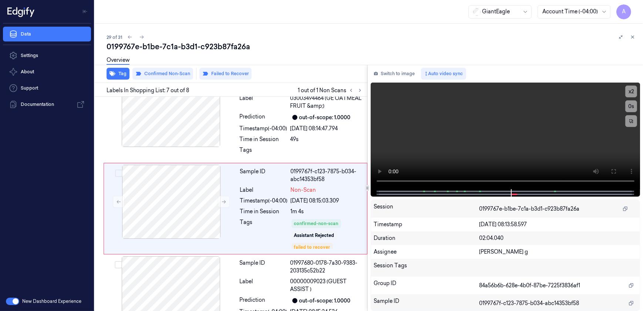
scroll to position [488, 0]
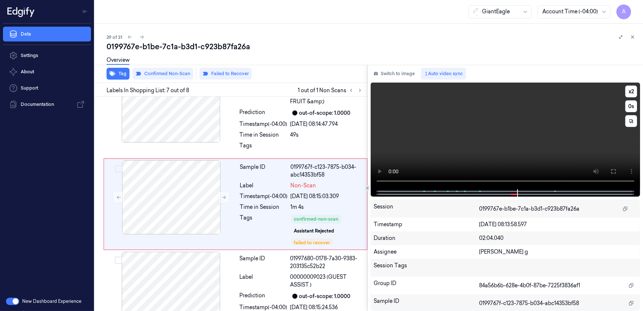
click at [483, 125] on video at bounding box center [506, 135] width 270 height 107
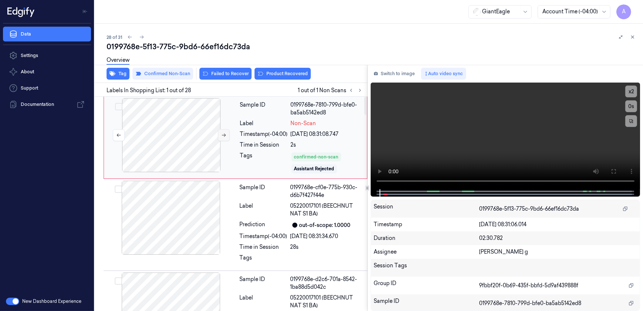
click at [219, 133] on button at bounding box center [224, 135] width 12 height 12
click at [226, 135] on icon at bounding box center [223, 134] width 5 height 5
click at [608, 170] on button at bounding box center [613, 171] width 12 height 12
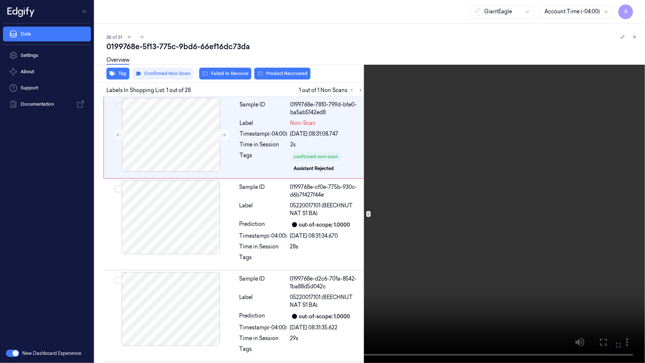
click at [0, 0] on icon at bounding box center [0, 0] width 0 height 0
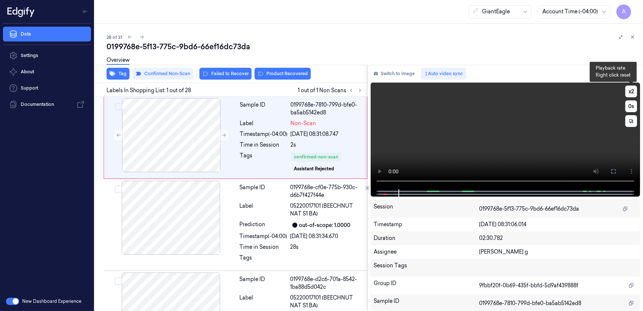
click at [631, 92] on button "x 2" at bounding box center [631, 91] width 12 height 12
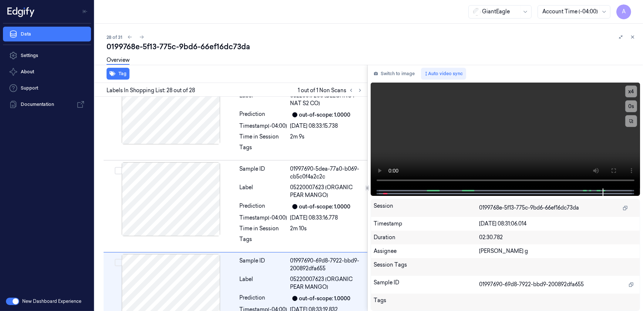
scroll to position [2345, 0]
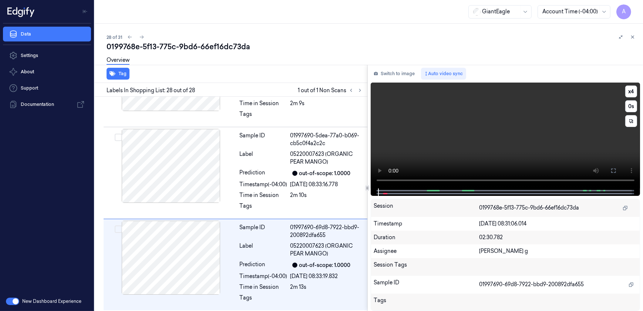
click at [450, 148] on video at bounding box center [506, 135] width 270 height 106
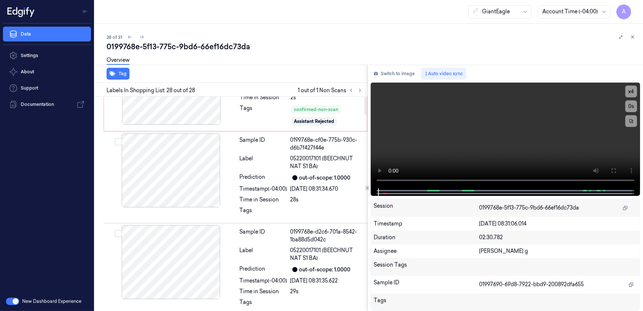
scroll to position [0, 0]
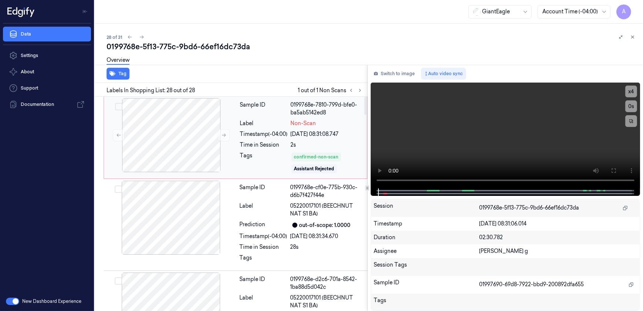
click at [263, 154] on div "Tags" at bounding box center [264, 163] width 48 height 22
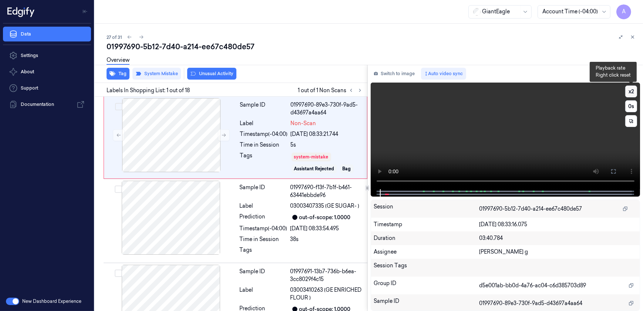
click at [629, 91] on button "x 2" at bounding box center [631, 91] width 12 height 12
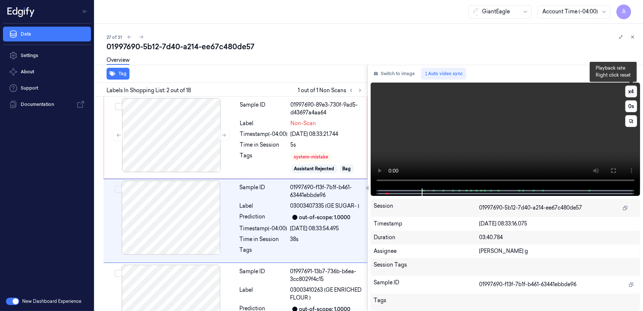
scroll to position [26, 0]
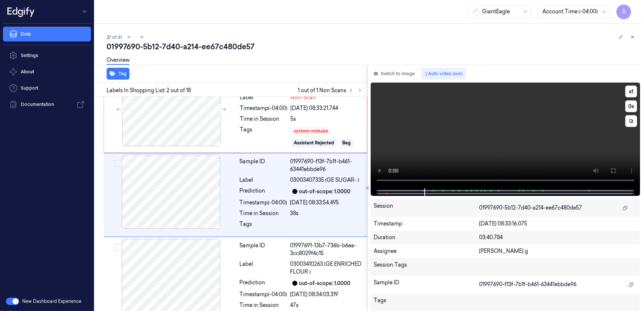
click at [490, 136] on video at bounding box center [506, 135] width 270 height 106
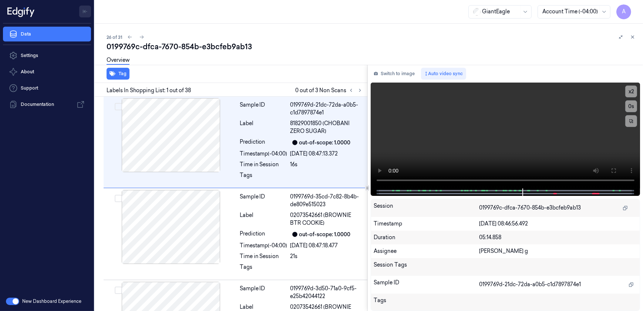
click at [86, 10] on icon "Toggle Navigation" at bounding box center [84, 11] width 5 height 5
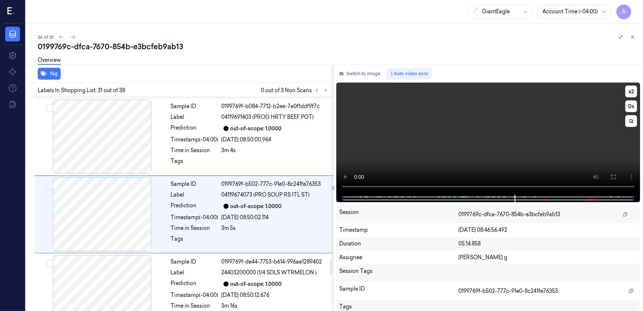
scroll to position [2265, 0]
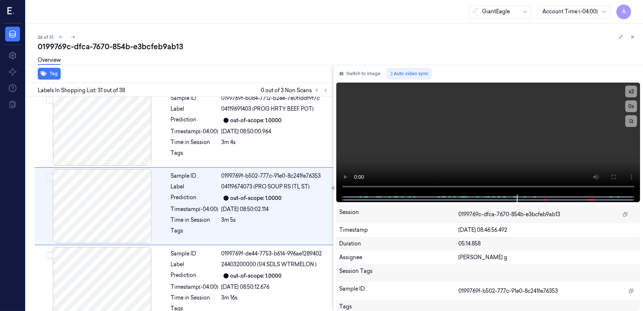
click at [7, 10] on div "A" at bounding box center [12, 12] width 19 height 24
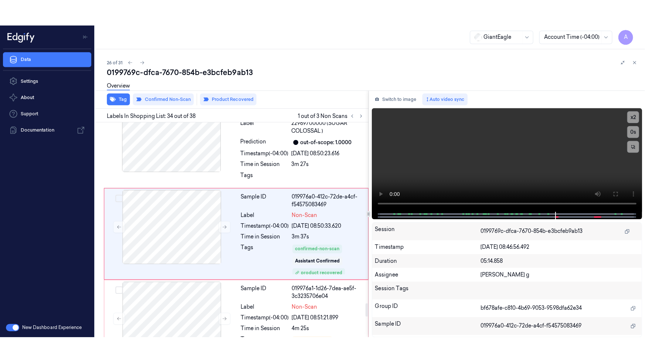
scroll to position [2963, 0]
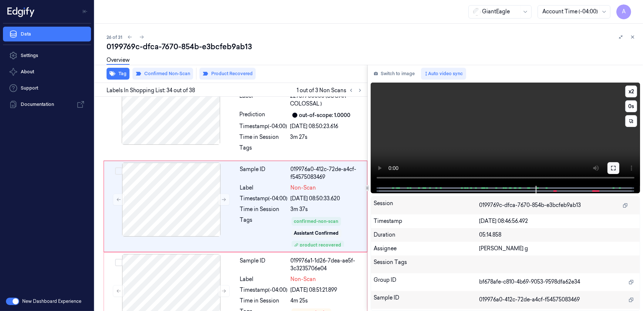
click at [611, 165] on icon at bounding box center [613, 168] width 6 height 6
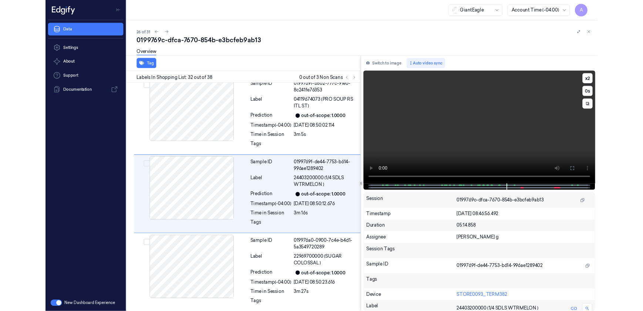
scroll to position [2753, 0]
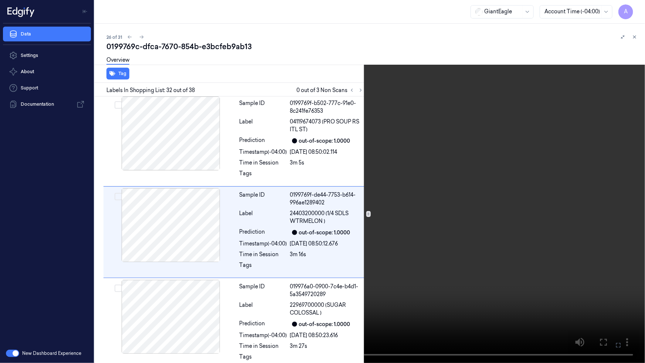
click at [0, 0] on icon at bounding box center [0, 0] width 0 height 0
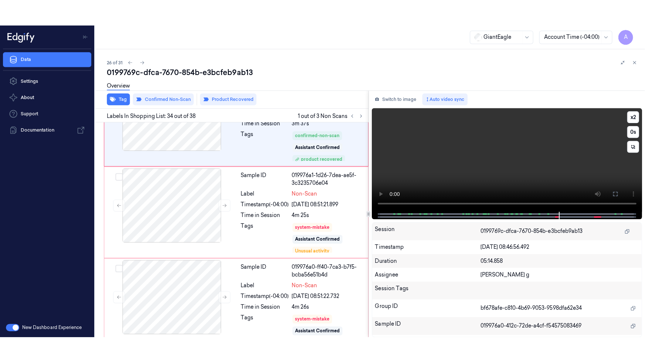
scroll to position [2963, 0]
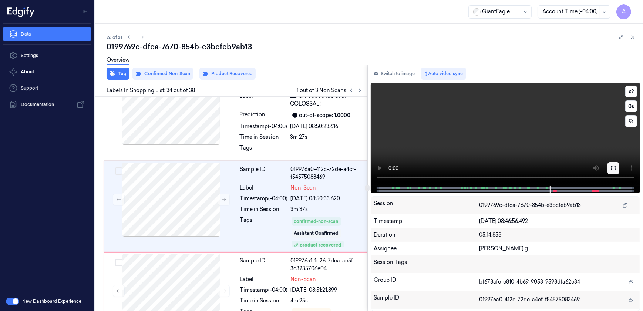
click at [618, 173] on button at bounding box center [613, 168] width 12 height 12
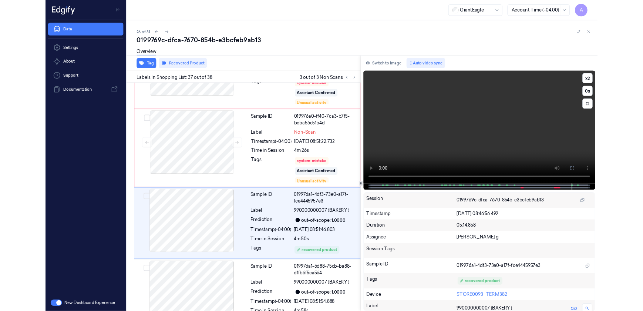
scroll to position [3202, 0]
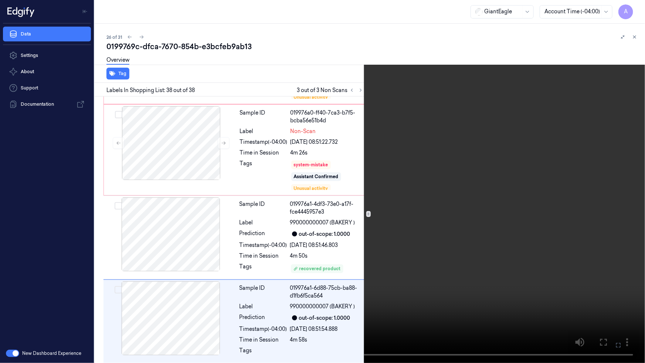
click at [536, 205] on video at bounding box center [322, 181] width 645 height 363
click at [0, 0] on icon at bounding box center [0, 0] width 0 height 0
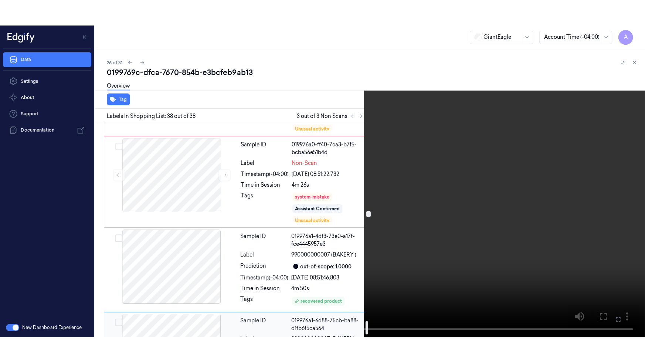
scroll to position [3187, 0]
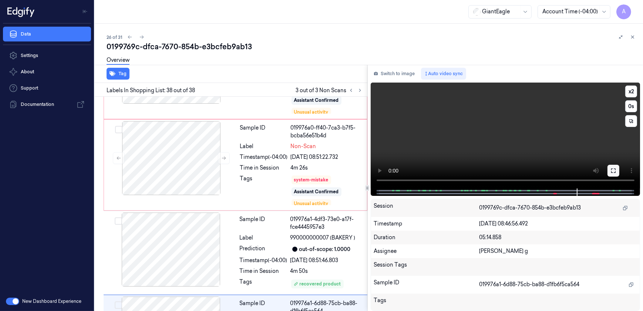
click at [615, 173] on icon at bounding box center [613, 171] width 6 height 6
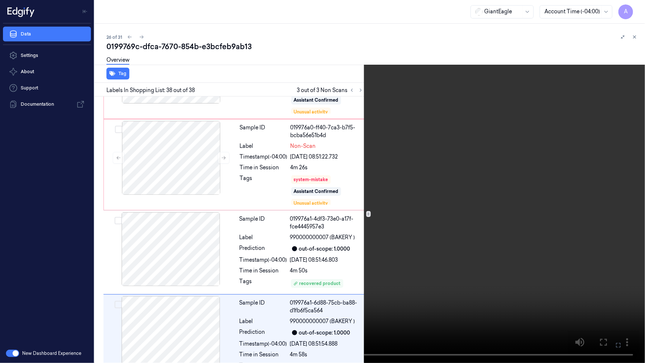
click at [443, 244] on video at bounding box center [322, 181] width 645 height 363
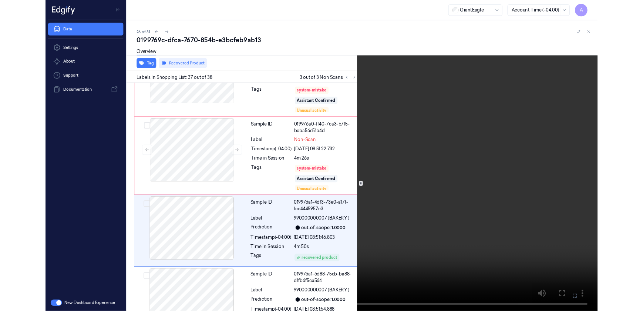
scroll to position [3202, 0]
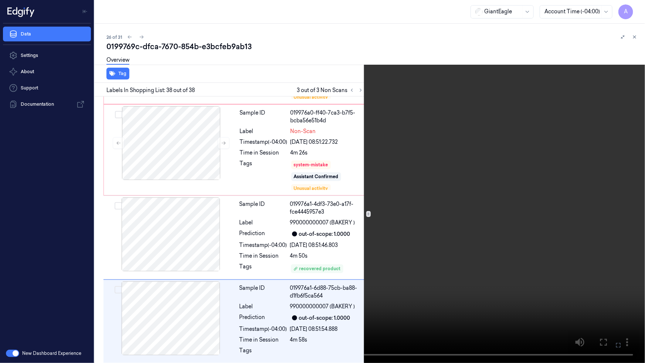
click at [526, 203] on video at bounding box center [322, 181] width 645 height 363
click at [0, 0] on icon at bounding box center [0, 0] width 0 height 0
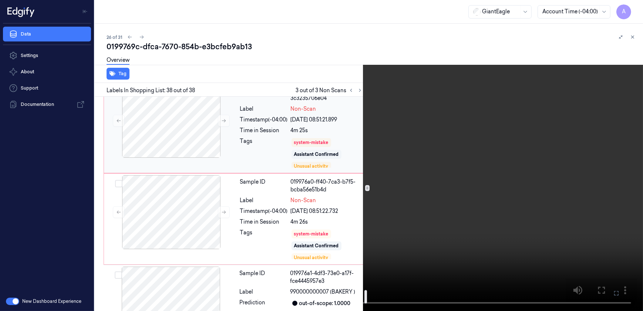
scroll to position [3134, 0]
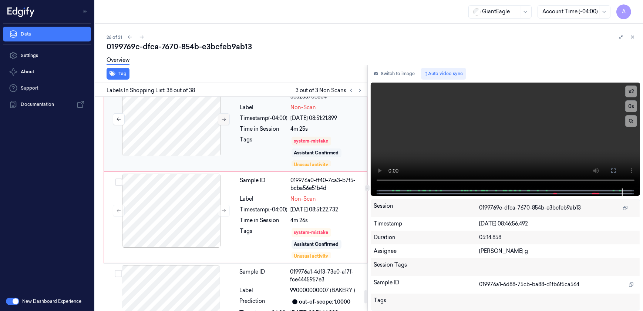
click at [224, 119] on button at bounding box center [224, 119] width 12 height 12
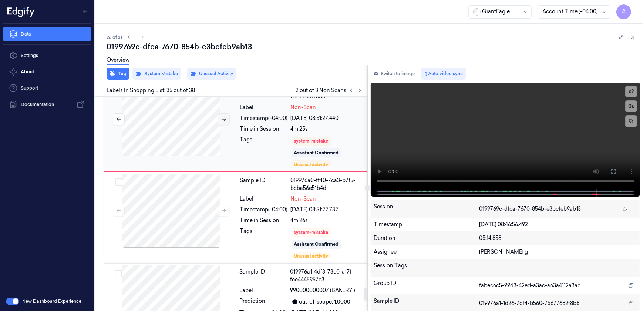
scroll to position [3054, 0]
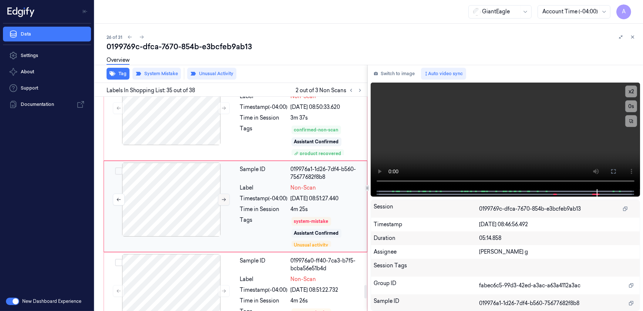
click at [223, 197] on icon at bounding box center [223, 199] width 5 height 5
click at [223, 199] on button at bounding box center [224, 199] width 12 height 12
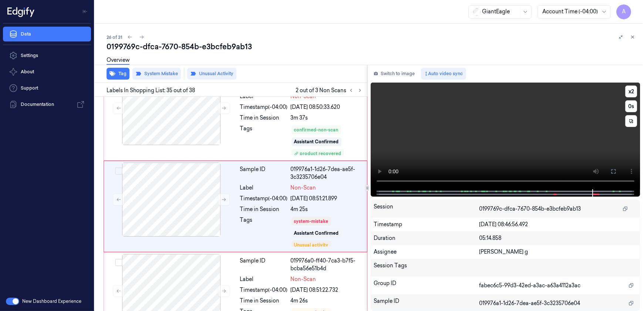
click at [485, 160] on video at bounding box center [506, 135] width 270 height 107
click at [516, 131] on video at bounding box center [506, 135] width 270 height 107
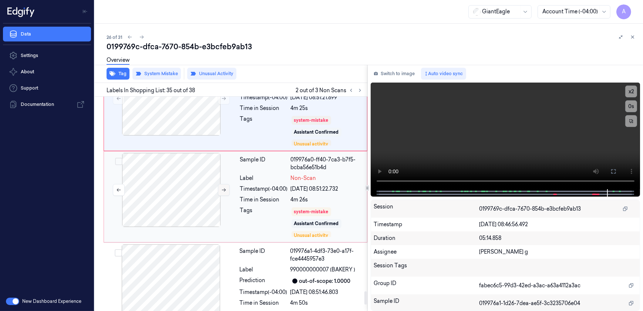
click at [219, 188] on button at bounding box center [224, 190] width 12 height 12
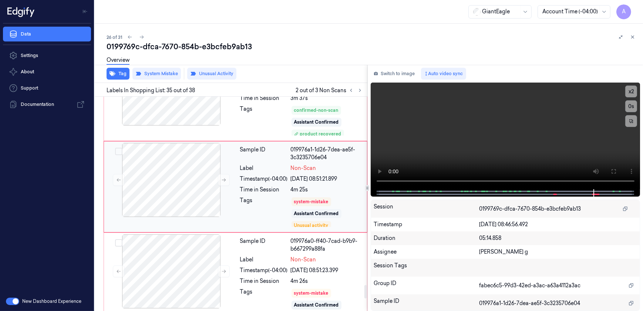
scroll to position [3054, 0]
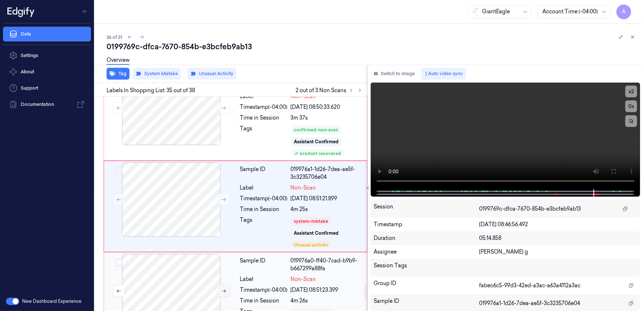
click at [223, 288] on icon at bounding box center [223, 290] width 5 height 5
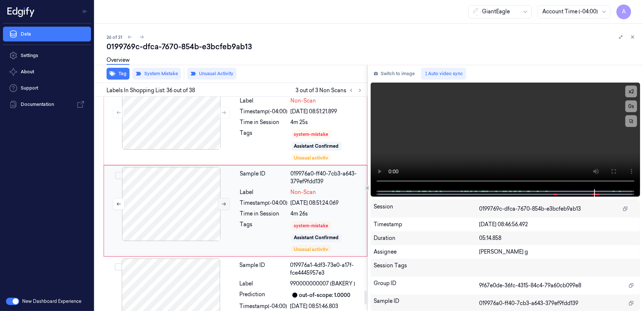
scroll to position [3145, 0]
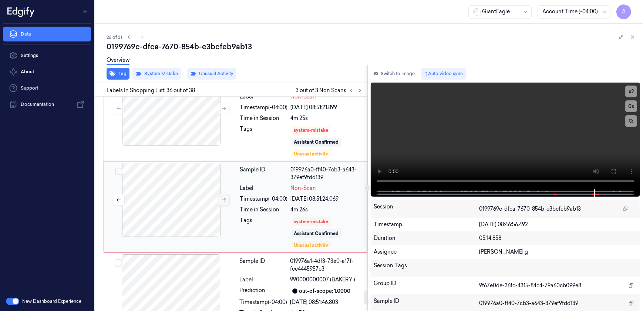
click at [223, 197] on icon at bounding box center [223, 199] width 5 height 5
click at [280, 224] on div "Tags" at bounding box center [264, 231] width 48 height 31
click at [203, 74] on button "Unusual Activity" at bounding box center [211, 74] width 49 height 12
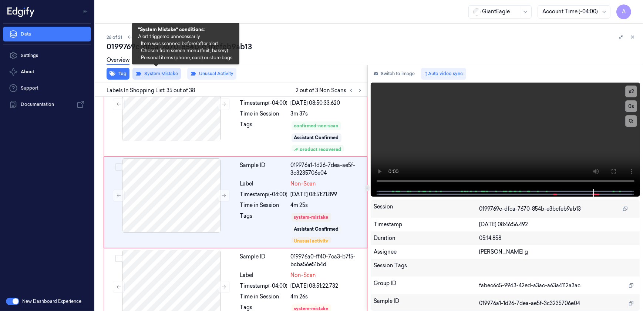
scroll to position [3054, 0]
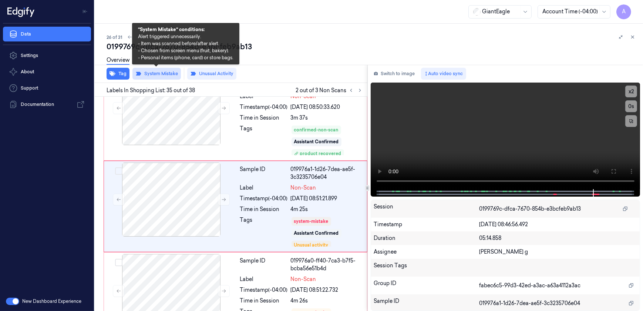
click at [163, 75] on button "System Mistake" at bounding box center [156, 74] width 48 height 12
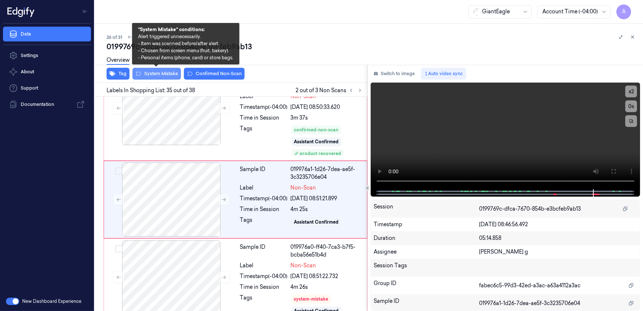
scroll to position [3047, 0]
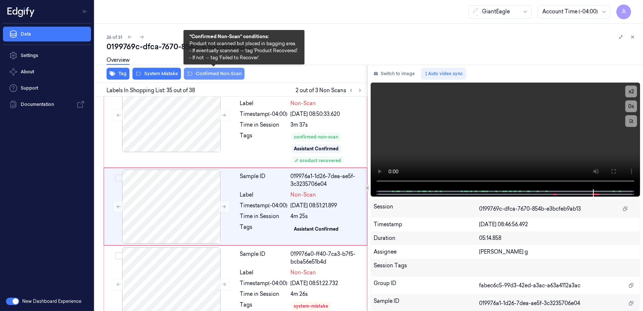
click at [206, 74] on button "Confirmed Non-Scan" at bounding box center [214, 74] width 61 height 12
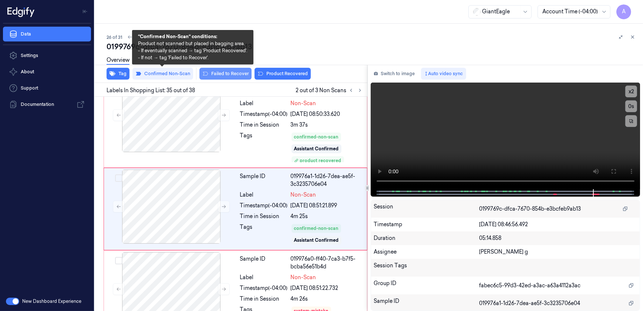
scroll to position [3049, 0]
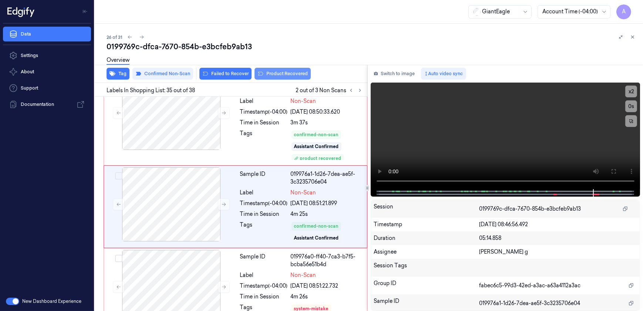
click at [280, 74] on button "Product Recovered" at bounding box center [282, 74] width 56 height 12
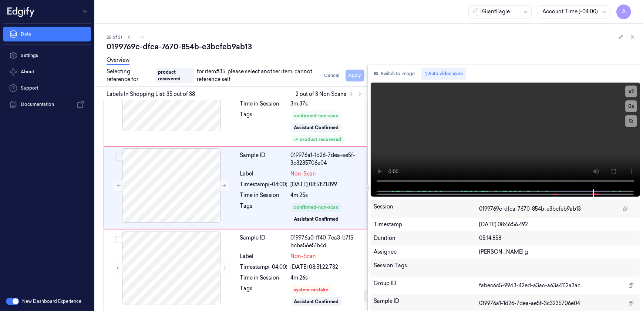
scroll to position [3071, 0]
click at [222, 185] on icon at bounding box center [223, 185] width 5 height 5
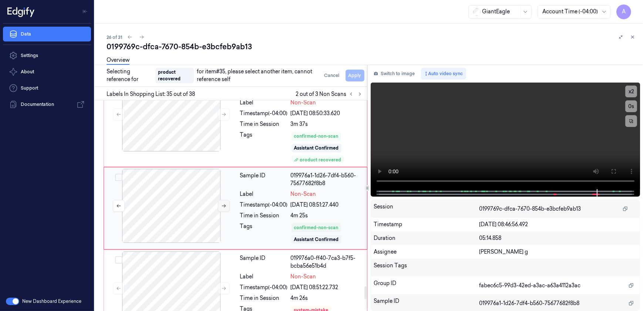
click at [222, 206] on button at bounding box center [224, 206] width 12 height 12
click at [223, 203] on icon at bounding box center [223, 205] width 5 height 5
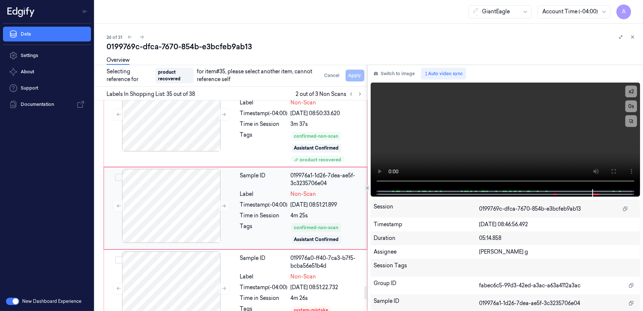
click at [279, 230] on div "Tags" at bounding box center [264, 233] width 48 height 22
click at [327, 71] on button "Cancel" at bounding box center [331, 76] width 21 height 12
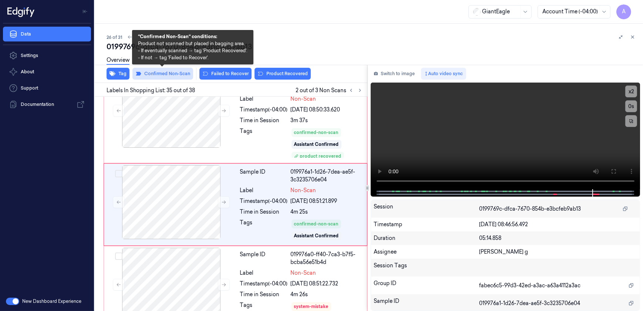
click at [169, 73] on button "Confirmed Non-Scan" at bounding box center [162, 74] width 61 height 12
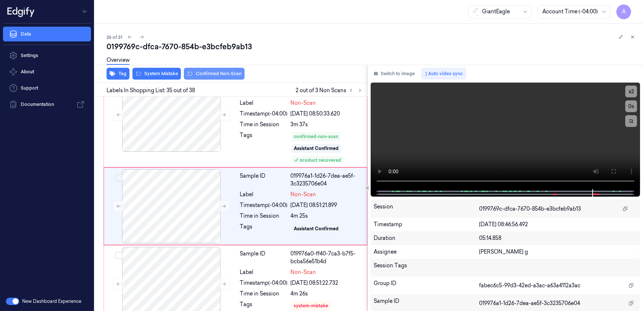
scroll to position [3047, 0]
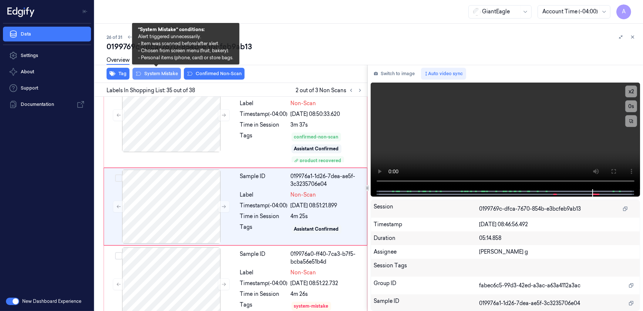
click at [168, 72] on button "System Mistake" at bounding box center [156, 74] width 48 height 12
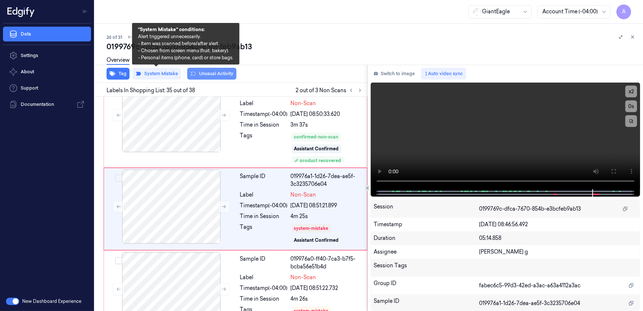
scroll to position [3049, 0]
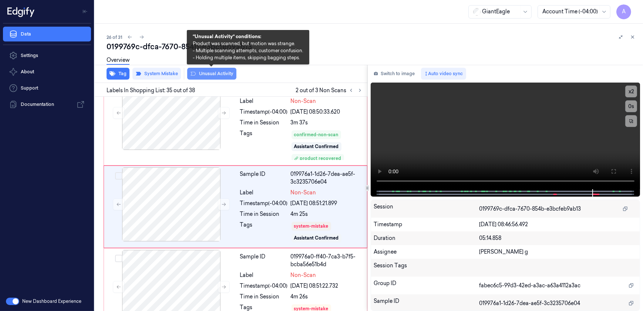
click at [210, 71] on button "Unusual Activity" at bounding box center [211, 74] width 49 height 12
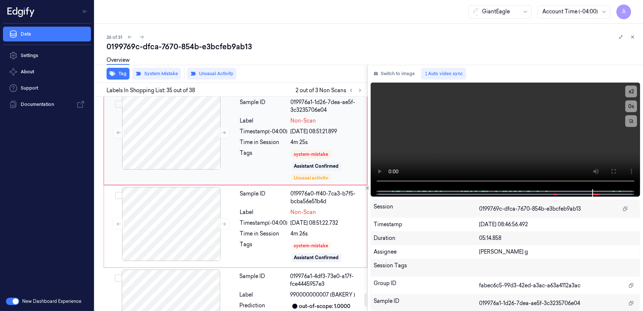
scroll to position [3188, 0]
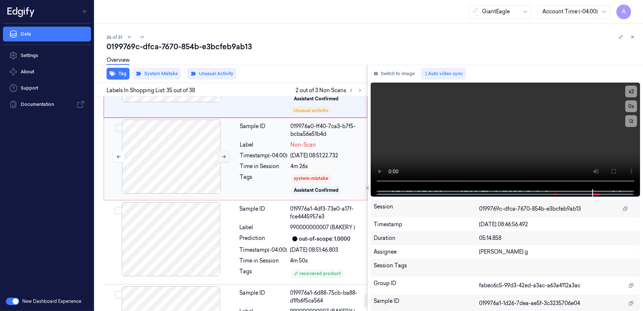
click at [221, 156] on button at bounding box center [224, 157] width 12 height 12
click at [226, 154] on icon at bounding box center [223, 156] width 5 height 5
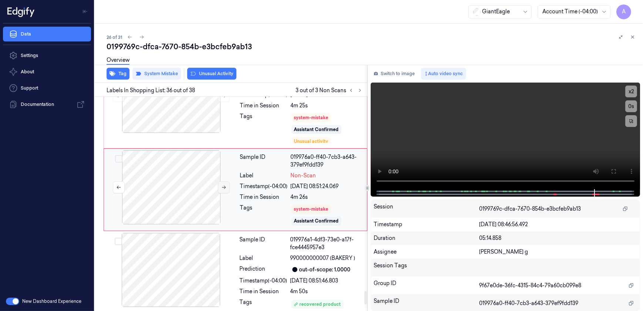
scroll to position [3140, 0]
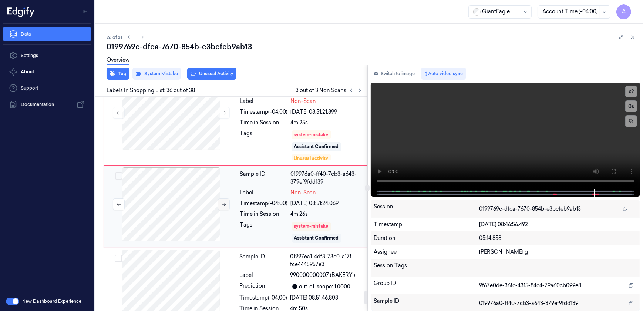
click at [223, 203] on icon at bounding box center [223, 204] width 5 height 5
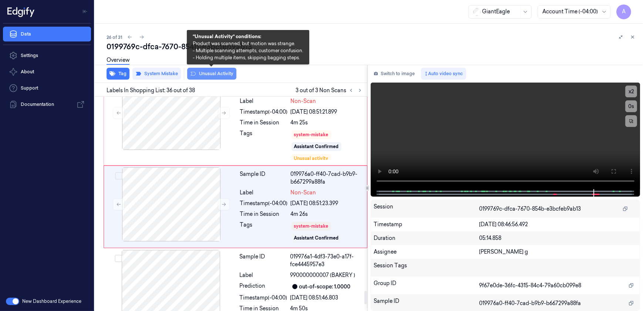
click at [212, 77] on button "Unusual Activity" at bounding box center [211, 74] width 49 height 12
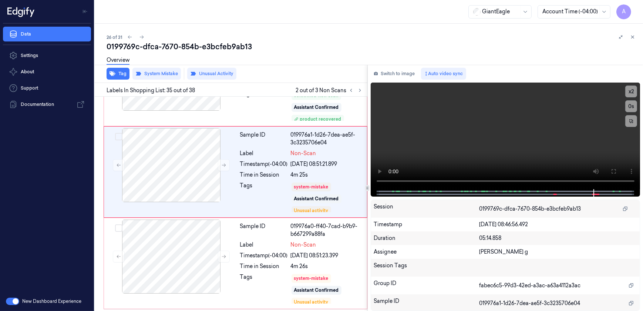
scroll to position [3054, 0]
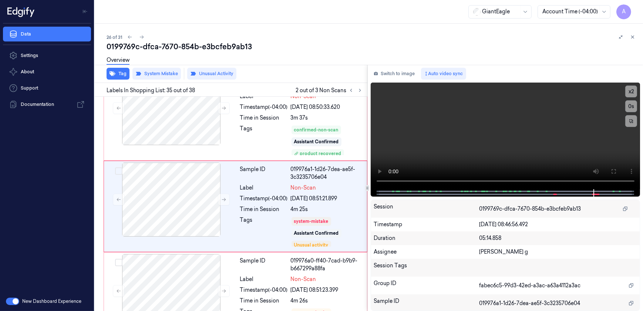
click at [212, 71] on button "Unusual Activity" at bounding box center [211, 74] width 49 height 12
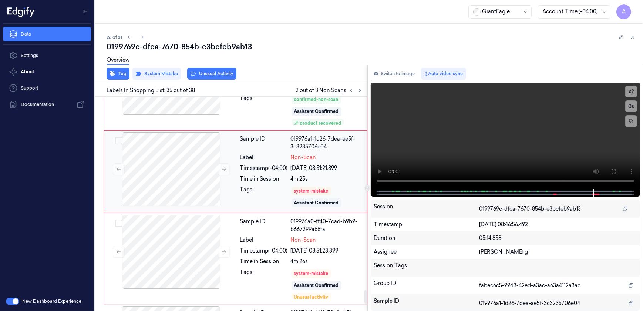
scroll to position [3150, 0]
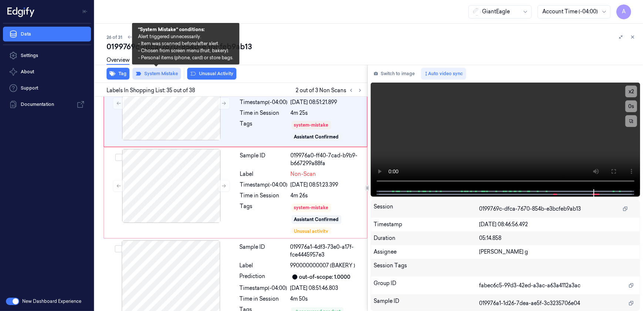
click at [151, 73] on button "System Mistake" at bounding box center [156, 74] width 48 height 12
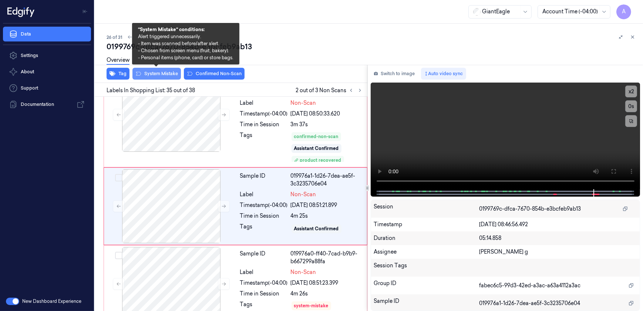
scroll to position [3047, 0]
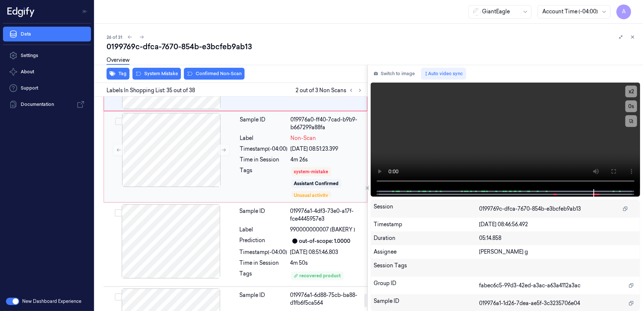
click at [259, 186] on div "Tags" at bounding box center [264, 181] width 48 height 31
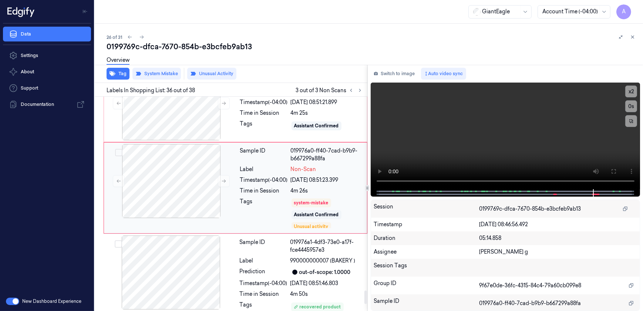
scroll to position [3131, 0]
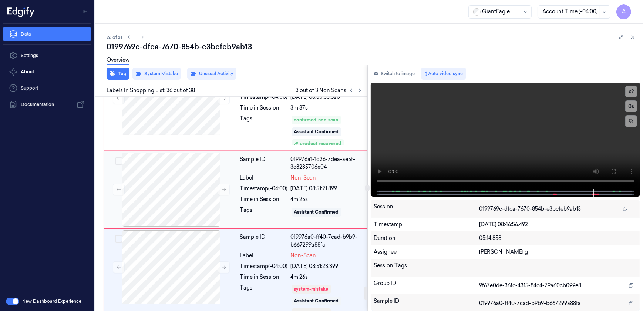
click at [261, 209] on div "Tags" at bounding box center [264, 212] width 48 height 12
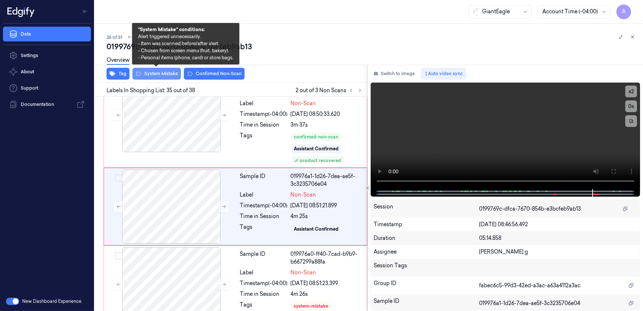
click at [159, 72] on button "System Mistake" at bounding box center [156, 74] width 48 height 12
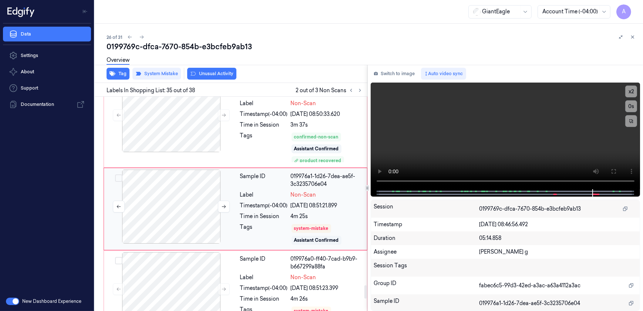
scroll to position [3049, 0]
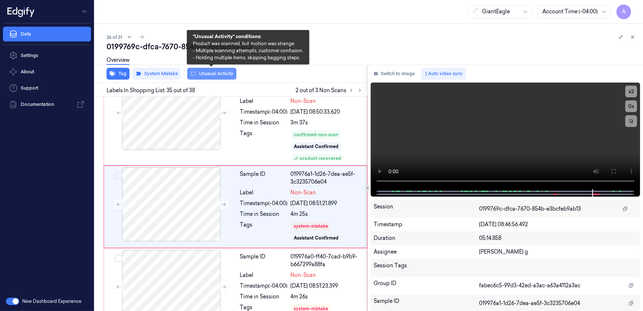
click at [211, 75] on button "Unusual Activity" at bounding box center [211, 74] width 49 height 12
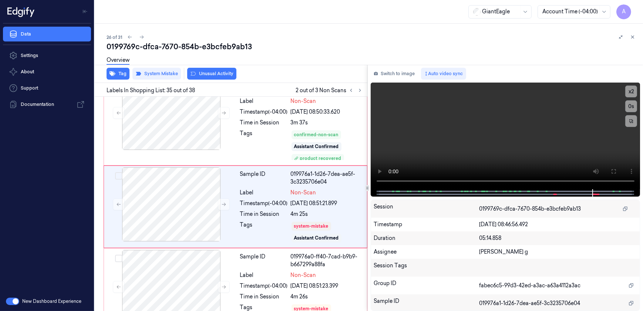
scroll to position [3054, 0]
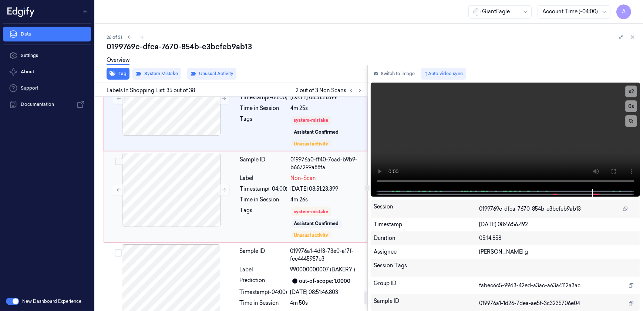
click at [237, 216] on div "Sample ID 019976a0-ff40-7cad-b9b9-b667299a88fa Label Non-Scan Timestamp (-04:00…" at bounding box center [301, 197] width 128 height 88
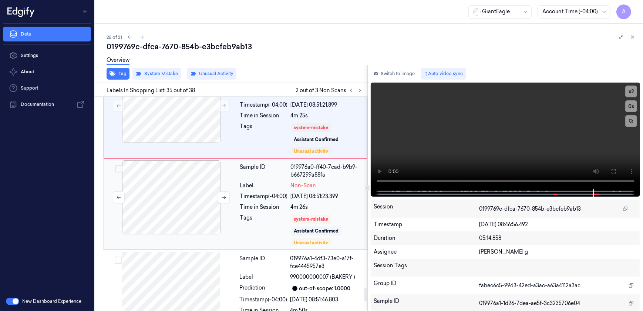
scroll to position [3155, 0]
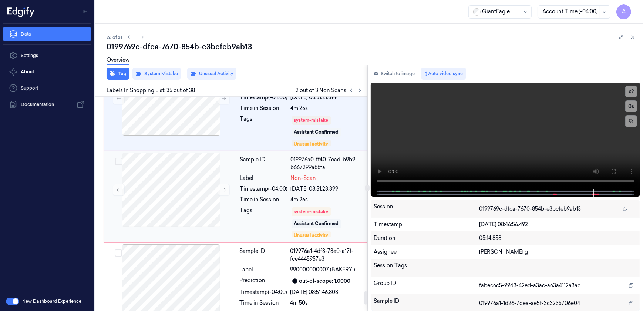
click at [248, 198] on div "Time in Session" at bounding box center [264, 200] width 48 height 8
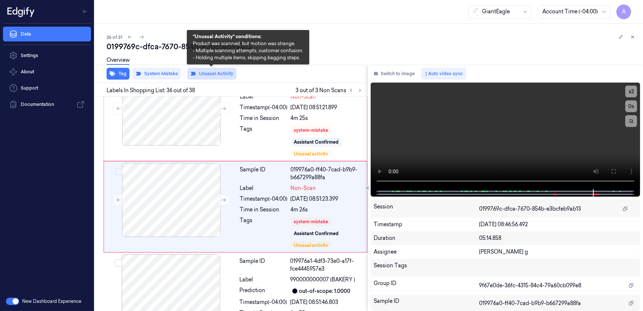
click at [215, 73] on button "Unusual Activity" at bounding box center [211, 74] width 49 height 12
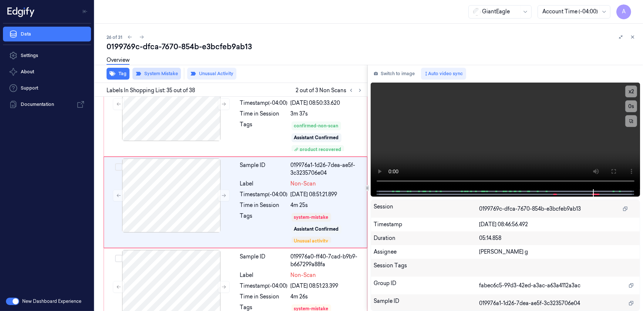
scroll to position [3054, 0]
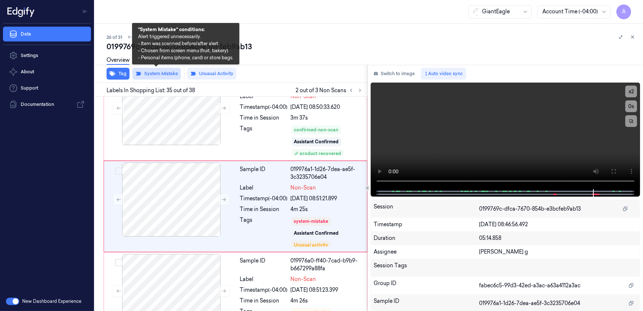
click at [167, 74] on button "System Mistake" at bounding box center [156, 74] width 48 height 12
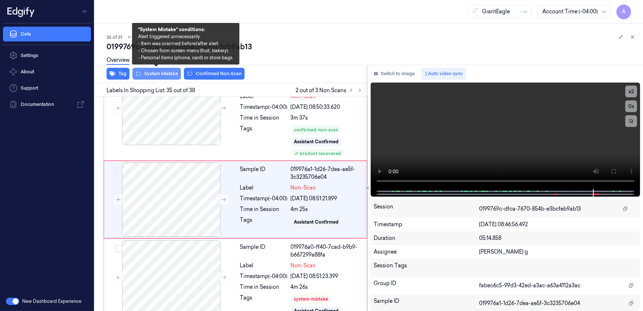
scroll to position [3047, 0]
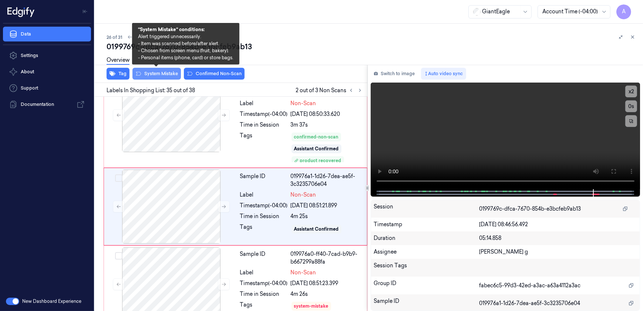
click at [167, 74] on button "System Mistake" at bounding box center [156, 74] width 48 height 12
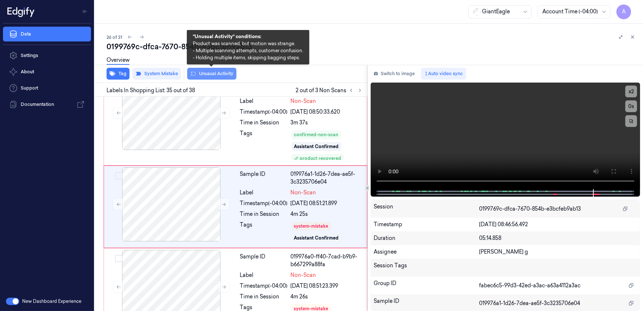
click at [198, 75] on button "Unusual Activity" at bounding box center [211, 74] width 49 height 12
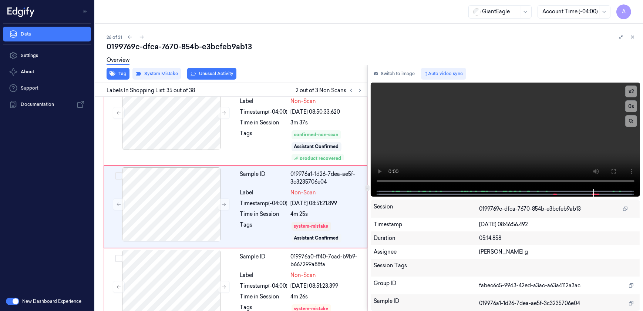
scroll to position [3054, 0]
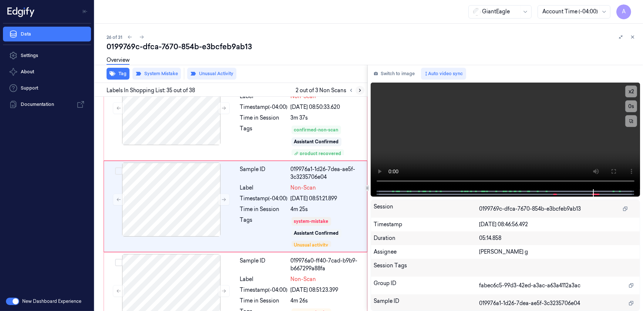
click at [358, 92] on icon at bounding box center [359, 90] width 5 height 5
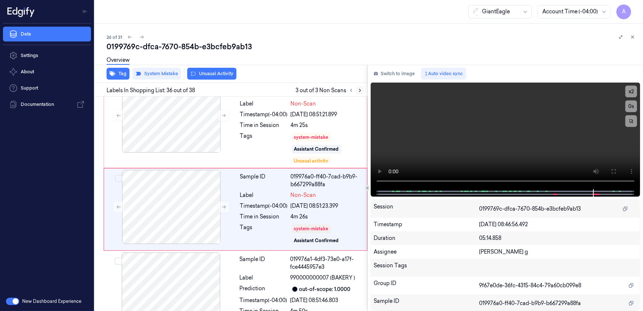
scroll to position [3140, 0]
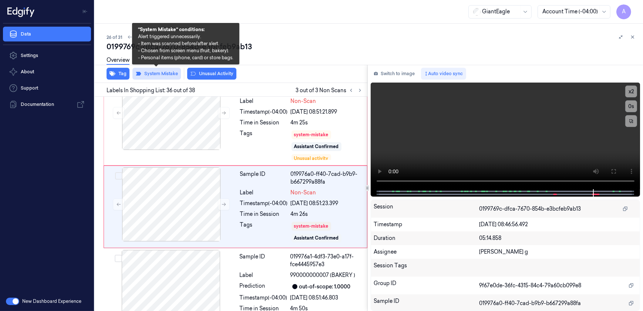
click at [160, 73] on button "System Mistake" at bounding box center [156, 74] width 48 height 12
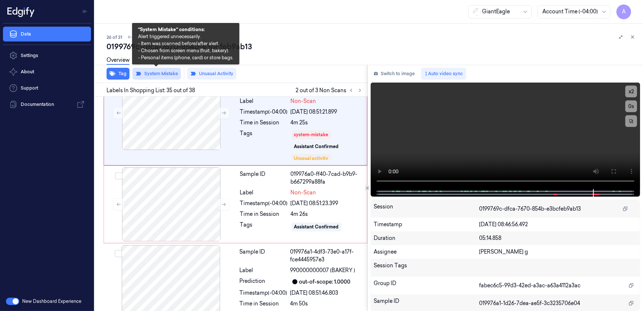
scroll to position [3054, 0]
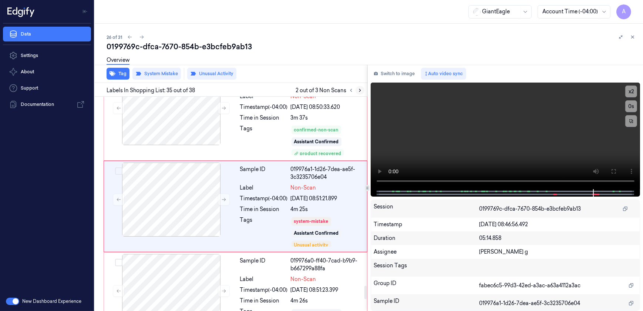
click at [357, 88] on icon at bounding box center [359, 90] width 5 height 5
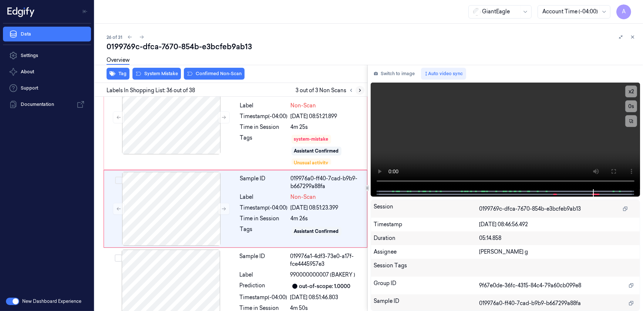
scroll to position [3138, 0]
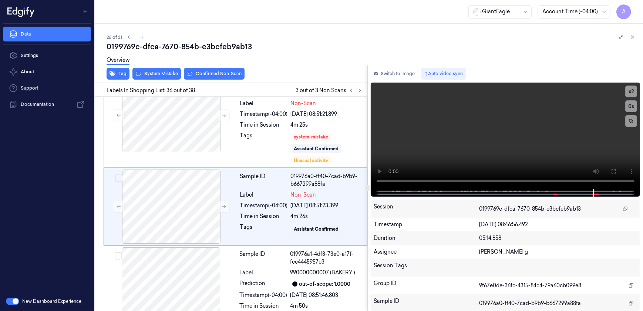
click at [213, 70] on div "Overview" at bounding box center [372, 61] width 530 height 19
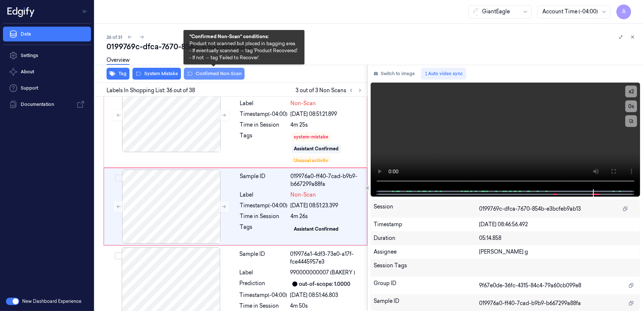
click at [216, 75] on button "Confirmed Non-Scan" at bounding box center [214, 74] width 61 height 12
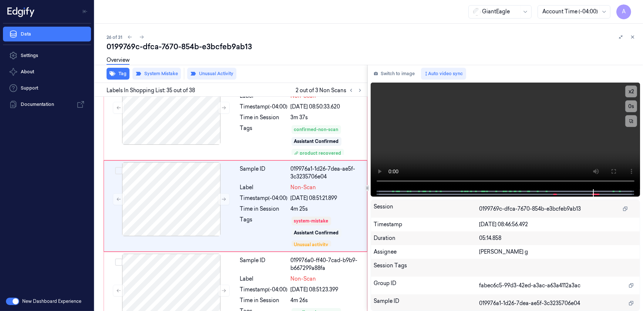
scroll to position [3054, 0]
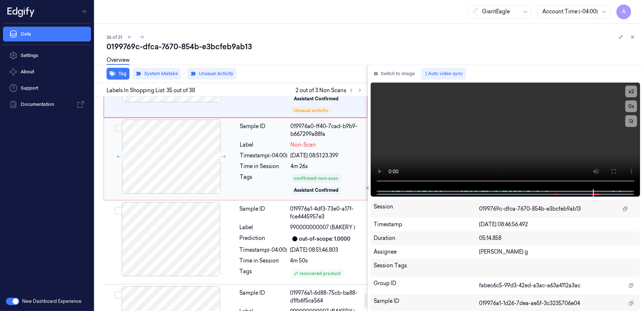
click at [261, 173] on div "Tags" at bounding box center [264, 184] width 48 height 22
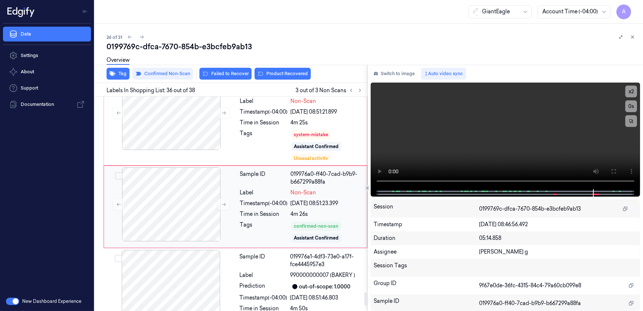
scroll to position [3245, 0]
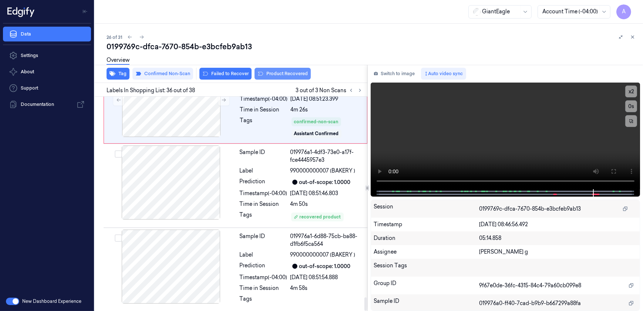
click at [284, 74] on button "Product Recovered" at bounding box center [282, 74] width 56 height 12
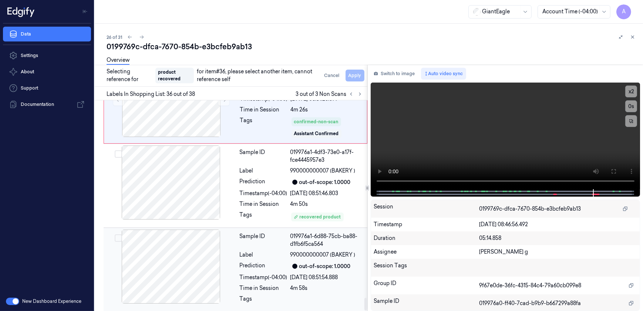
click at [272, 279] on div "Sample ID 019976a1-6d88-75cb-ba88-d1fb6f5ca564 Label 990000000007 (BAKERY ) Pre…" at bounding box center [301, 269] width 129 height 80
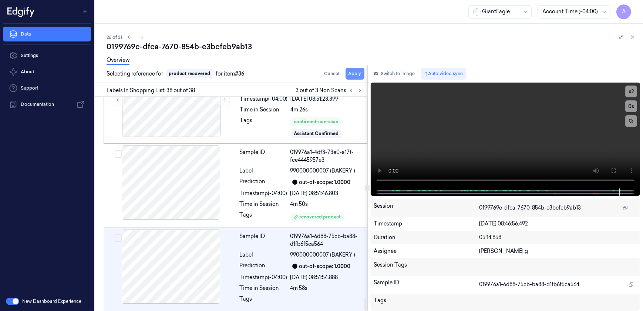
click at [353, 72] on button "Apply" at bounding box center [354, 74] width 19 height 12
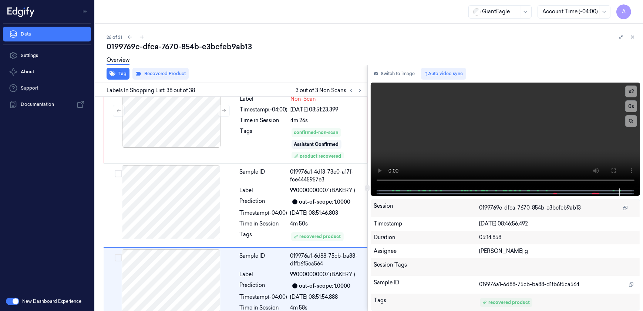
scroll to position [3254, 0]
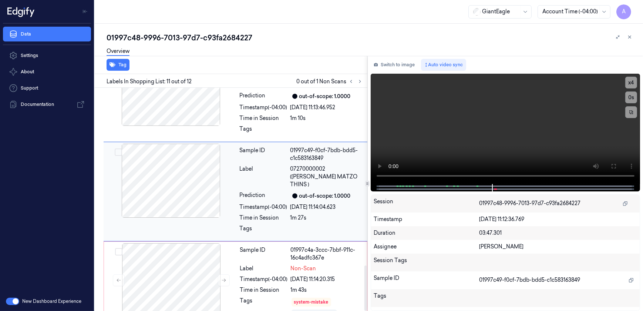
scroll to position [878, 0]
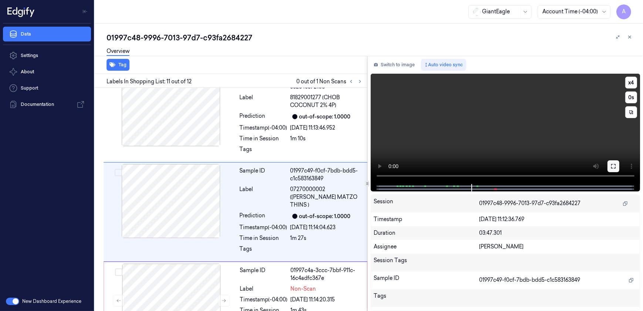
click at [609, 166] on button at bounding box center [613, 166] width 12 height 12
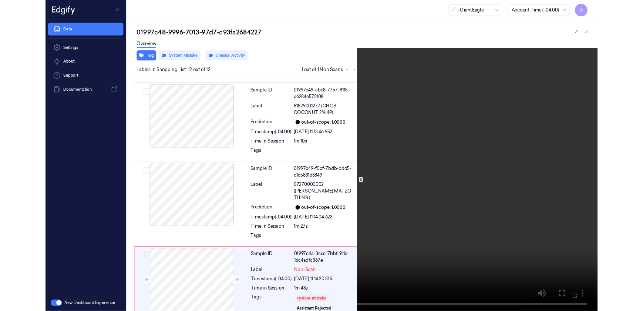
scroll to position [826, 0]
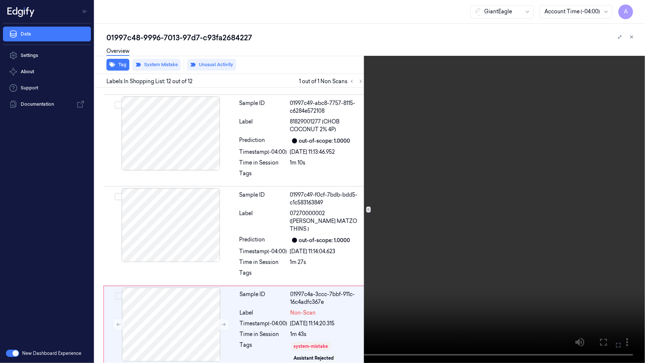
click at [0, 0] on icon at bounding box center [0, 0] width 0 height 0
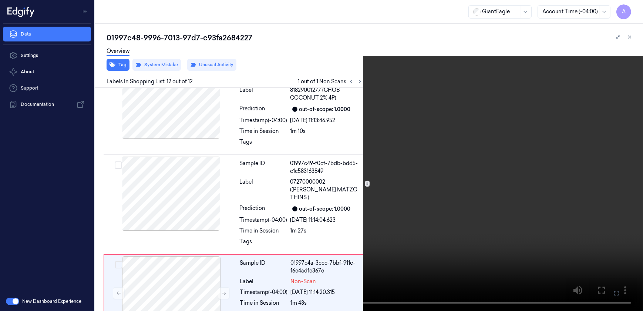
scroll to position [878, 0]
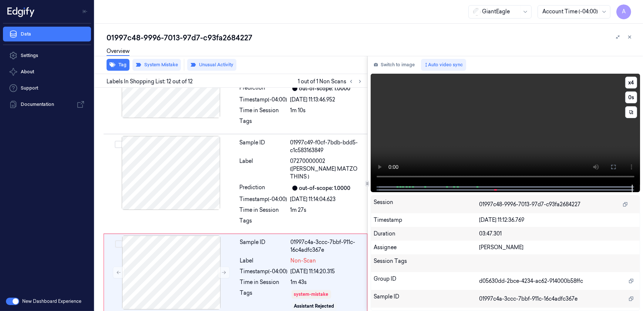
click at [487, 141] on video at bounding box center [506, 129] width 270 height 111
click at [224, 266] on button at bounding box center [224, 272] width 12 height 12
click at [223, 266] on button at bounding box center [224, 272] width 12 height 12
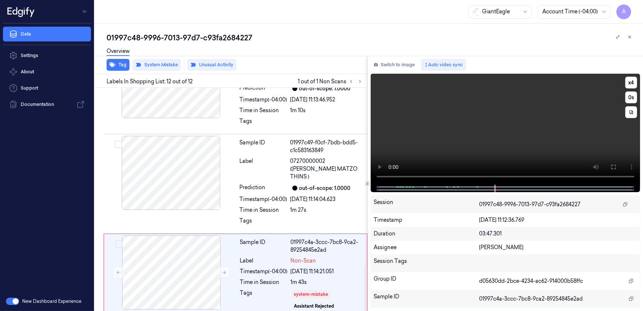
click at [469, 145] on video at bounding box center [506, 129] width 270 height 111
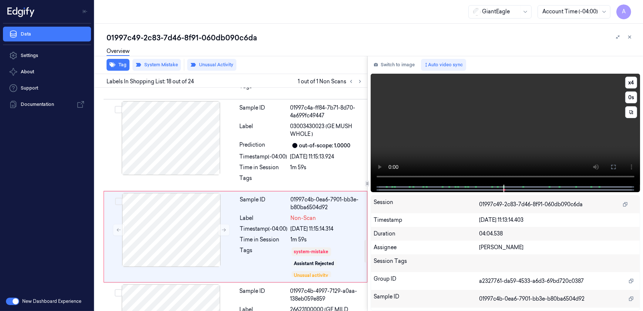
scroll to position [1492, 0]
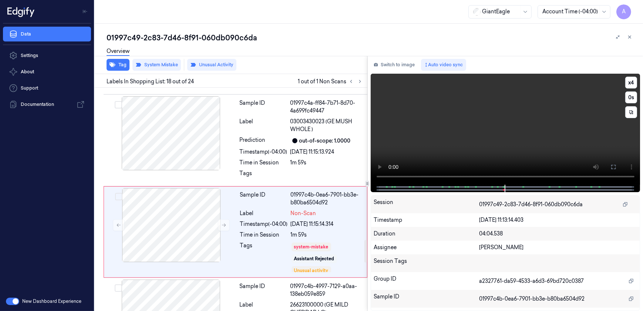
click at [485, 139] on video at bounding box center [506, 129] width 270 height 111
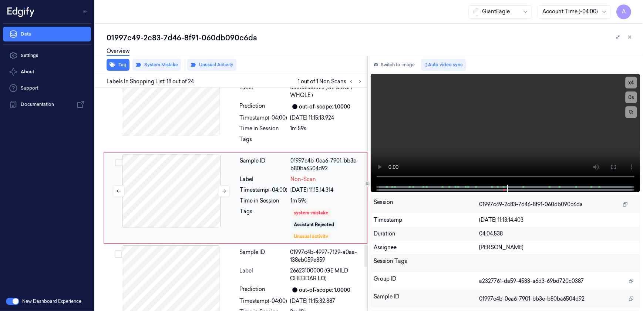
scroll to position [1525, 0]
click at [504, 152] on video at bounding box center [506, 129] width 270 height 111
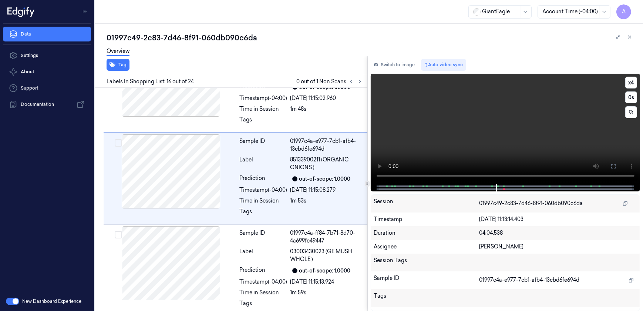
drag, startPoint x: 612, startPoint y: 165, endPoint x: 612, endPoint y: 183, distance: 18.9
click at [612, 165] on icon at bounding box center [613, 166] width 6 height 6
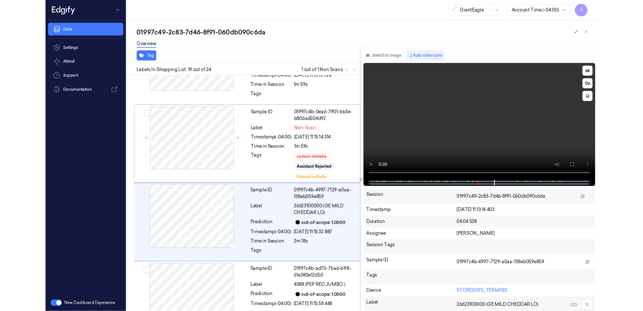
scroll to position [1557, 0]
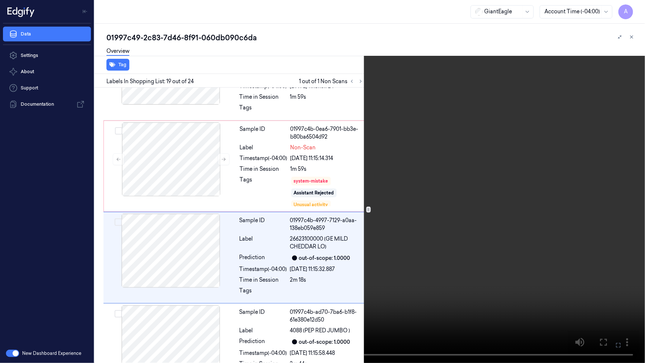
click at [0, 0] on icon at bounding box center [0, 0] width 0 height 0
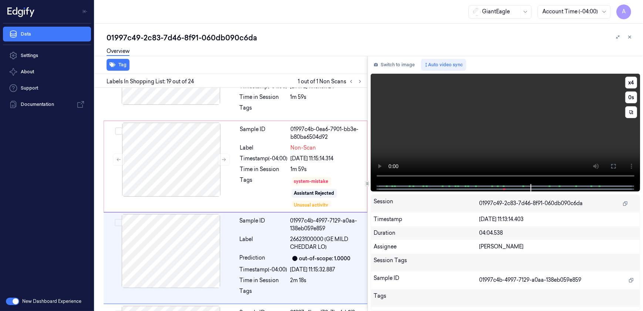
click at [487, 148] on video at bounding box center [506, 129] width 270 height 110
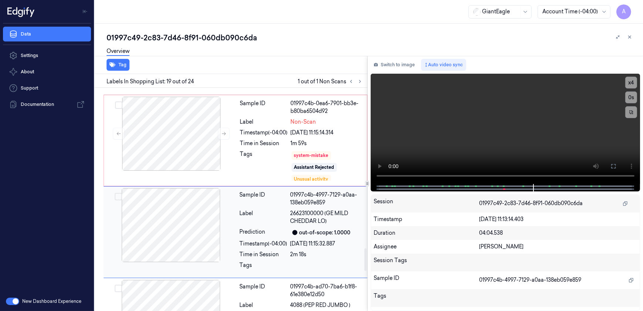
scroll to position [1516, 0]
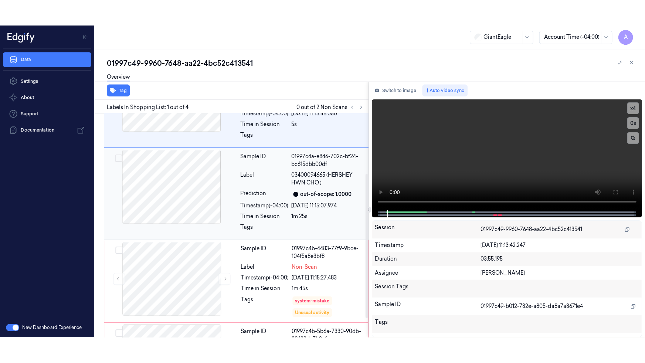
scroll to position [122, 0]
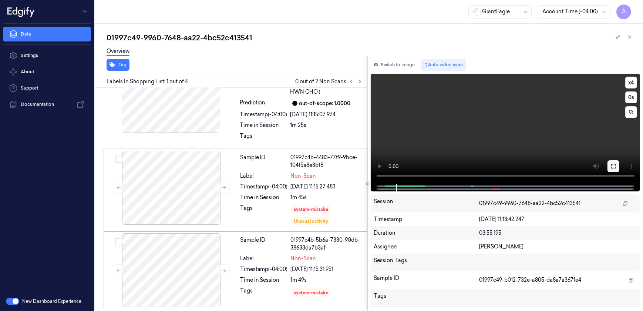
click at [617, 166] on button at bounding box center [613, 166] width 12 height 12
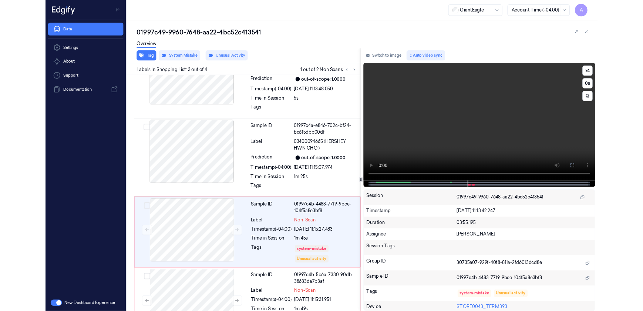
scroll to position [70, 0]
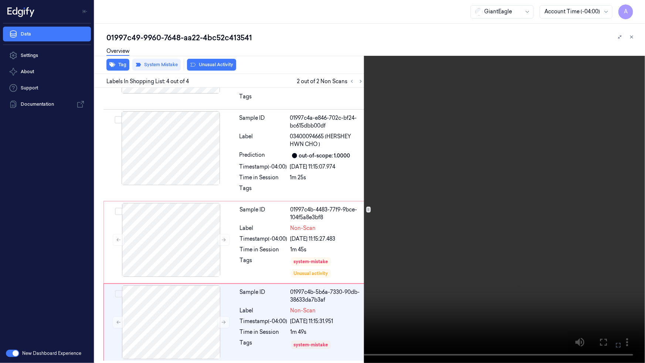
click at [0, 0] on icon at bounding box center [0, 0] width 0 height 0
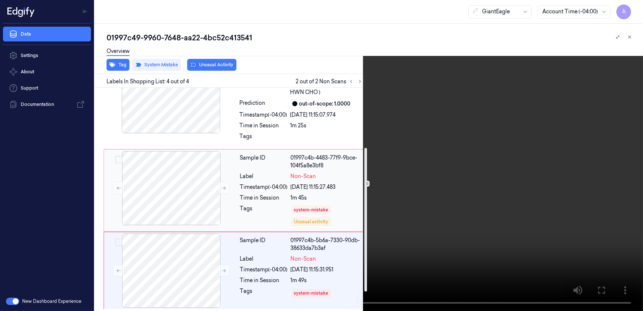
scroll to position [122, 0]
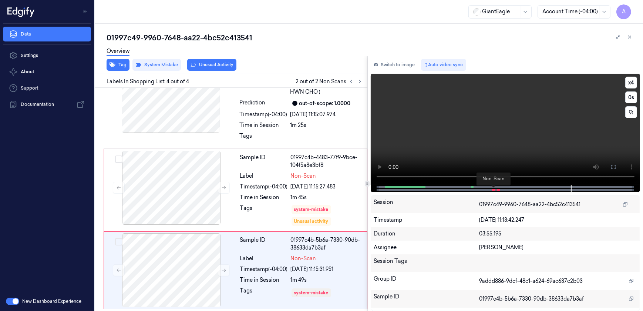
click at [493, 188] on span at bounding box center [493, 190] width 1 height 4
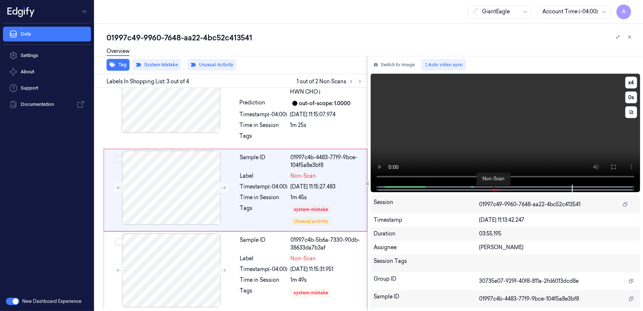
scroll to position [112, 0]
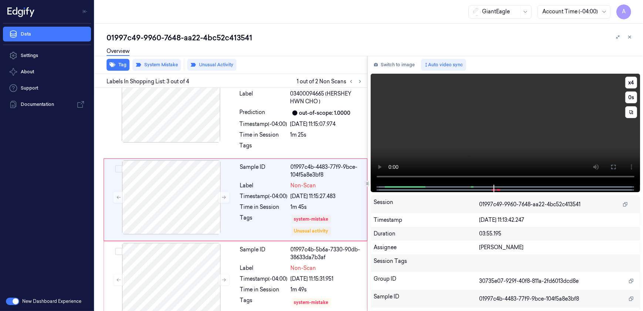
click at [482, 188] on div at bounding box center [505, 188] width 254 height 7
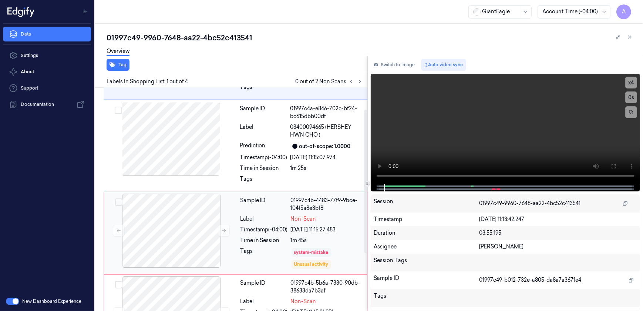
scroll to position [0, 0]
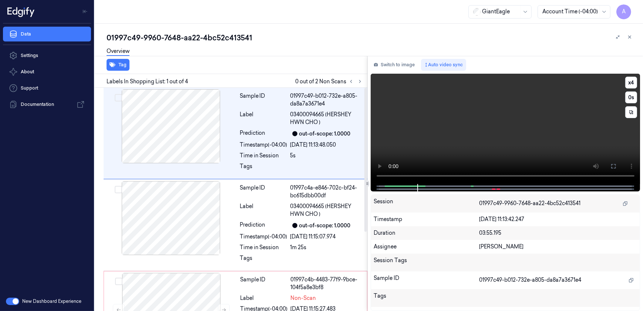
click at [431, 146] on video at bounding box center [506, 129] width 270 height 110
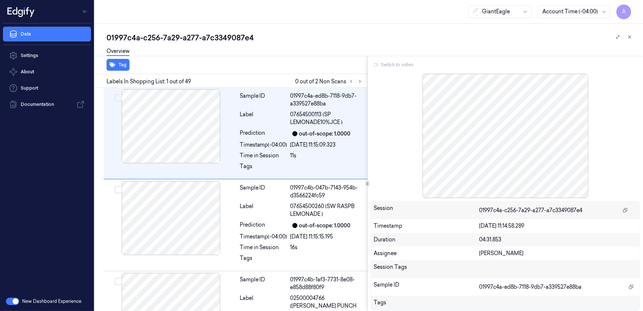
click at [388, 65] on div "Switch to video" at bounding box center [506, 65] width 270 height 12
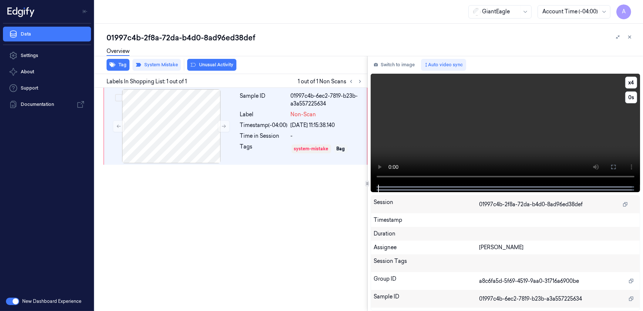
drag, startPoint x: 607, startPoint y: 166, endPoint x: 609, endPoint y: 201, distance: 35.2
click at [607, 166] on button at bounding box center [613, 167] width 12 height 12
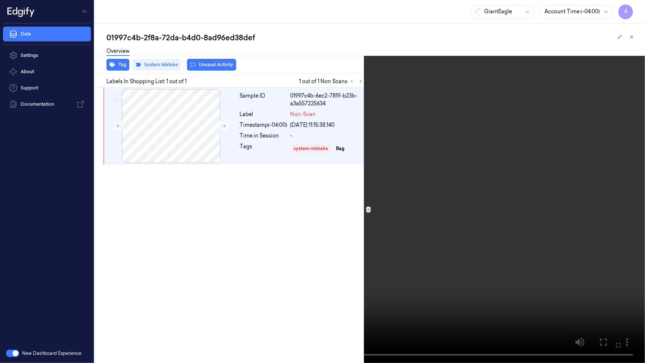
click at [0, 0] on button at bounding box center [0, 0] width 0 height 0
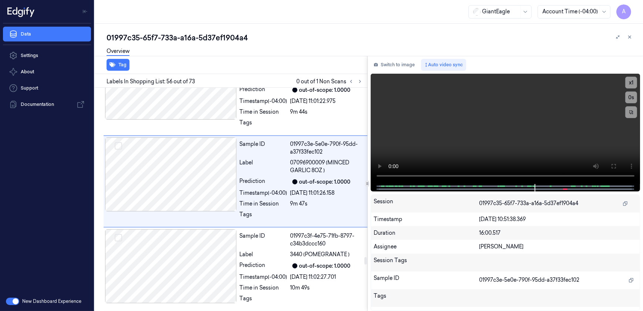
scroll to position [5075, 0]
click at [630, 81] on button "x 1" at bounding box center [631, 83] width 12 height 12
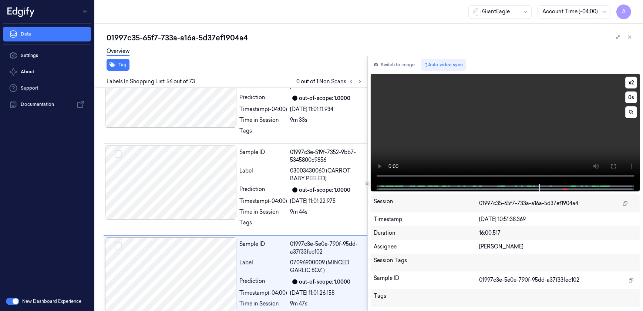
drag, startPoint x: 610, startPoint y: 162, endPoint x: 607, endPoint y: 182, distance: 20.2
click at [610, 162] on button at bounding box center [613, 166] width 12 height 12
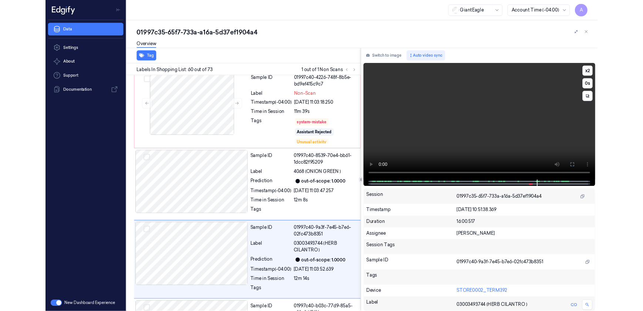
scroll to position [5291, 0]
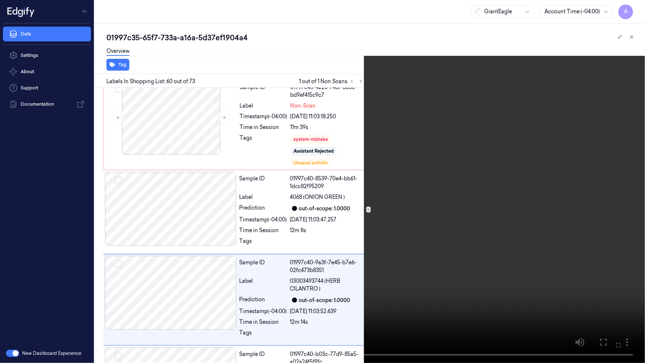
click at [496, 249] on video at bounding box center [322, 181] width 645 height 363
click at [0, 0] on button at bounding box center [0, 0] width 0 height 0
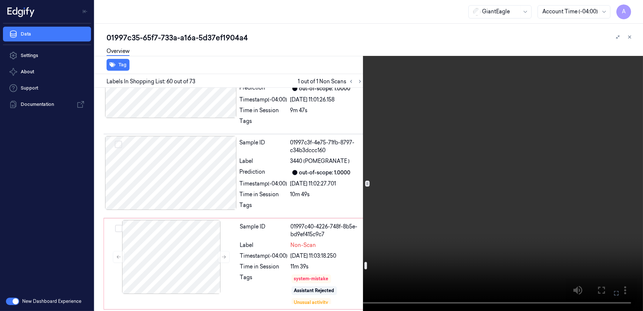
scroll to position [5164, 0]
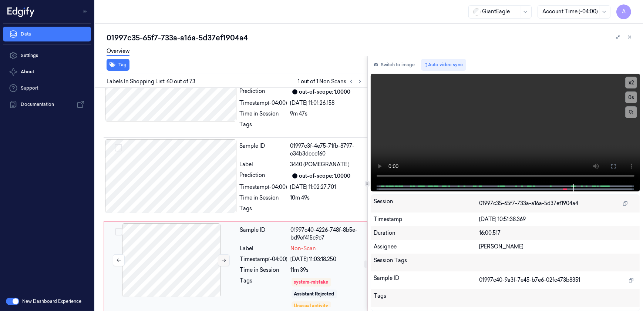
click at [221, 257] on icon at bounding box center [223, 259] width 5 height 5
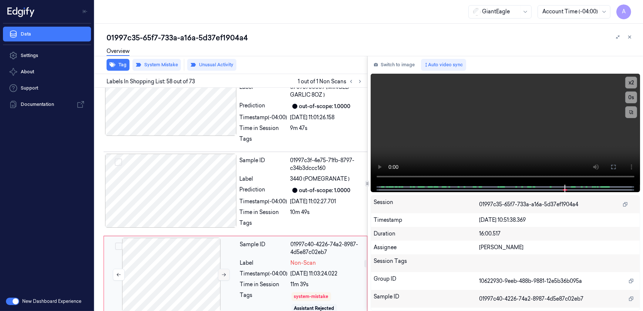
click at [223, 272] on icon at bounding box center [223, 274] width 5 height 5
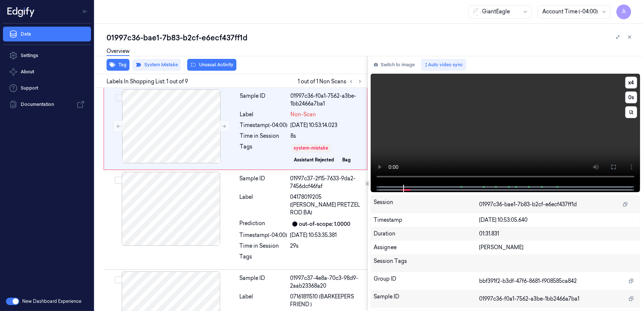
drag, startPoint x: 618, startPoint y: 169, endPoint x: 619, endPoint y: 204, distance: 34.8
click at [618, 169] on button at bounding box center [613, 167] width 12 height 12
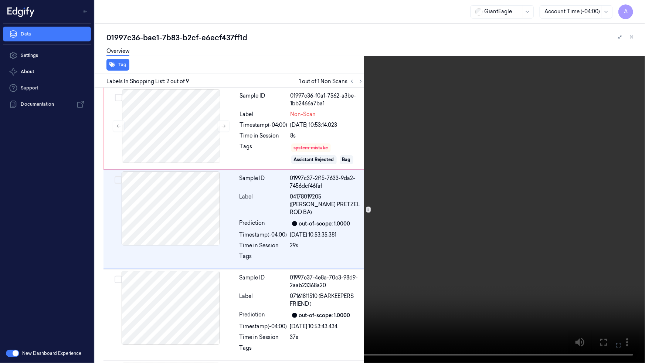
click at [0, 0] on button at bounding box center [0, 0] width 0 height 0
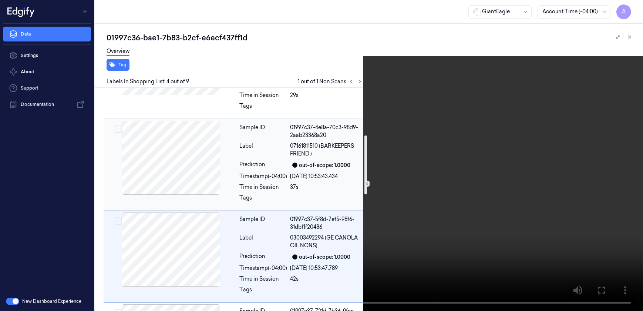
scroll to position [208, 0]
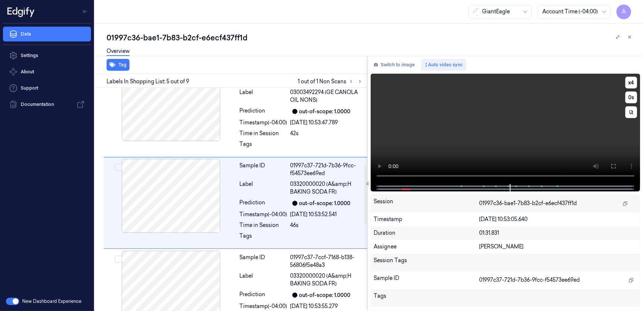
click at [450, 139] on video at bounding box center [506, 129] width 270 height 110
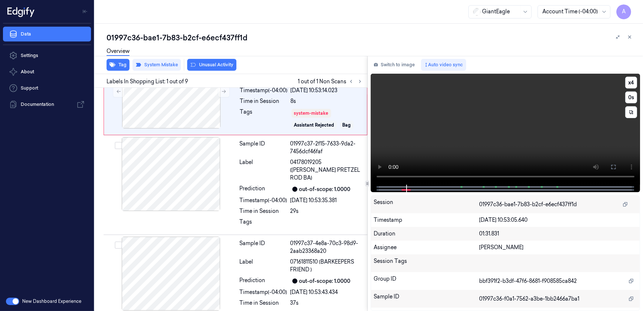
scroll to position [0, 0]
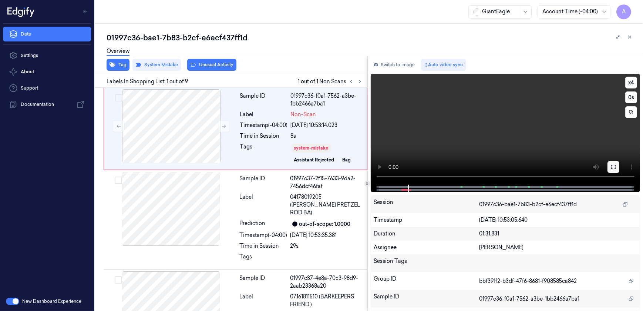
click at [612, 169] on icon at bounding box center [613, 167] width 4 height 4
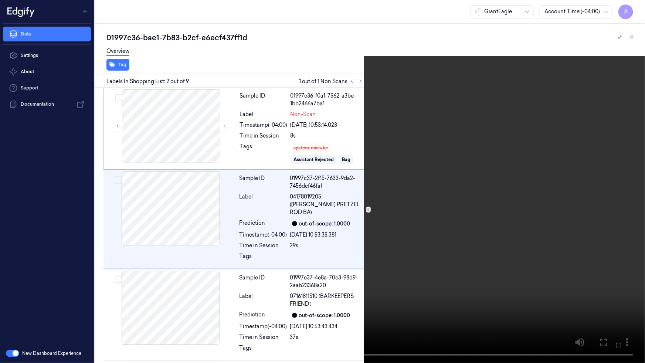
drag, startPoint x: 615, startPoint y: 345, endPoint x: 614, endPoint y: 310, distance: 34.8
click at [0, 0] on icon at bounding box center [0, 0] width 0 height 0
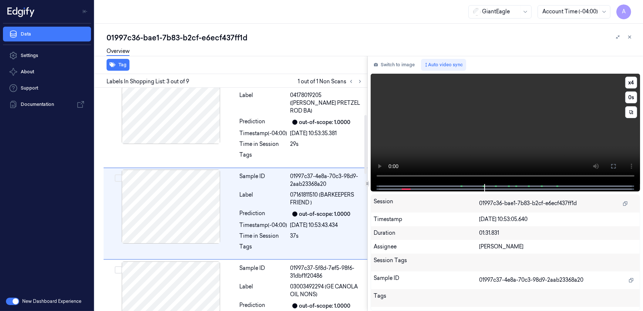
click at [469, 99] on video at bounding box center [506, 129] width 270 height 110
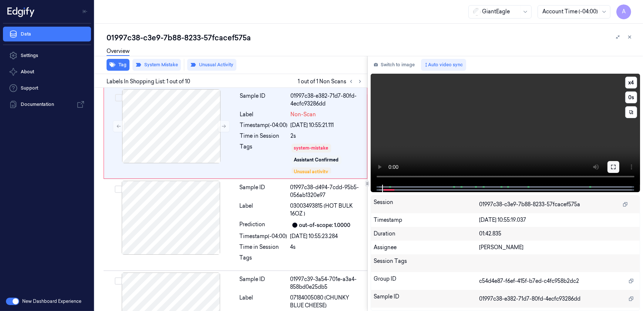
click at [610, 170] on button at bounding box center [613, 167] width 12 height 12
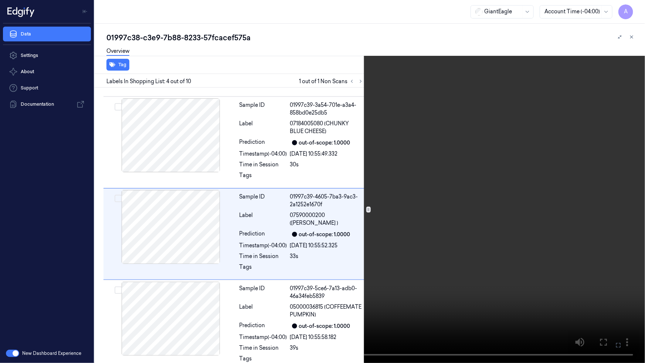
scroll to position [182, 0]
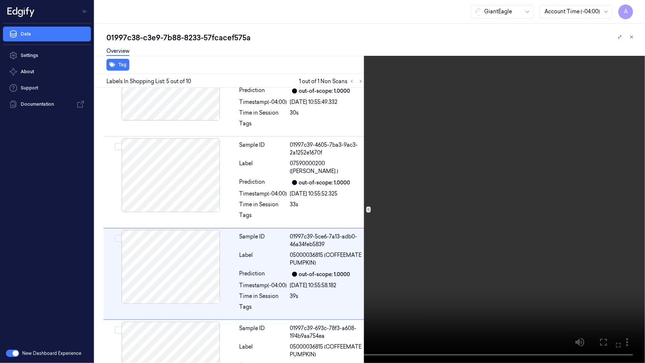
click at [442, 133] on video at bounding box center [322, 181] width 645 height 363
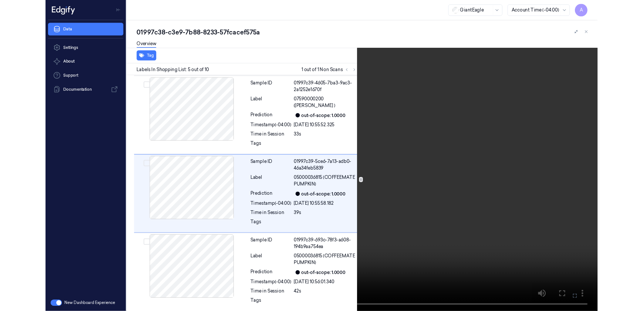
scroll to position [274, 0]
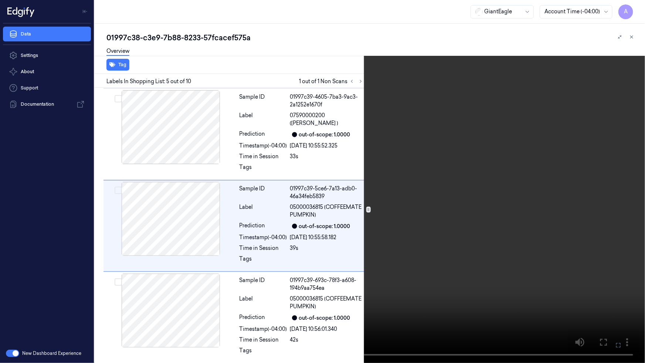
click at [0, 0] on icon at bounding box center [0, 0] width 0 height 0
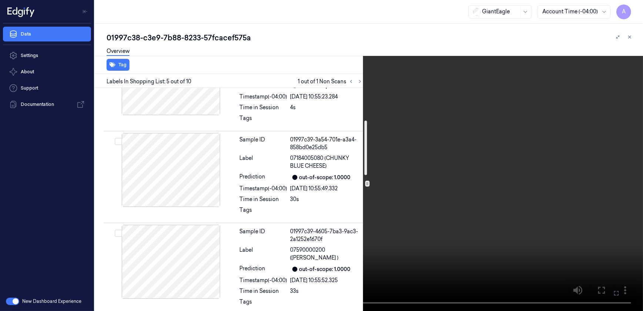
scroll to position [0, 0]
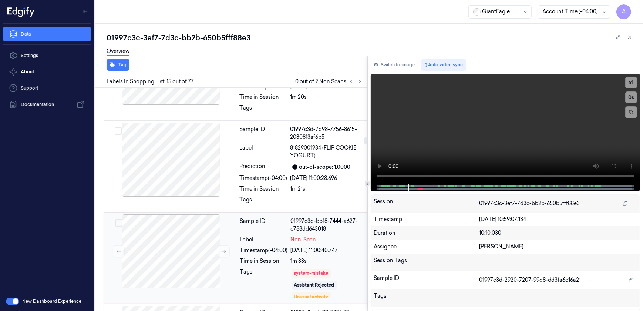
scroll to position [1587, 0]
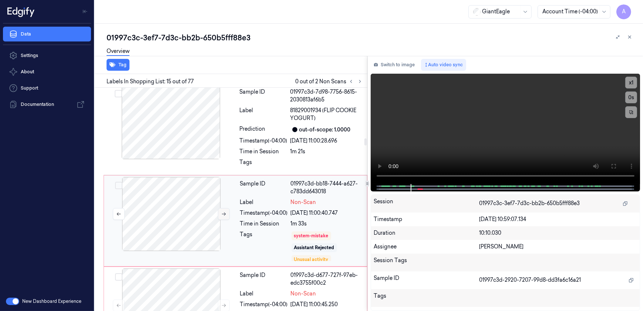
click at [222, 211] on icon at bounding box center [223, 213] width 5 height 5
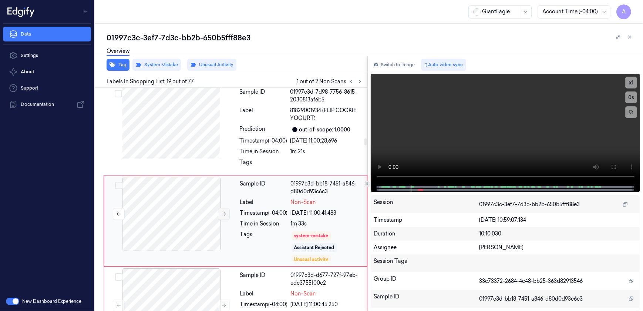
scroll to position [1583, 0]
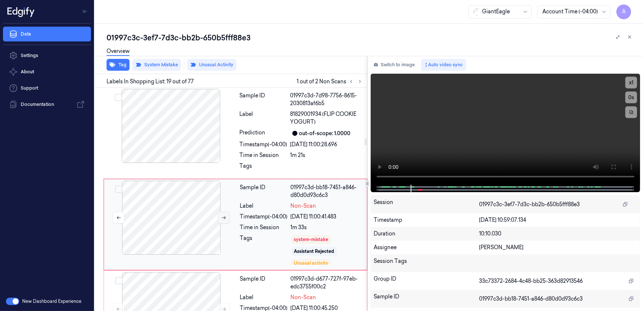
click at [222, 215] on icon at bounding box center [223, 217] width 5 height 5
click at [222, 212] on button at bounding box center [224, 218] width 12 height 12
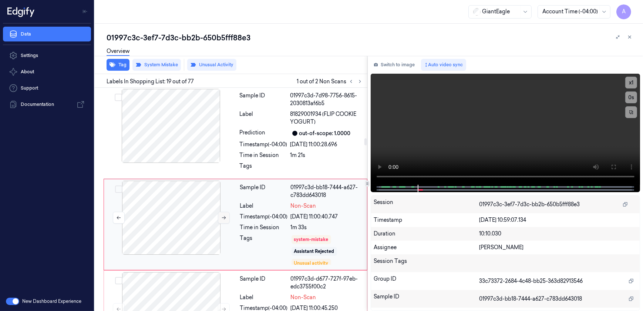
click at [222, 212] on button at bounding box center [224, 218] width 12 height 12
click at [225, 215] on icon at bounding box center [223, 217] width 5 height 5
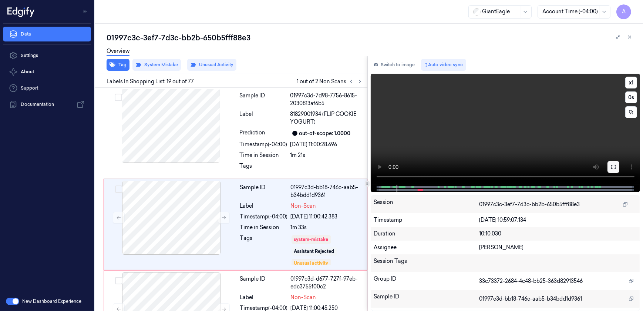
click at [613, 165] on icon at bounding box center [613, 167] width 6 height 6
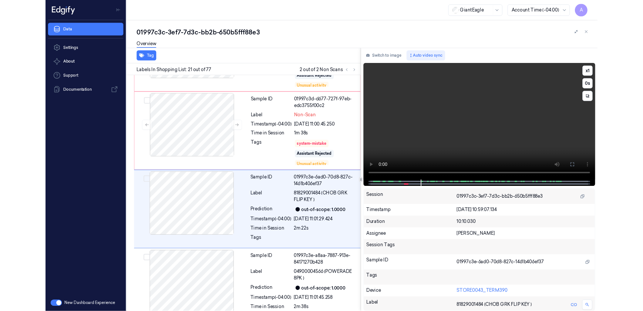
scroll to position [1740, 0]
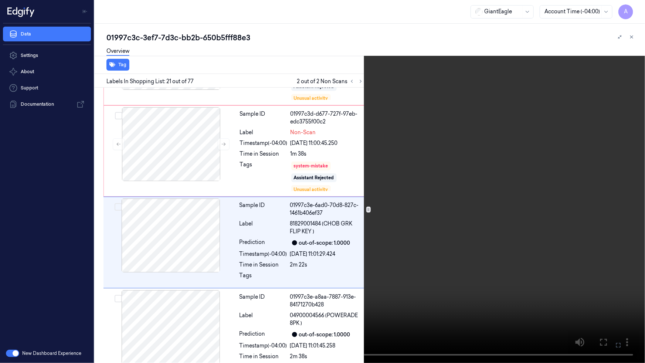
click at [0, 0] on icon at bounding box center [0, 0] width 0 height 0
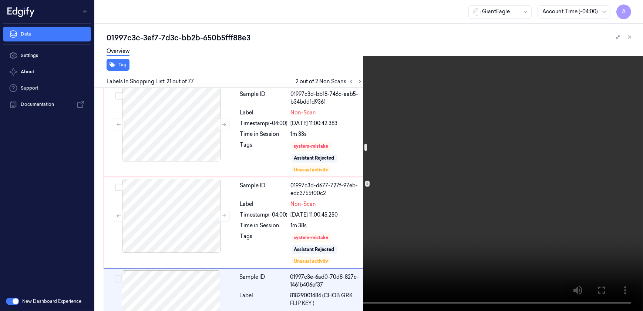
scroll to position [1673, 0]
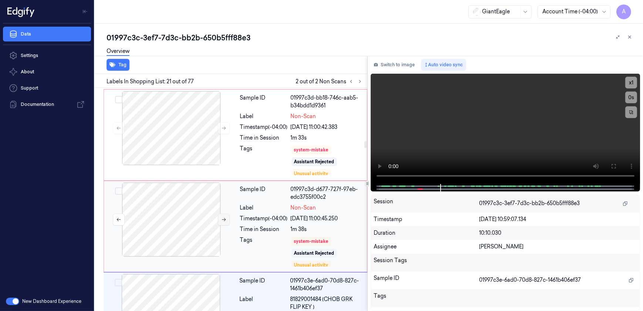
click at [220, 213] on button at bounding box center [224, 219] width 12 height 12
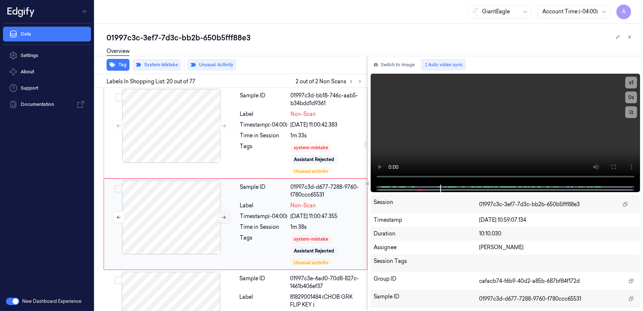
click at [222, 215] on icon at bounding box center [223, 217] width 5 height 5
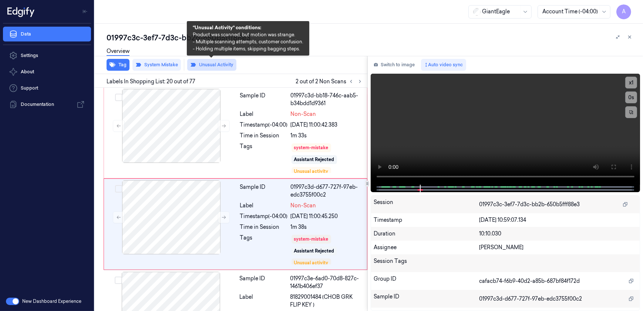
click at [208, 66] on button "Unusual Activity" at bounding box center [211, 65] width 49 height 12
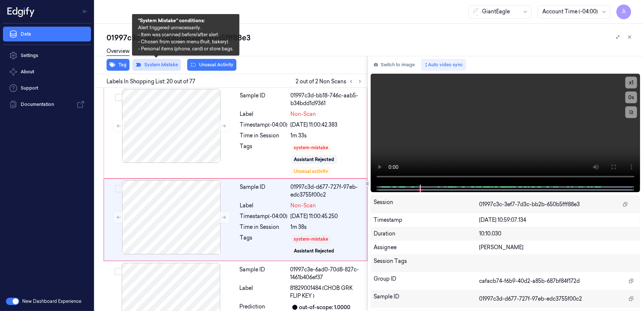
scroll to position [1670, 0]
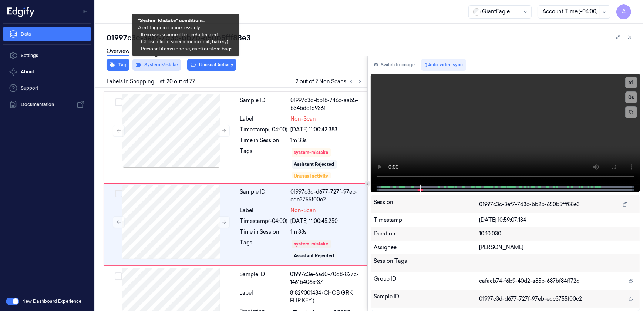
click at [162, 65] on button "System Mistake" at bounding box center [156, 65] width 48 height 12
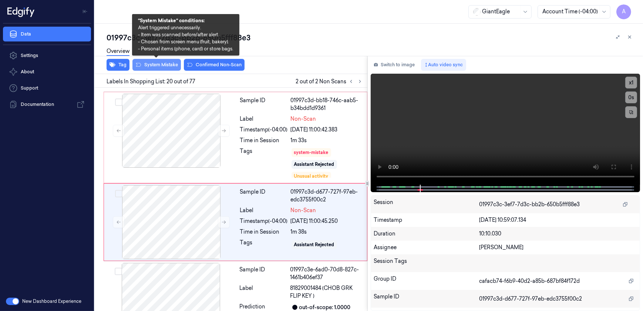
scroll to position [1668, 0]
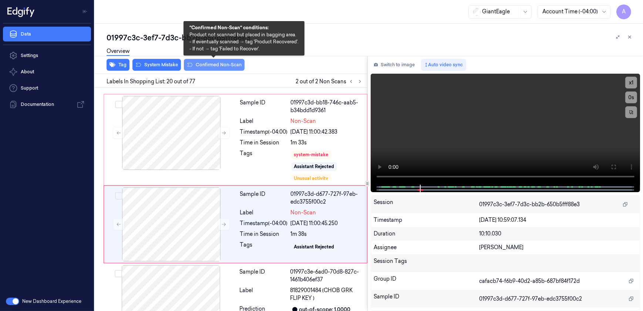
click at [209, 64] on button "Confirmed Non-Scan" at bounding box center [214, 65] width 61 height 12
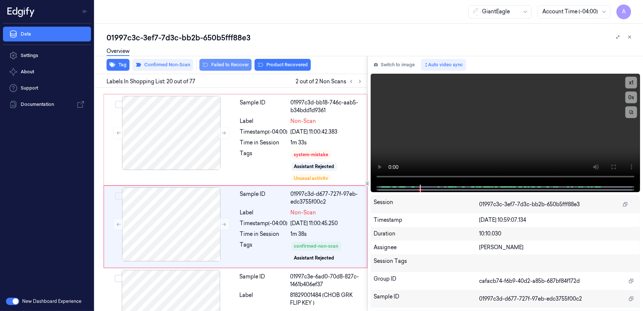
scroll to position [1670, 0]
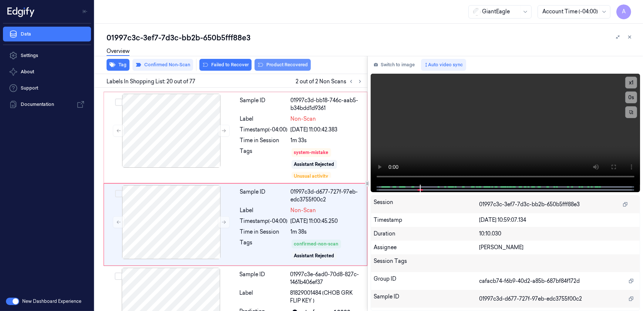
click at [275, 67] on button "Product Recovered" at bounding box center [282, 65] width 56 height 12
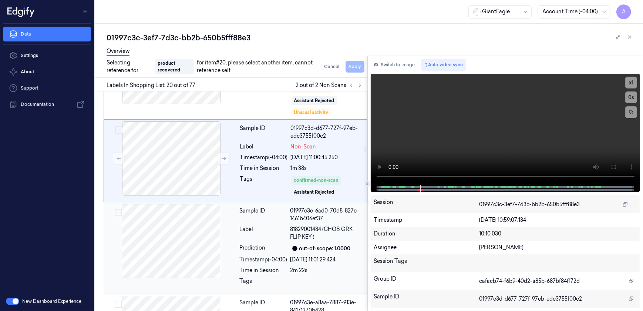
click at [264, 256] on div "Timestamp (-04:00)" at bounding box center [264, 260] width 48 height 8
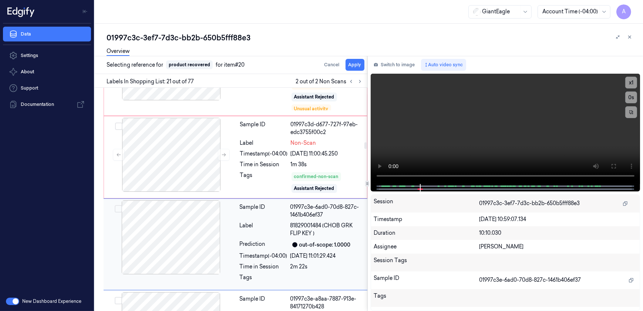
scroll to position [1757, 0]
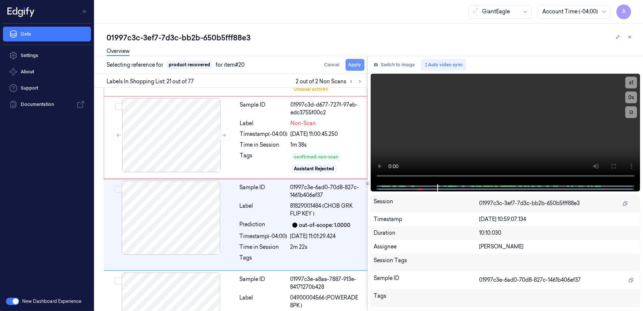
click at [358, 67] on button "Apply" at bounding box center [354, 65] width 19 height 12
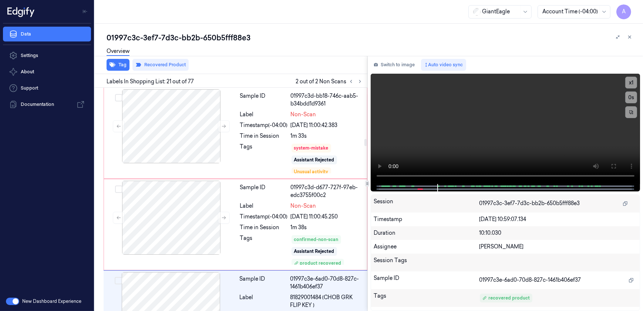
scroll to position [1598, 0]
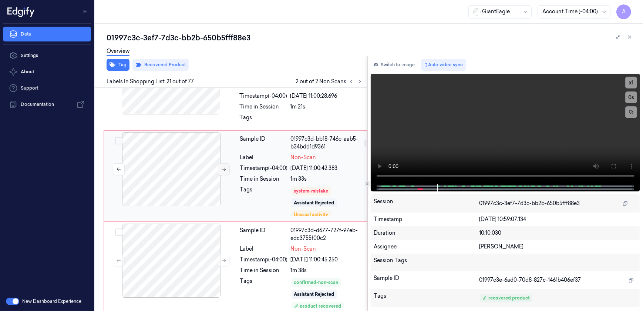
click at [224, 166] on icon at bounding box center [223, 168] width 5 height 5
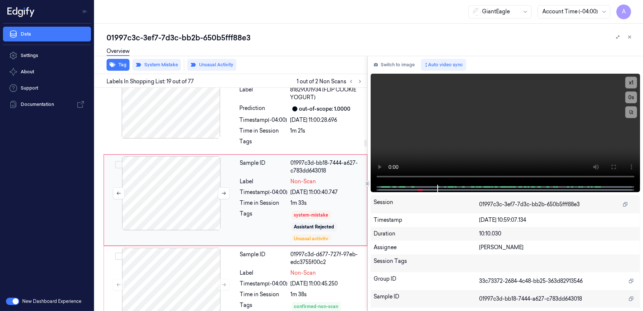
scroll to position [1583, 0]
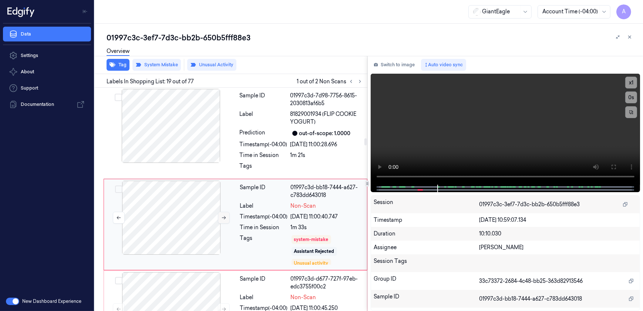
click at [224, 215] on icon at bounding box center [223, 217] width 5 height 5
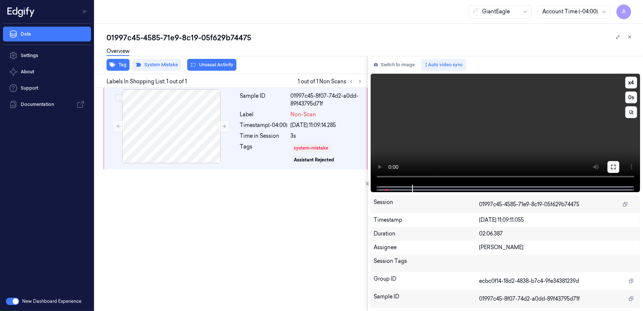
click at [614, 163] on button at bounding box center [613, 167] width 12 height 12
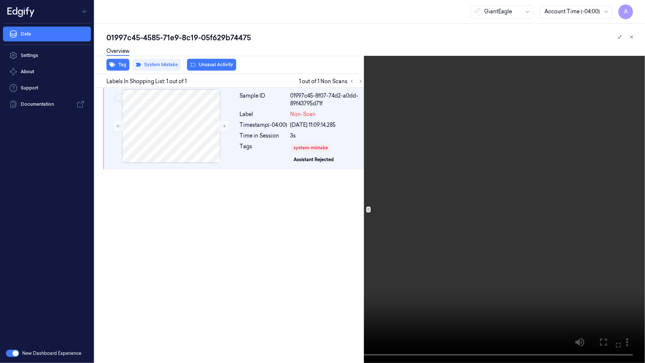
click at [0, 0] on icon at bounding box center [0, 0] width 0 height 0
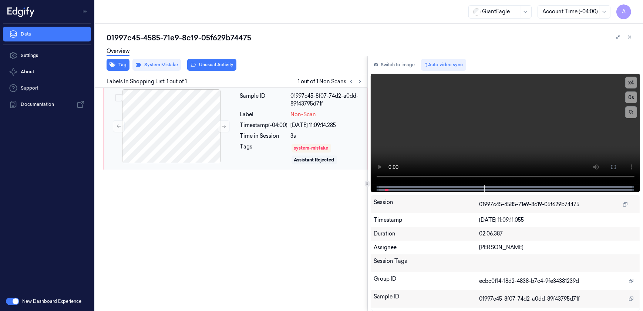
click at [279, 137] on div "Time in Session" at bounding box center [264, 136] width 48 height 8
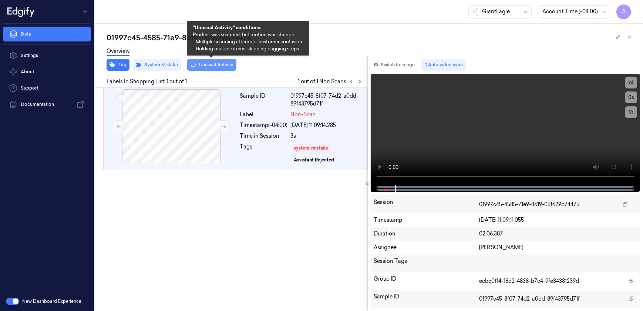
click at [211, 65] on button "Unusual Activity" at bounding box center [211, 65] width 49 height 12
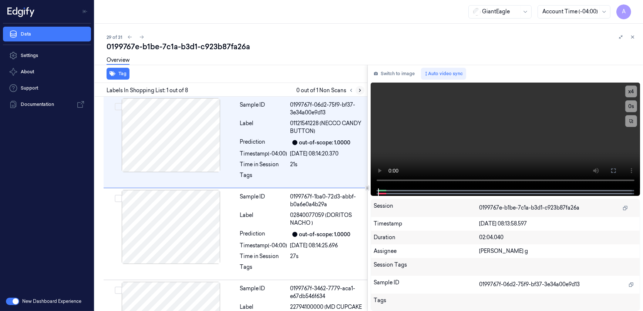
click at [358, 90] on icon at bounding box center [359, 90] width 5 height 5
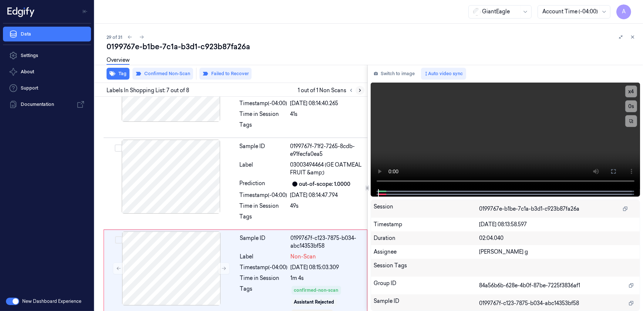
scroll to position [488, 0]
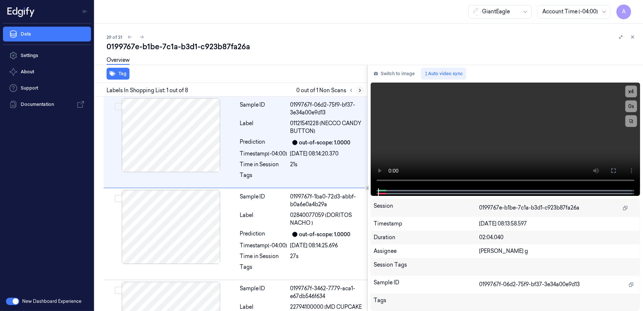
click at [357, 87] on button at bounding box center [359, 90] width 9 height 9
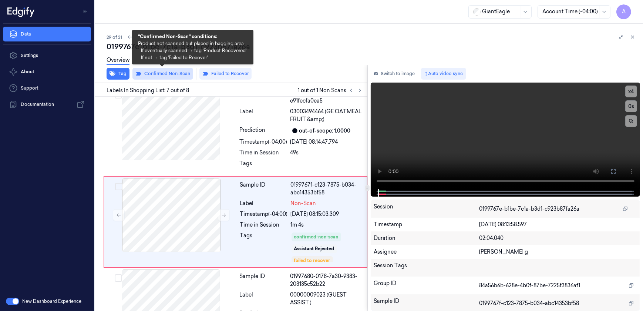
scroll to position [488, 0]
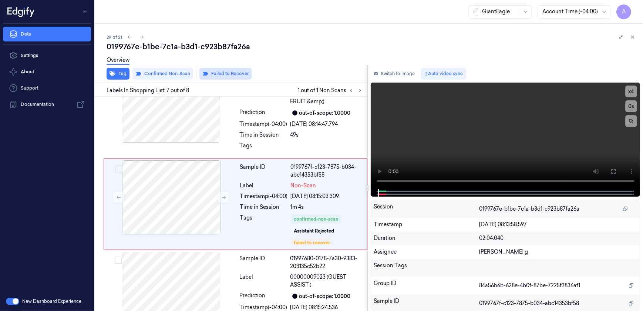
click at [213, 73] on button "Failed to Recover" at bounding box center [225, 74] width 52 height 12
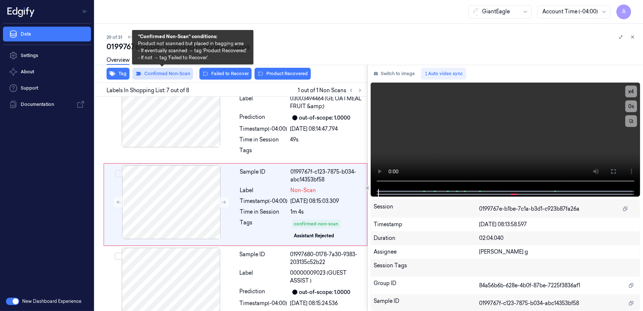
click at [163, 75] on button "Confirmed Non-Scan" at bounding box center [162, 74] width 61 height 12
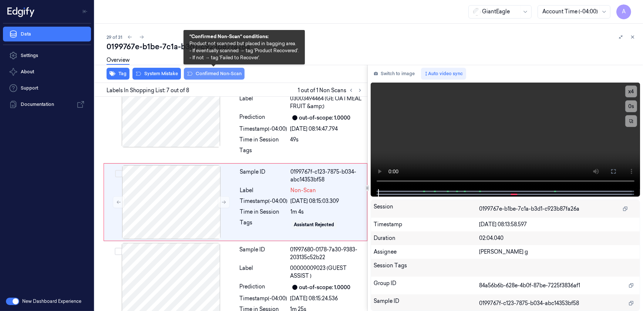
scroll to position [481, 0]
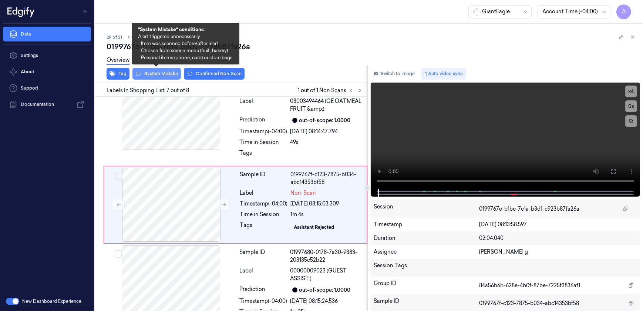
click at [158, 72] on button "System Mistake" at bounding box center [156, 74] width 48 height 12
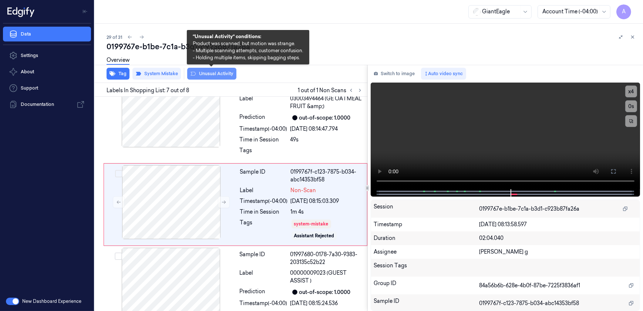
click at [213, 77] on button "Unusual Activity" at bounding box center [211, 74] width 49 height 12
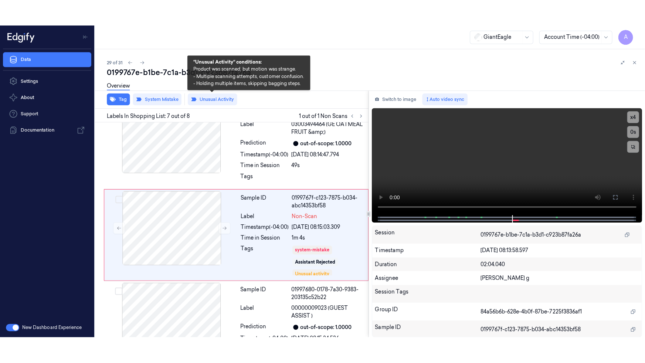
scroll to position [488, 0]
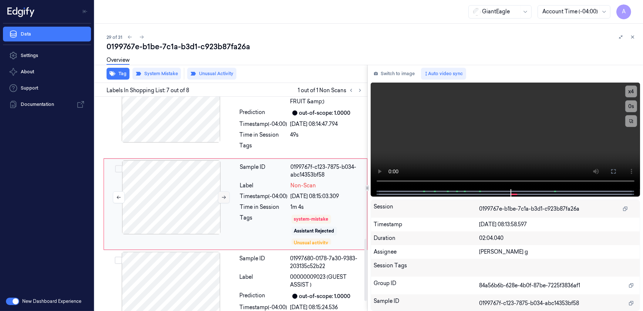
click at [220, 198] on button at bounding box center [224, 197] width 12 height 12
click at [614, 169] on icon at bounding box center [613, 171] width 6 height 6
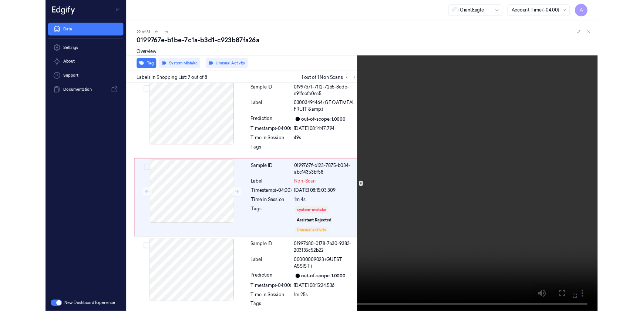
scroll to position [468, 0]
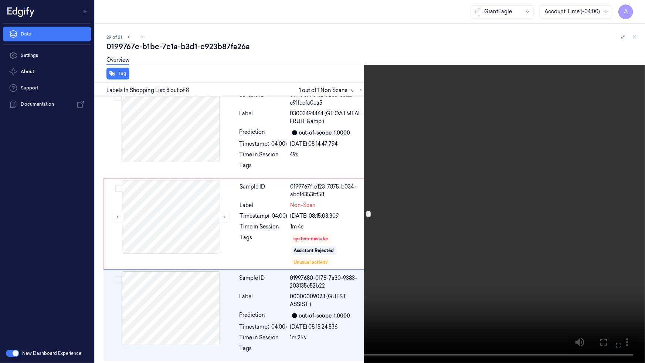
click at [0, 0] on icon at bounding box center [0, 0] width 0 height 0
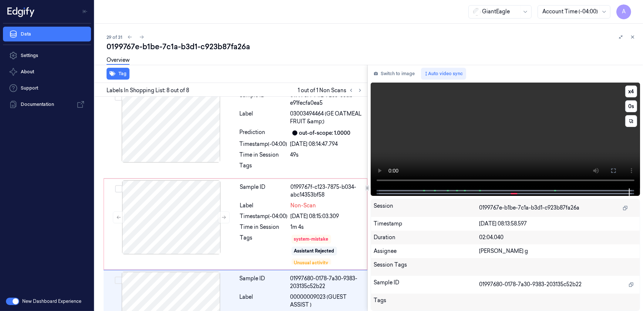
click at [460, 138] on video at bounding box center [506, 135] width 270 height 106
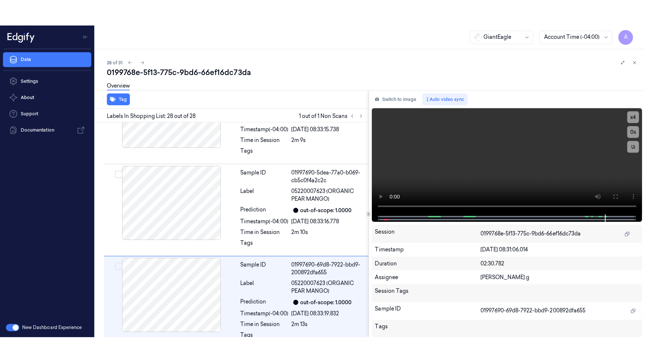
scroll to position [2345, 0]
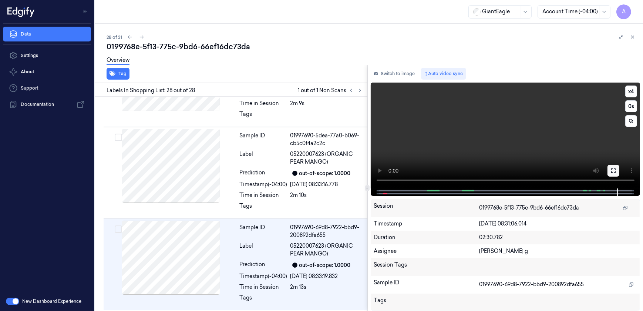
click at [613, 175] on button at bounding box center [613, 171] width 12 height 12
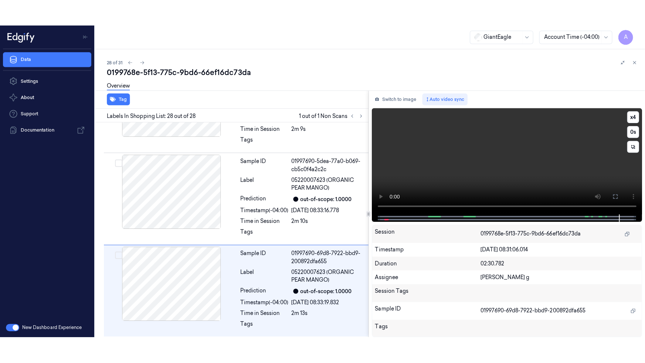
scroll to position [2292, 0]
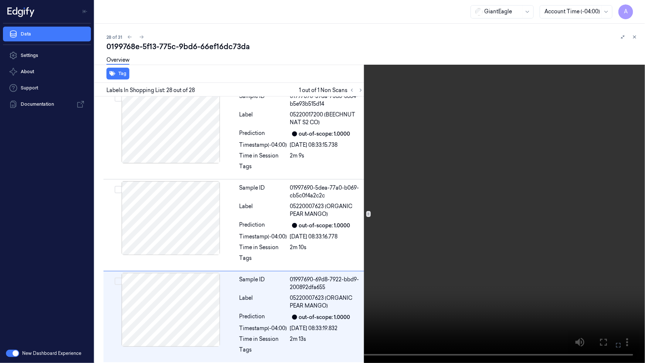
drag, startPoint x: 505, startPoint y: 299, endPoint x: 614, endPoint y: 252, distance: 118.8
click at [505, 299] on video at bounding box center [322, 181] width 645 height 363
click at [570, 273] on video at bounding box center [322, 181] width 645 height 363
click at [0, 0] on button at bounding box center [0, 0] width 0 height 0
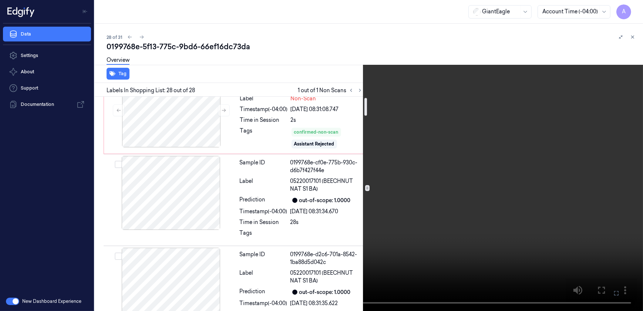
scroll to position [0, 0]
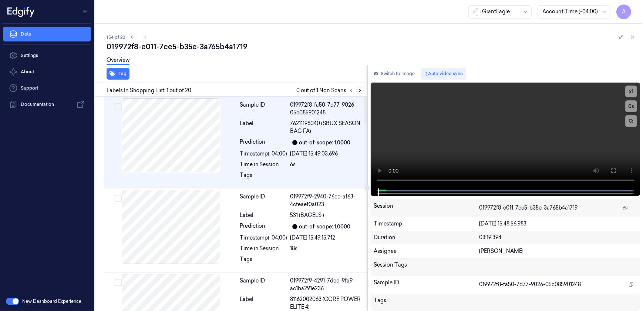
click at [357, 90] on icon at bounding box center [359, 90] width 5 height 5
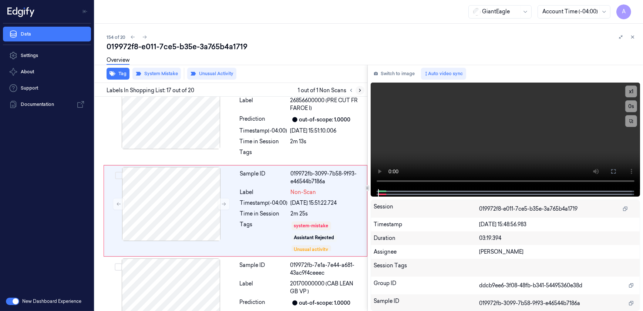
scroll to position [1366, 0]
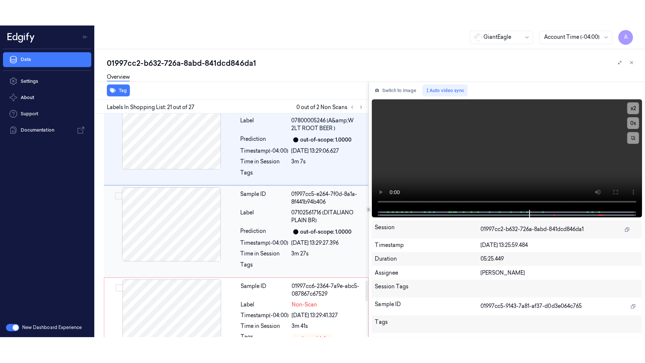
scroll to position [1878, 0]
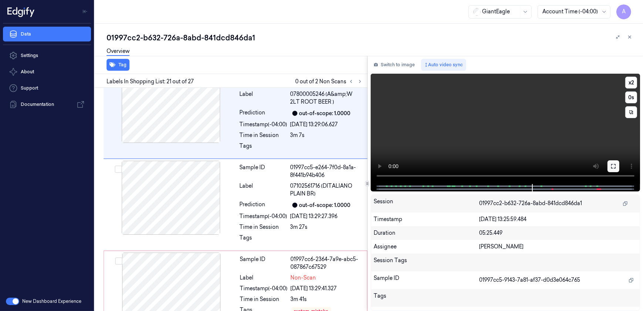
click at [614, 167] on icon at bounding box center [613, 166] width 6 height 6
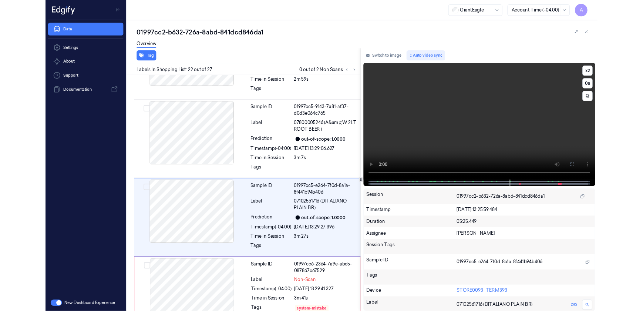
scroll to position [1809, 0]
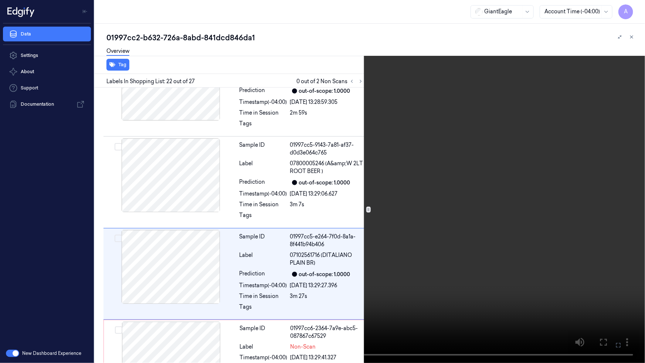
drag, startPoint x: 619, startPoint y: 350, endPoint x: 610, endPoint y: 300, distance: 51.1
click at [0, 0] on button at bounding box center [0, 0] width 0 height 0
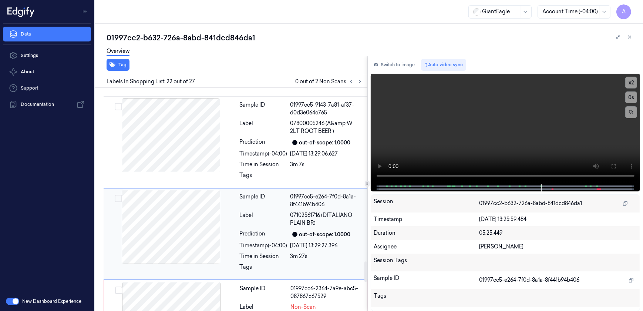
scroll to position [1835, 0]
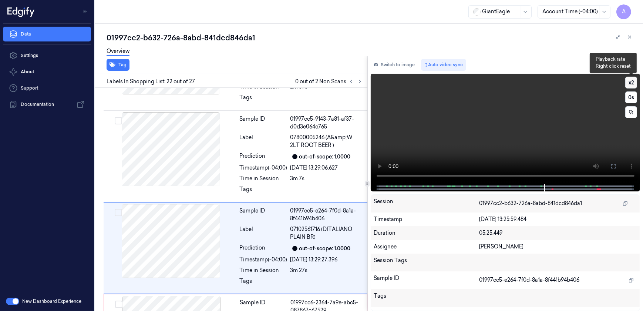
click at [631, 82] on button "x 2" at bounding box center [631, 83] width 12 height 12
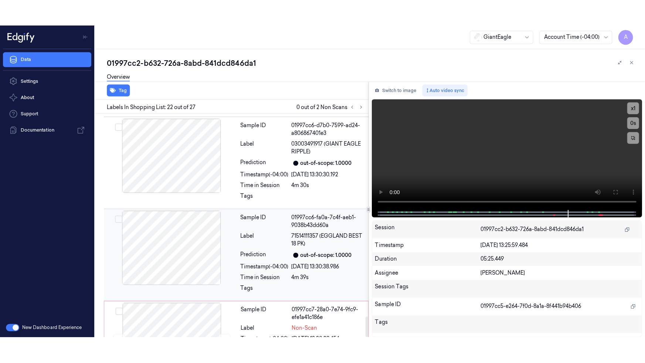
scroll to position [2230, 0]
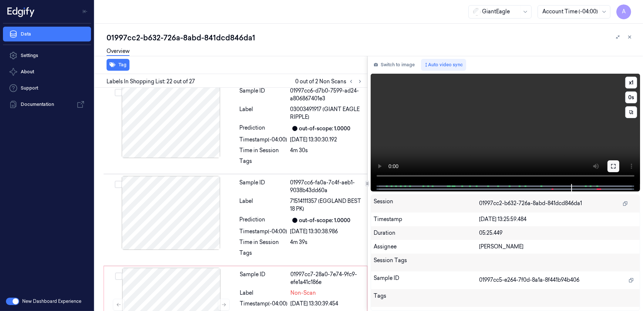
click at [608, 165] on button at bounding box center [613, 166] width 12 height 12
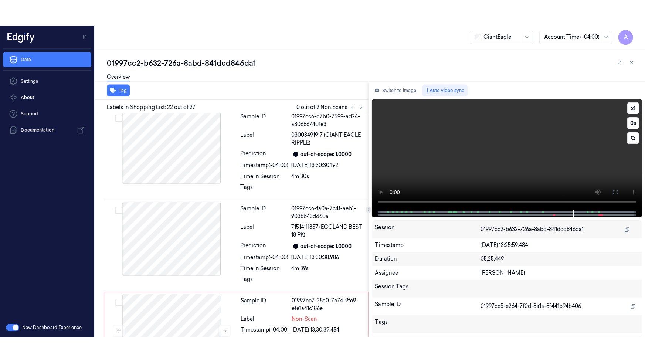
scroll to position [2177, 0]
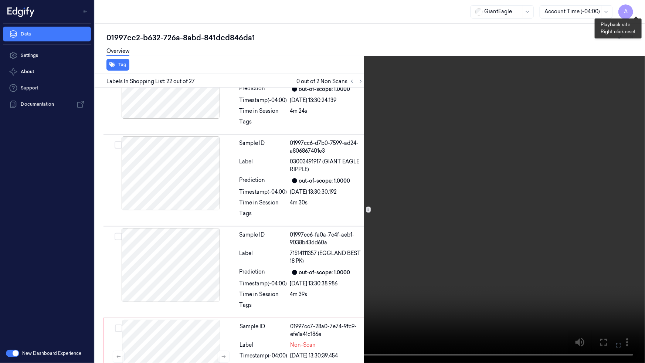
click at [638, 8] on button "x 1" at bounding box center [637, 9] width 12 height 12
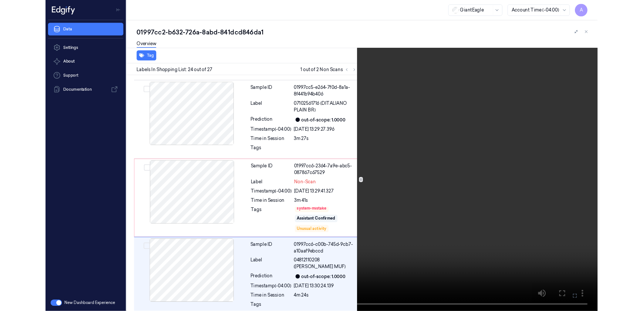
scroll to position [1992, 0]
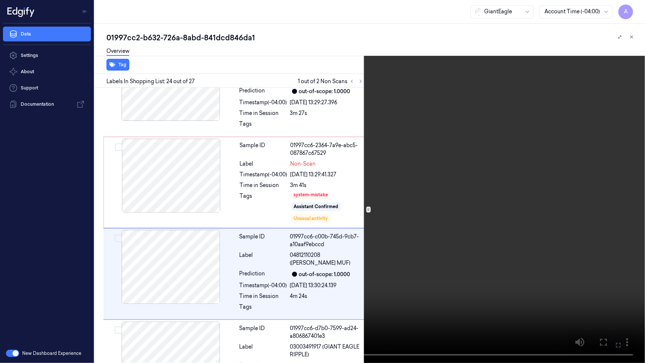
click at [0, 0] on icon at bounding box center [0, 0] width 0 height 0
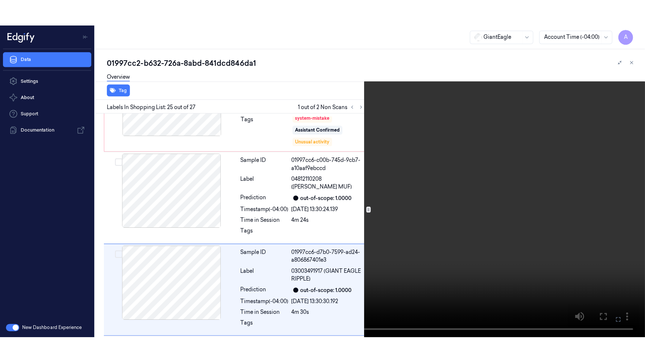
scroll to position [2110, 0]
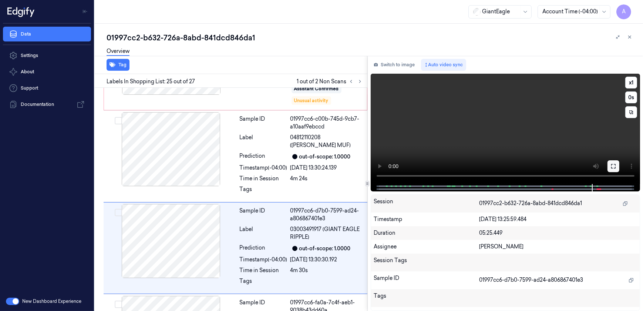
click at [611, 163] on icon at bounding box center [613, 166] width 6 height 6
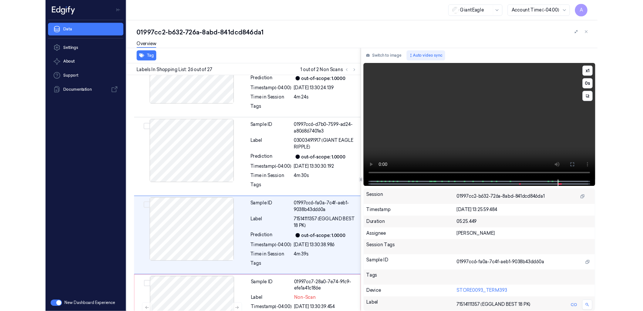
scroll to position [2177, 0]
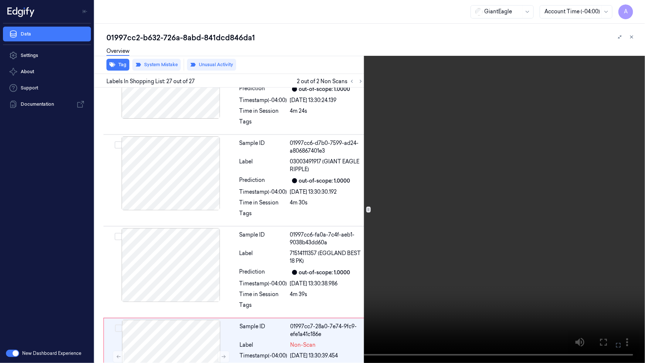
drag, startPoint x: 619, startPoint y: 346, endPoint x: 572, endPoint y: 254, distance: 102.9
click at [0, 0] on icon at bounding box center [0, 0] width 0 height 0
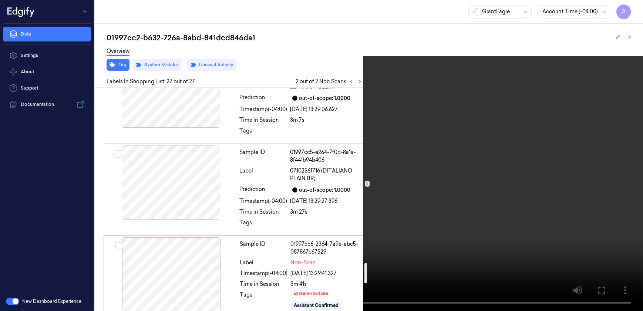
scroll to position [1927, 0]
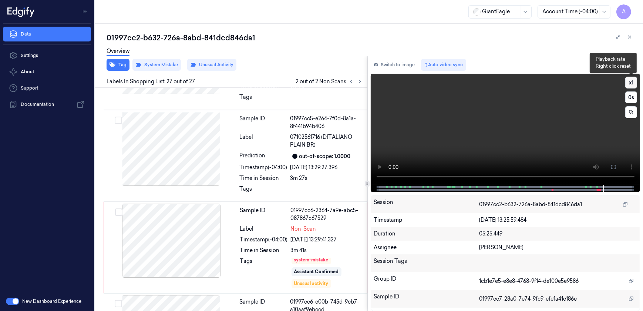
click at [627, 81] on button "x 1" at bounding box center [631, 83] width 12 height 12
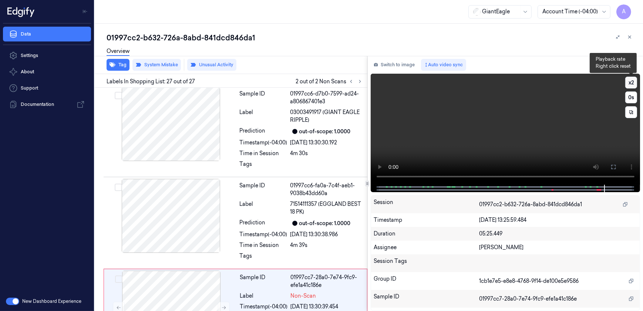
scroll to position [2230, 0]
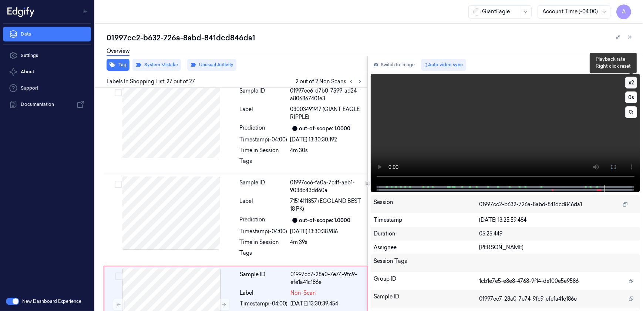
click at [631, 82] on button "x 2" at bounding box center [631, 83] width 12 height 12
click at [541, 137] on video at bounding box center [506, 129] width 270 height 111
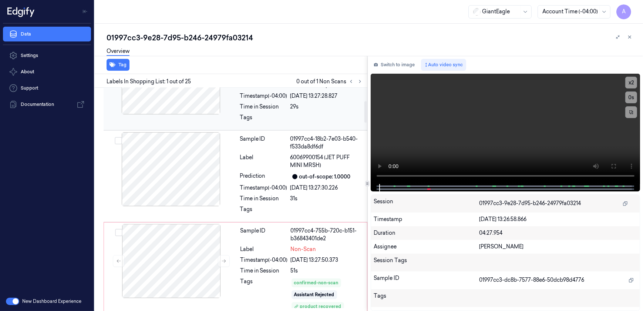
scroll to position [134, 0]
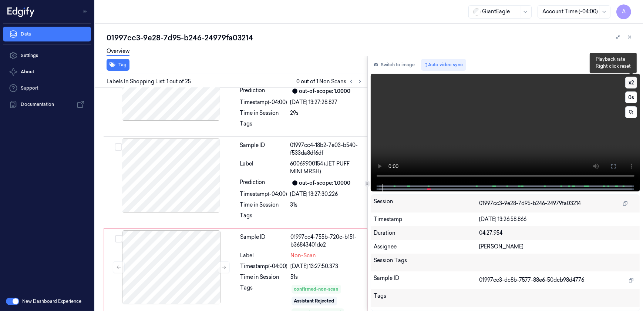
click at [631, 81] on button "x 2" at bounding box center [631, 83] width 12 height 12
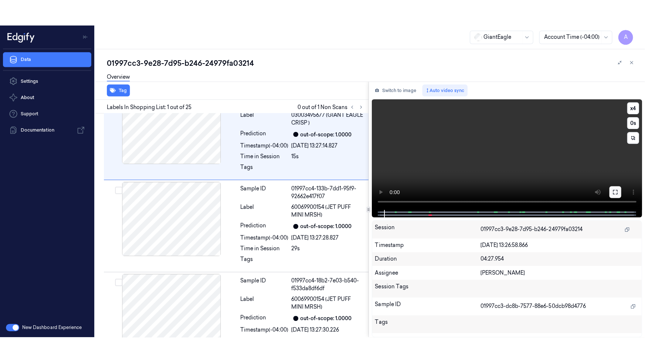
scroll to position [0, 0]
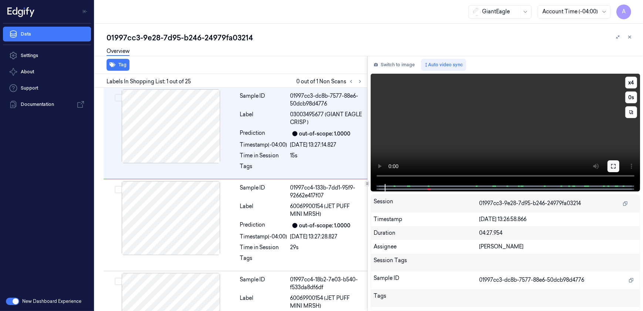
click at [609, 168] on button at bounding box center [613, 166] width 12 height 12
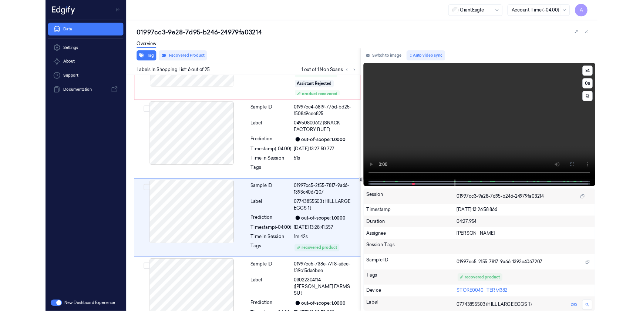
scroll to position [365, 0]
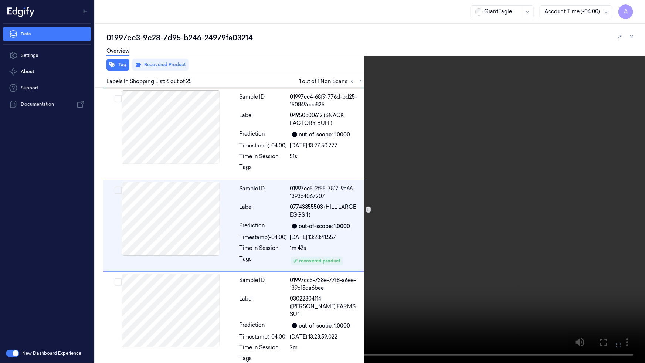
drag, startPoint x: 618, startPoint y: 345, endPoint x: 610, endPoint y: 302, distance: 44.0
click at [0, 0] on icon at bounding box center [0, 0] width 0 height 0
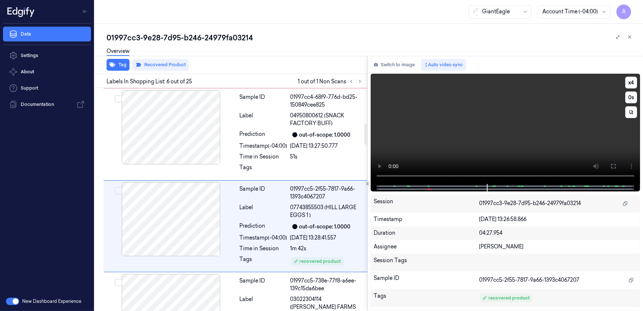
click at [463, 141] on video at bounding box center [506, 129] width 270 height 110
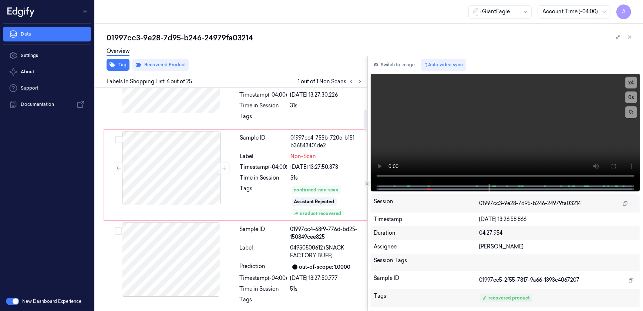
scroll to position [223, 0]
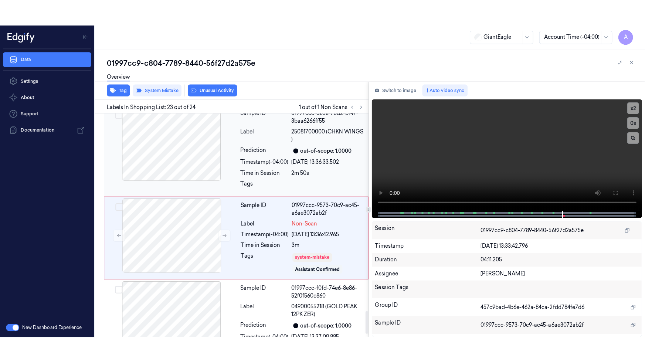
scroll to position [1945, 0]
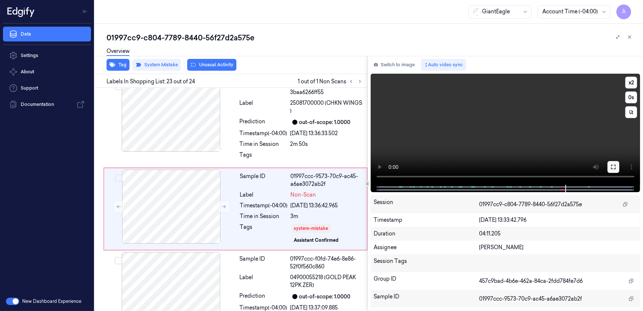
click at [610, 166] on icon at bounding box center [613, 167] width 6 height 6
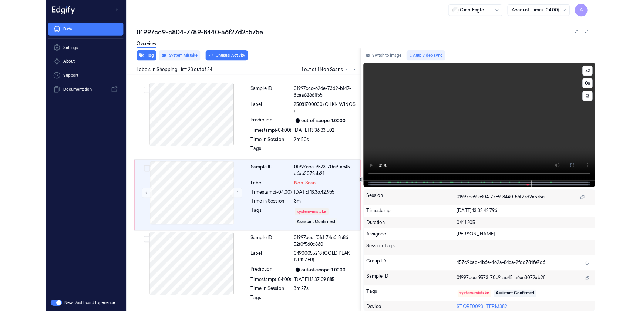
scroll to position [1909, 0]
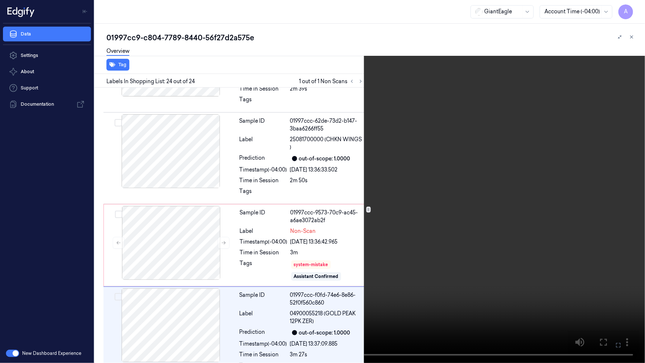
click at [0, 0] on icon at bounding box center [0, 0] width 0 height 0
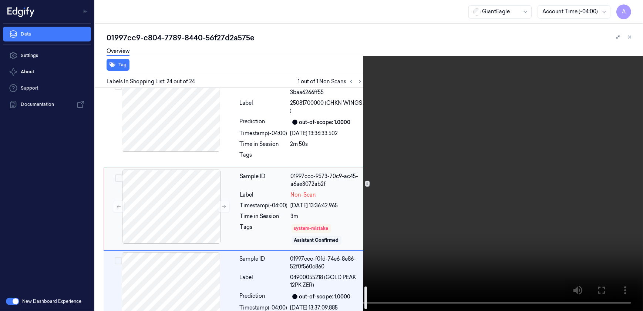
scroll to position [1969, 0]
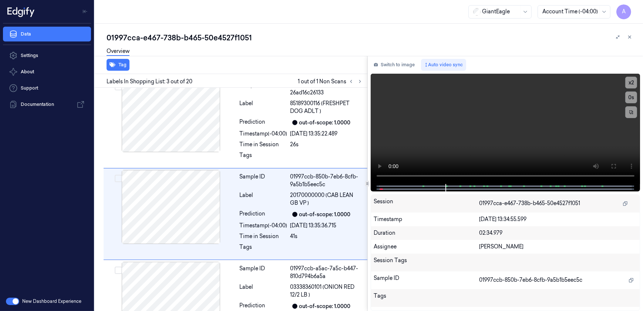
scroll to position [108, 0]
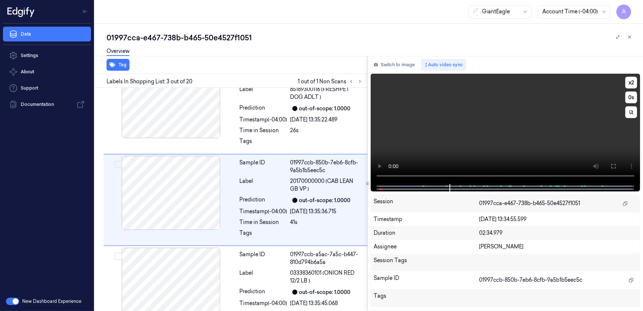
click at [428, 144] on video at bounding box center [506, 129] width 270 height 110
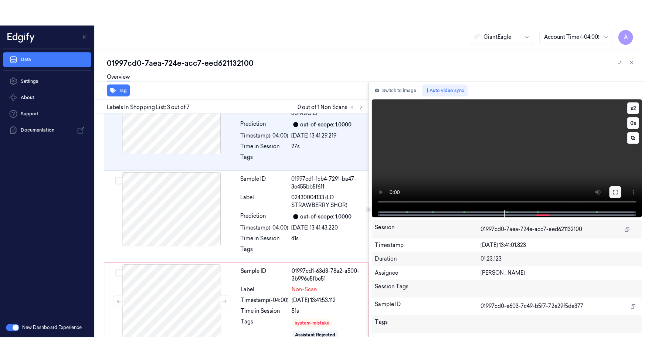
scroll to position [209, 0]
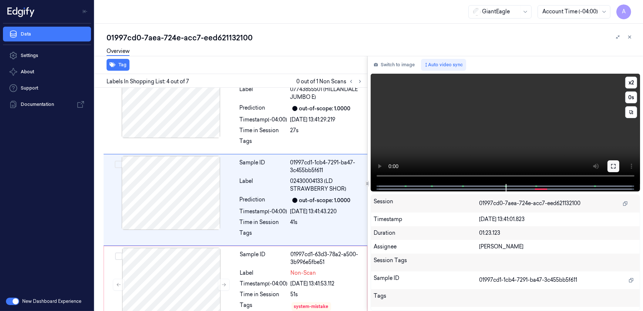
click at [614, 169] on icon at bounding box center [613, 166] width 6 height 6
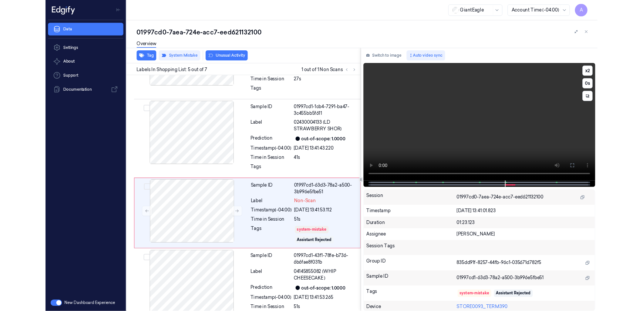
scroll to position [270, 0]
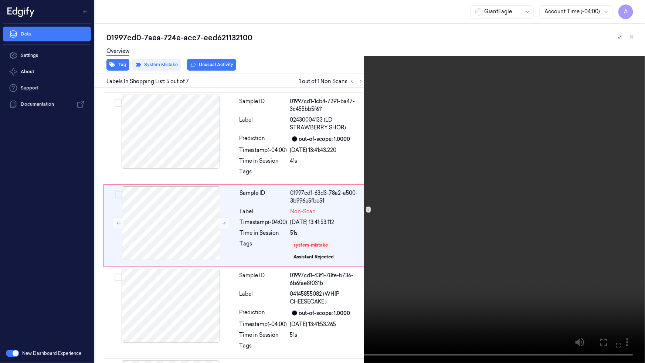
drag, startPoint x: 618, startPoint y: 344, endPoint x: 616, endPoint y: 308, distance: 35.2
click at [0, 0] on icon at bounding box center [0, 0] width 0 height 0
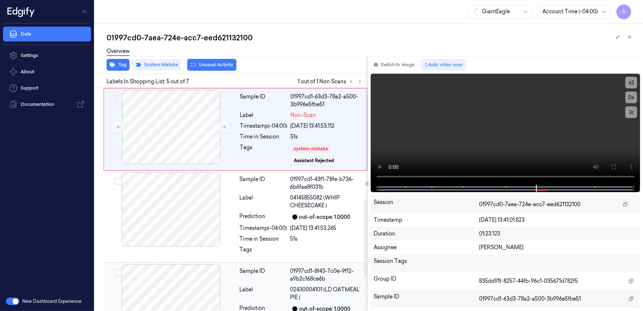
scroll to position [296, 0]
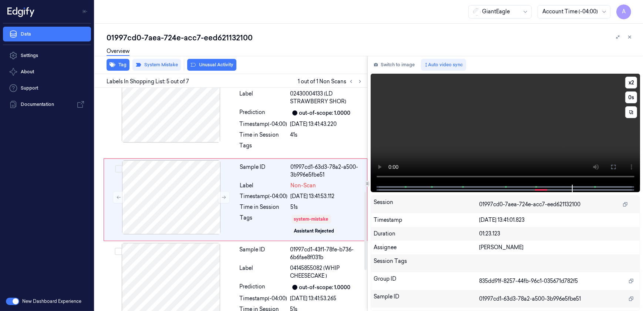
click at [496, 146] on video at bounding box center [506, 129] width 270 height 111
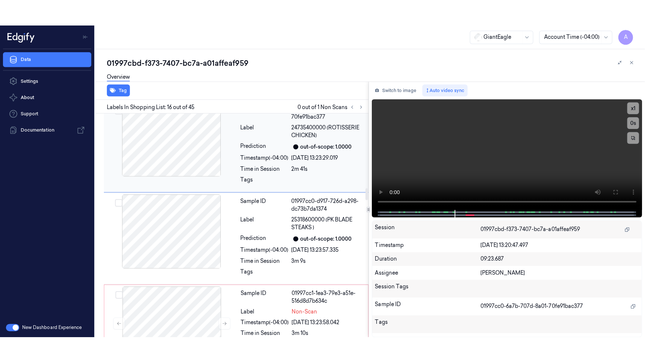
scroll to position [1376, 0]
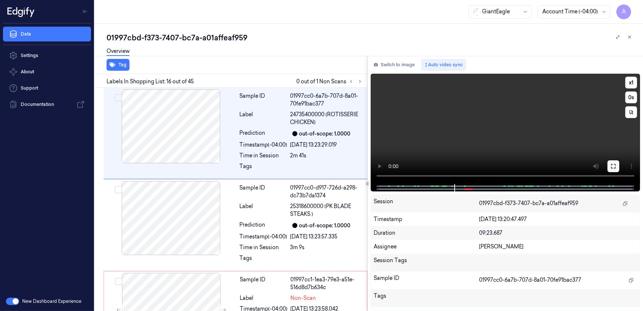
click at [610, 169] on button at bounding box center [613, 166] width 12 height 12
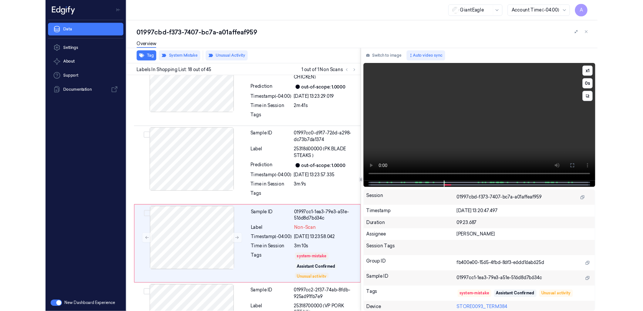
scroll to position [1465, 0]
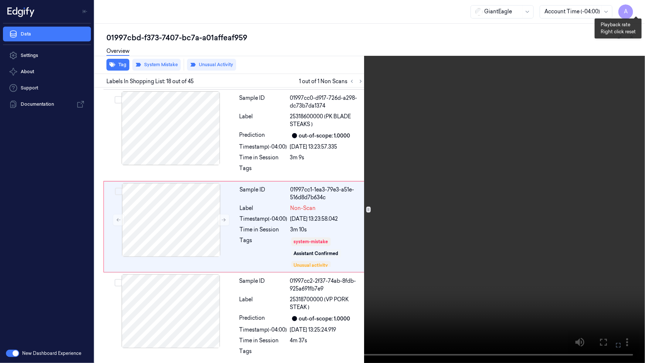
click at [635, 7] on button "x 1" at bounding box center [637, 9] width 12 height 12
click at [0, 0] on icon at bounding box center [0, 0] width 0 height 0
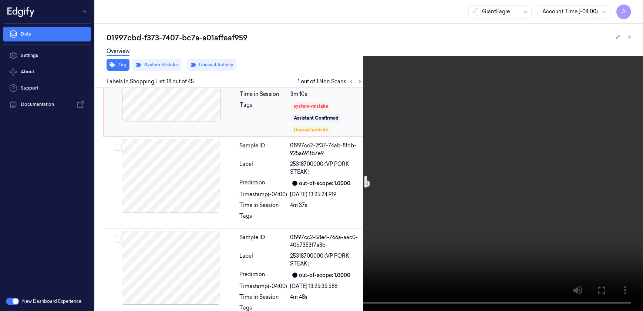
scroll to position [1634, 0]
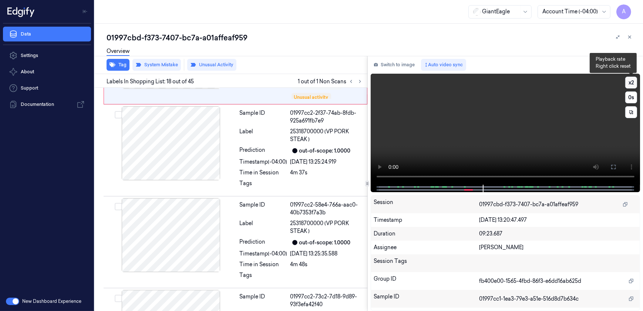
click at [634, 81] on button "x 2" at bounding box center [631, 83] width 12 height 12
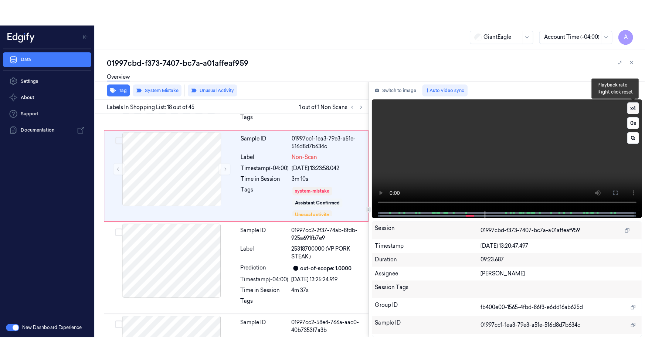
scroll to position [1492, 0]
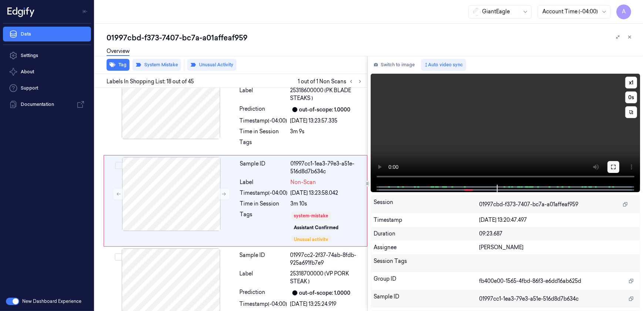
click at [617, 170] on button at bounding box center [613, 167] width 12 height 12
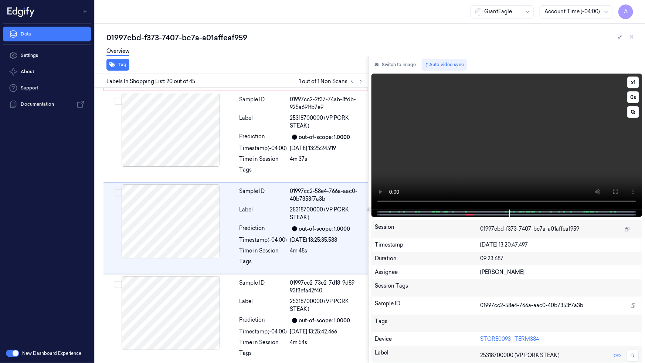
scroll to position [1648, 0]
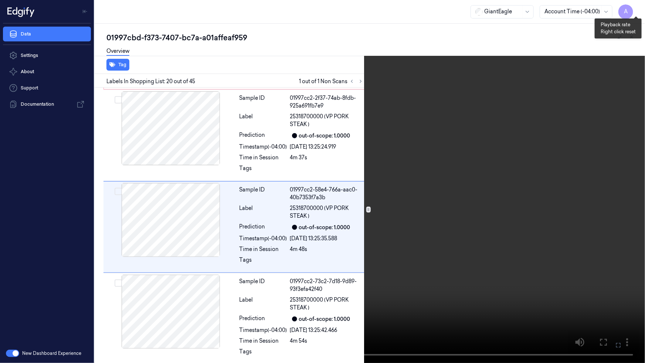
click at [635, 7] on button "x 1" at bounding box center [637, 9] width 12 height 12
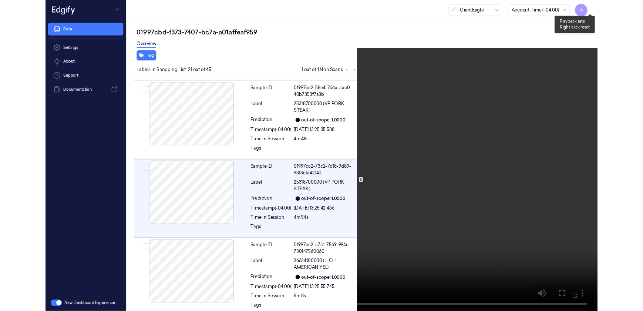
scroll to position [1740, 0]
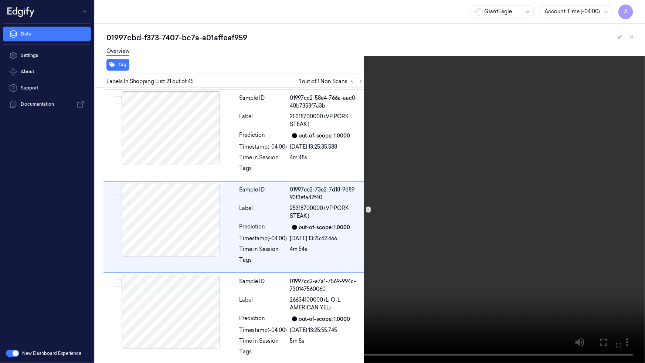
click at [0, 0] on icon at bounding box center [0, 0] width 0 height 0
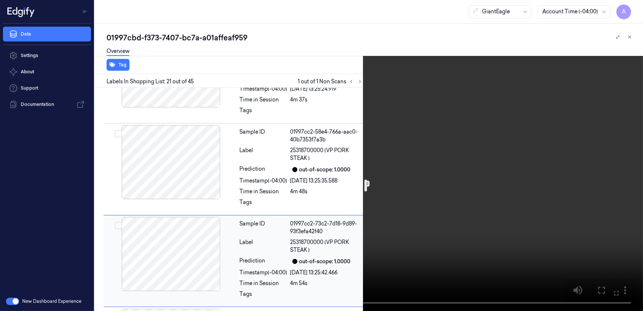
scroll to position [1539, 0]
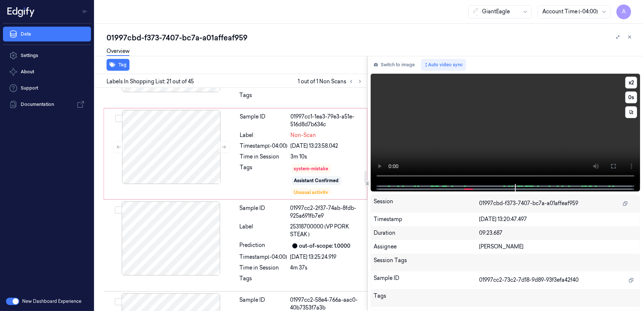
click at [418, 146] on video at bounding box center [506, 129] width 270 height 110
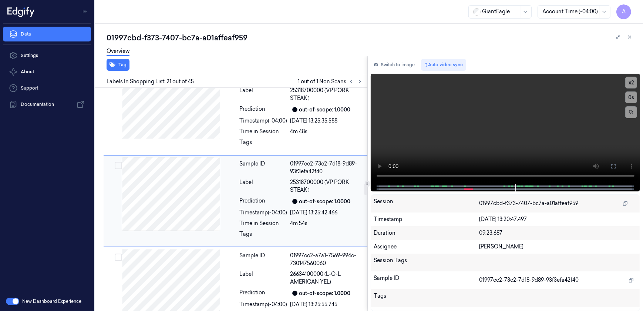
scroll to position [1632, 0]
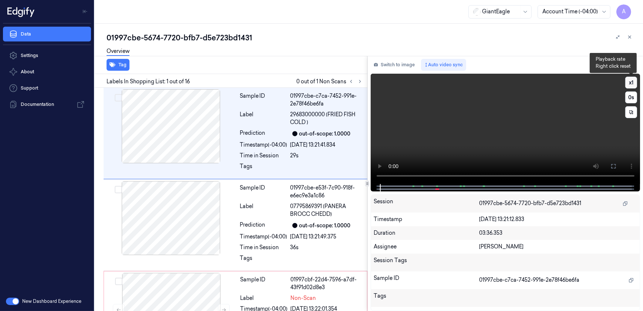
click at [632, 82] on button "x 1" at bounding box center [631, 83] width 12 height 12
click at [612, 165] on icon at bounding box center [613, 166] width 6 height 6
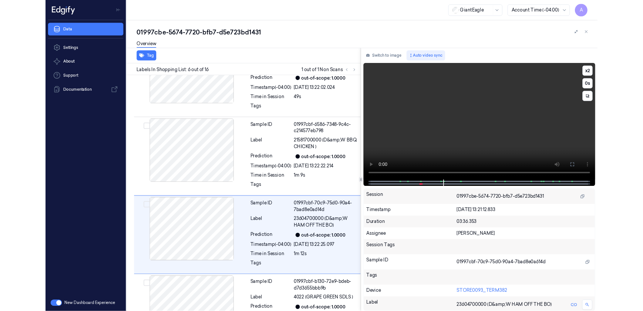
scroll to position [365, 0]
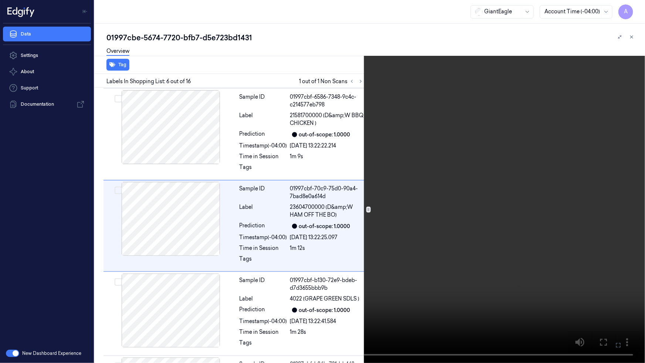
drag, startPoint x: 621, startPoint y: 345, endPoint x: 612, endPoint y: 299, distance: 46.8
click at [0, 0] on icon at bounding box center [0, 0] width 0 height 0
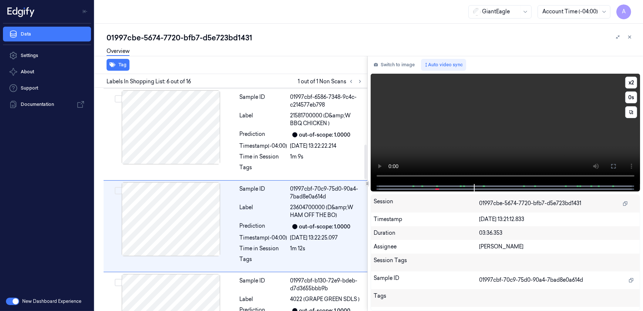
click at [421, 137] on video at bounding box center [506, 129] width 270 height 110
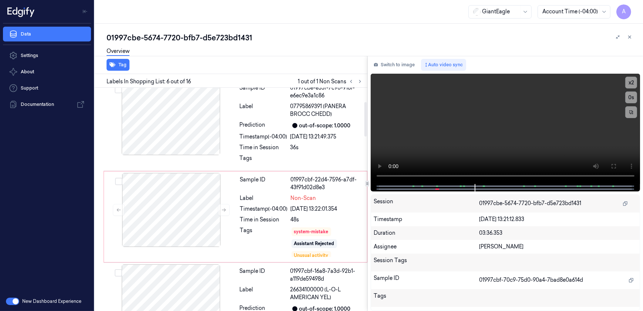
scroll to position [89, 0]
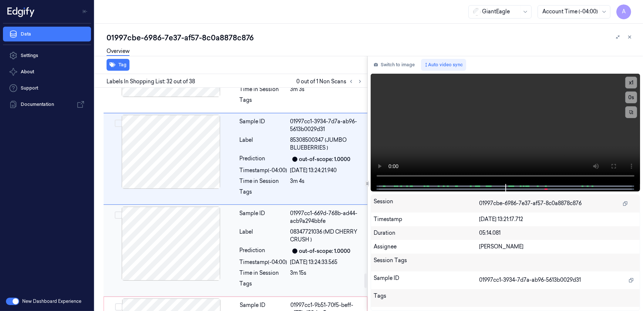
scroll to position [2943, 0]
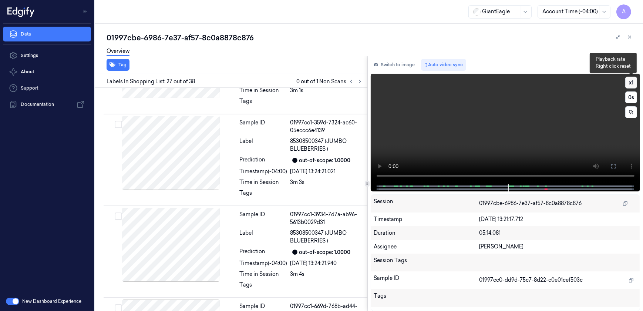
click at [628, 83] on button "x 1" at bounding box center [631, 83] width 12 height 12
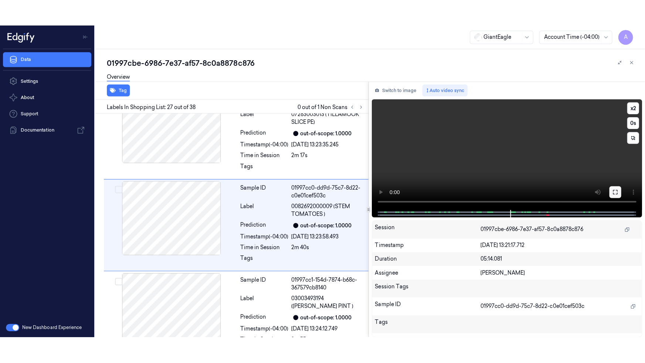
scroll to position [2316, 0]
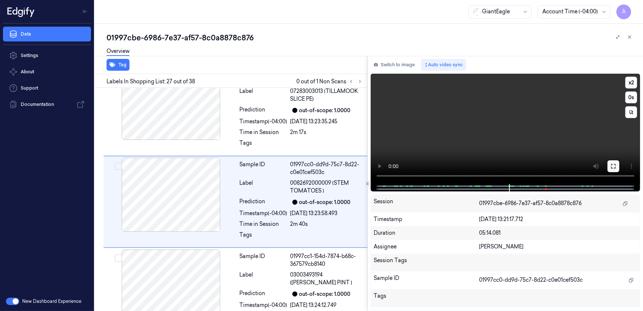
click at [614, 166] on icon at bounding box center [613, 166] width 6 height 6
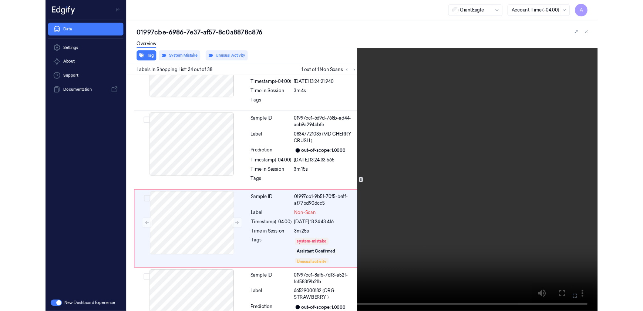
scroll to position [2932, 0]
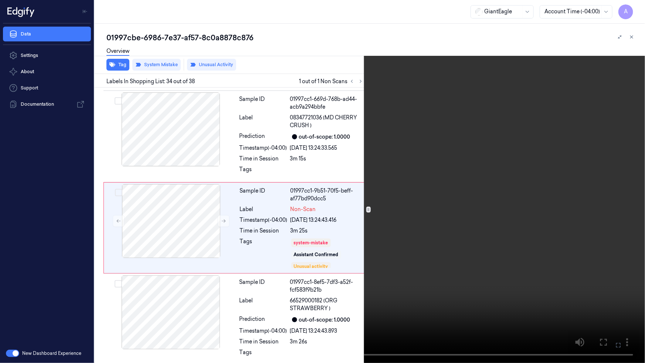
click at [0, 0] on button at bounding box center [0, 0] width 0 height 0
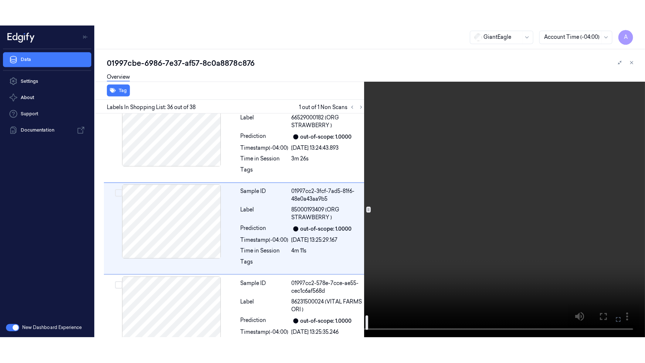
scroll to position [3141, 0]
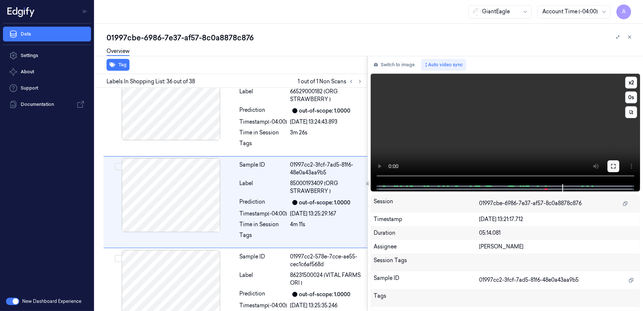
click at [615, 165] on icon at bounding box center [613, 166] width 6 height 6
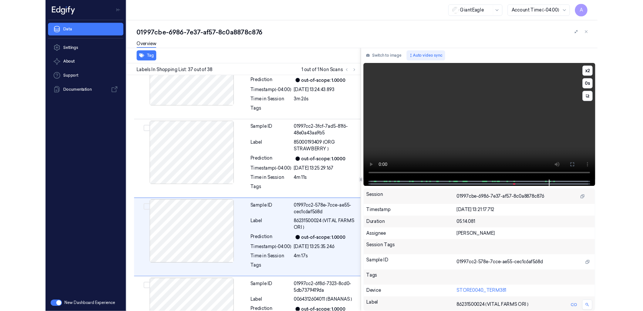
scroll to position [3201, 0]
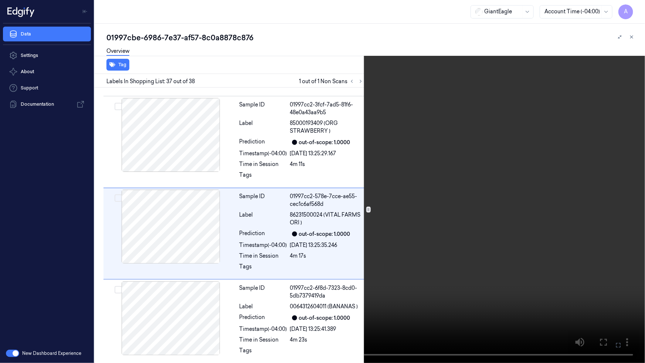
click at [0, 0] on icon at bounding box center [0, 0] width 0 height 0
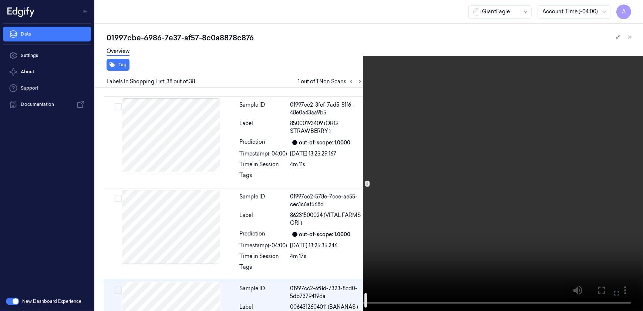
scroll to position [3254, 0]
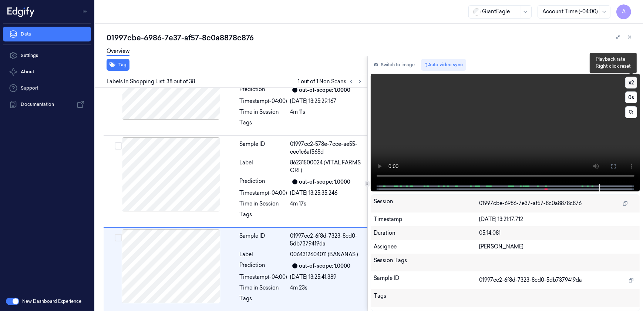
click at [632, 78] on button "x 2" at bounding box center [631, 83] width 12 height 12
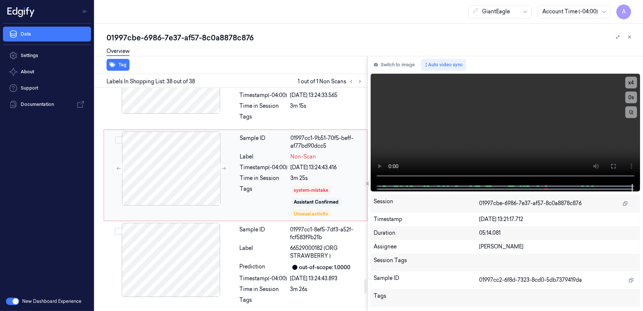
click at [265, 193] on div "Tags" at bounding box center [264, 200] width 48 height 31
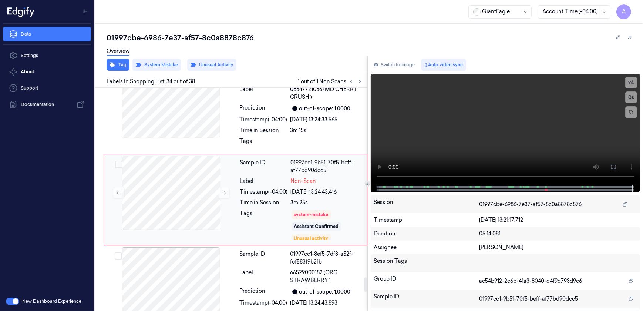
scroll to position [2958, 0]
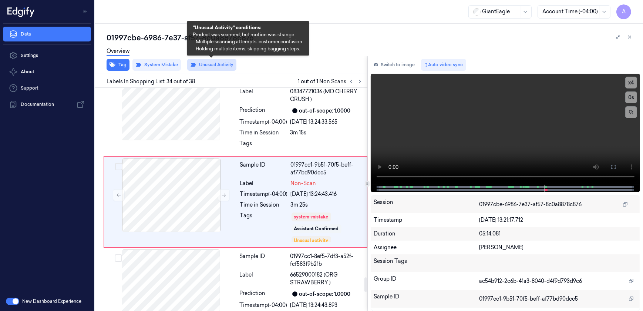
click at [203, 65] on button "Unusual Activity" at bounding box center [211, 65] width 49 height 12
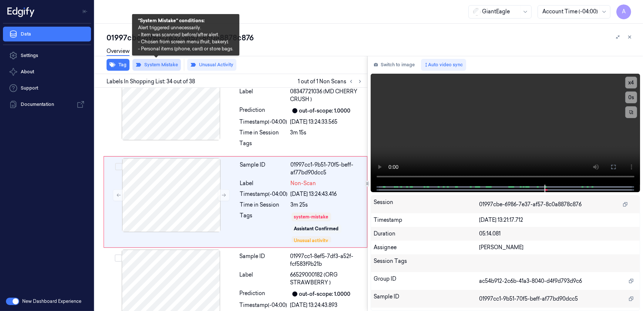
scroll to position [2954, 0]
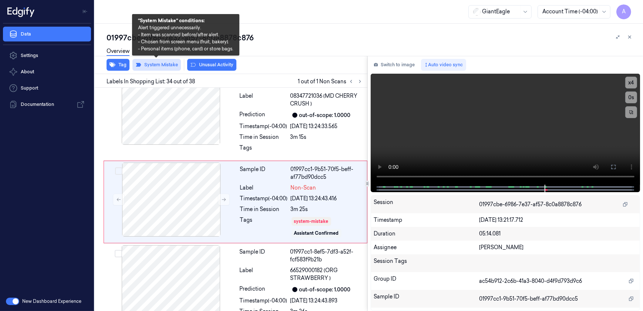
click at [158, 66] on button "System Mistake" at bounding box center [156, 65] width 48 height 12
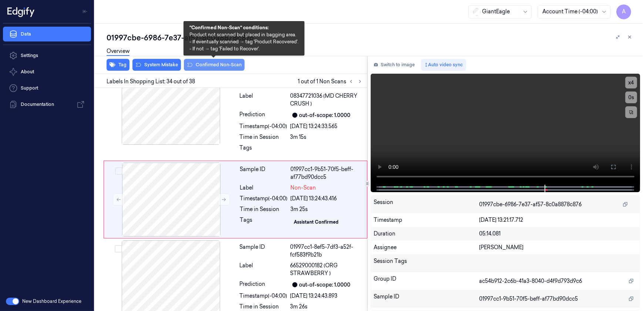
scroll to position [2951, 0]
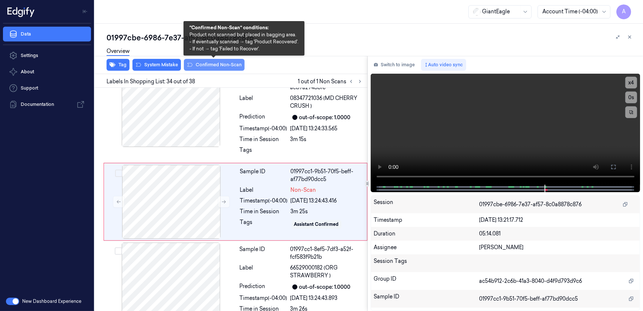
click at [203, 66] on button "Confirmed Non-Scan" at bounding box center [214, 65] width 61 height 12
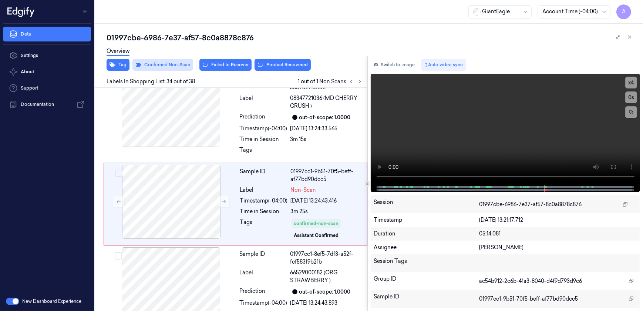
scroll to position [2954, 0]
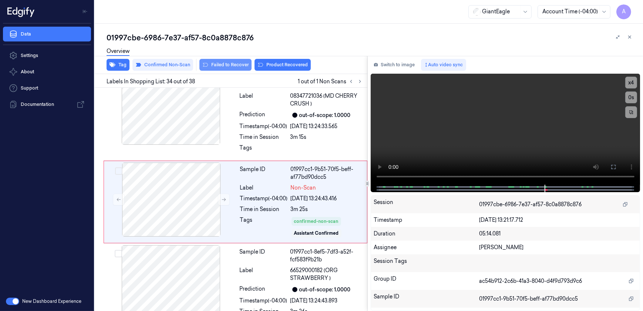
click at [223, 65] on button "Failed to Recover" at bounding box center [225, 65] width 52 height 12
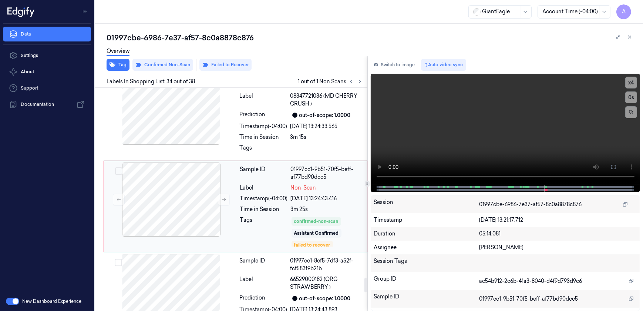
scroll to position [2958, 0]
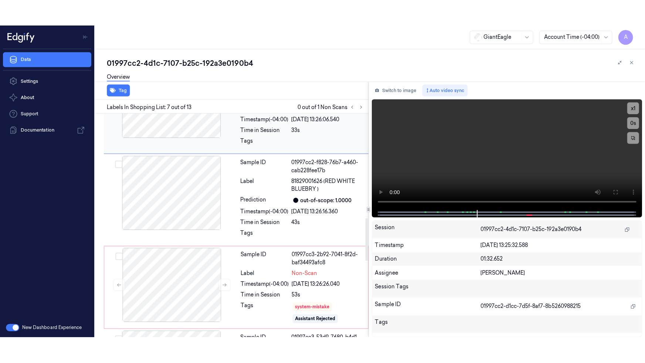
scroll to position [610, 0]
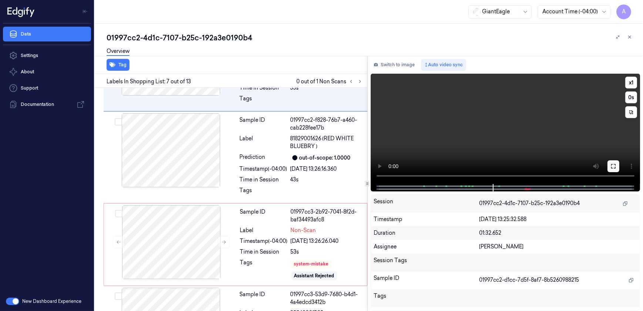
click at [610, 164] on icon at bounding box center [613, 166] width 6 height 6
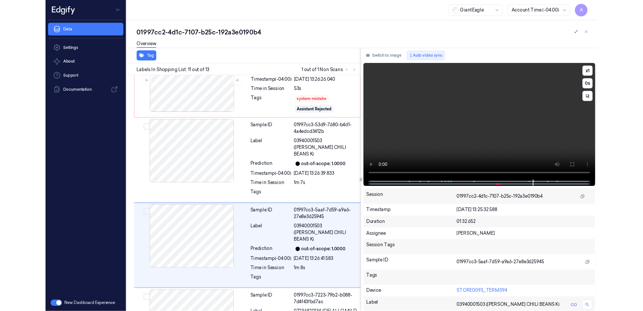
scroll to position [807, 0]
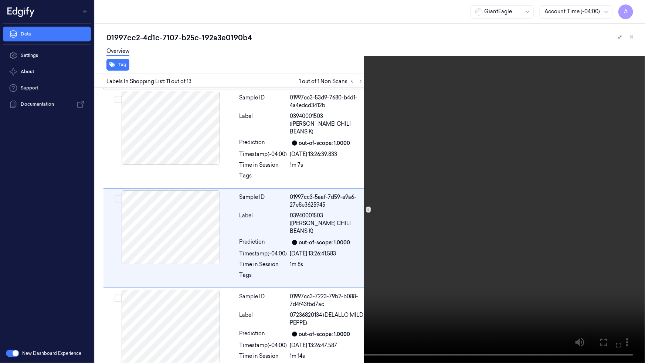
click at [0, 0] on icon at bounding box center [0, 0] width 0 height 0
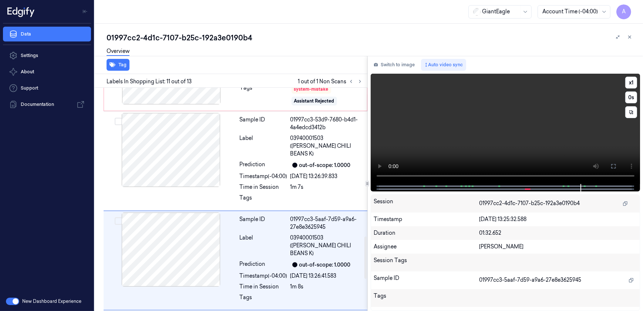
click at [458, 138] on video at bounding box center [506, 129] width 270 height 110
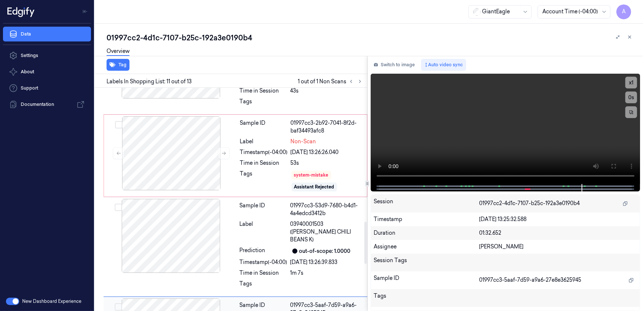
scroll to position [699, 0]
click at [222, 155] on button at bounding box center [224, 154] width 12 height 12
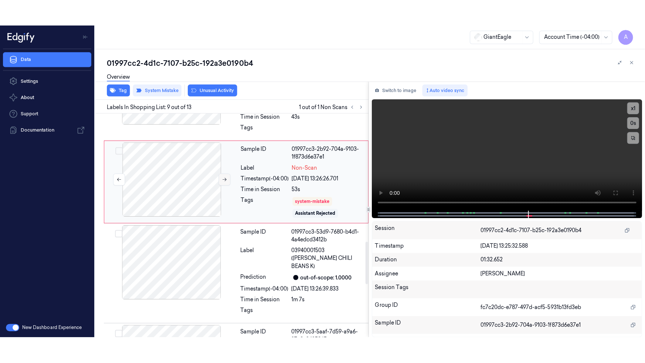
scroll to position [655, 0]
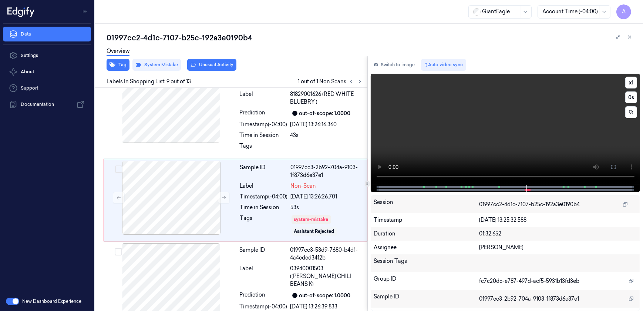
click at [515, 144] on video at bounding box center [506, 129] width 270 height 111
click at [609, 165] on button at bounding box center [613, 167] width 12 height 12
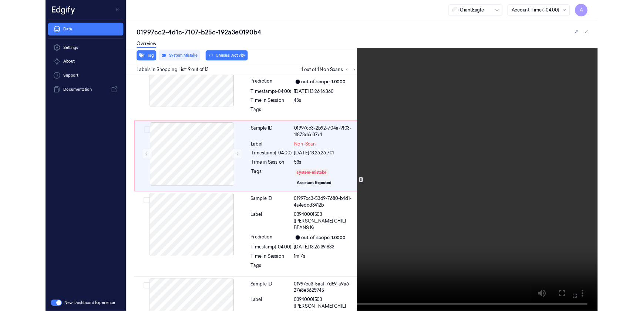
scroll to position [628, 0]
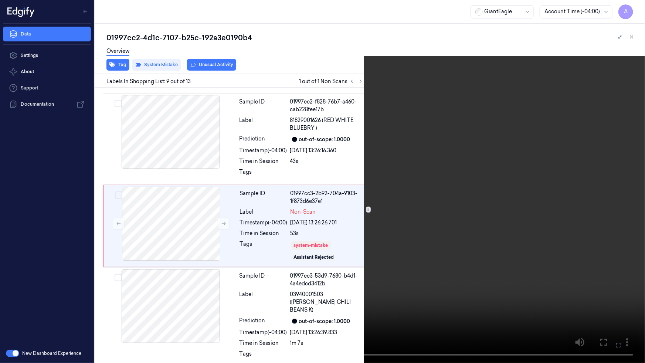
click at [0, 0] on icon at bounding box center [0, 0] width 0 height 0
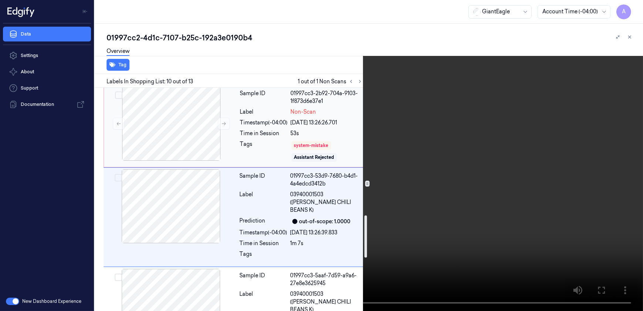
scroll to position [742, 0]
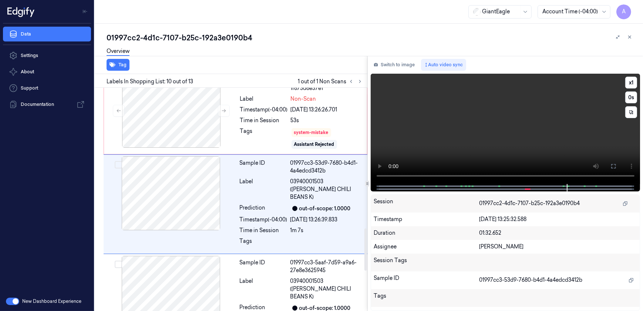
click at [516, 154] on video at bounding box center [506, 129] width 270 height 110
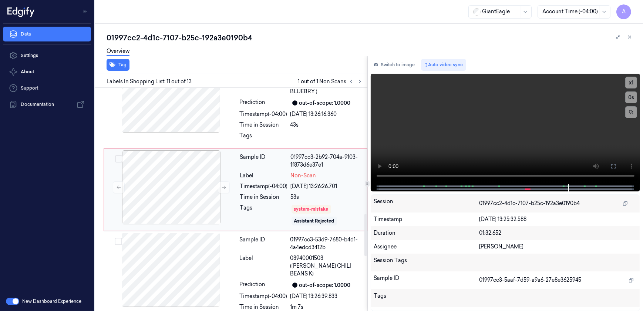
click at [265, 185] on div "Timestamp (-04:00)" at bounding box center [264, 186] width 48 height 8
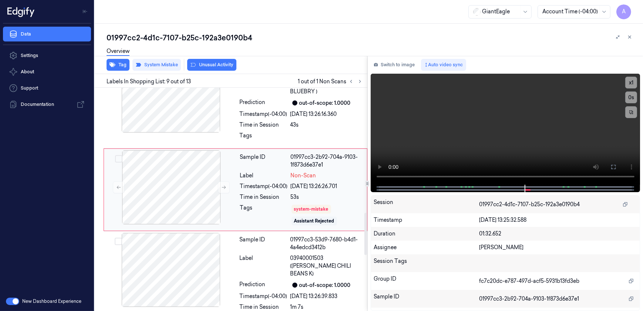
scroll to position [655, 0]
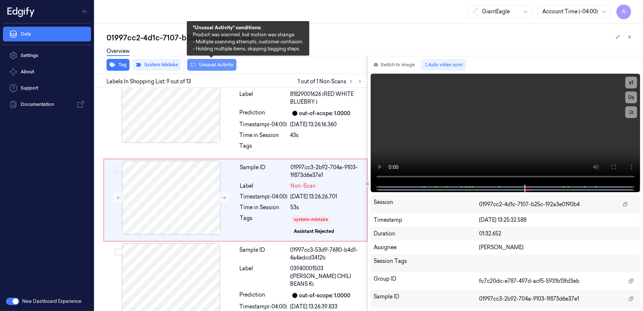
click at [208, 65] on button "Unusual Activity" at bounding box center [211, 65] width 49 height 12
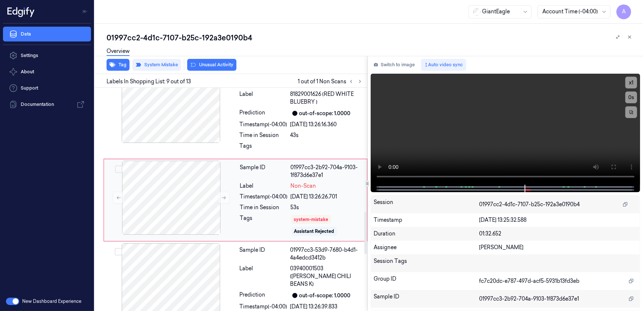
scroll to position [659, 0]
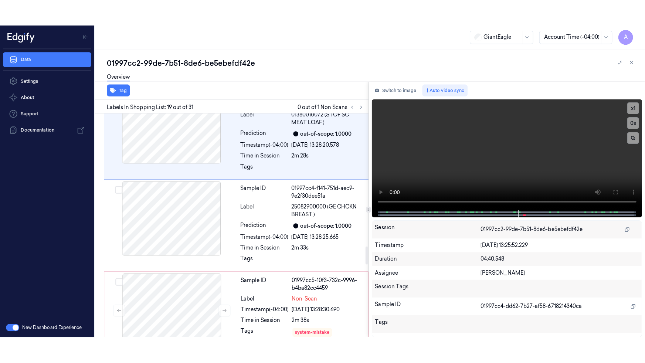
scroll to position [1667, 0]
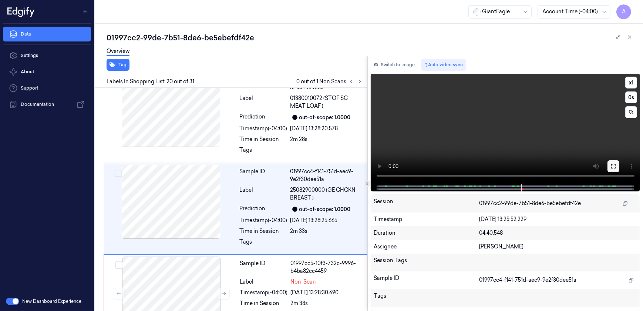
click at [614, 165] on icon at bounding box center [613, 166] width 6 height 6
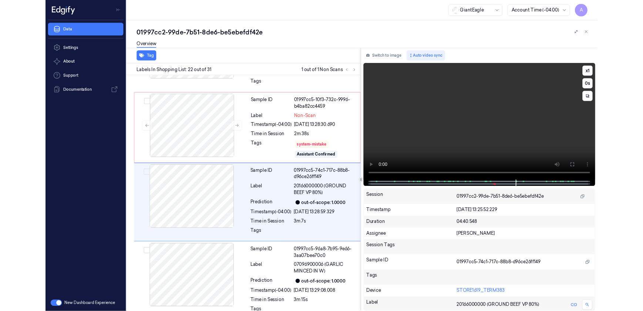
scroll to position [1815, 0]
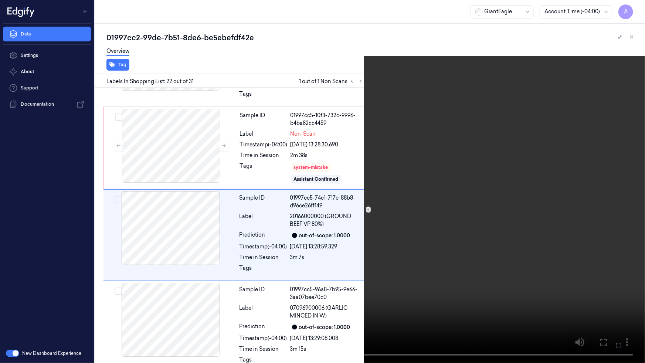
click at [0, 0] on icon at bounding box center [0, 0] width 0 height 0
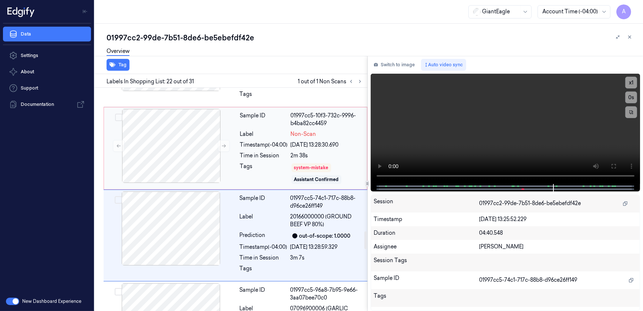
click at [255, 162] on div "Tags" at bounding box center [264, 173] width 48 height 22
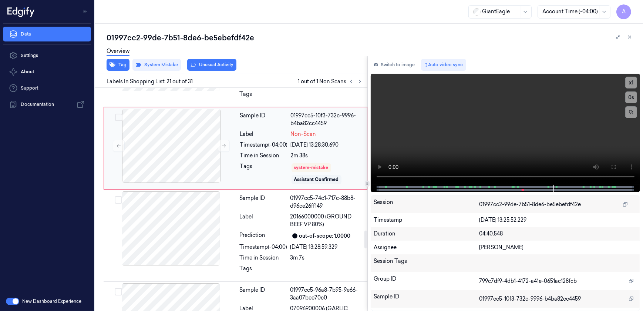
scroll to position [1754, 0]
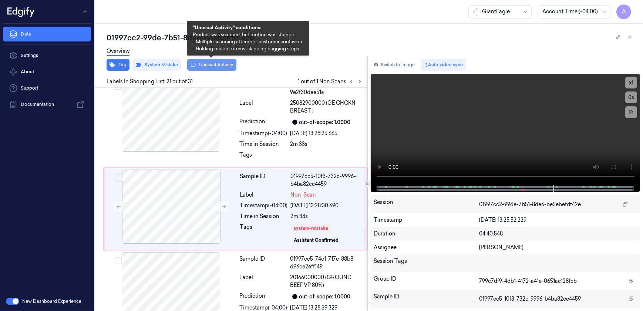
click at [210, 63] on button "Unusual Activity" at bounding box center [211, 65] width 49 height 12
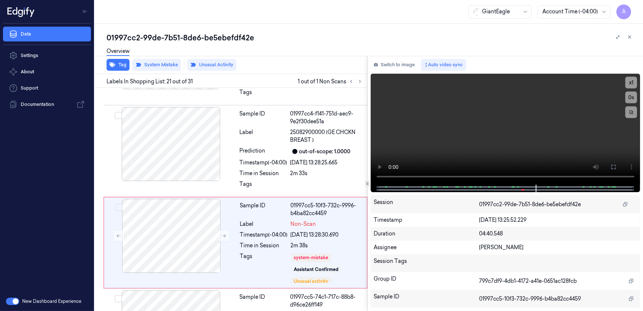
scroll to position [1759, 0]
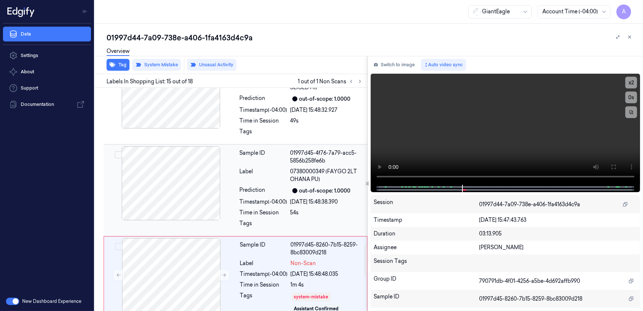
scroll to position [1217, 0]
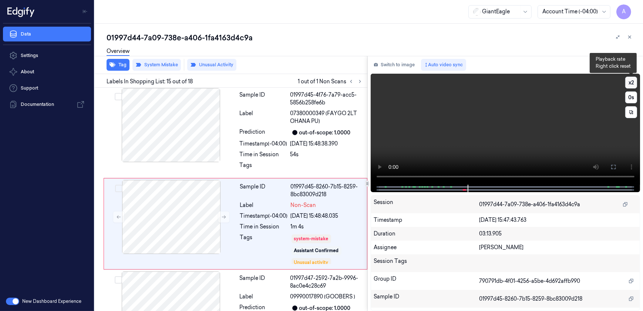
click at [632, 81] on button "x 2" at bounding box center [631, 83] width 12 height 12
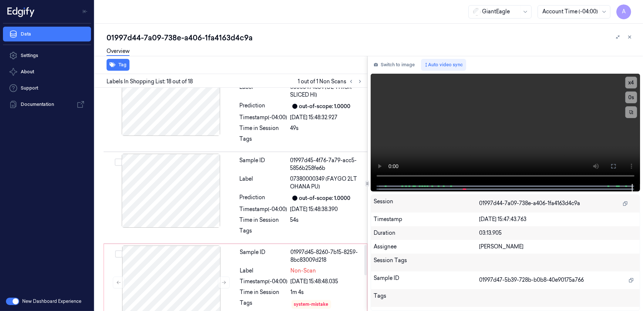
scroll to position [1252, 0]
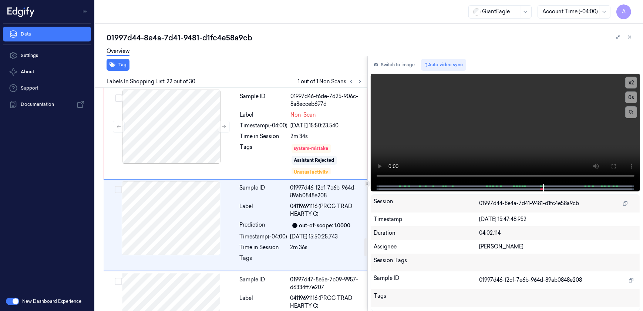
scroll to position [1850, 0]
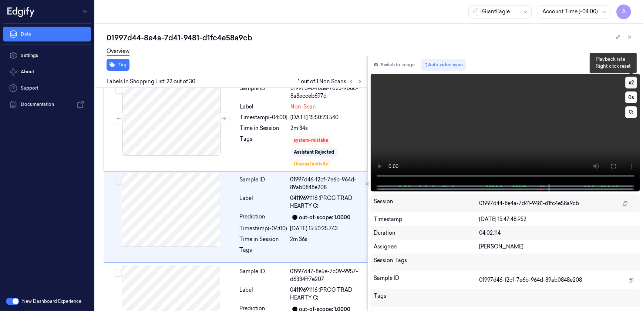
click at [628, 81] on button "x 2" at bounding box center [631, 83] width 12 height 12
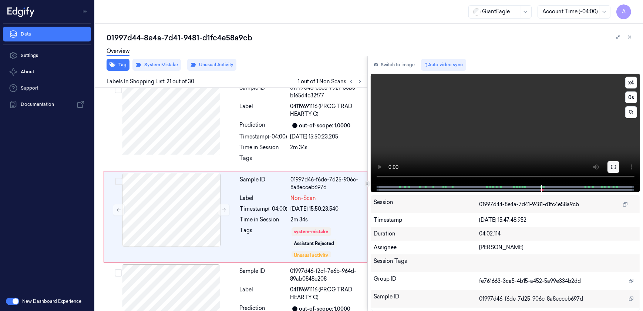
click at [611, 170] on button at bounding box center [613, 167] width 12 height 12
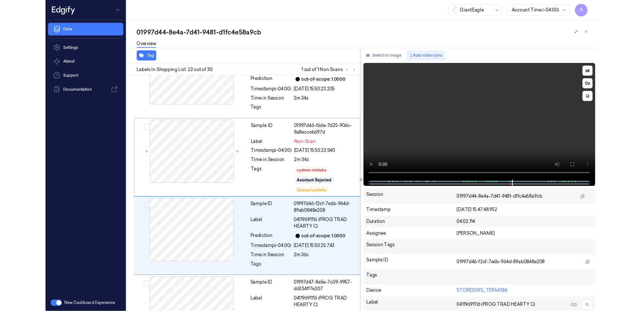
scroll to position [1824, 0]
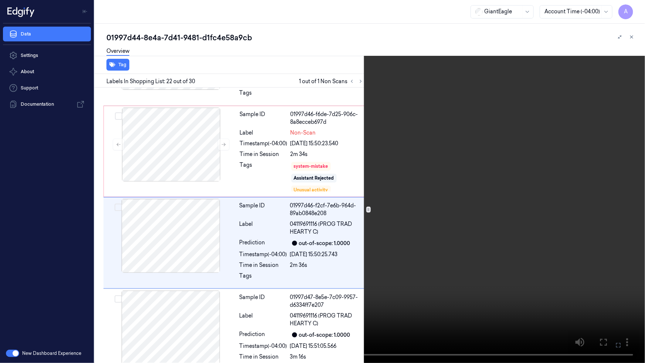
click at [0, 0] on icon at bounding box center [0, 0] width 0 height 0
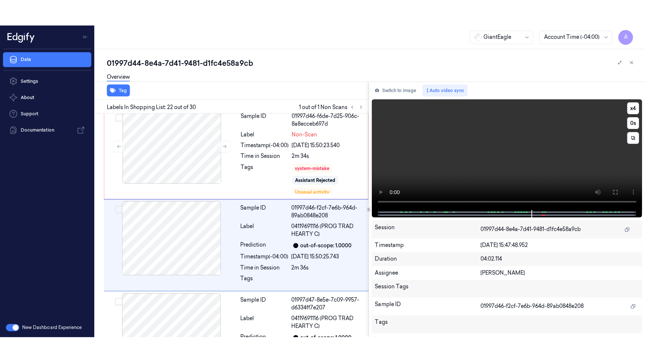
scroll to position [1850, 0]
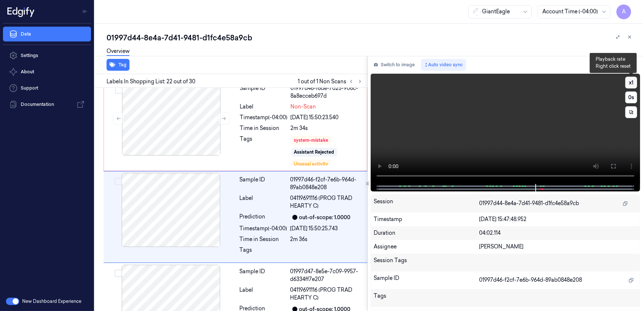
click at [630, 82] on button "x 1" at bounding box center [631, 83] width 12 height 12
click at [613, 165] on icon at bounding box center [613, 166] width 6 height 6
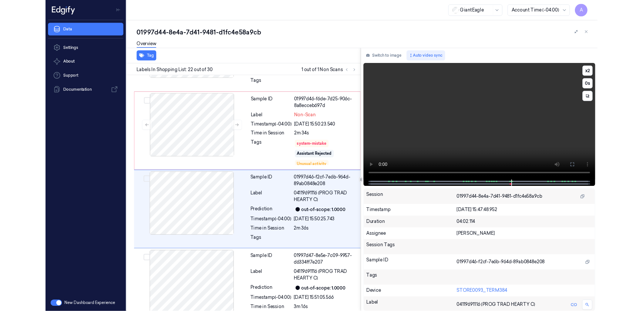
scroll to position [1824, 0]
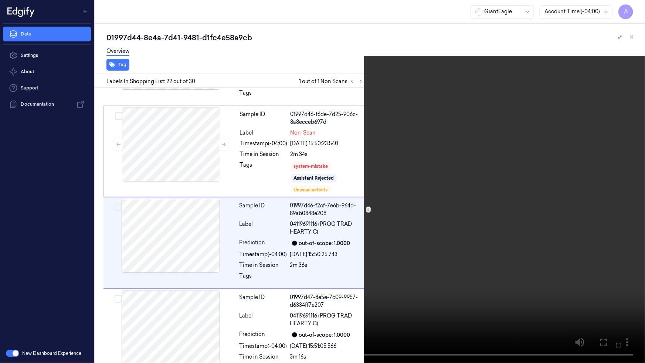
click at [0, 0] on icon at bounding box center [0, 0] width 0 height 0
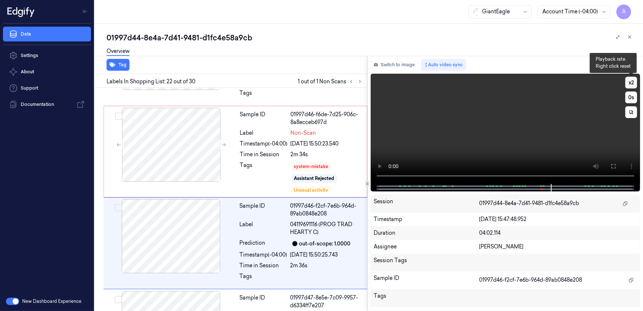
click at [631, 81] on button "x 2" at bounding box center [631, 83] width 12 height 12
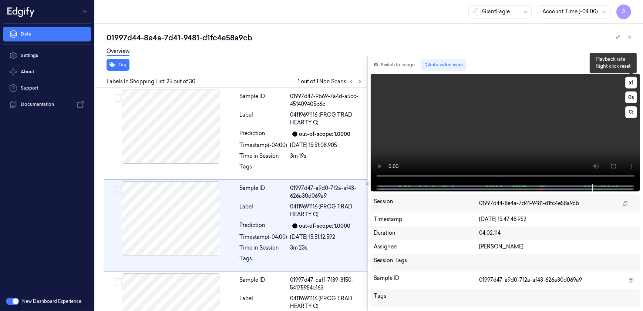
scroll to position [2125, 0]
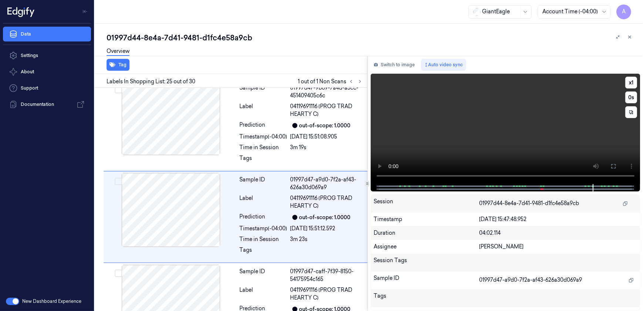
click at [482, 123] on video at bounding box center [506, 129] width 270 height 110
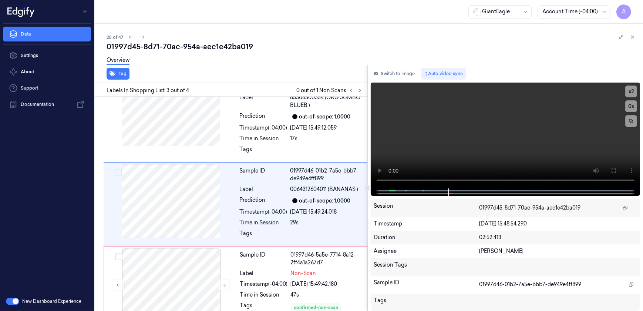
scroll to position [133, 0]
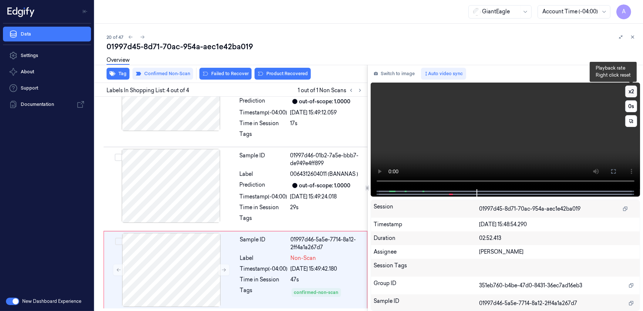
click at [627, 91] on button "x 2" at bounding box center [631, 91] width 12 height 12
click at [510, 144] on video at bounding box center [506, 135] width 270 height 107
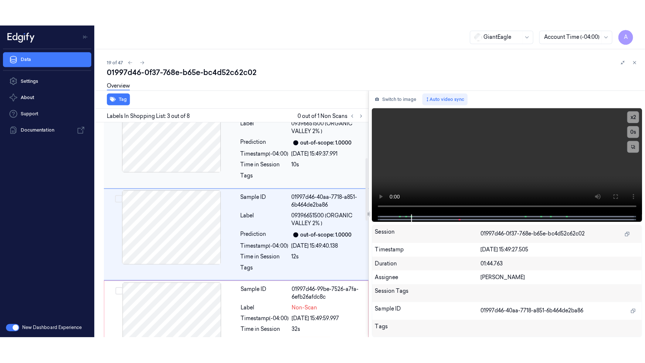
scroll to position [122, 0]
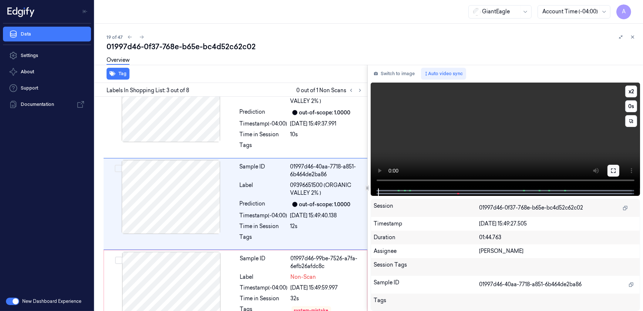
click at [608, 172] on button at bounding box center [613, 171] width 12 height 12
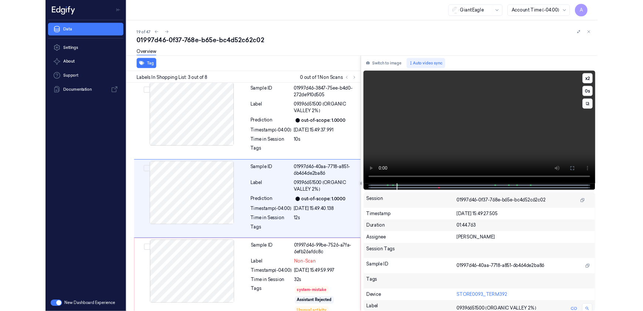
scroll to position [95, 0]
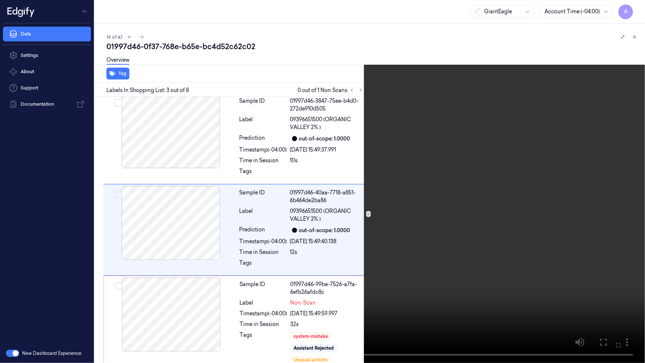
click at [0, 0] on icon at bounding box center [0, 0] width 0 height 0
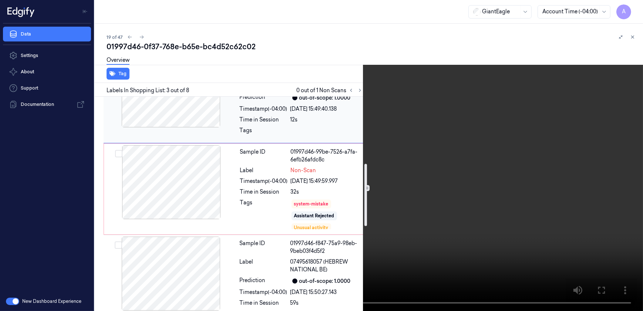
scroll to position [230, 0]
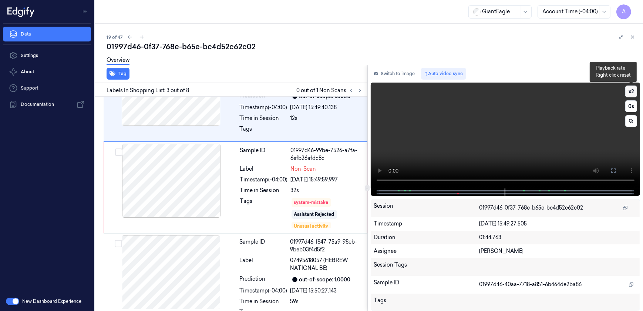
click at [633, 92] on button "x 2" at bounding box center [631, 91] width 12 height 12
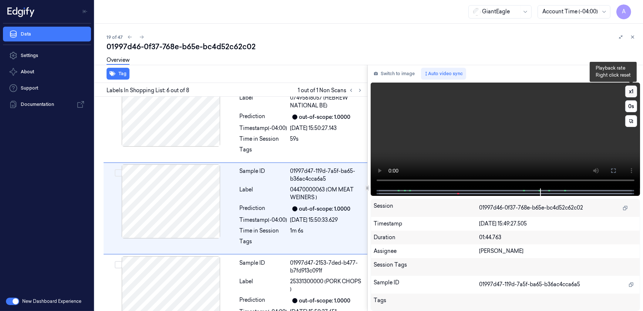
scroll to position [396, 0]
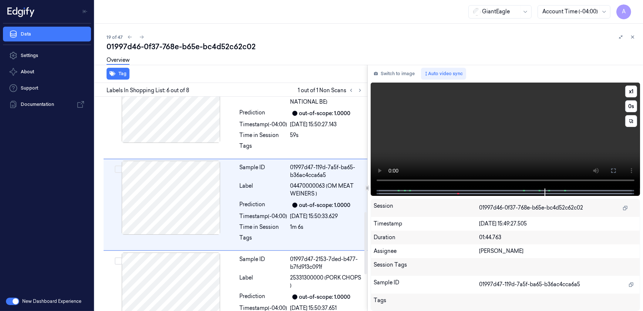
click at [455, 159] on video at bounding box center [506, 135] width 270 height 106
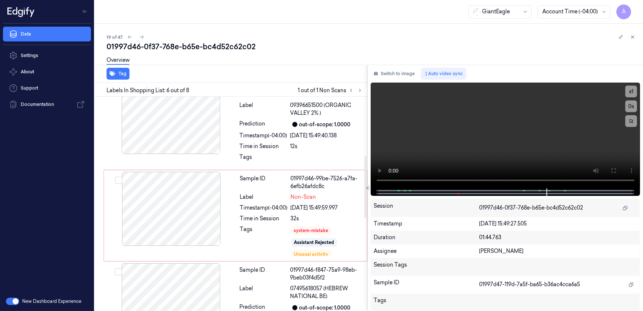
scroll to position [269, 0]
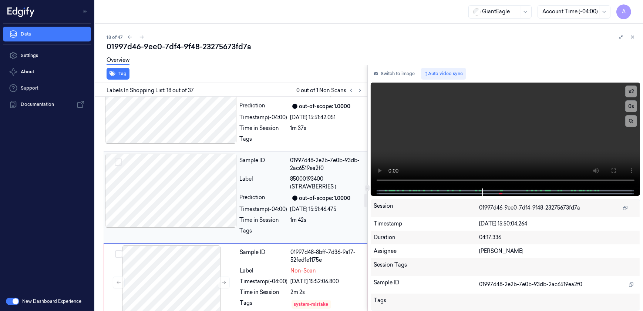
scroll to position [1556, 0]
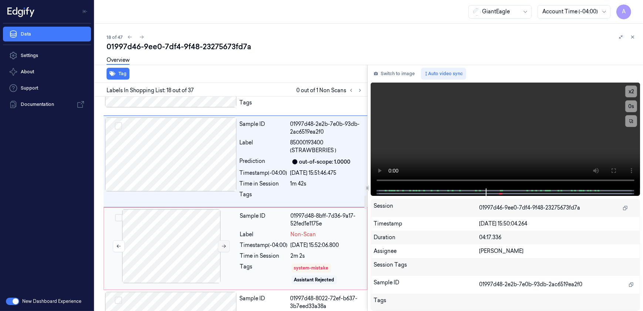
click at [220, 240] on button at bounding box center [224, 246] width 12 height 12
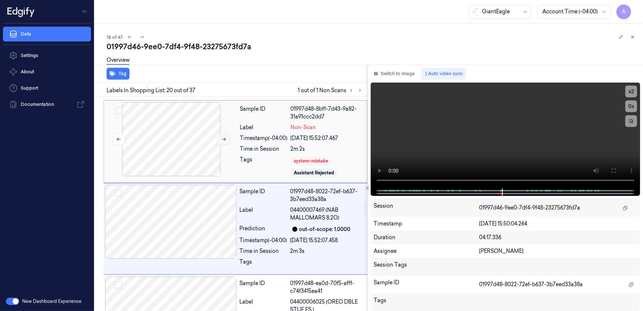
click at [223, 133] on button at bounding box center [224, 139] width 12 height 12
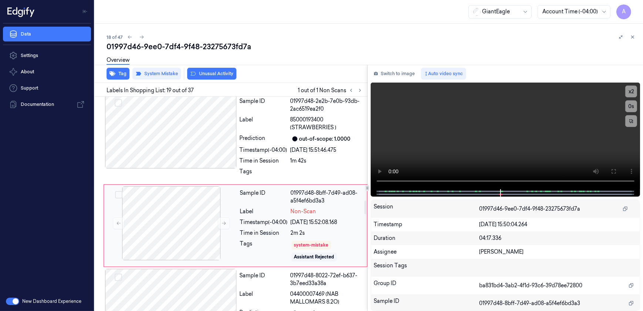
scroll to position [1576, 0]
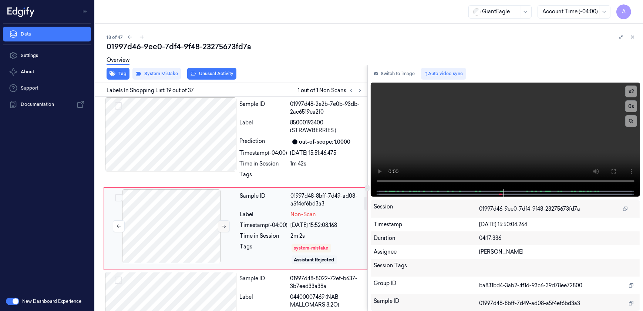
click at [220, 220] on button at bounding box center [224, 226] width 12 height 12
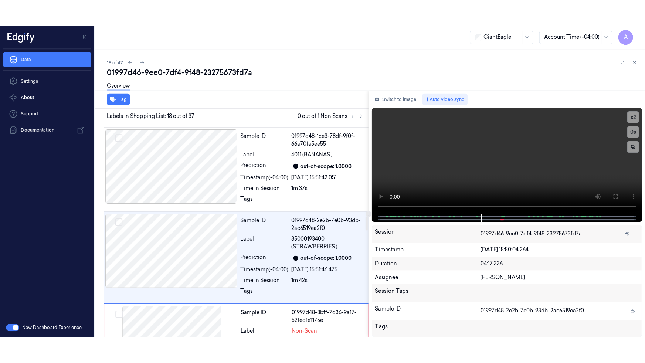
scroll to position [1488, 0]
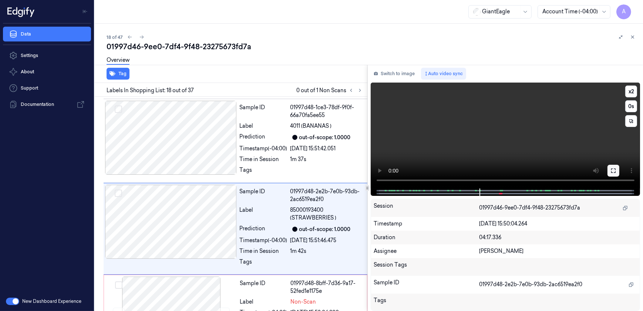
click at [613, 171] on icon at bounding box center [613, 171] width 6 height 6
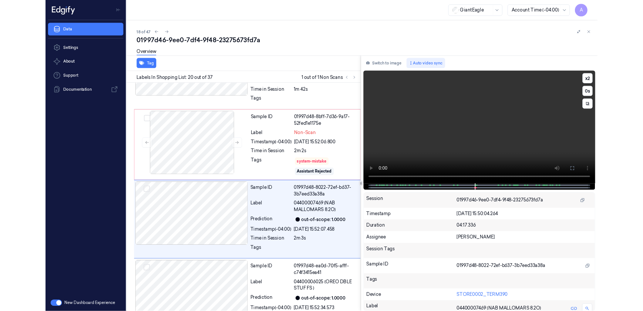
scroll to position [1628, 0]
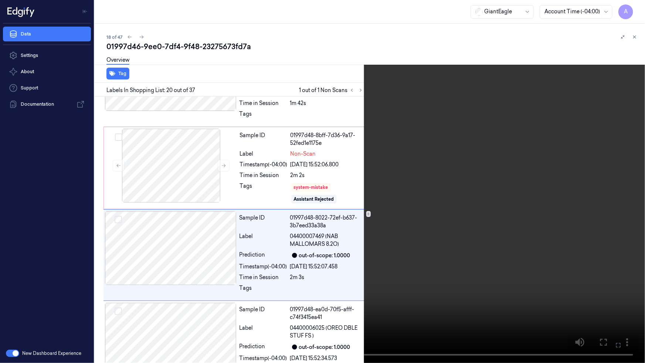
drag, startPoint x: 614, startPoint y: 345, endPoint x: 611, endPoint y: 310, distance: 35.6
click at [0, 0] on button at bounding box center [0, 0] width 0 height 0
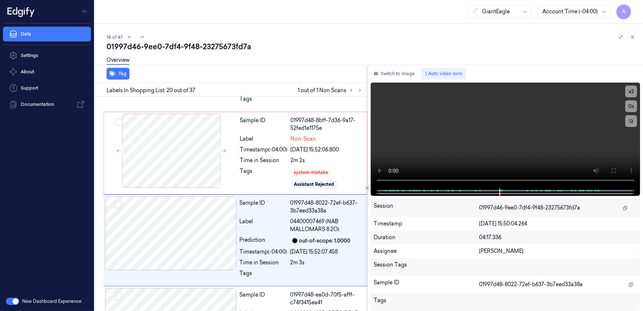
scroll to position [1663, 0]
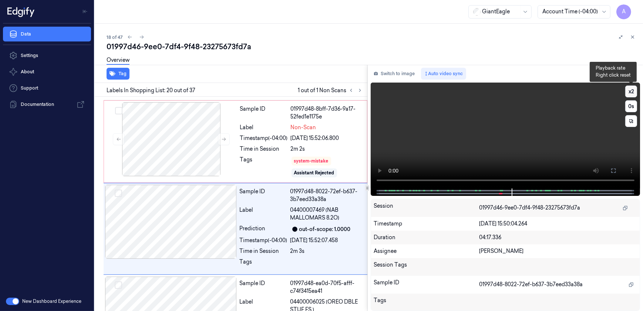
click at [628, 91] on button "x 2" at bounding box center [631, 91] width 12 height 12
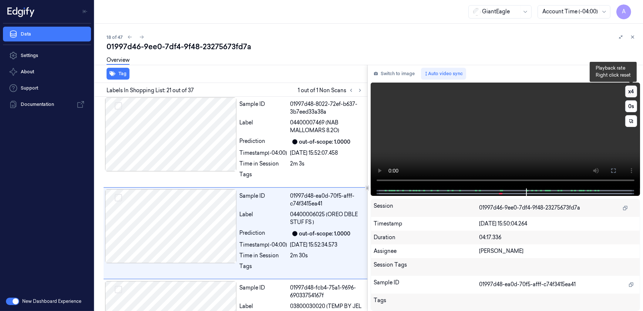
scroll to position [1754, 0]
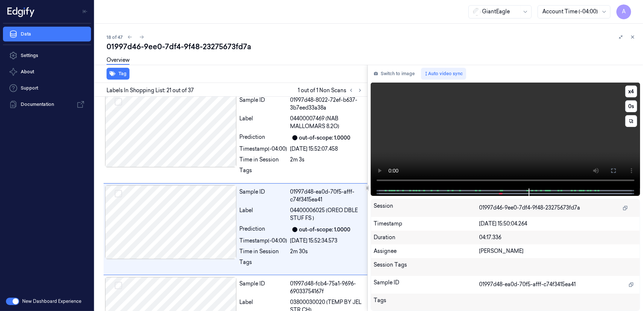
click at [504, 136] on video at bounding box center [506, 135] width 270 height 106
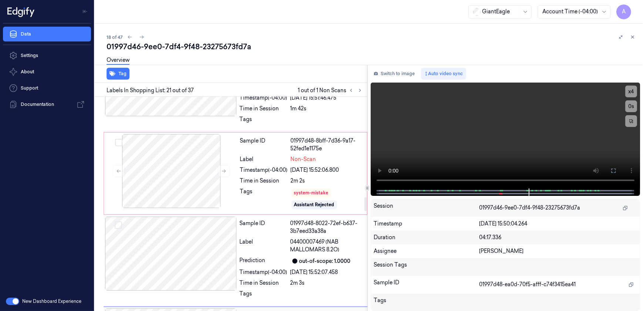
scroll to position [1586, 0]
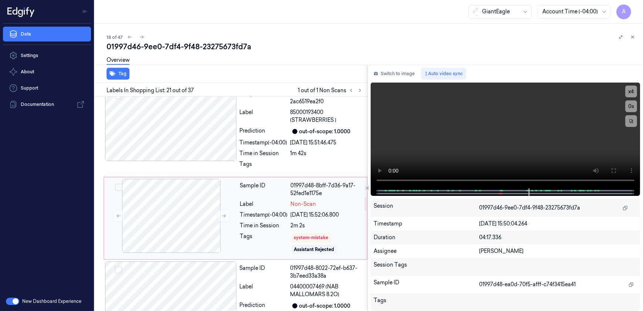
click at [277, 232] on div "Tags" at bounding box center [264, 243] width 48 height 22
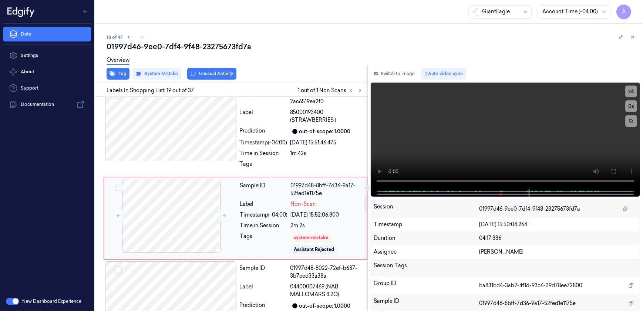
scroll to position [1576, 0]
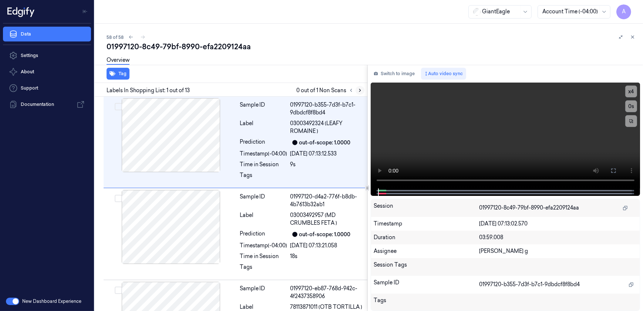
click at [362, 90] on button at bounding box center [359, 90] width 9 height 9
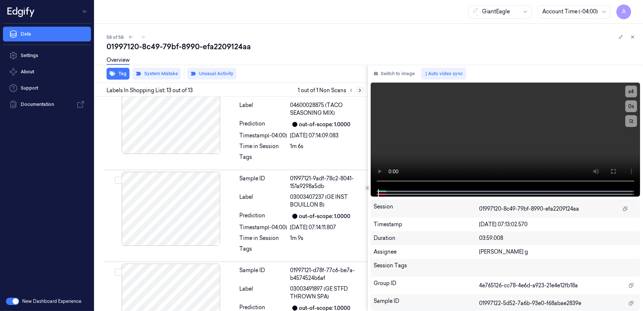
scroll to position [979, 0]
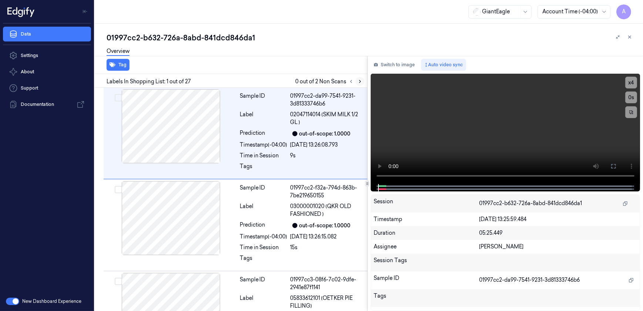
click at [360, 81] on icon at bounding box center [359, 81] width 1 height 3
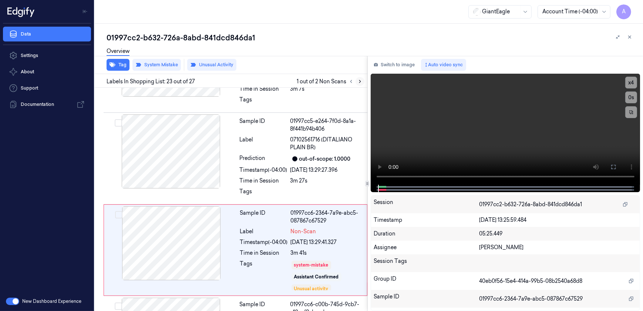
scroll to position [1927, 0]
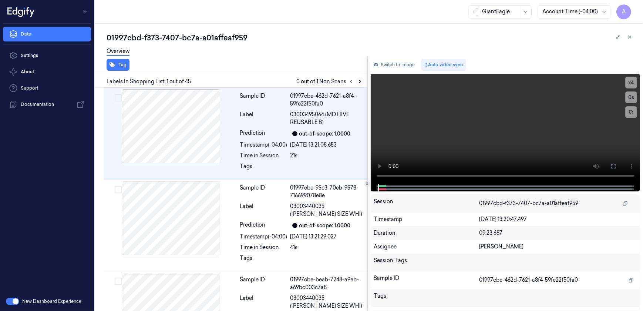
click at [362, 83] on button at bounding box center [359, 81] width 9 height 9
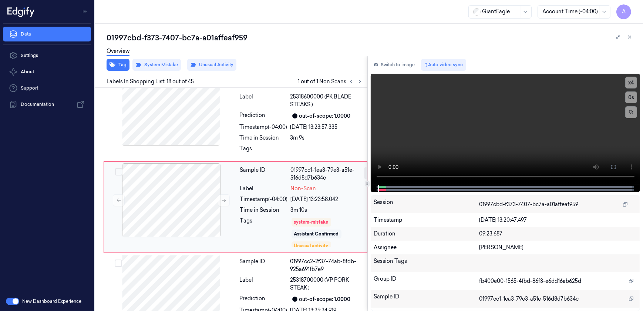
scroll to position [1492, 0]
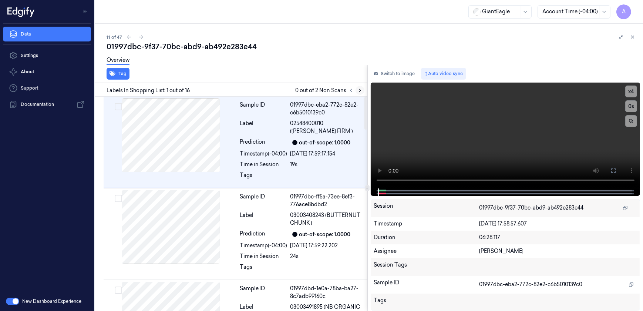
click at [357, 90] on button at bounding box center [359, 90] width 9 height 9
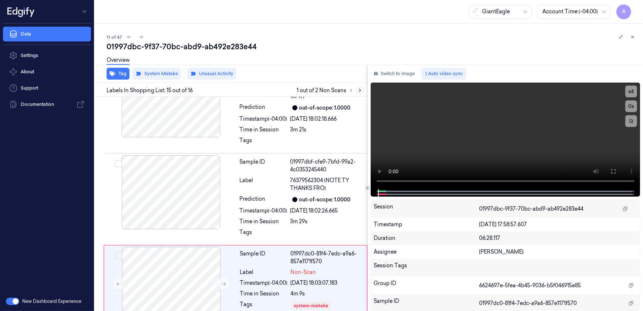
scroll to position [1170, 0]
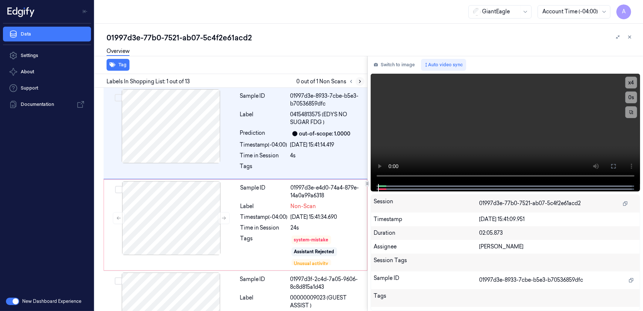
click at [357, 81] on icon at bounding box center [359, 81] width 5 height 5
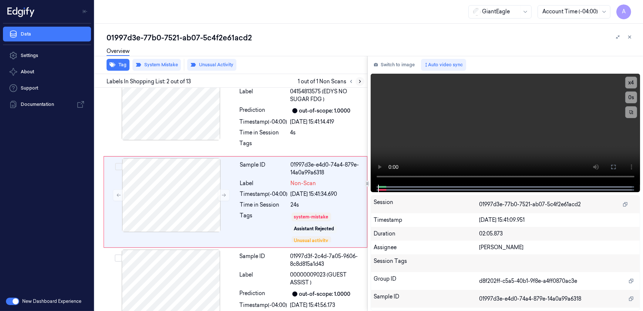
scroll to position [25, 0]
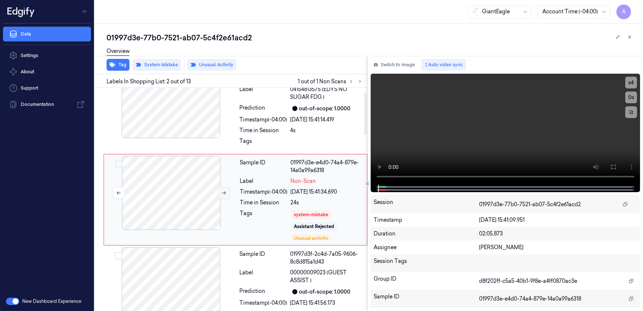
click at [225, 195] on button at bounding box center [224, 193] width 12 height 12
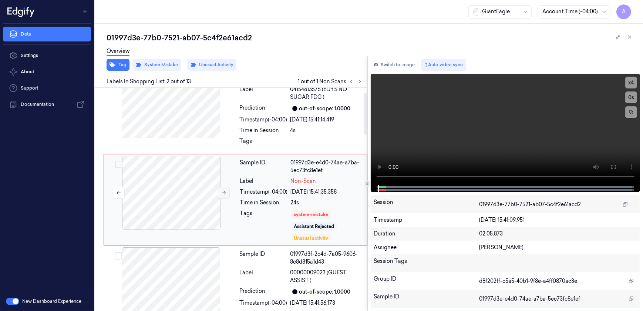
click at [225, 195] on button at bounding box center [224, 193] width 12 height 12
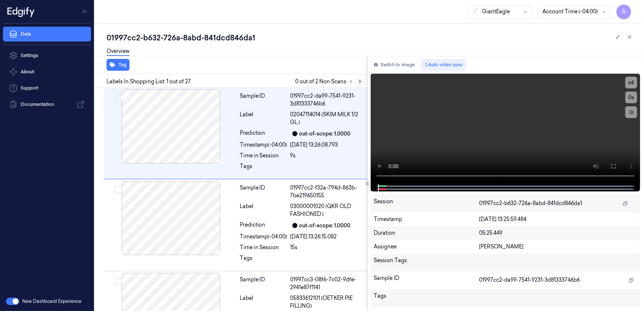
click at [359, 82] on icon at bounding box center [359, 81] width 1 height 3
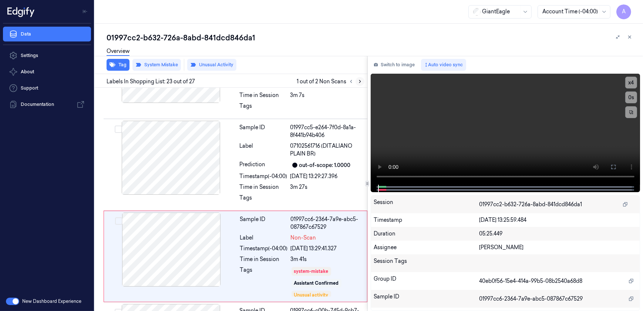
scroll to position [1927, 0]
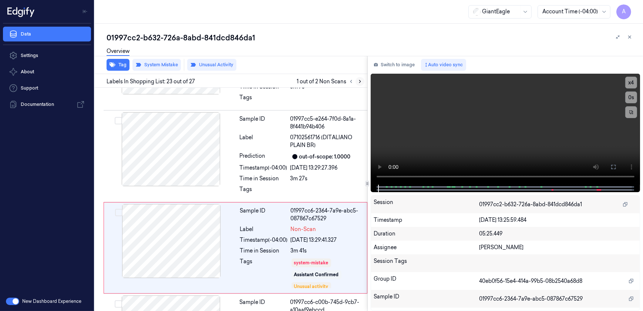
click at [359, 82] on icon at bounding box center [359, 81] width 1 height 3
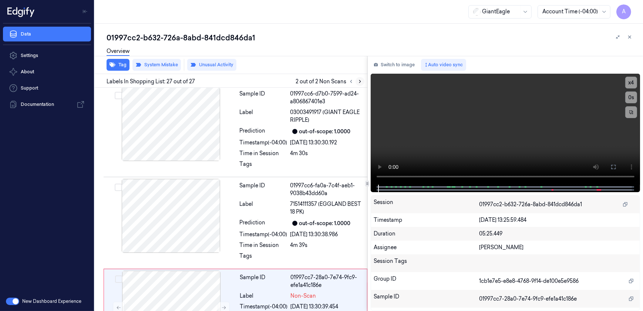
scroll to position [2230, 0]
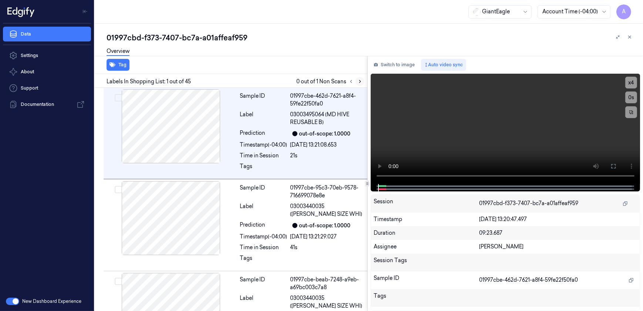
click at [357, 82] on icon at bounding box center [359, 81] width 5 height 5
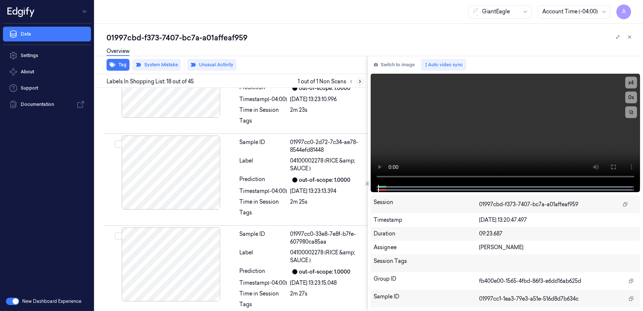
scroll to position [1492, 0]
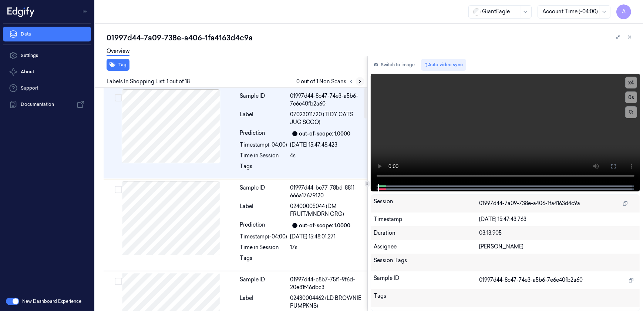
click at [356, 80] on button at bounding box center [359, 81] width 9 height 9
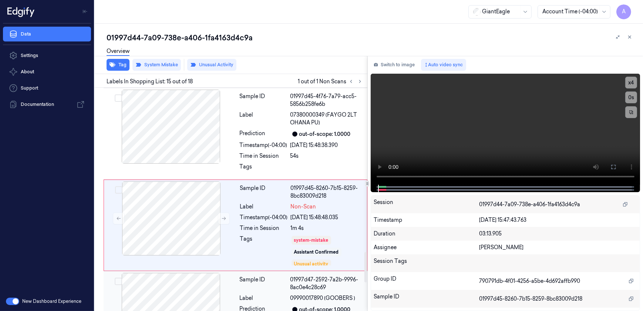
scroll to position [1217, 0]
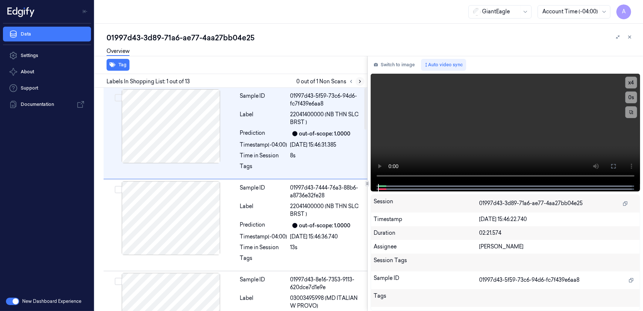
click at [358, 80] on icon at bounding box center [359, 81] width 5 height 5
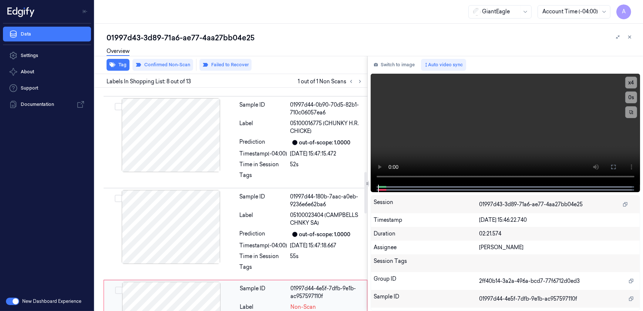
scroll to position [575, 0]
